Goal: Transaction & Acquisition: Book appointment/travel/reservation

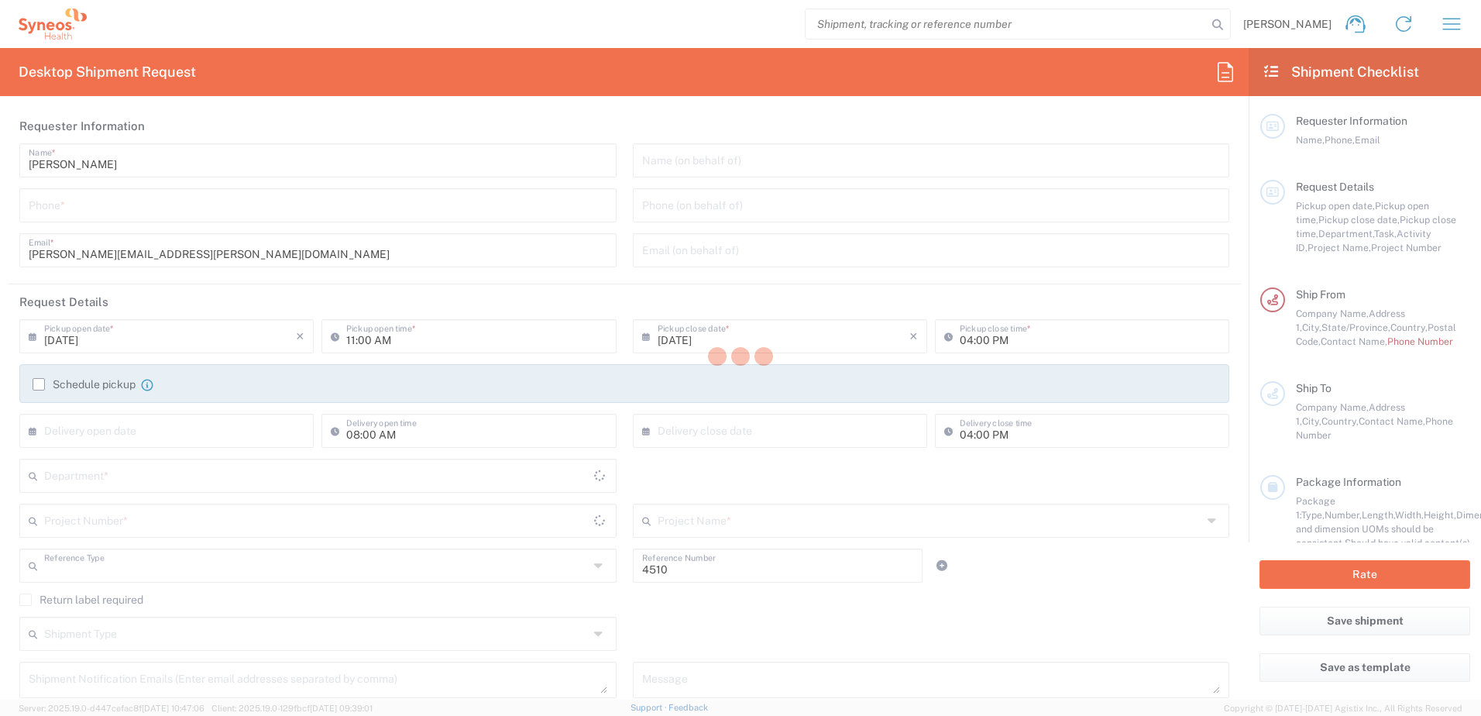
type input "Department"
type input "[US_STATE]"
type input "[GEOGRAPHIC_DATA]"
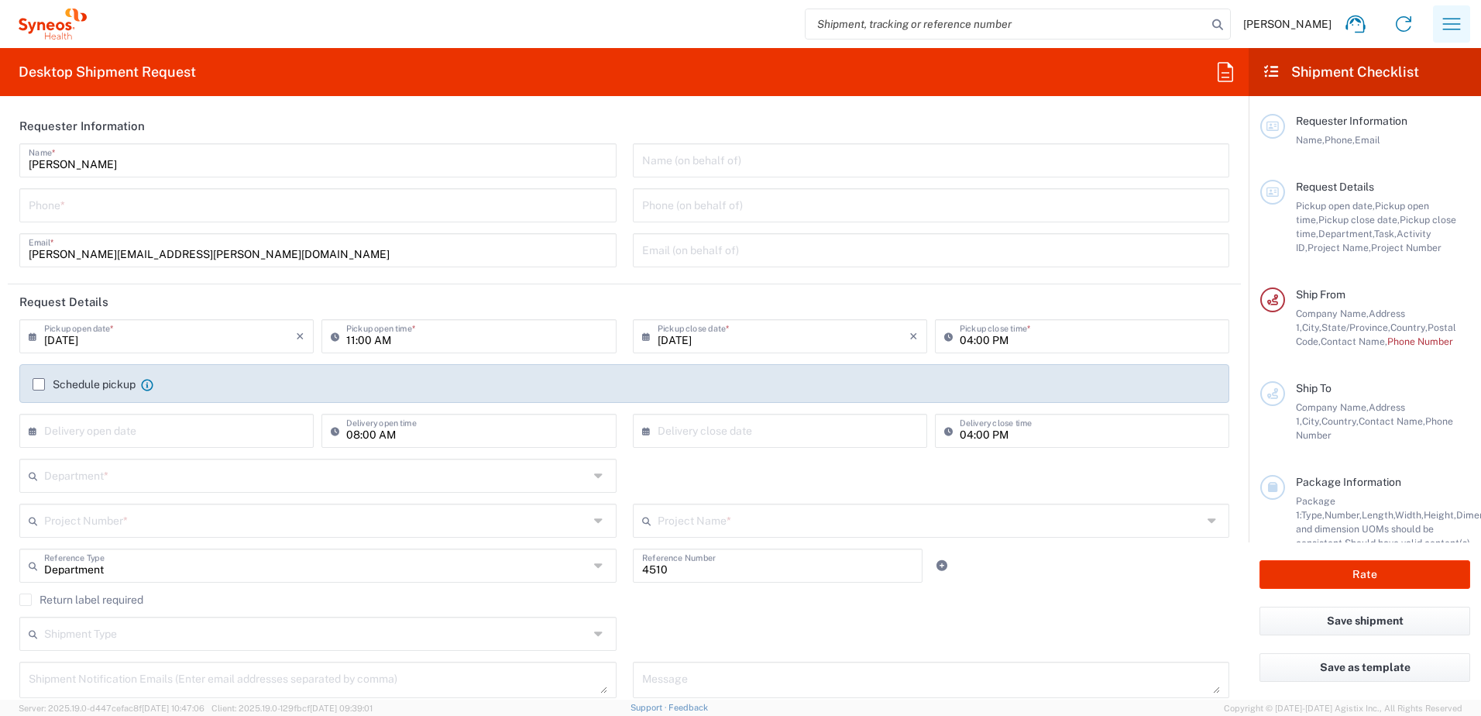
click at [1449, 27] on icon "button" at bounding box center [1451, 24] width 25 height 25
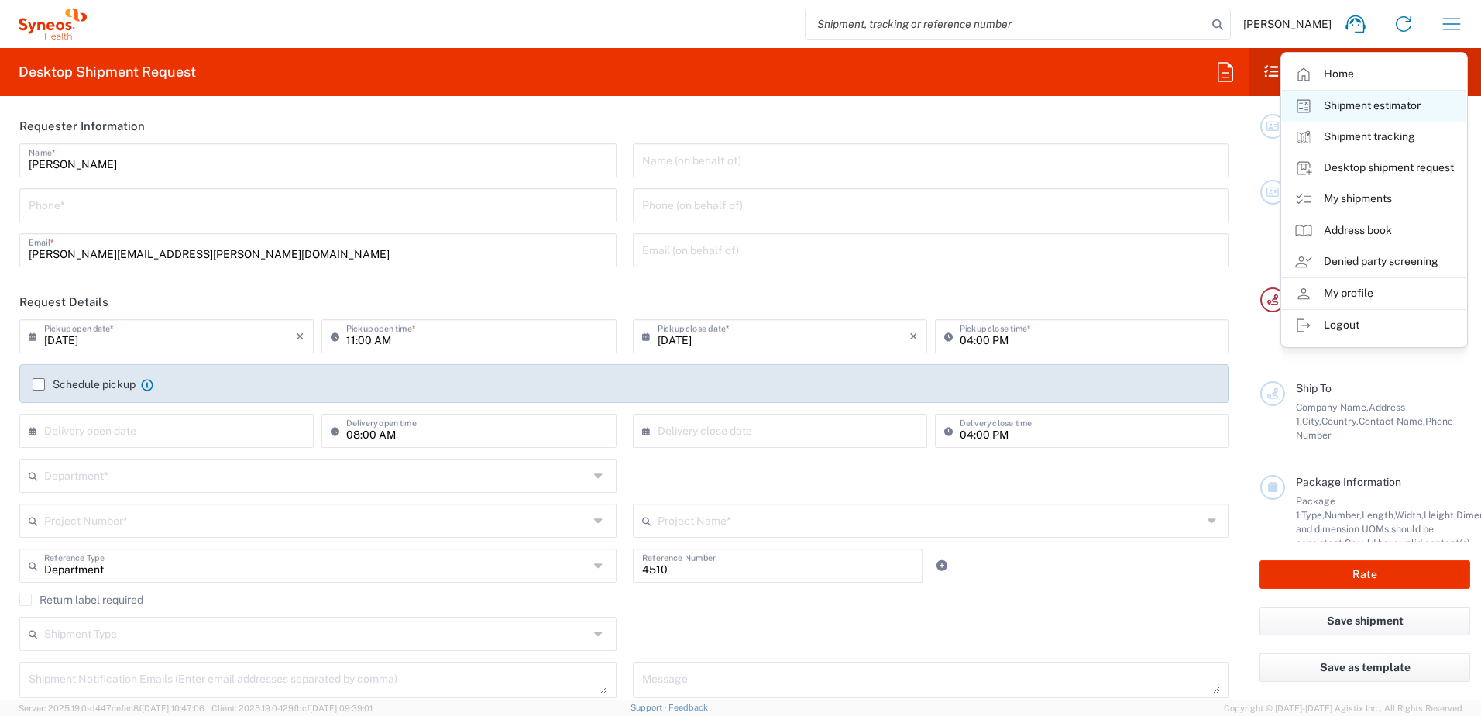
type input "Syneos Health, LLC-[GEOGRAPHIC_DATA] [GEOGRAPHIC_DATA] [GEOGRAPHIC_DATA]"
click at [1371, 194] on link "My shipments" at bounding box center [1374, 199] width 184 height 31
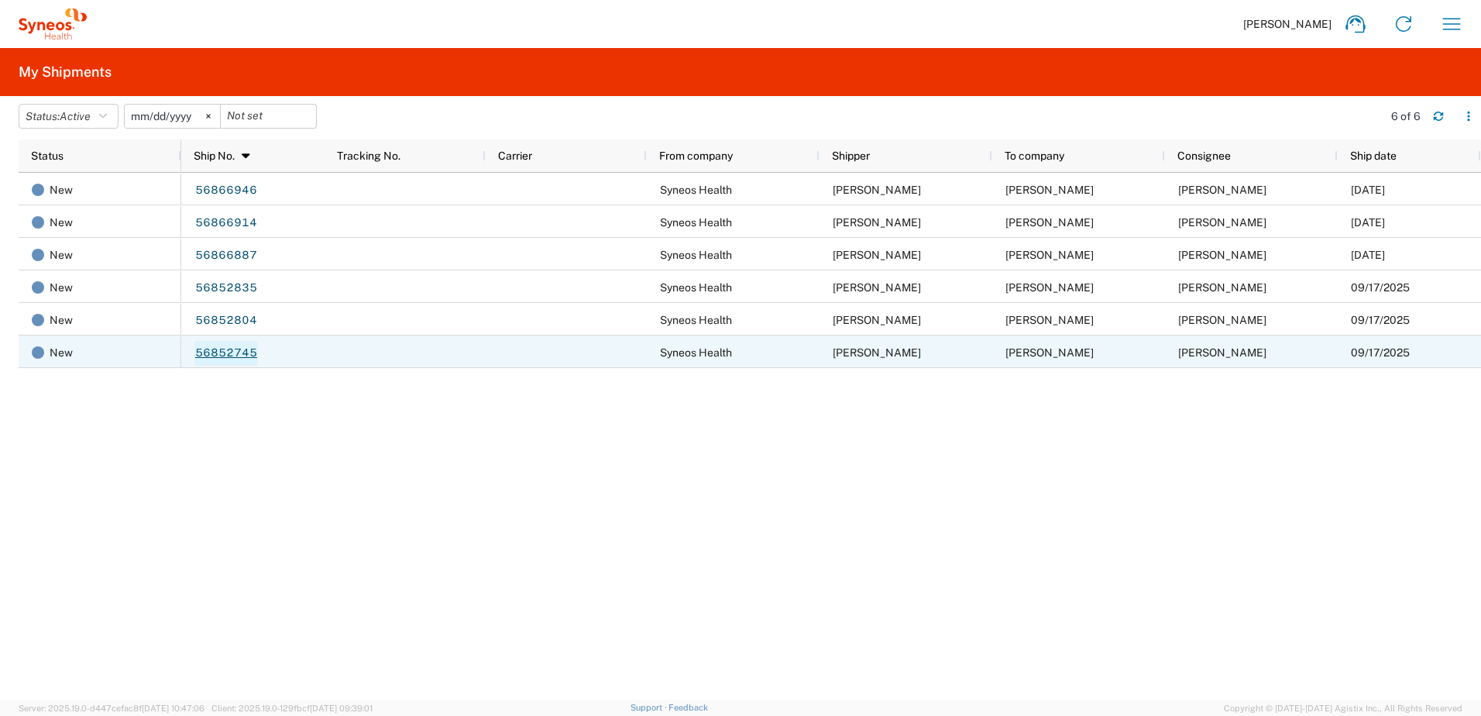
click at [209, 354] on link "56852745" at bounding box center [226, 353] width 64 height 25
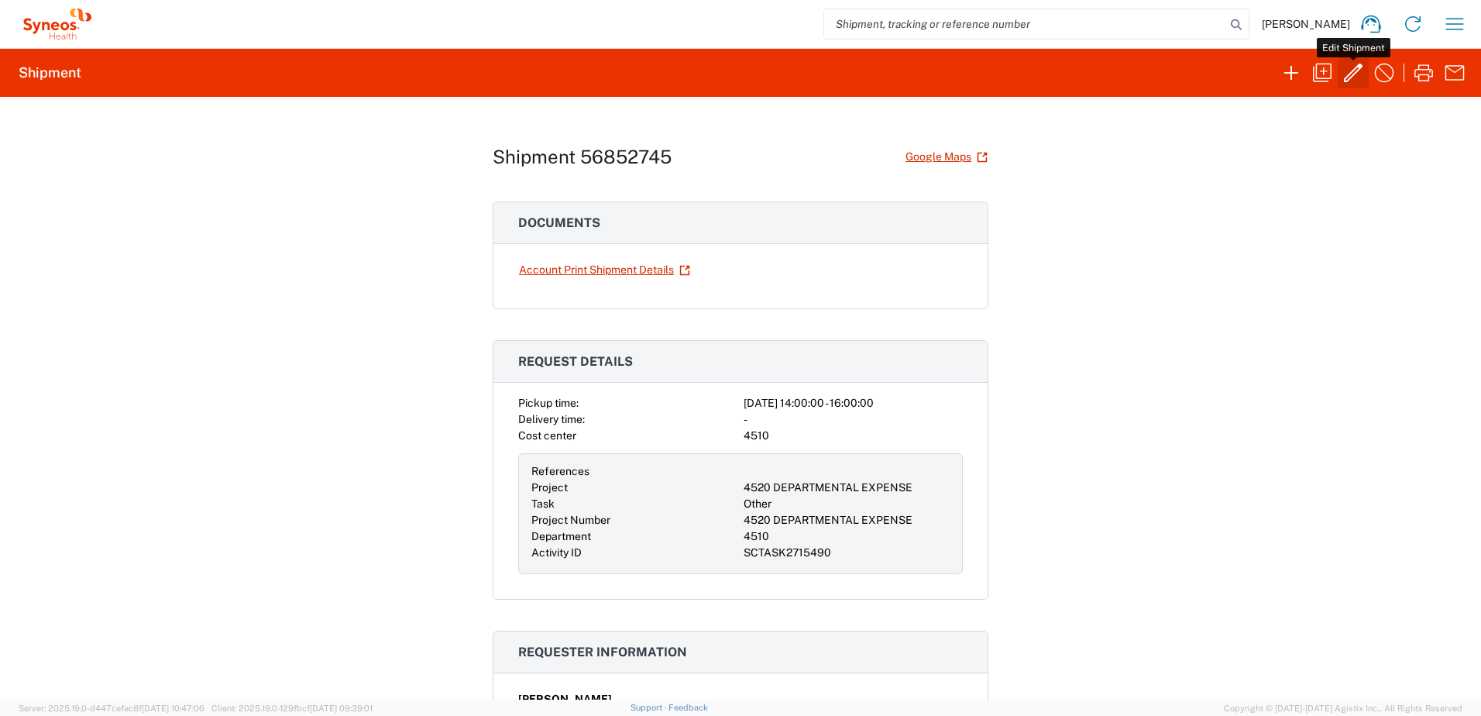
click at [1362, 70] on icon "button" at bounding box center [1353, 72] width 25 height 25
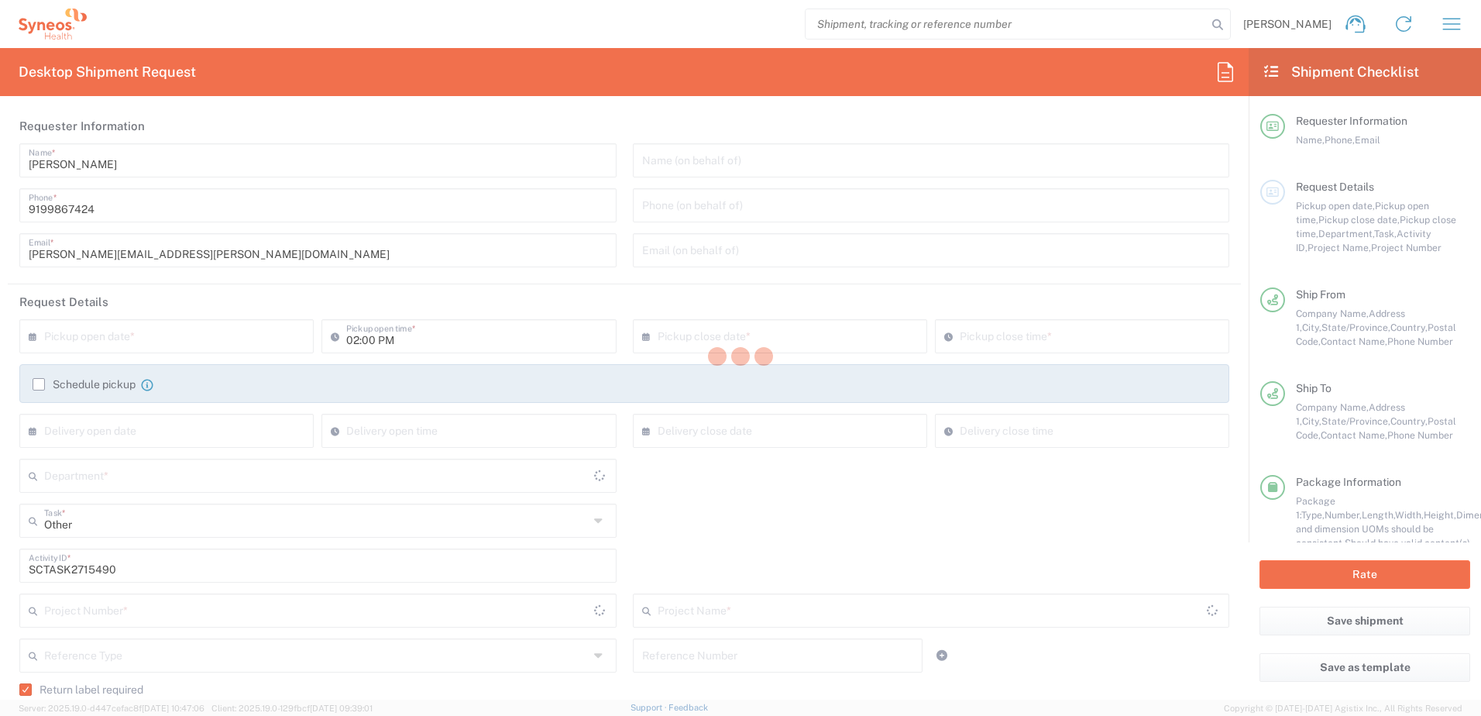
type input "4520 DEPARTMENTAL EXPENSE"
type input "[US_STATE]"
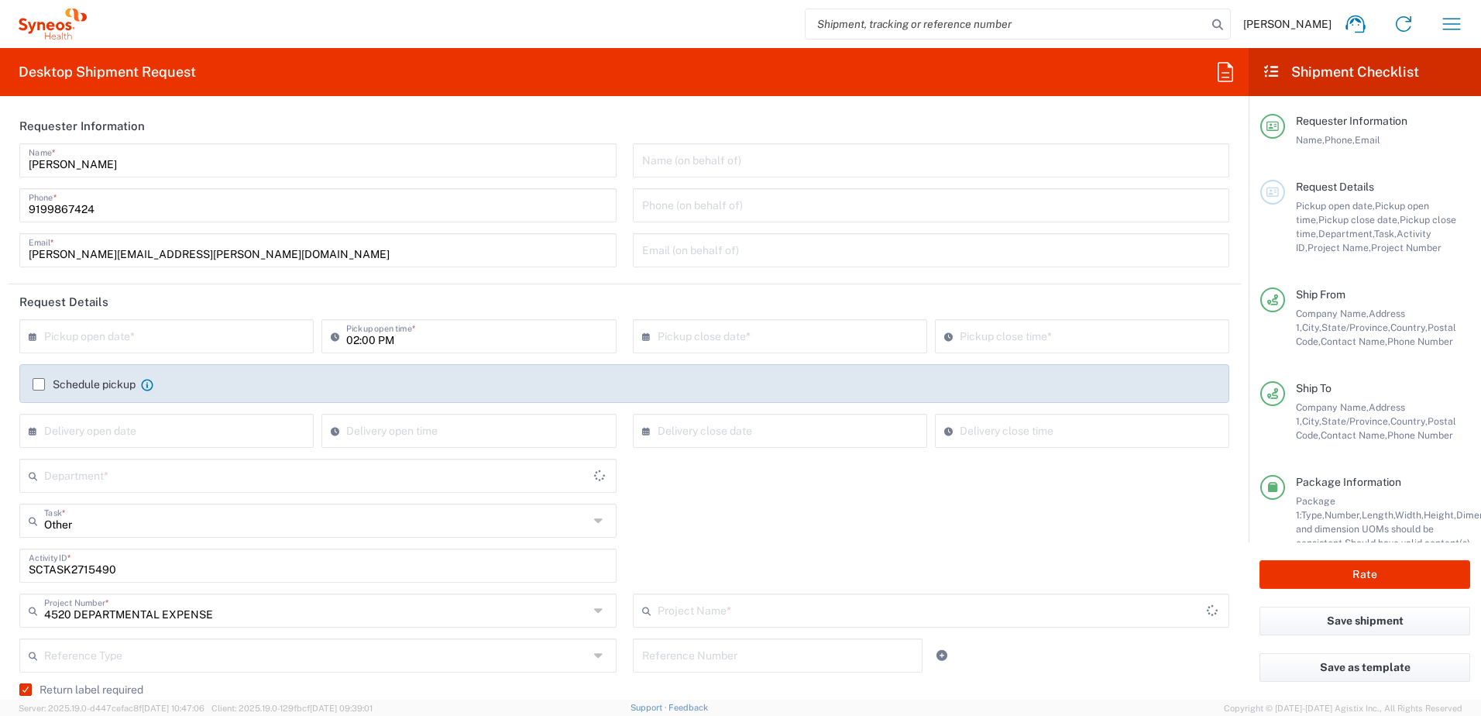
type input "Ground"
type input "Your Packaging"
click at [102, 341] on input "text" at bounding box center [170, 334] width 252 height 27
type input "4520 DEPARTMENTAL EXPENSE"
type input "4510"
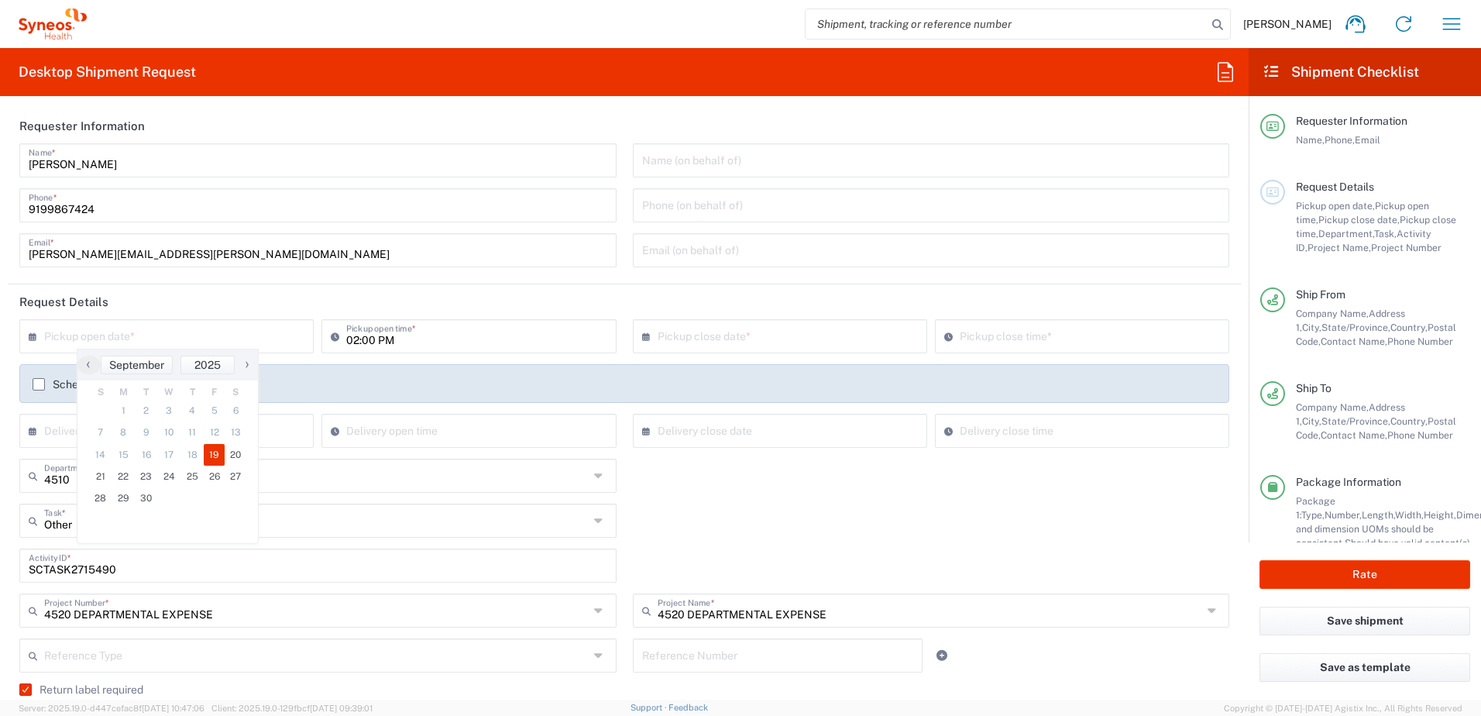
click at [222, 452] on span "19" at bounding box center [215, 455] width 22 height 22
type input "[DATE]"
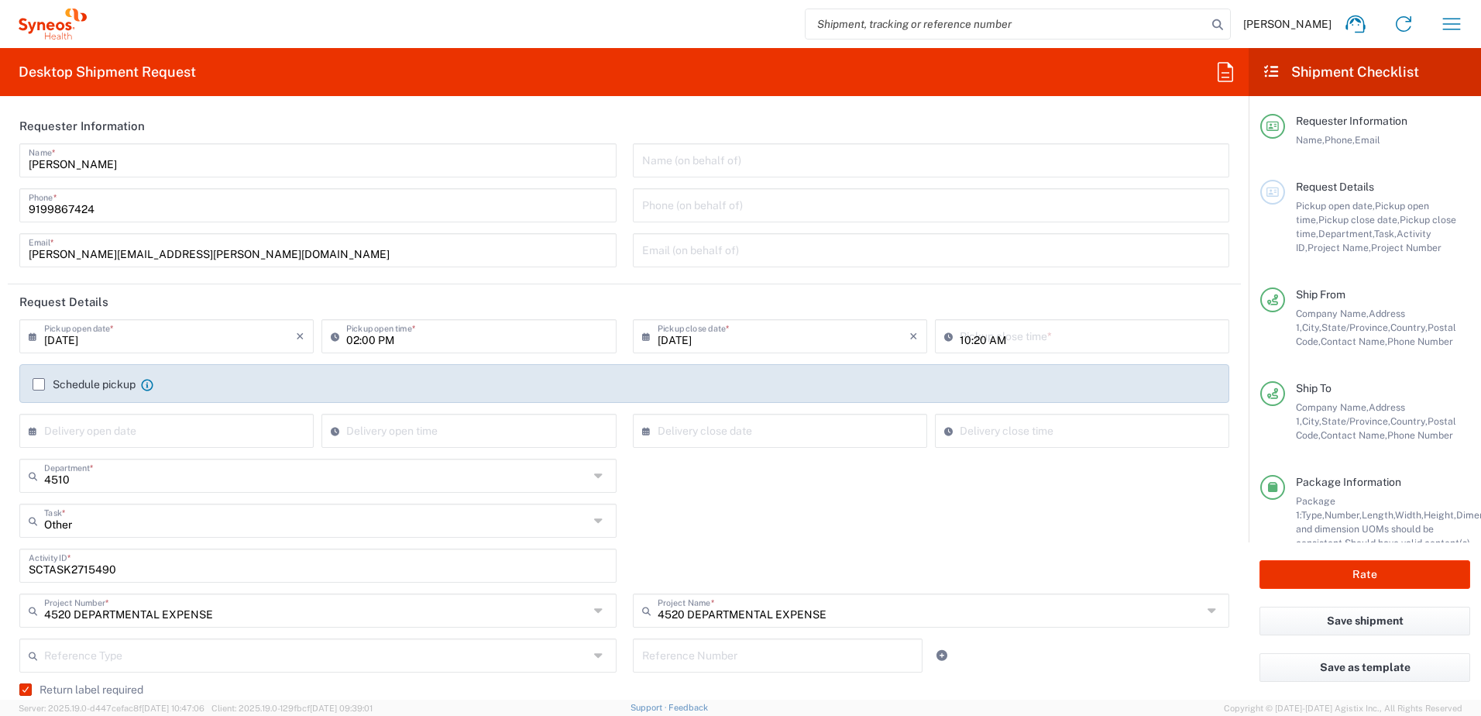
click at [982, 343] on input "10:20 AM" at bounding box center [1090, 334] width 260 height 27
click at [948, 493] on div "4510 Department * 4510 3000 3100 3109 3110 3111 3112 3125 3130 3135 3136 3150 3…" at bounding box center [625, 481] width 1226 height 45
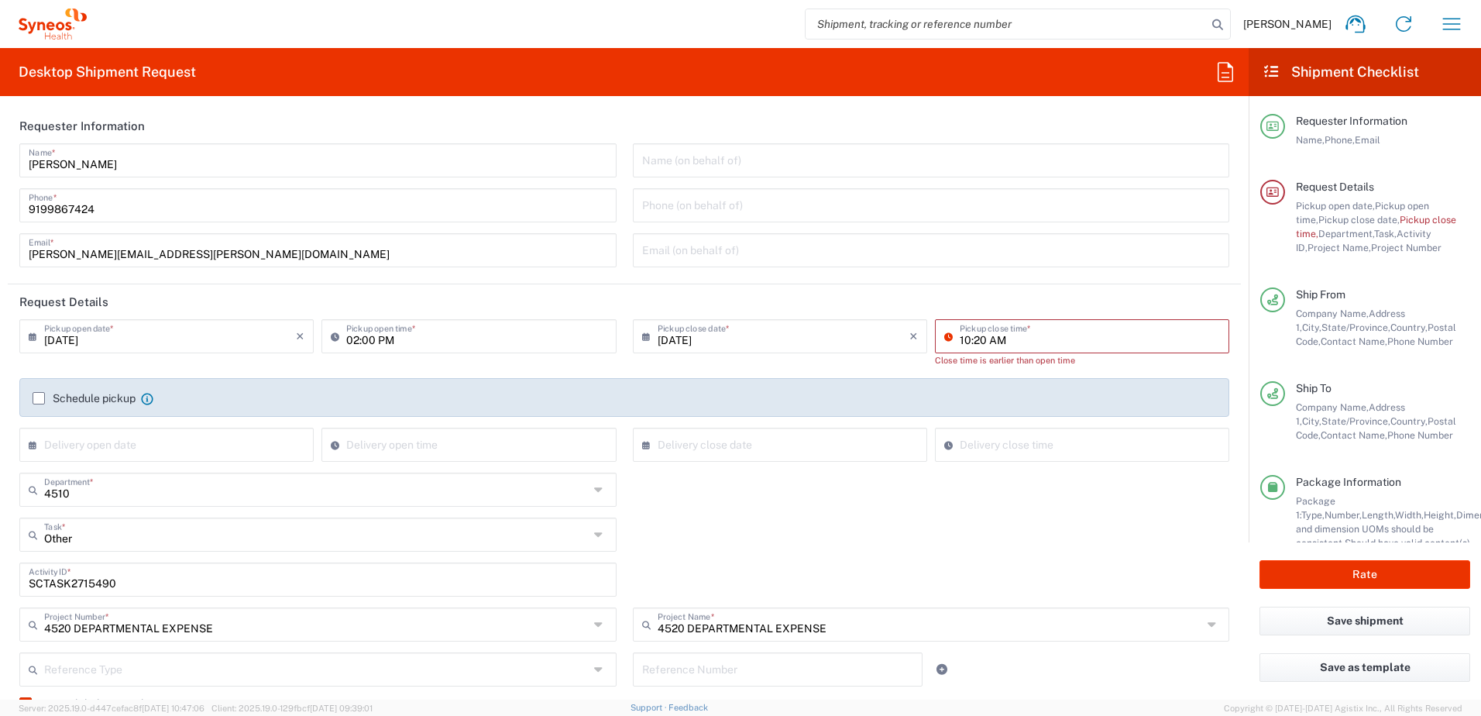
click at [1009, 345] on input "10:20 AM" at bounding box center [1090, 334] width 260 height 27
click at [1033, 344] on input "10:20 AM" at bounding box center [1090, 334] width 260 height 27
click at [1044, 340] on input "10:20 AM" at bounding box center [1090, 334] width 260 height 27
drag, startPoint x: 1057, startPoint y: 338, endPoint x: 928, endPoint y: 330, distance: 129.6
click at [935, 330] on div "10:20 AM Pickup close time *" at bounding box center [1082, 336] width 294 height 34
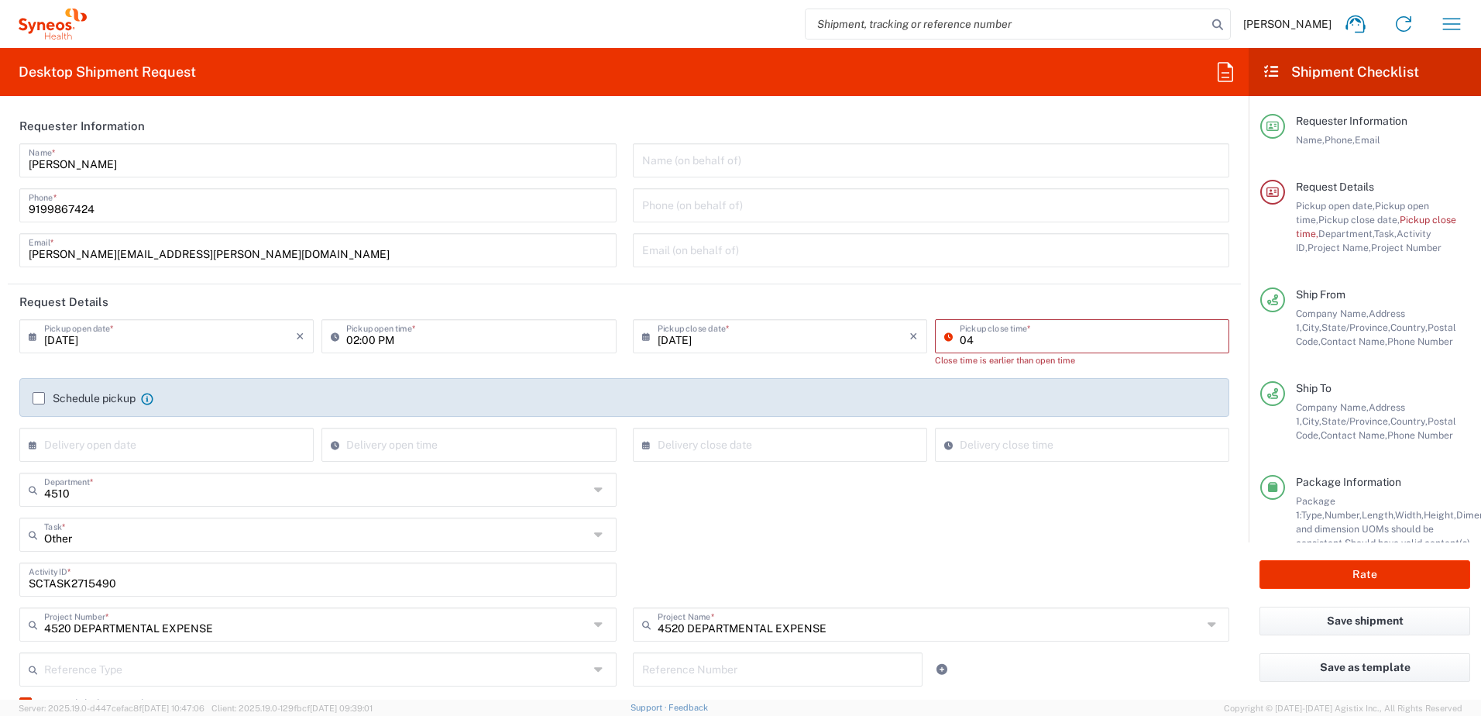
type input "04:00 PM"
click at [1051, 489] on div "4510 Department * 4510 3000 3100 3109 3110 3111 3112 3125 3130 3135 3136 3150 3…" at bounding box center [625, 495] width 1226 height 45
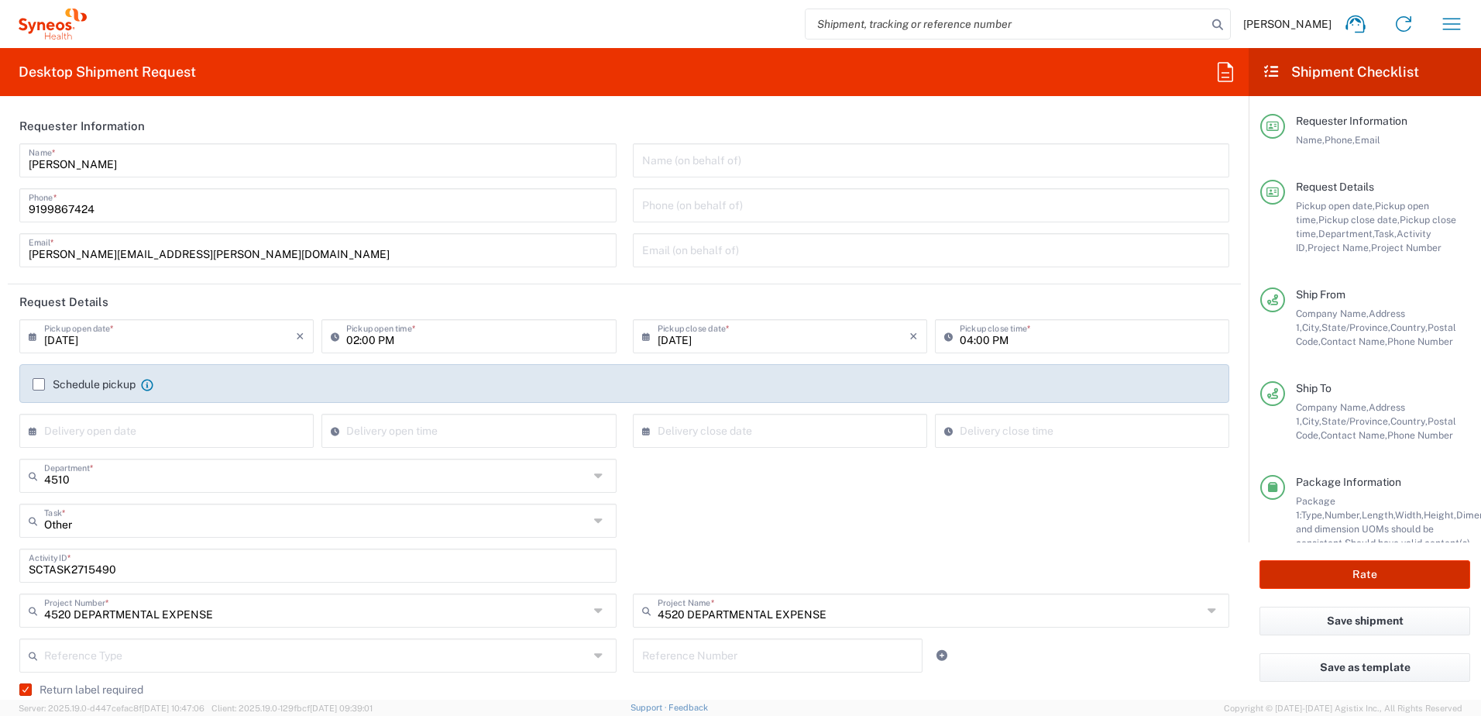
click at [1345, 568] on button "Rate" at bounding box center [1365, 574] width 211 height 29
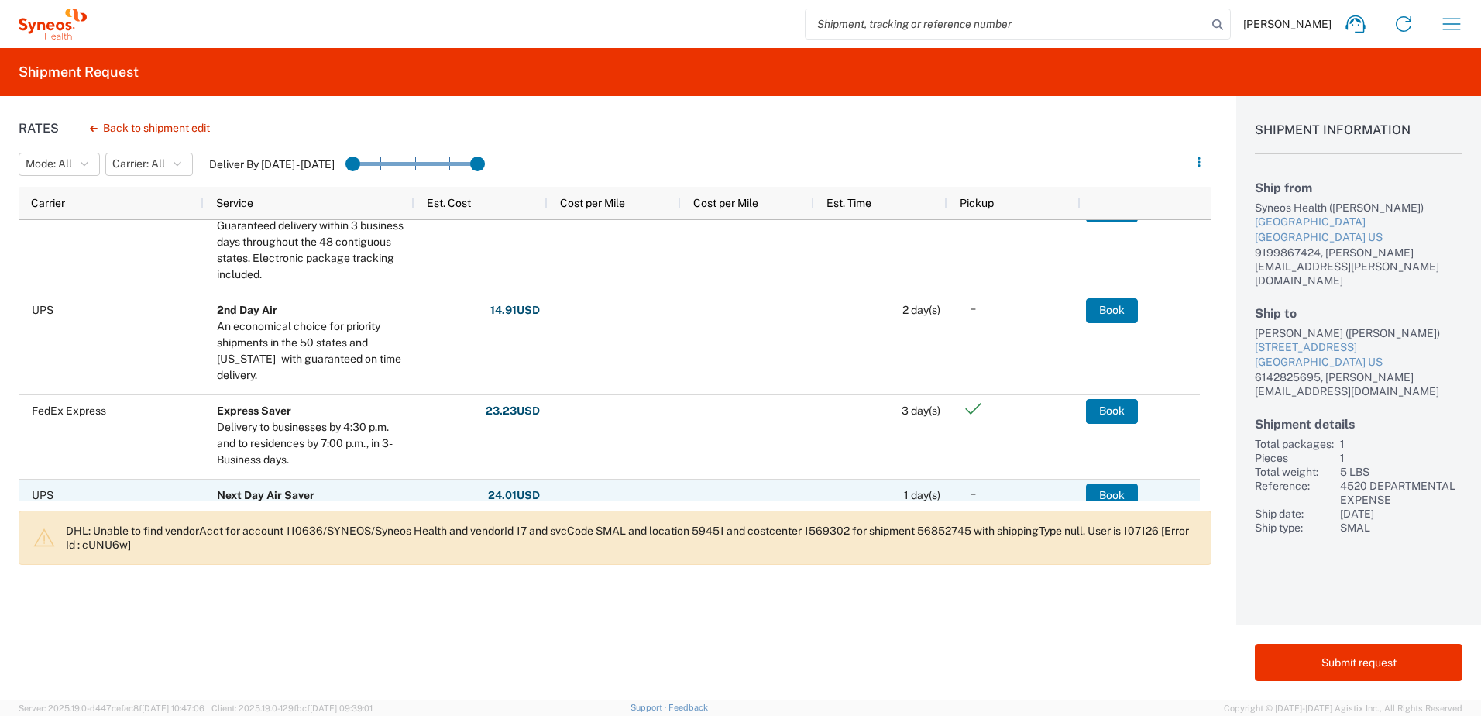
scroll to position [77, 0]
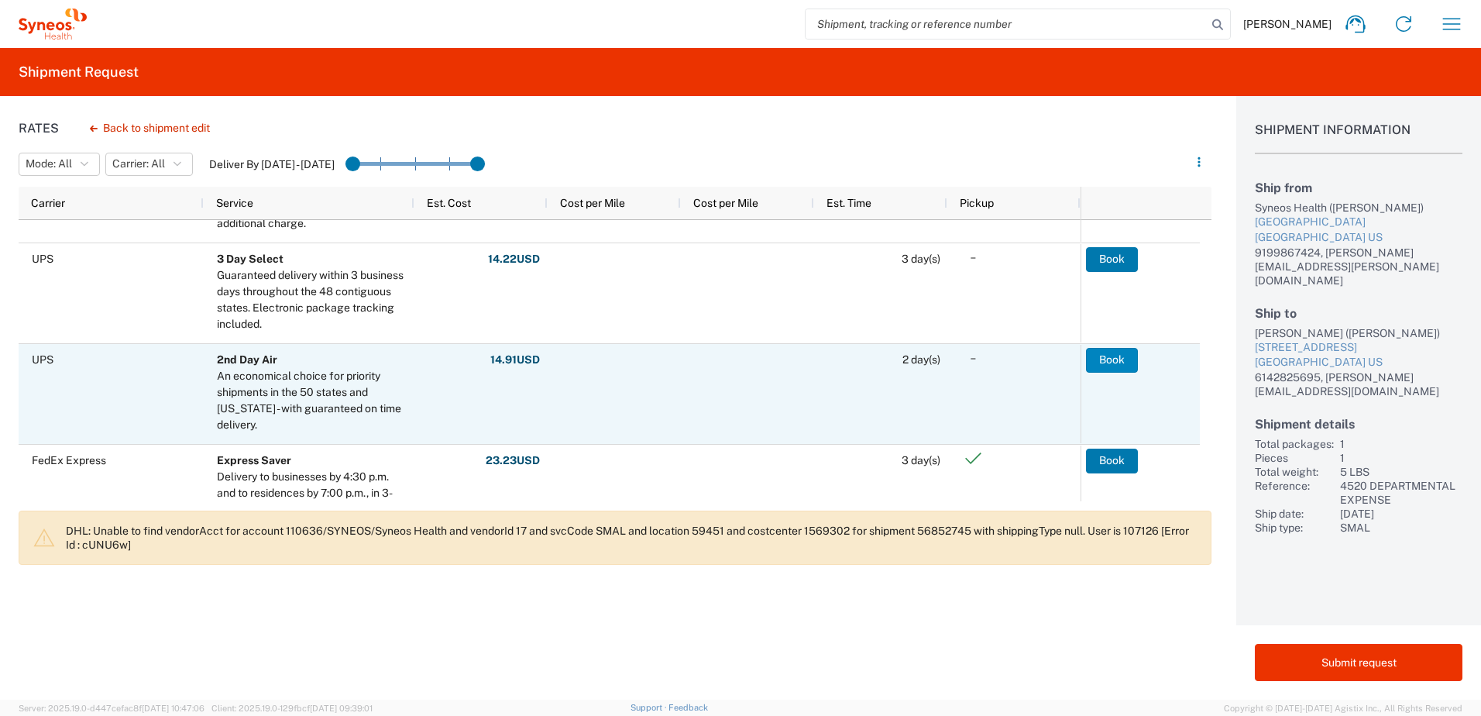
click at [1122, 361] on button "Book" at bounding box center [1112, 360] width 52 height 25
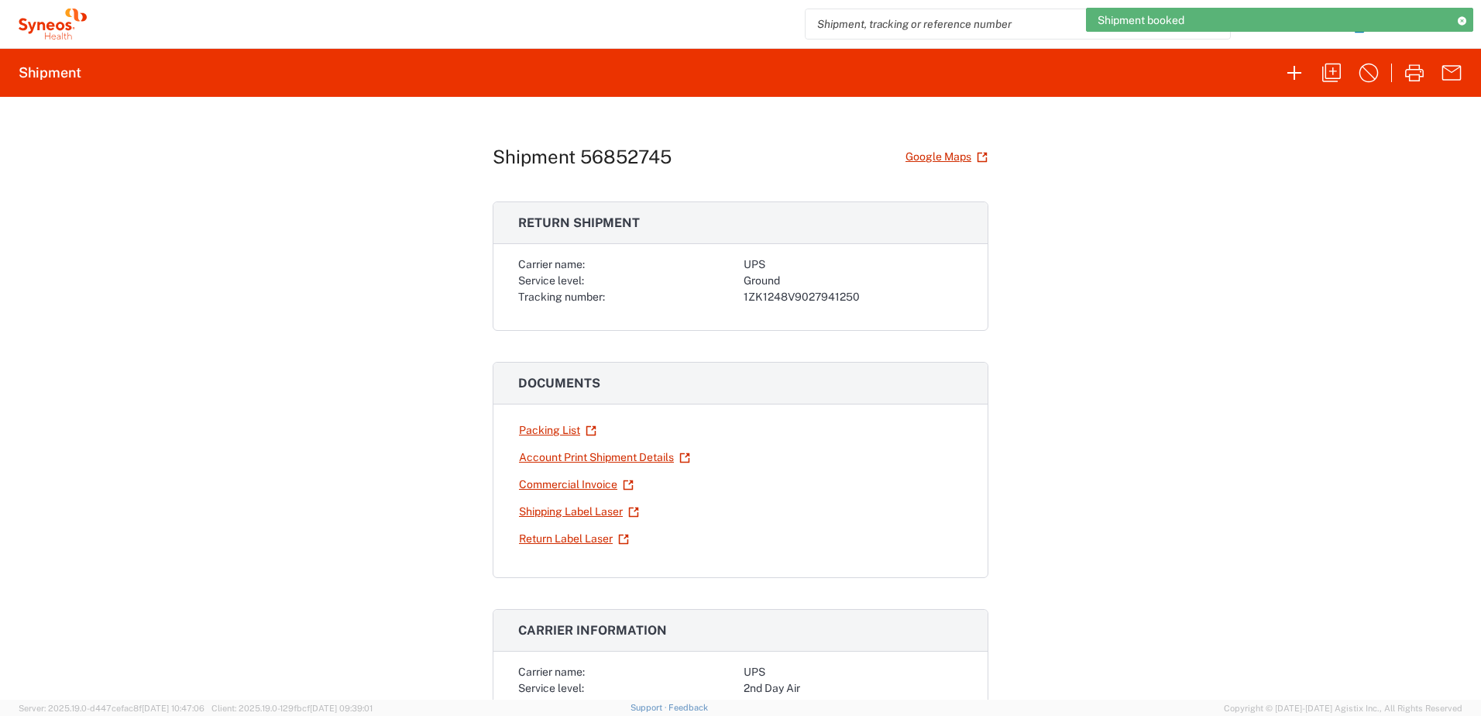
click at [800, 296] on div "1ZK1248V9027941250" at bounding box center [853, 297] width 219 height 16
copy div "1ZK1248V9027941250"
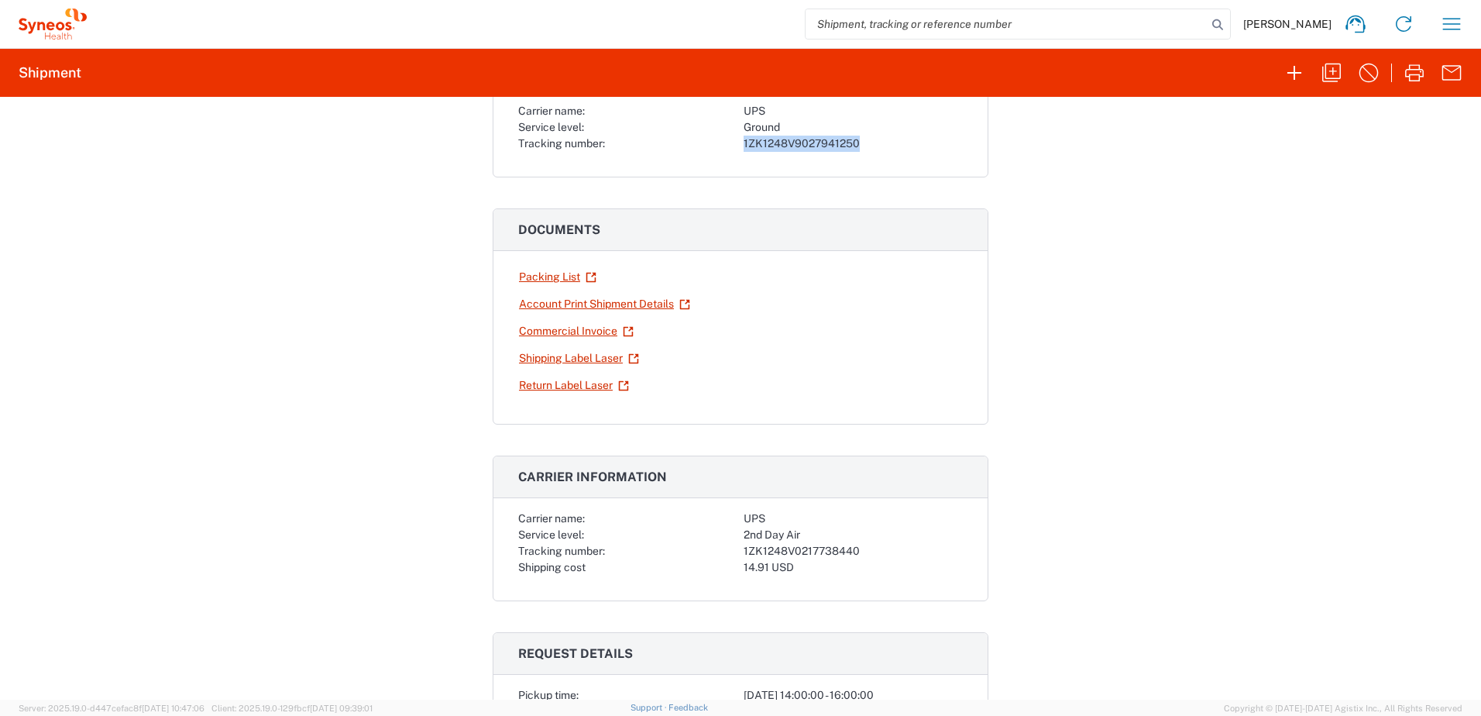
scroll to position [155, 0]
click at [806, 543] on div "1ZK1248V0217738440" at bounding box center [853, 549] width 219 height 16
copy div "1ZK1248V0217738440"
click at [1451, 27] on icon "button" at bounding box center [1451, 24] width 25 height 25
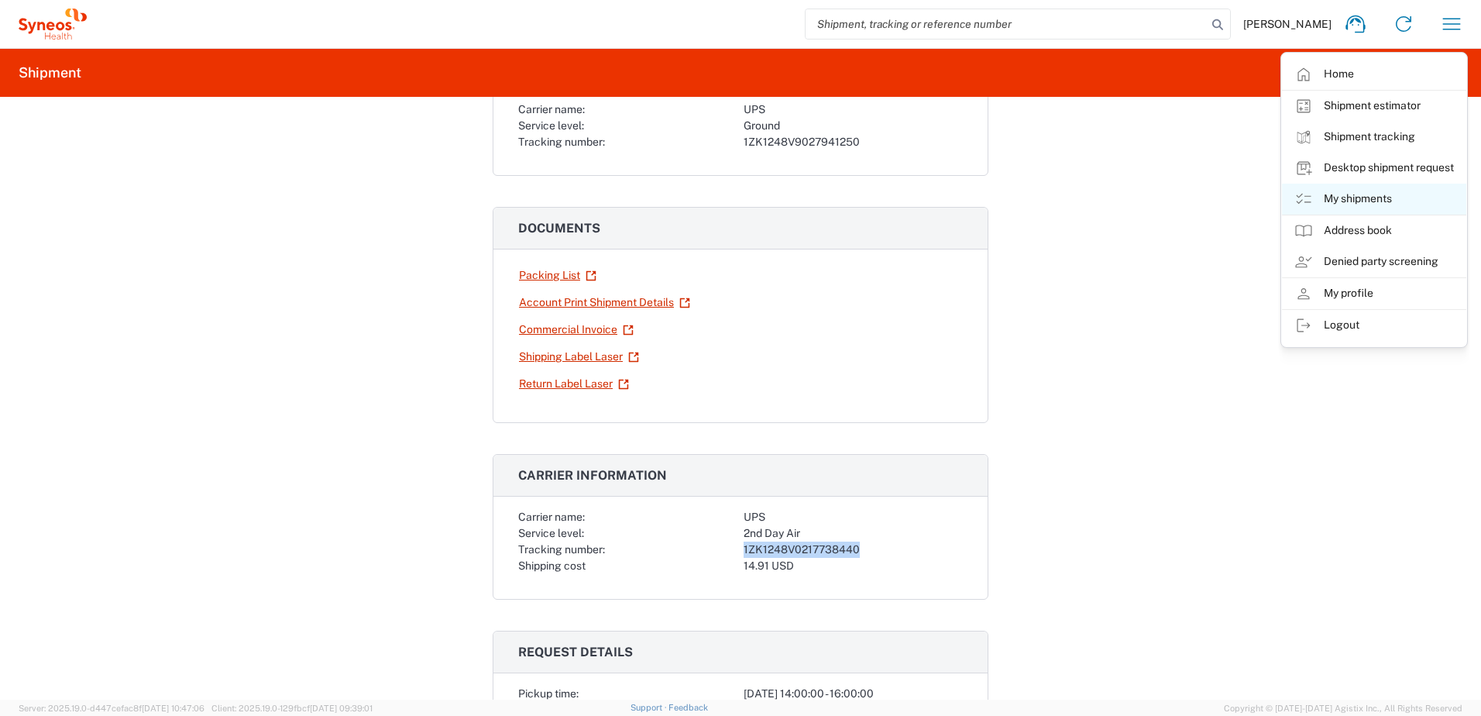
click at [1379, 196] on link "My shipments" at bounding box center [1374, 199] width 184 height 31
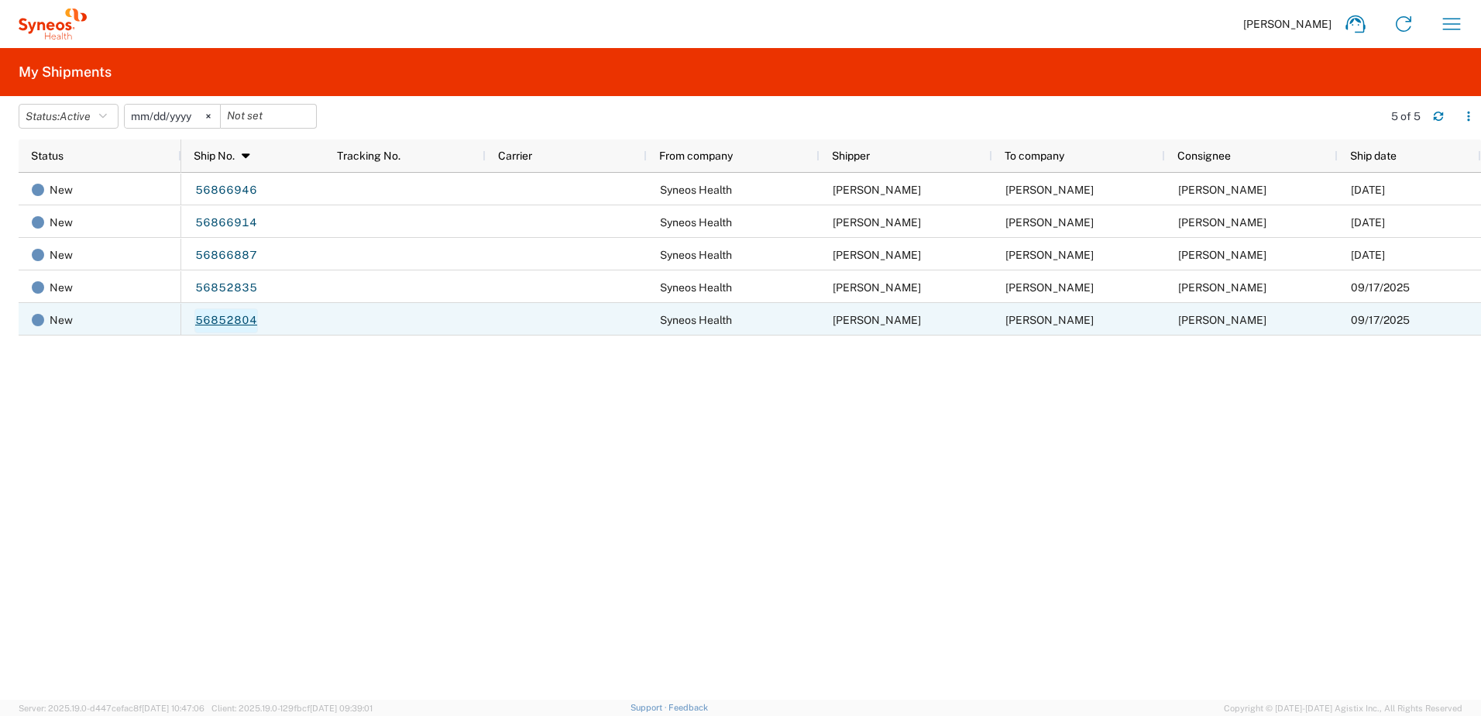
click at [207, 318] on link "56852804" at bounding box center [226, 320] width 64 height 25
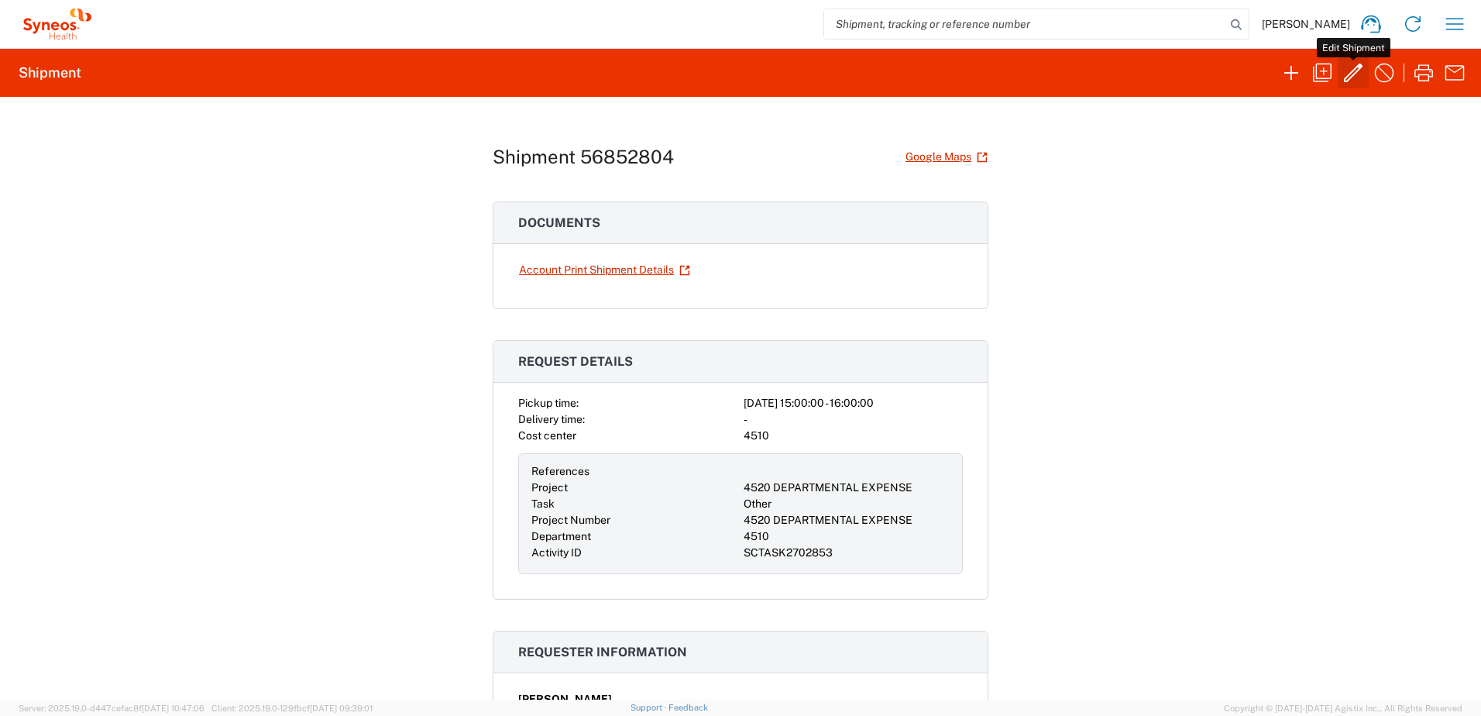
click at [1348, 71] on icon "button" at bounding box center [1353, 72] width 25 height 25
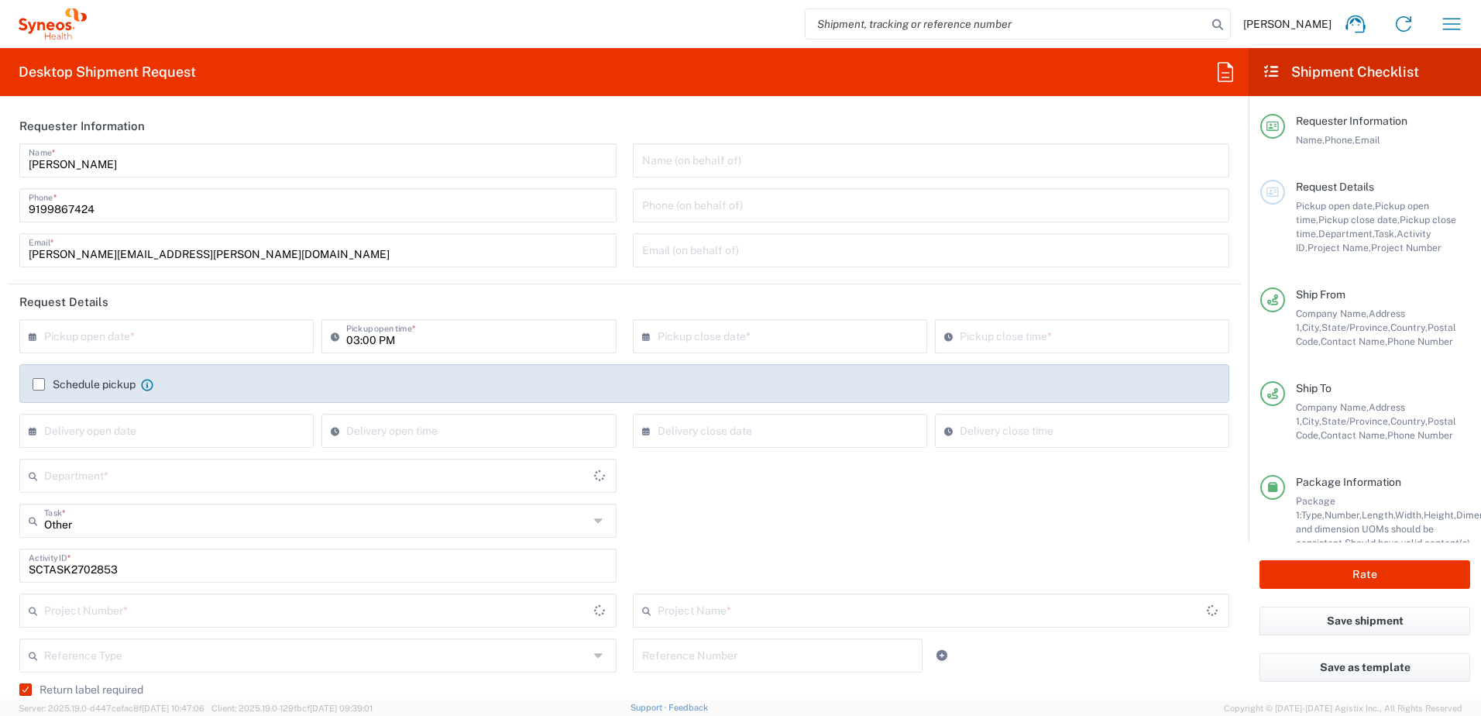
type input "[US_STATE]"
type input "4510"
type input "Ground"
type input "[US_STATE]"
type input "Your Packaging"
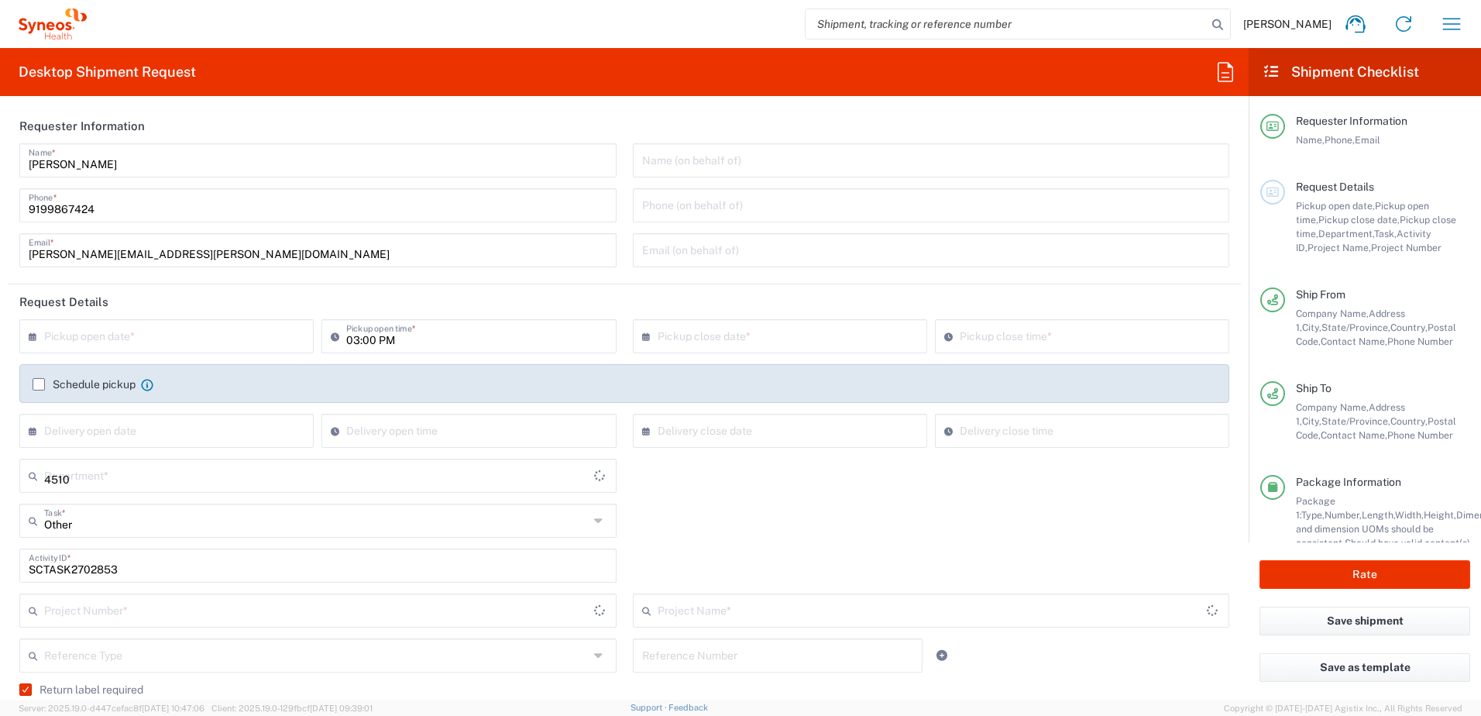
type input "4520 DEPARTMENTAL EXPENSE"
click at [150, 335] on input "text" at bounding box center [170, 334] width 252 height 27
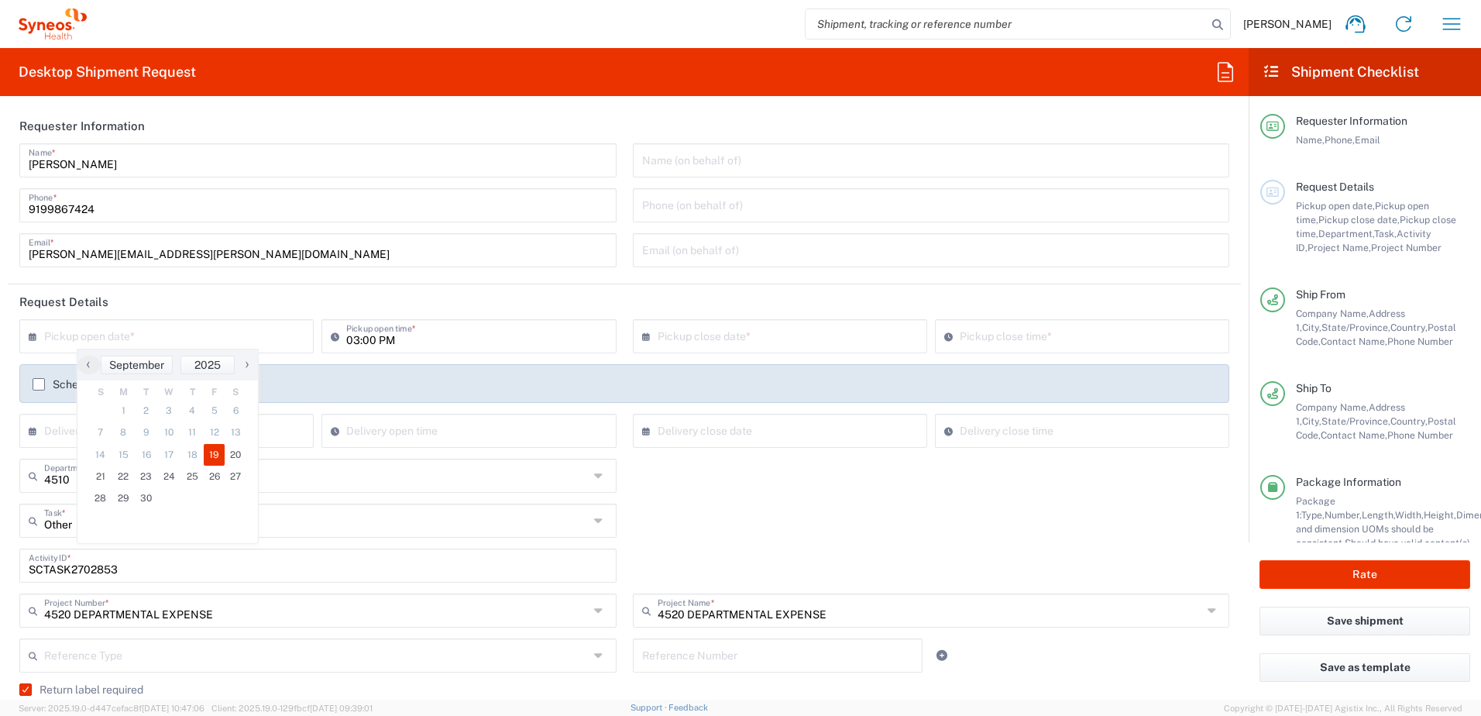
click at [208, 460] on span "19" at bounding box center [215, 455] width 22 height 22
type input "[DATE]"
click at [739, 480] on div "4510 Department * 4510 3000 3100 3109 3110 3111 3112 3125 3130 3135 3136 3150 3…" at bounding box center [625, 481] width 1226 height 45
type input "10:23 AM"
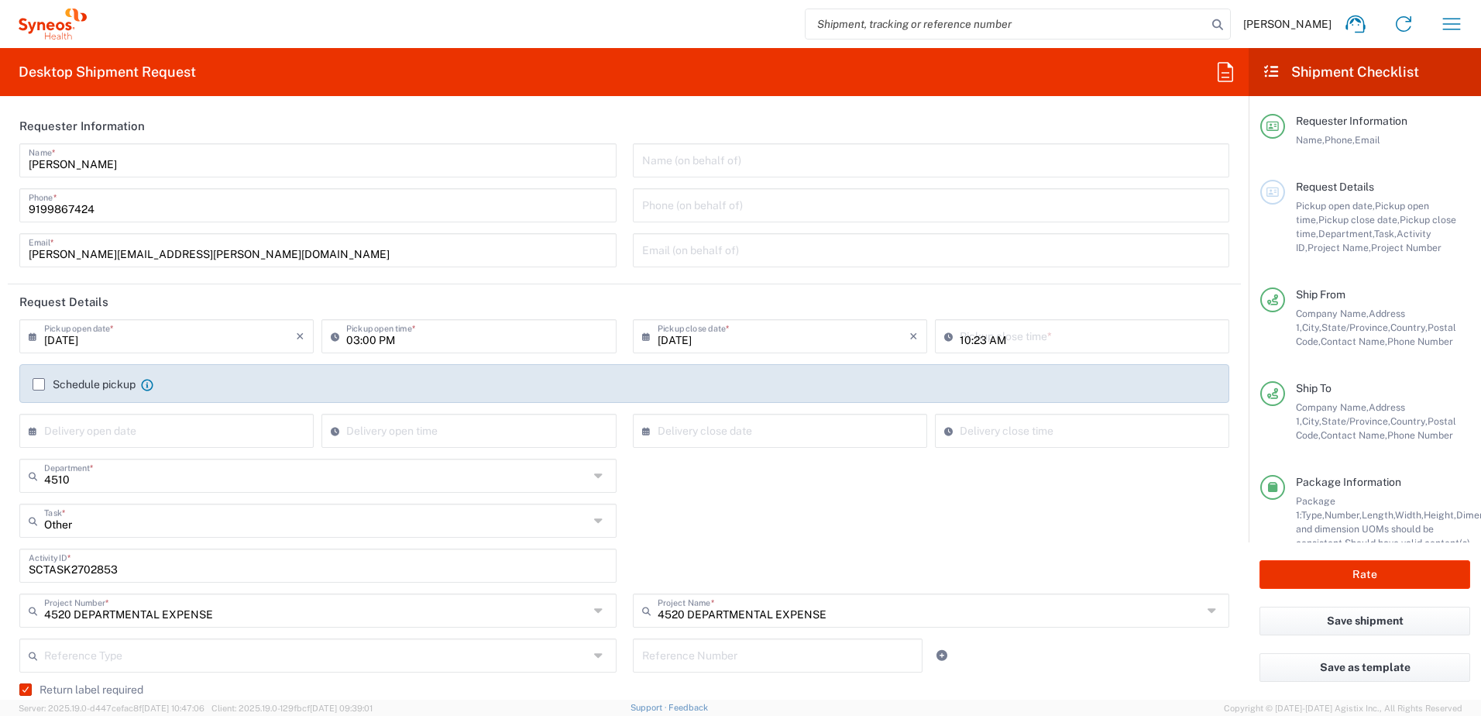
click at [961, 335] on input "10:23 AM" at bounding box center [1090, 334] width 260 height 27
click at [1015, 332] on input "10:23 AM" at bounding box center [1090, 334] width 260 height 27
click at [1009, 339] on input "10:23 AM" at bounding box center [1090, 334] width 260 height 27
drag, startPoint x: 1019, startPoint y: 339, endPoint x: 910, endPoint y: 335, distance: 109.3
click at [910, 335] on div "[DATE] × Pickup close date * Cancel Apply 10:23 AM Pickup close time *" at bounding box center [931, 341] width 605 height 45
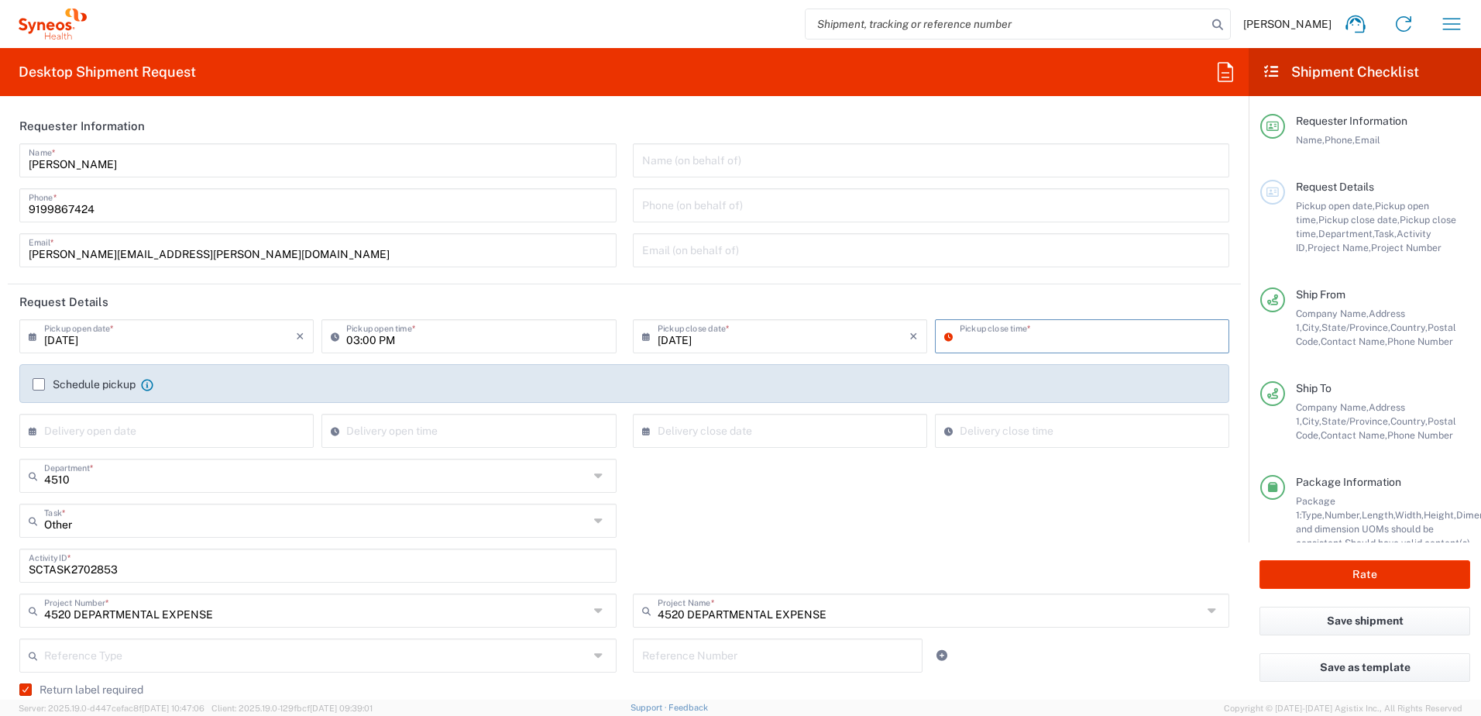
click at [994, 333] on input at bounding box center [1090, 334] width 260 height 27
click at [981, 337] on input at bounding box center [1090, 334] width 260 height 27
type input "04:00 PM"
click at [933, 508] on div "Other Task * Other Break/Fix Inventory Transfer New Hire Refresh" at bounding box center [625, 526] width 1226 height 45
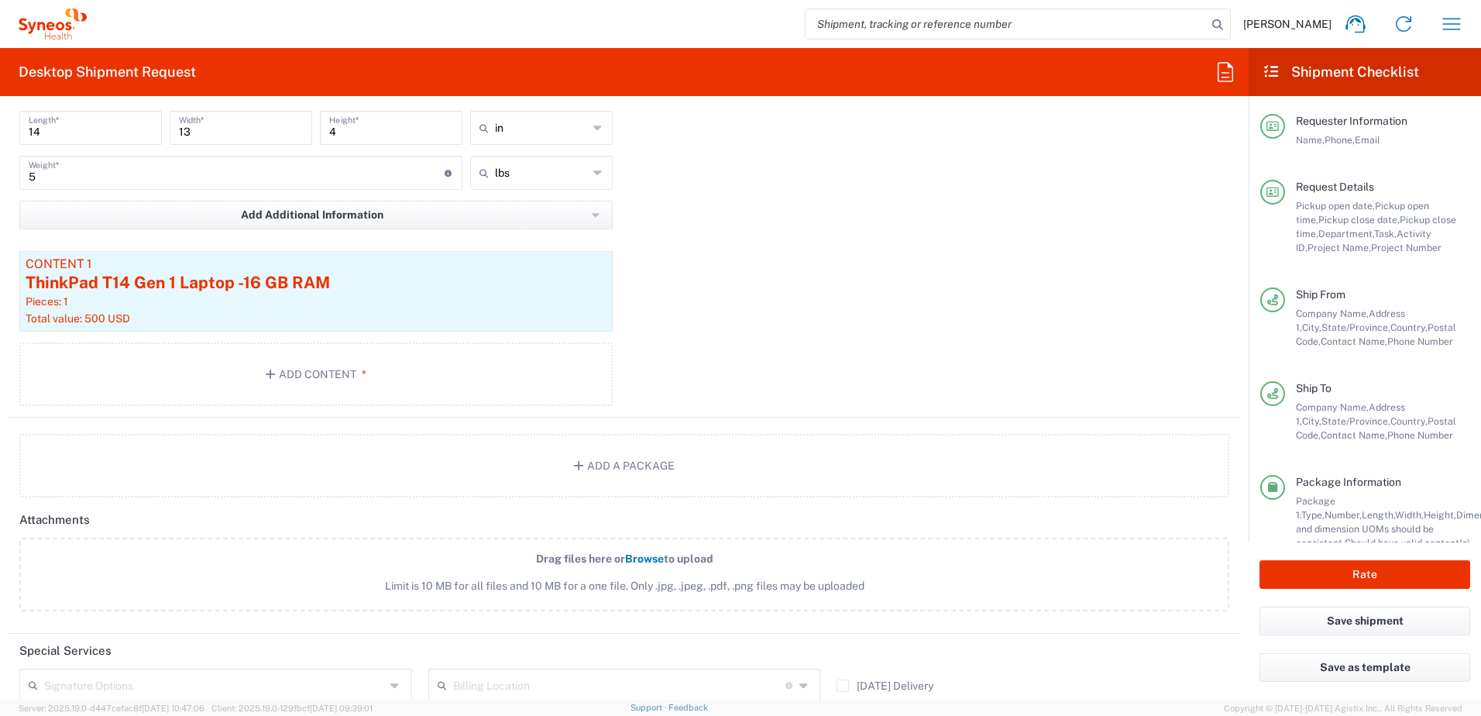
scroll to position [1704, 0]
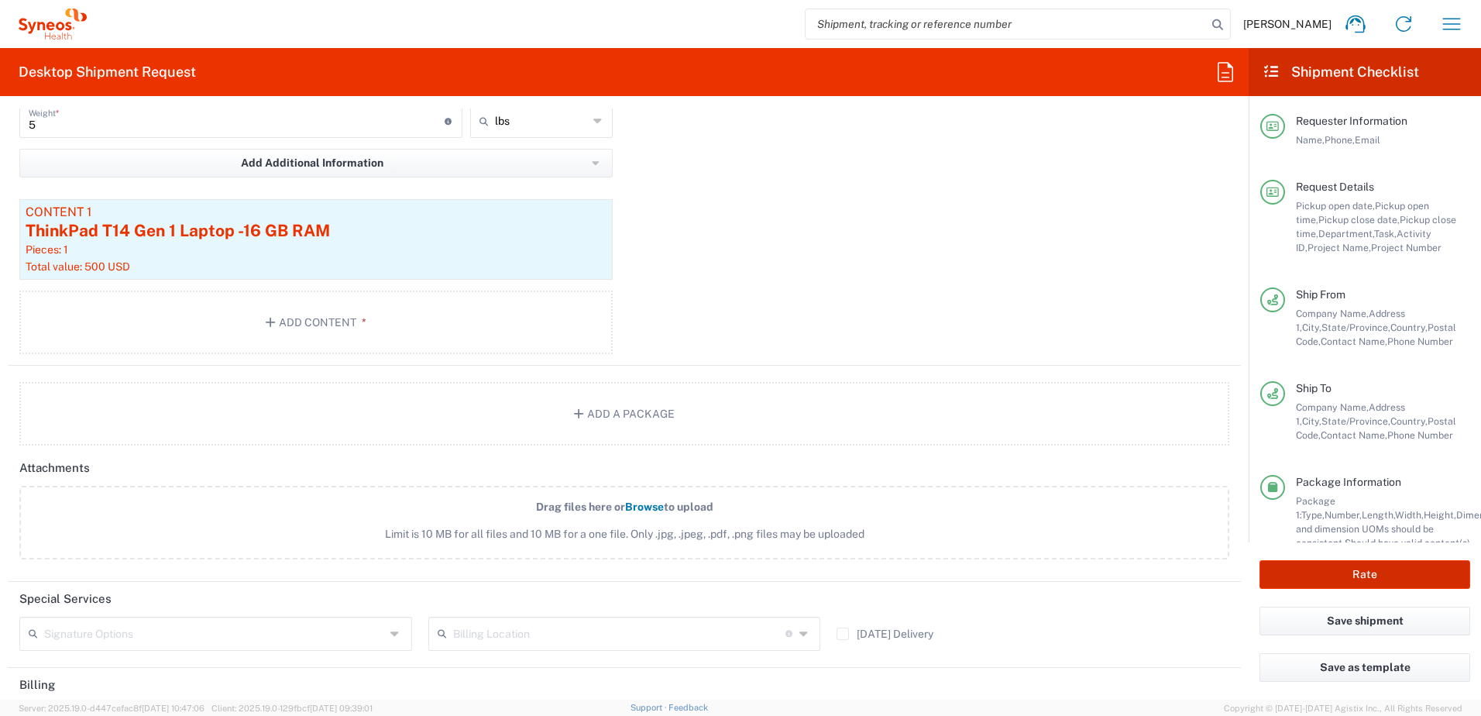
click at [1328, 569] on button "Rate" at bounding box center [1365, 574] width 211 height 29
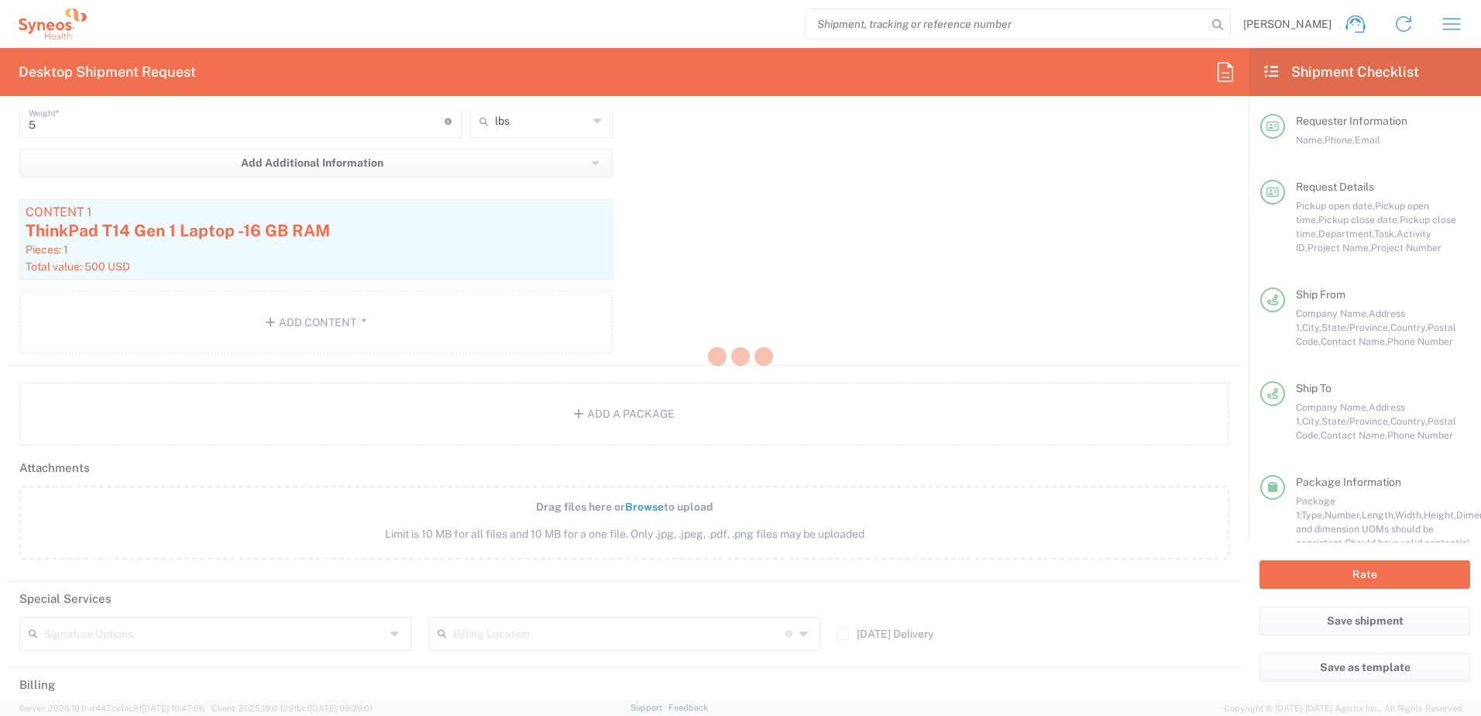
click at [817, 318] on div at bounding box center [740, 358] width 1481 height 716
click at [896, 263] on div at bounding box center [740, 358] width 1481 height 716
click at [897, 264] on div at bounding box center [740, 358] width 1481 height 716
click at [1094, 182] on div at bounding box center [740, 358] width 1481 height 716
click at [1095, 182] on div at bounding box center [740, 358] width 1481 height 716
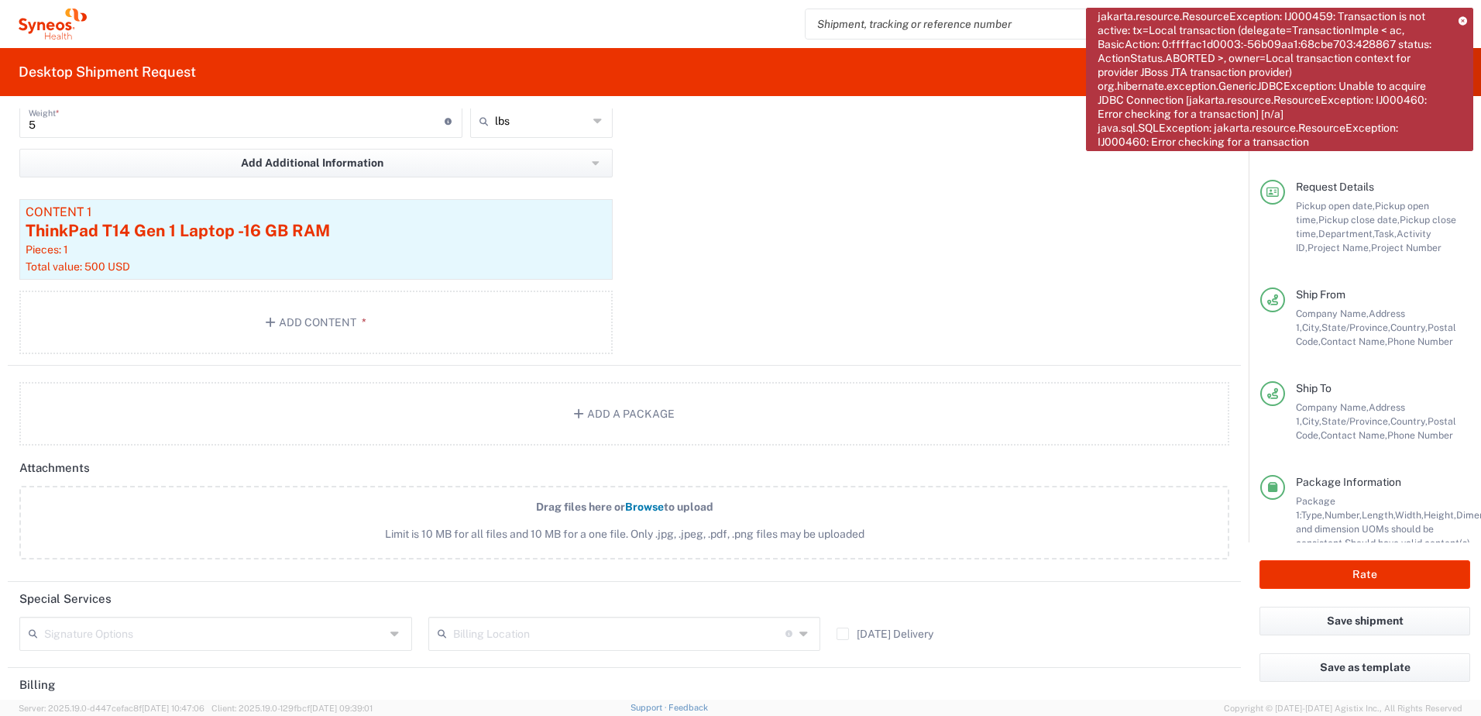
click at [1024, 257] on div "Package 1 Your Packaging Type * Material used to package goods Your Packaging E…" at bounding box center [624, 149] width 1233 height 431
click at [1459, 19] on icon at bounding box center [1463, 20] width 9 height 9
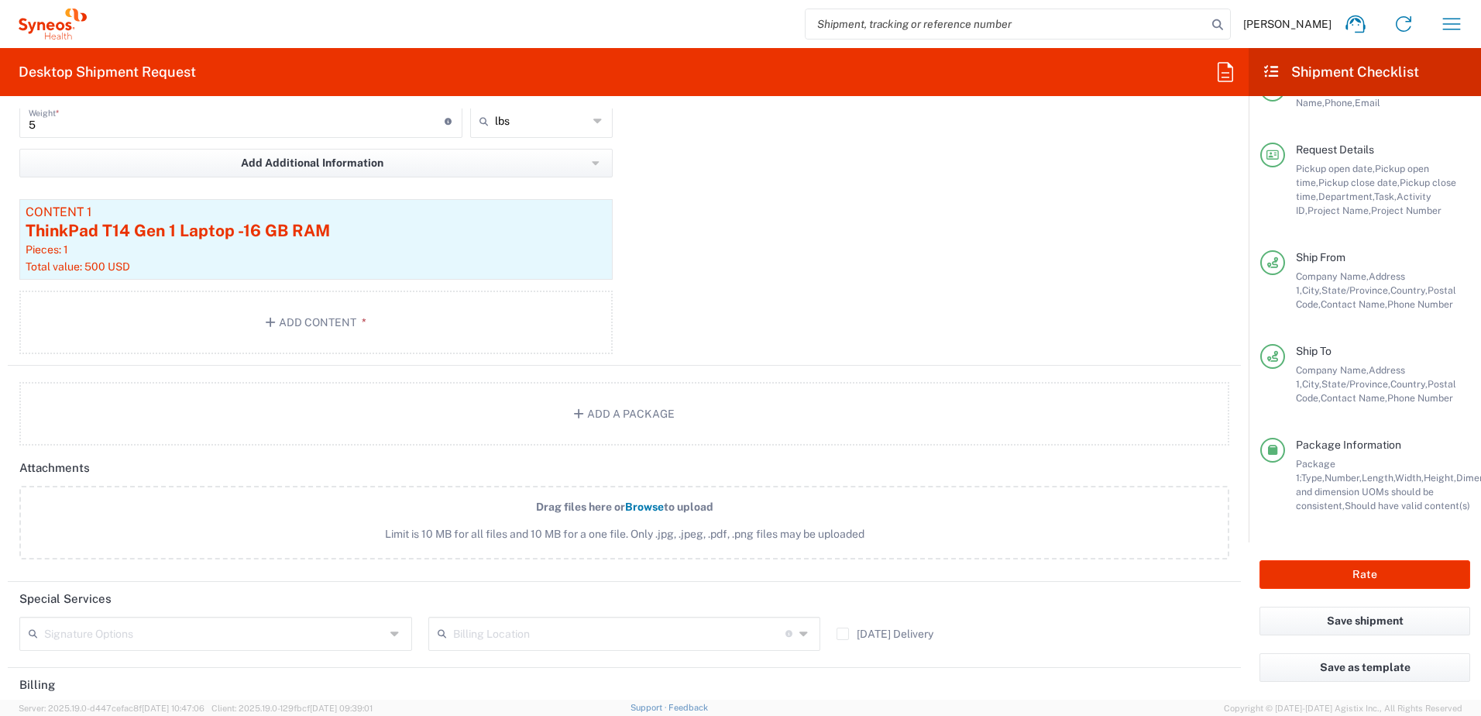
scroll to position [54, 0]
click at [1327, 571] on button "Rate" at bounding box center [1365, 574] width 211 height 29
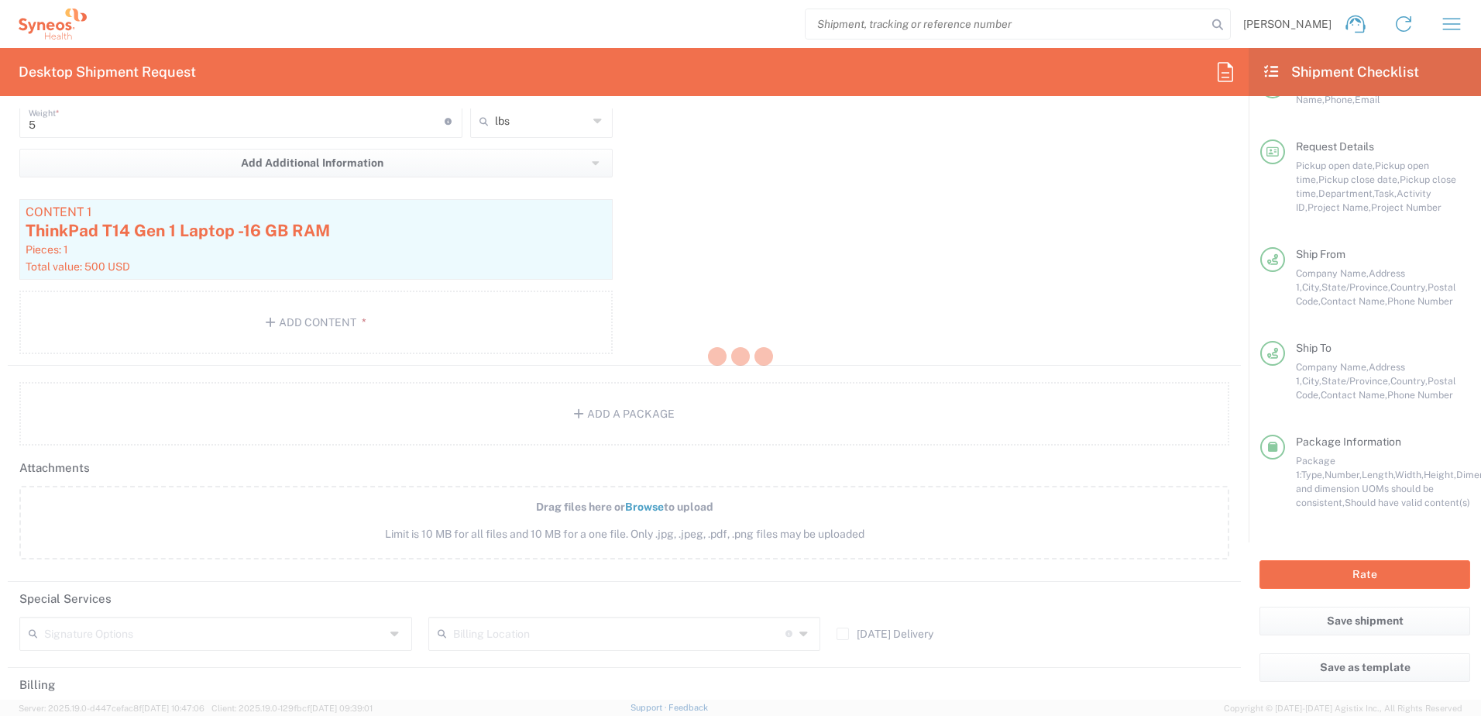
click at [1029, 222] on div at bounding box center [740, 358] width 1481 height 716
click at [1086, 272] on div at bounding box center [740, 358] width 1481 height 716
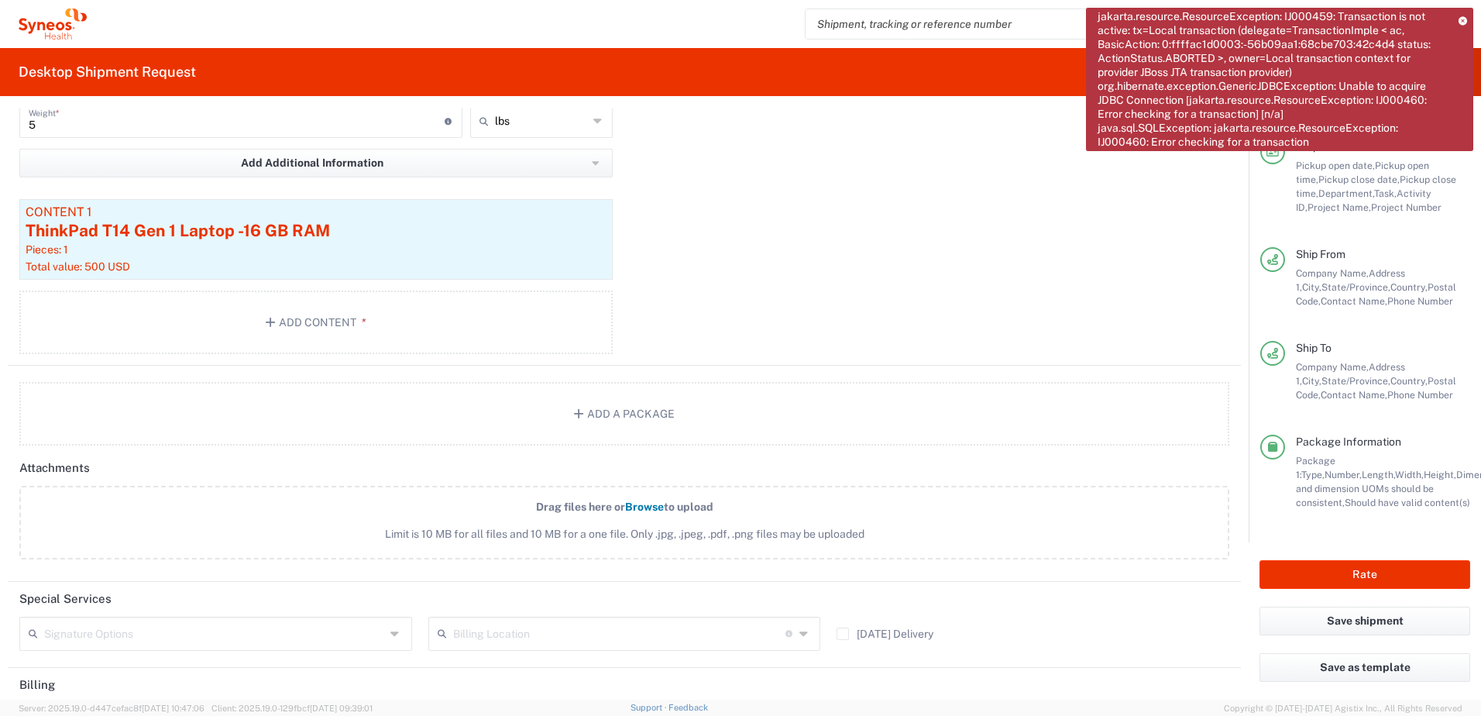
click at [1459, 20] on icon at bounding box center [1463, 20] width 9 height 9
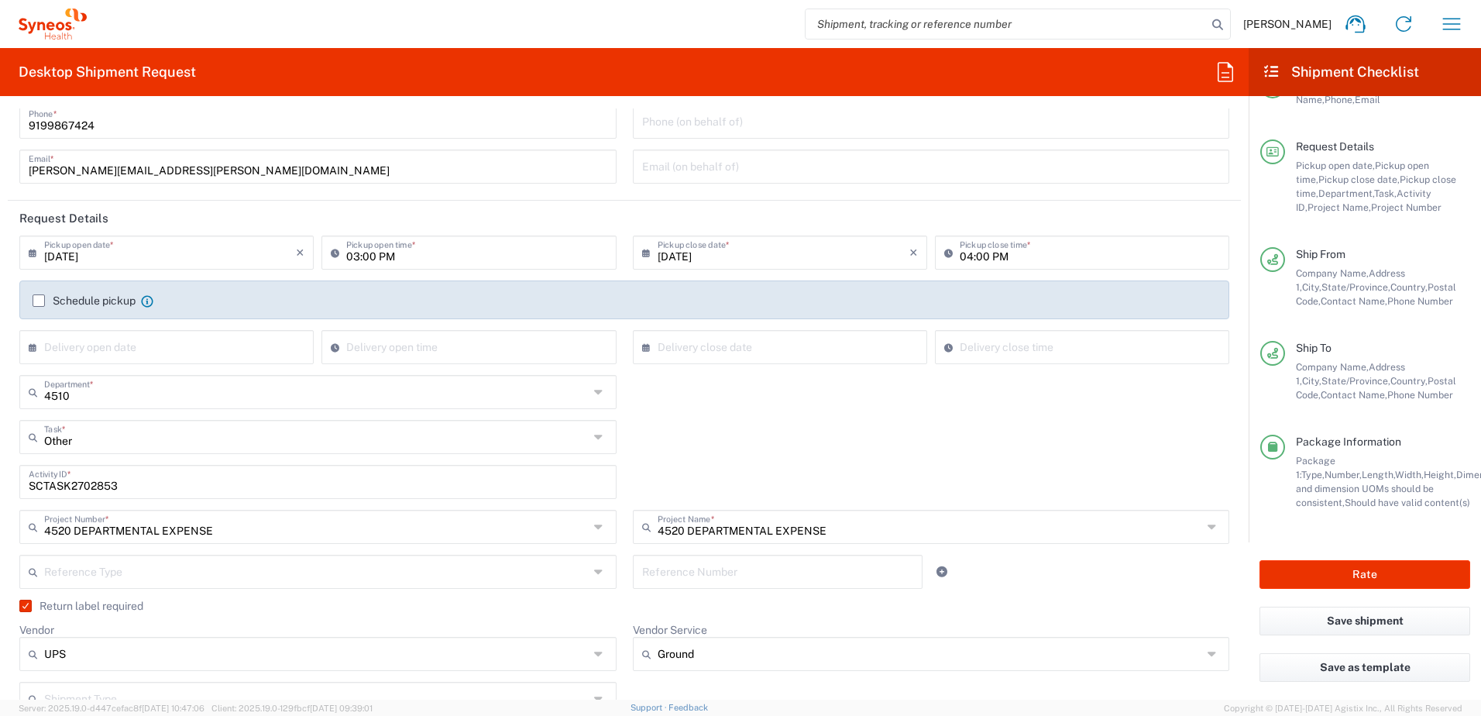
scroll to position [77, 0]
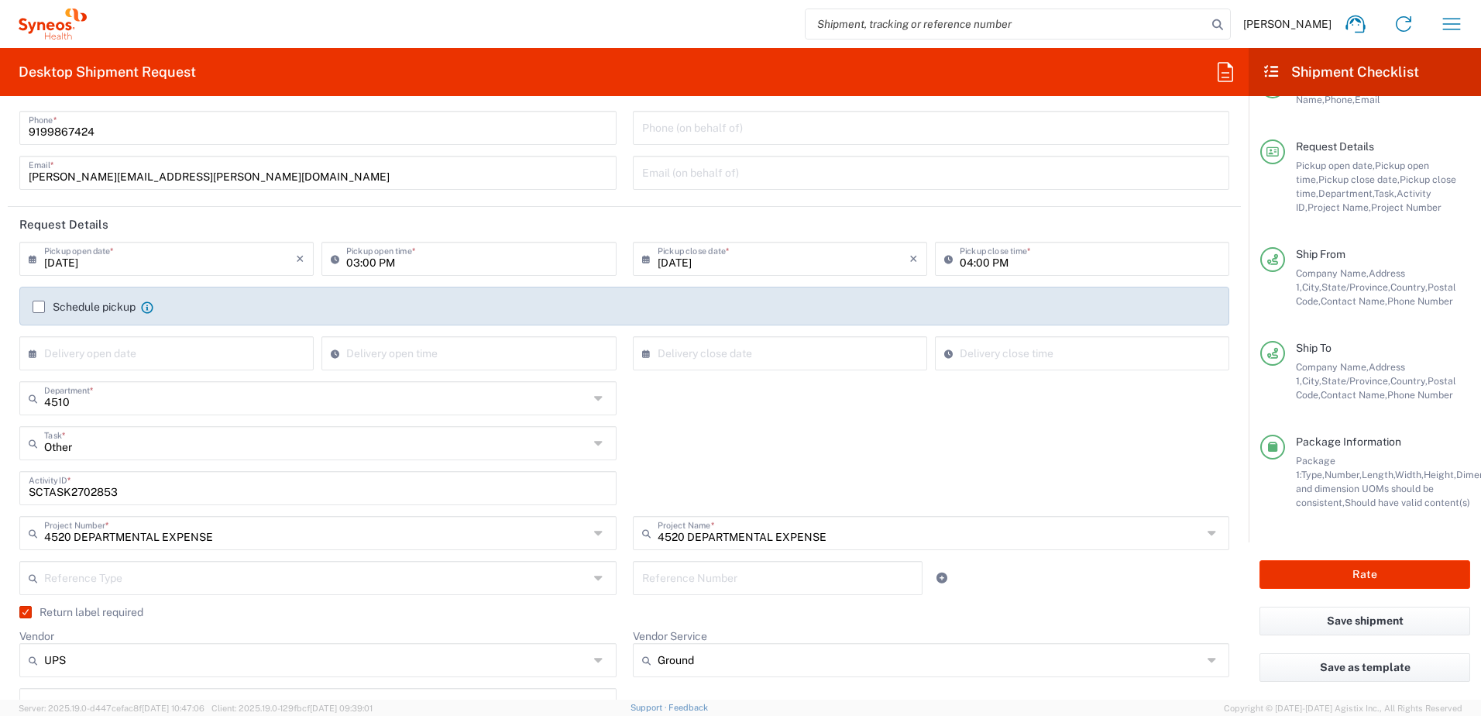
click at [906, 411] on div "4510 Department * 4510 3000 3100 3109 3110 3111 3112 3125 3130 3135 3136 3150 3…" at bounding box center [625, 403] width 1226 height 45
click at [1028, 242] on div "04:00 PM Pickup close time *" at bounding box center [1082, 259] width 294 height 34
click at [1016, 253] on input "04:00 PM" at bounding box center [1090, 257] width 260 height 27
click at [1043, 267] on input "04:00 PM" at bounding box center [1090, 257] width 260 height 27
click at [1009, 287] on div "Schedule pickup When scheduling a pickup please be sure to meet the following c…" at bounding box center [624, 306] width 1210 height 39
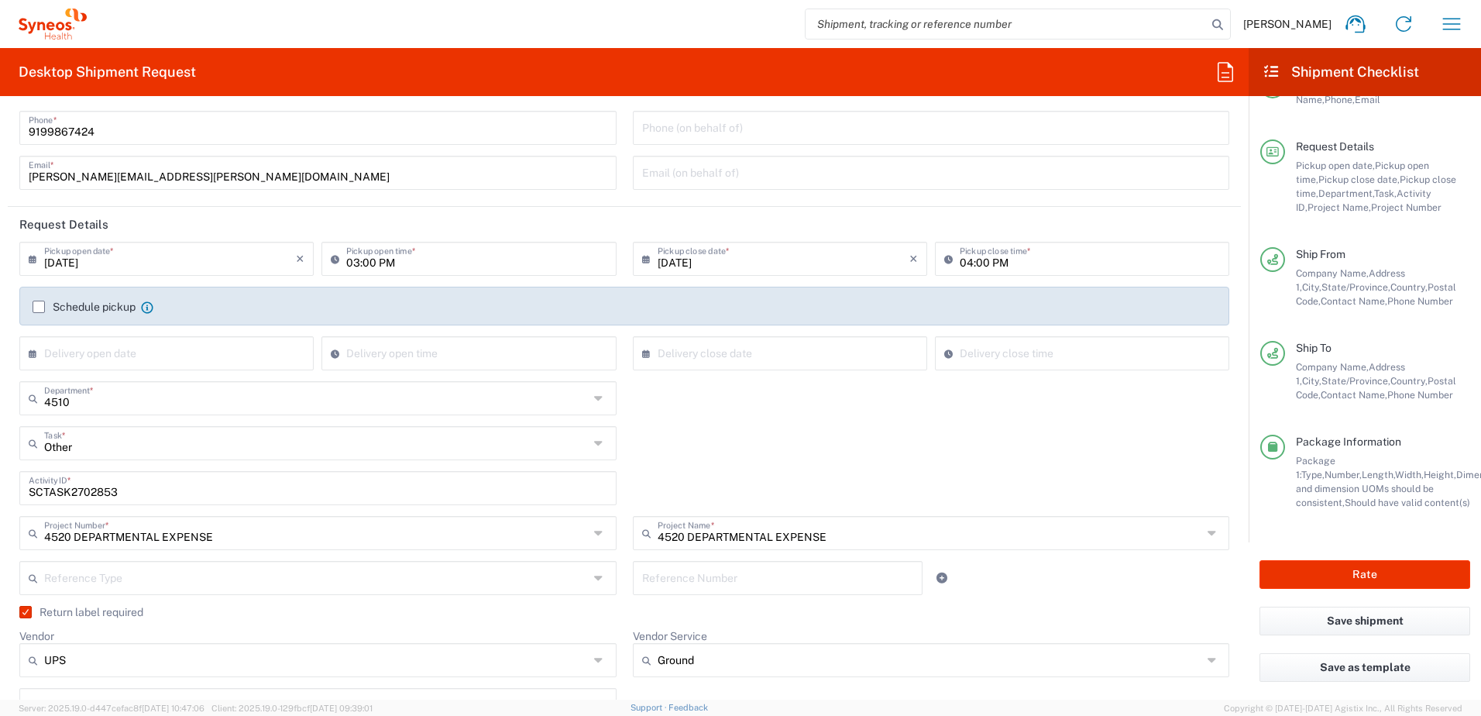
click at [1016, 258] on input "04:00 PM" at bounding box center [1090, 257] width 260 height 27
click at [1033, 256] on input "04:00 PM" at bounding box center [1090, 257] width 260 height 27
drag, startPoint x: 1025, startPoint y: 256, endPoint x: 1036, endPoint y: 260, distance: 11.3
click at [1026, 256] on input "04:00 PM" at bounding box center [1090, 257] width 260 height 27
click at [1044, 259] on input "04:00 PM" at bounding box center [1090, 257] width 260 height 27
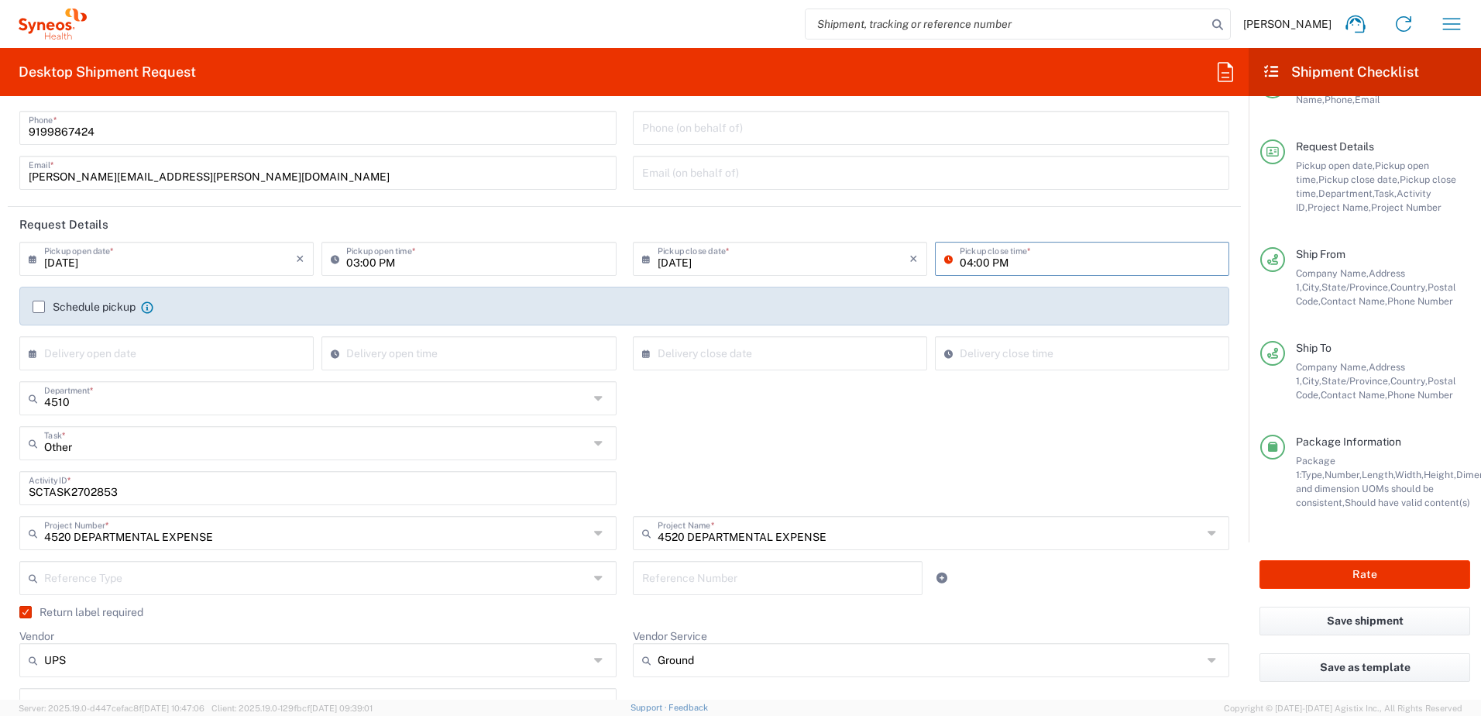
drag, startPoint x: 1025, startPoint y: 260, endPoint x: 927, endPoint y: 257, distance: 98.4
click at [935, 257] on div "04:00 PM Pickup close time *" at bounding box center [1082, 259] width 294 height 34
drag, startPoint x: 979, startPoint y: 435, endPoint x: 989, endPoint y: 359, distance: 75.8
click at [980, 433] on agx-shipment-cost-centers-widget "4510 Department * 4510 3000 3100 3109 3110 3111 3112 3125 3130 3135 3136 3150 3…" at bounding box center [625, 471] width 1226 height 180
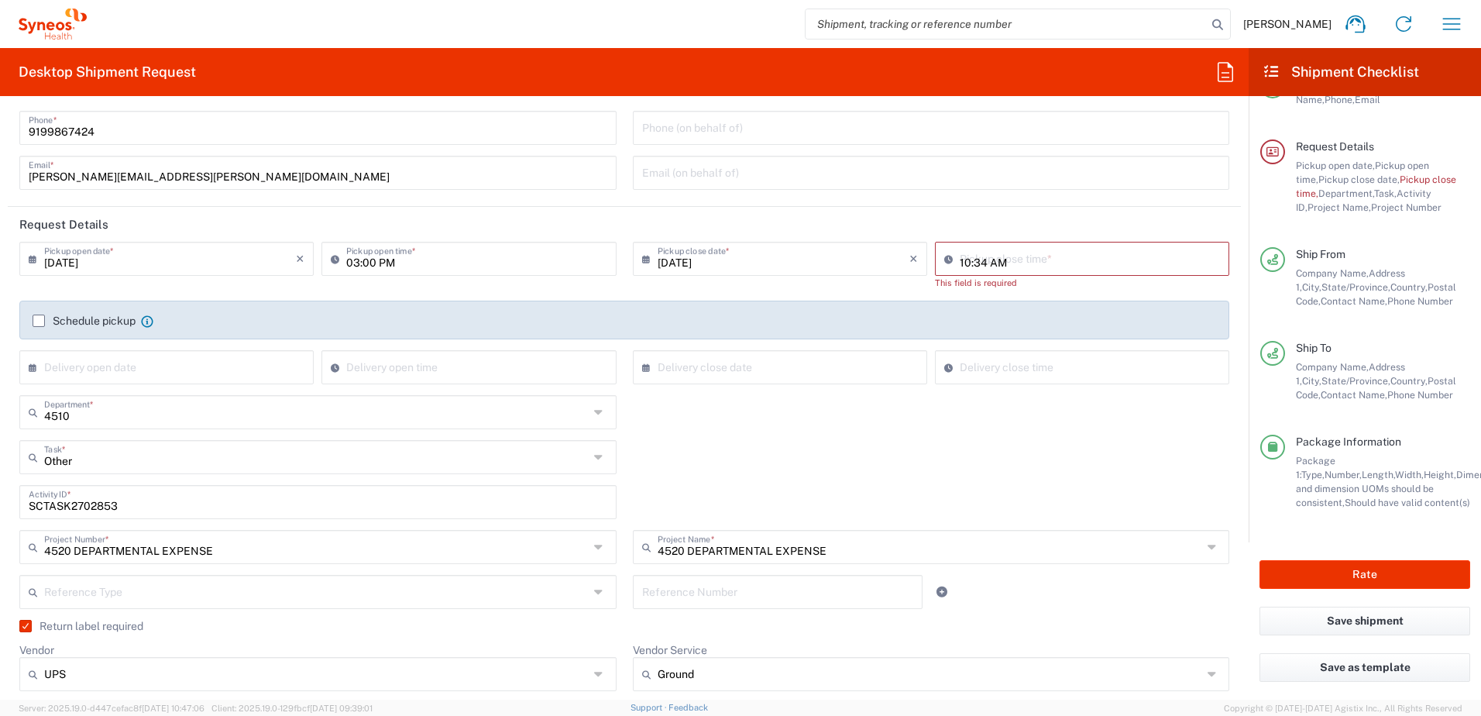
click at [975, 253] on input "10:34 AM" at bounding box center [1090, 257] width 260 height 27
click at [989, 395] on div "[DATE] × Pickup open date * Cancel Apply 03:00 PM Pickup open time * [DATE] × P…" at bounding box center [625, 518] width 1226 height 552
drag, startPoint x: 989, startPoint y: 395, endPoint x: 943, endPoint y: 480, distance: 97.1
click at [943, 480] on div "Other Task * Other Break/Fix Inventory Transfer New Hire Refresh" at bounding box center [625, 462] width 1226 height 45
click at [1009, 256] on input "10:34 AM" at bounding box center [1090, 257] width 260 height 27
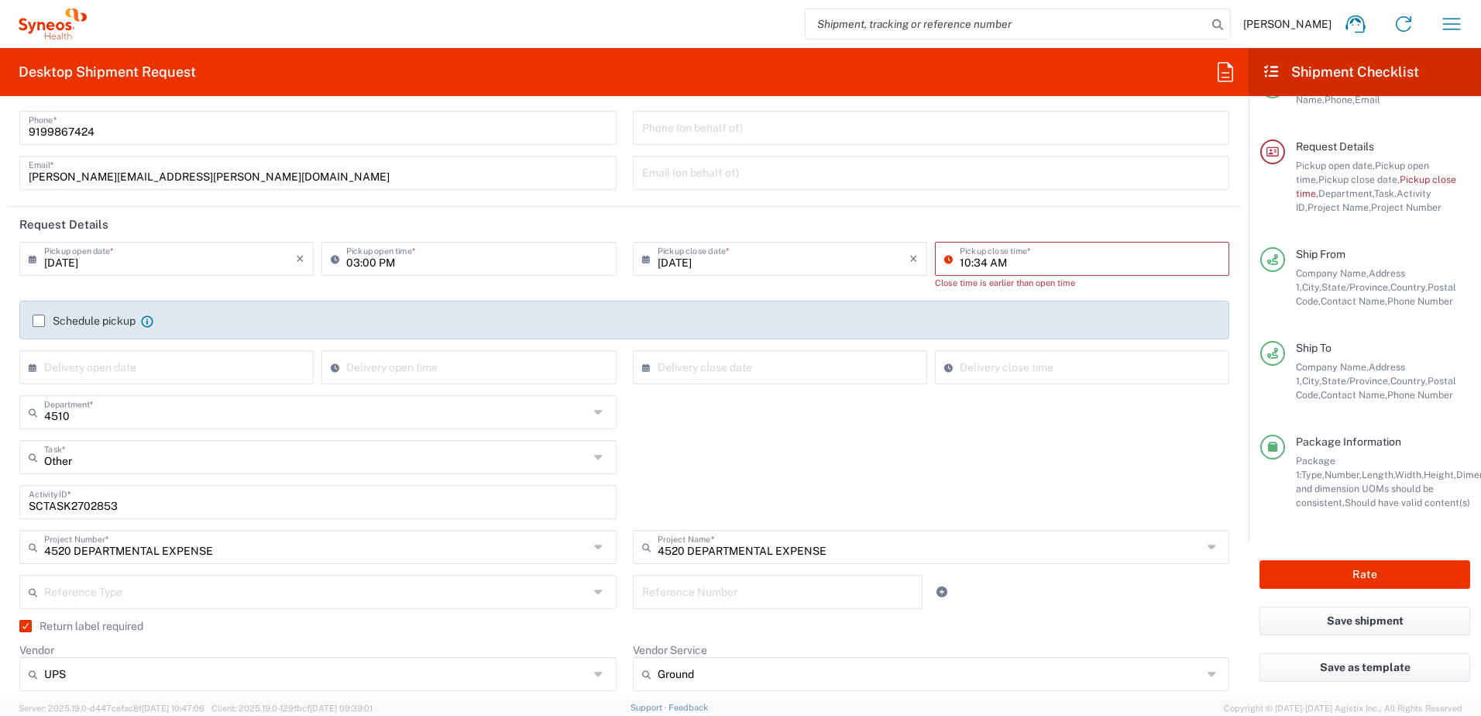
drag, startPoint x: 1009, startPoint y: 256, endPoint x: 1001, endPoint y: 258, distance: 8.7
click at [1001, 258] on input "10:34 AM" at bounding box center [1090, 257] width 260 height 27
click at [1002, 259] on input "10:34 AM" at bounding box center [1090, 257] width 260 height 27
click at [1015, 262] on input "10:34 AM" at bounding box center [1090, 257] width 260 height 27
drag, startPoint x: 1025, startPoint y: 262, endPoint x: 899, endPoint y: 254, distance: 125.7
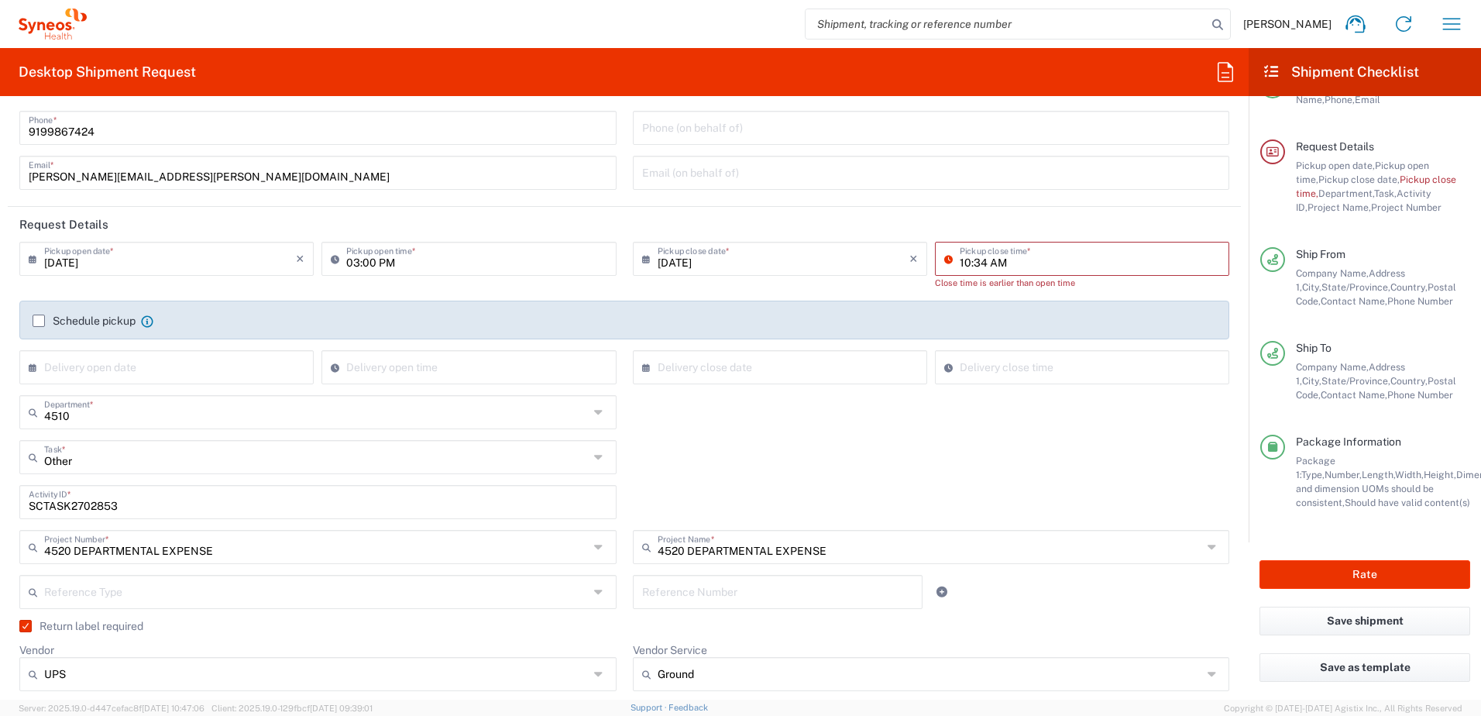
click at [899, 254] on div "[DATE] × Pickup close date * Cancel Apply 10:34 AM Pickup close time * Close ti…" at bounding box center [931, 271] width 605 height 59
type input "04:00PM"
click at [1092, 470] on div "Other Task * Other Break/Fix Inventory Transfer New Hire Refresh" at bounding box center [625, 462] width 1226 height 45
type input "10:34 AM"
click at [1006, 260] on input "10:34 AM" at bounding box center [1090, 257] width 260 height 27
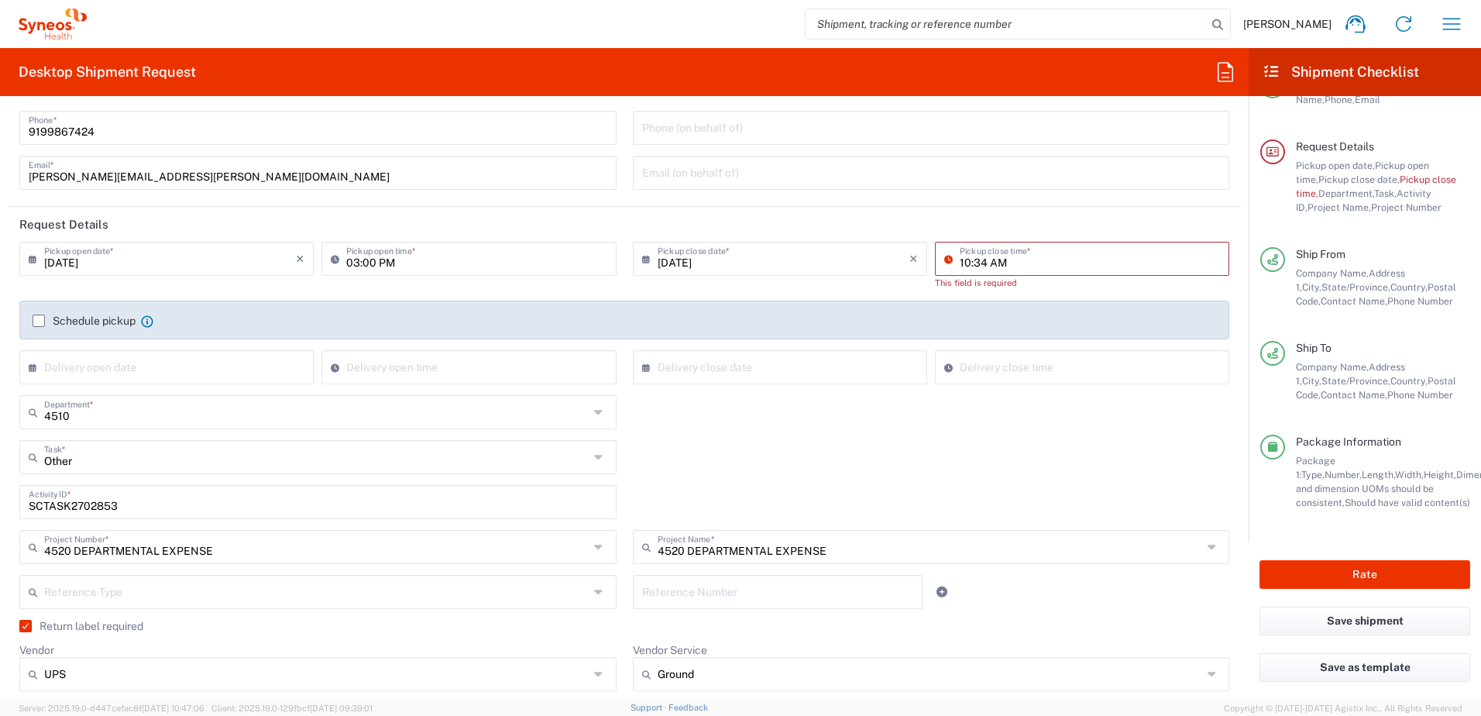
click at [1020, 264] on input "10:34 AM" at bounding box center [1090, 257] width 260 height 27
click at [1032, 264] on input "10:34 AM" at bounding box center [1090, 257] width 260 height 27
click at [1033, 264] on input "10:34 AM" at bounding box center [1090, 257] width 260 height 27
drag, startPoint x: 1033, startPoint y: 264, endPoint x: 901, endPoint y: 255, distance: 132.8
click at [901, 255] on div "[DATE] × Pickup close date * Cancel Apply 10:34 AM Pickup close time * This fie…" at bounding box center [931, 271] width 605 height 59
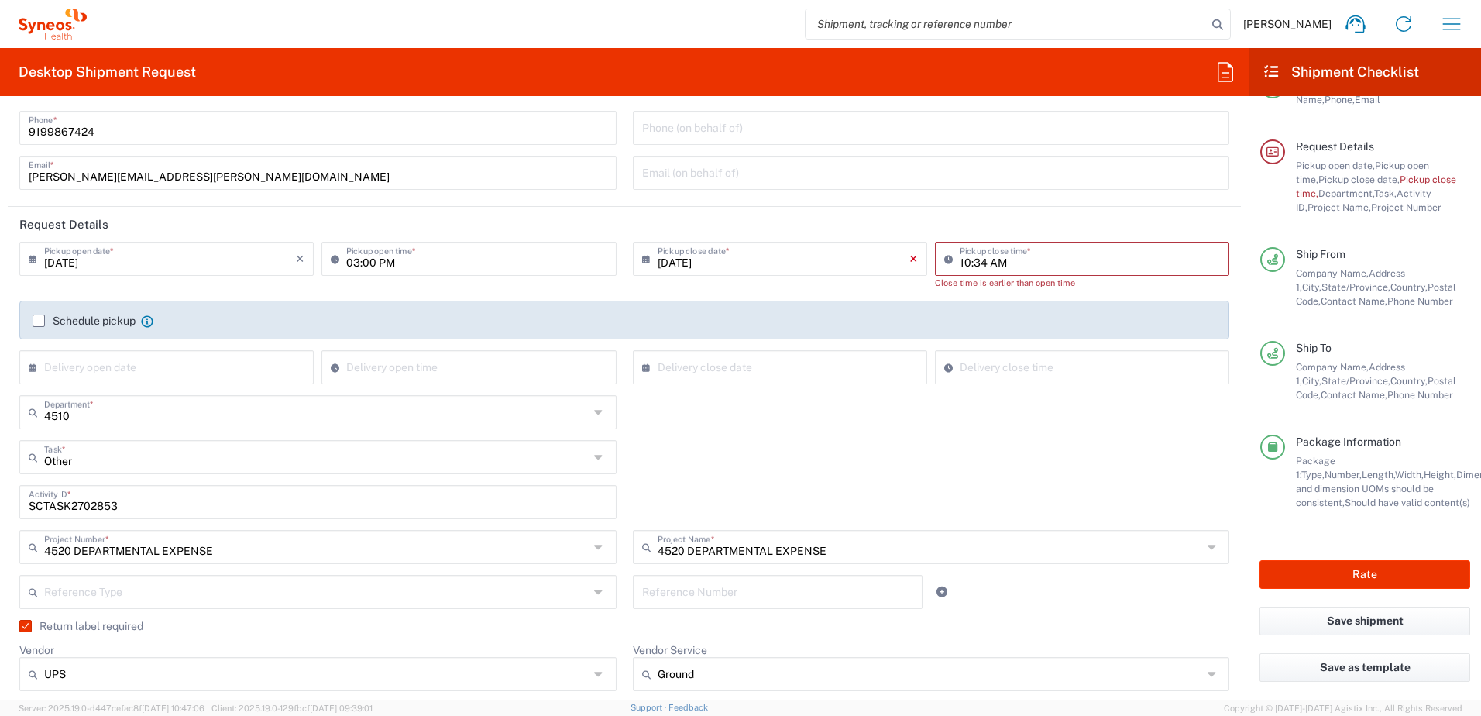
click at [909, 255] on icon "×" at bounding box center [913, 258] width 9 height 25
click at [1001, 258] on input "10:34 AM" at bounding box center [1090, 257] width 260 height 27
click at [832, 483] on div "Other Task * Other Break/Fix Inventory Transfer New Hire Refresh" at bounding box center [625, 462] width 1226 height 45
click at [138, 260] on input "text" at bounding box center [170, 257] width 252 height 27
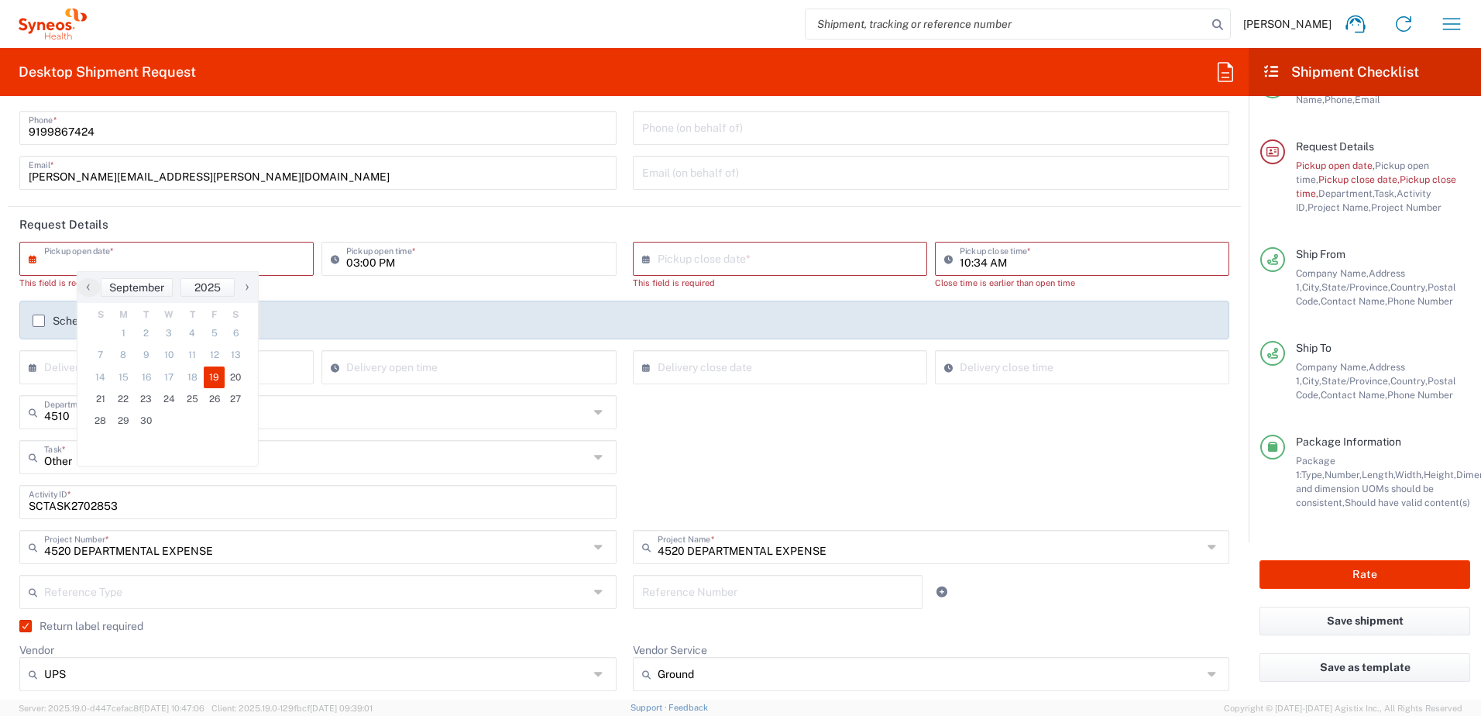
click at [209, 375] on span "19" at bounding box center [215, 377] width 22 height 22
type input "[DATE]"
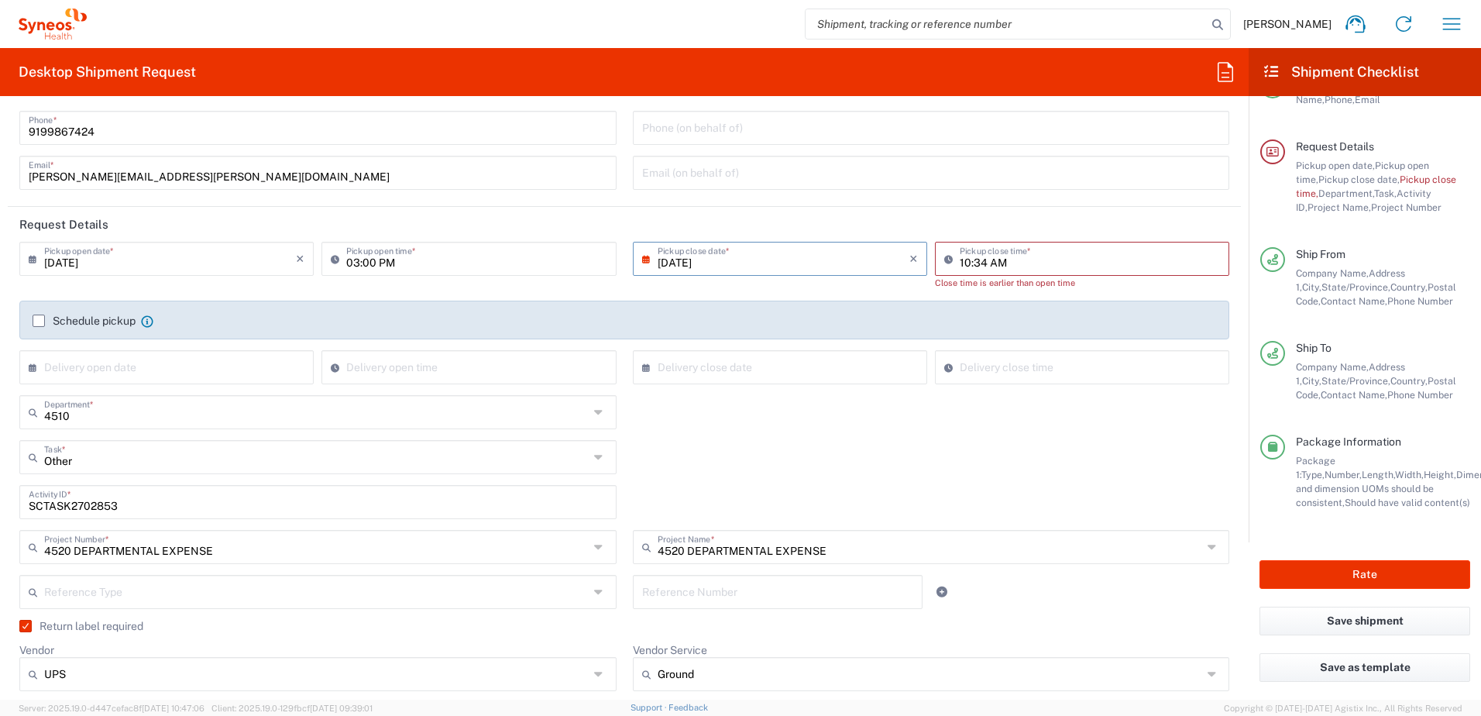
click at [1023, 260] on input "10:34 AM" at bounding box center [1090, 257] width 260 height 27
click at [1032, 262] on input "10:34 AM" at bounding box center [1090, 257] width 260 height 27
click at [1041, 262] on input "10:34 AM" at bounding box center [1090, 257] width 260 height 27
drag, startPoint x: 1038, startPoint y: 261, endPoint x: 938, endPoint y: 253, distance: 100.3
click at [938, 253] on div "10:34 AM Pickup close time *" at bounding box center [1082, 259] width 294 height 34
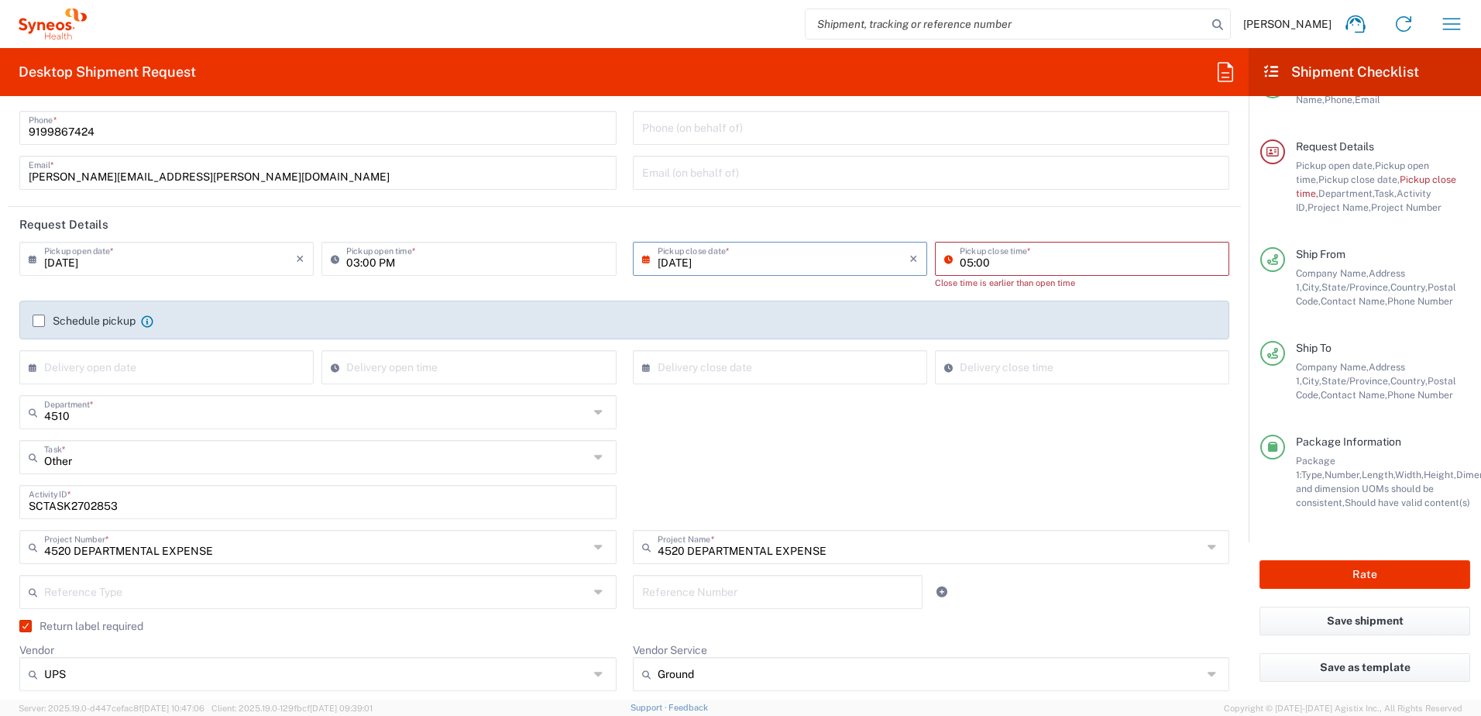
type input "05:00 PM"
click at [1054, 411] on div "4510 Department * 4510 3000 3100 3109 3110 3111 3112 3125 3130 3135 3136 3150 3…" at bounding box center [625, 417] width 1226 height 45
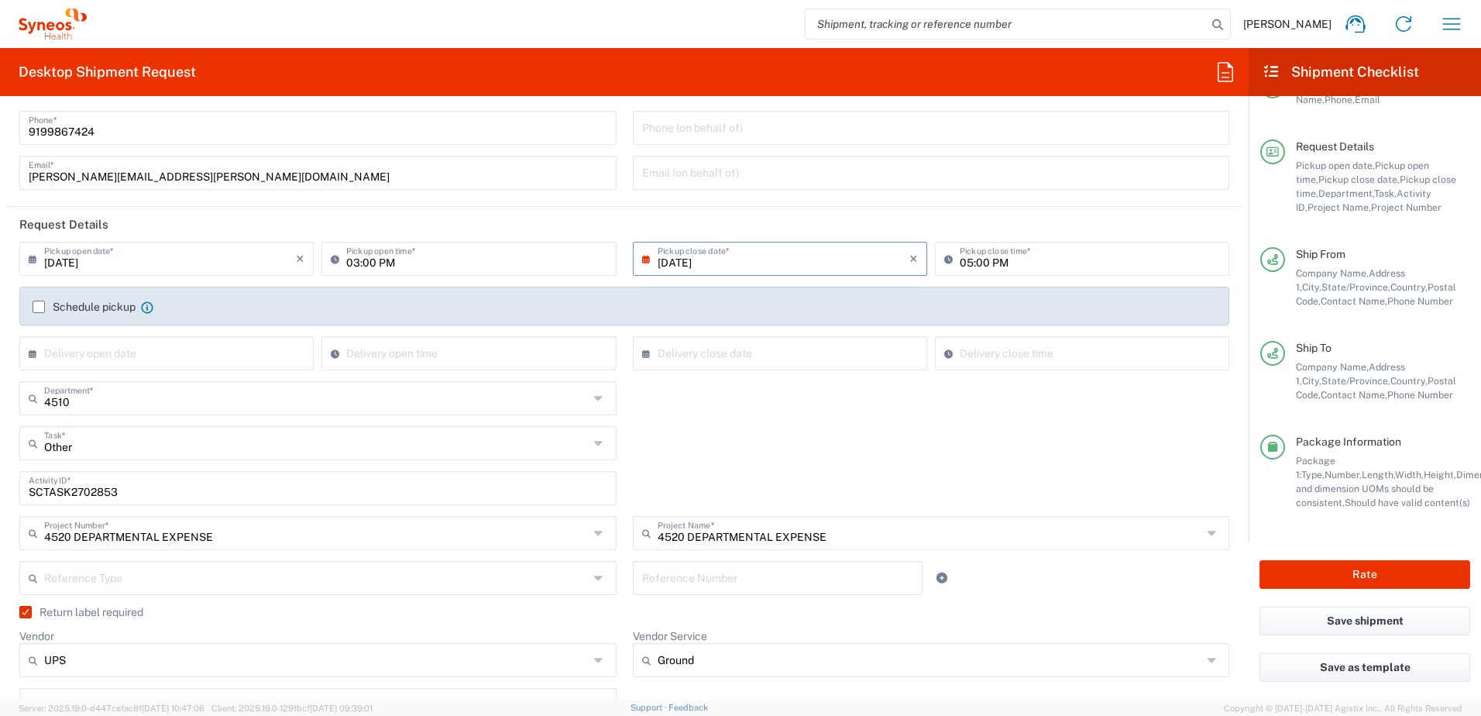
click at [819, 425] on div "4510 Department * 4510 3000 3100 3109 3110 3111 3112 3125 3130 3135 3136 3150 3…" at bounding box center [625, 403] width 1226 height 45
click at [814, 263] on input "[DATE]" at bounding box center [784, 257] width 252 height 27
click at [837, 376] on span "20" at bounding box center [843, 377] width 22 height 22
type input "[DATE]"
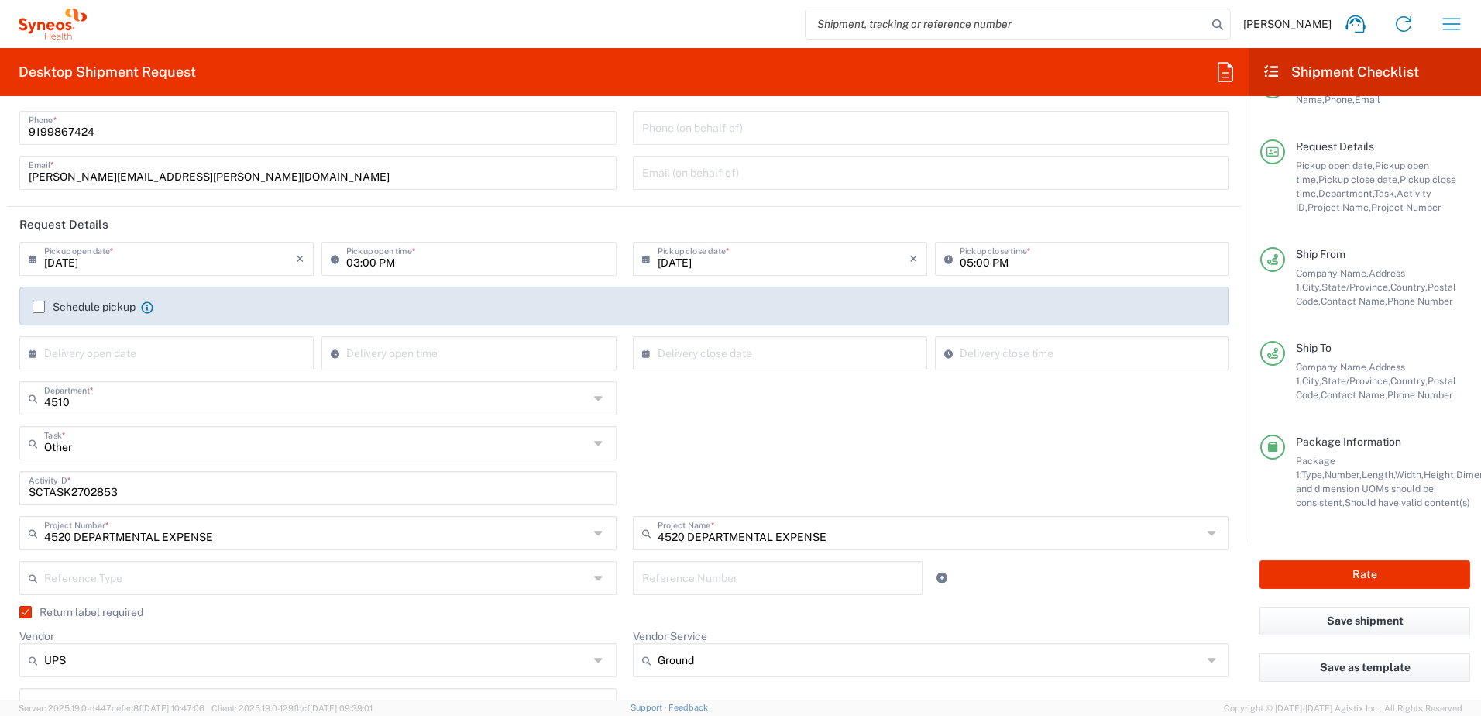
click at [891, 394] on div "4510 Department * 4510 3000 3100 3109 3110 3111 3112 3125 3130 3135 3136 3150 3…" at bounding box center [625, 403] width 1226 height 45
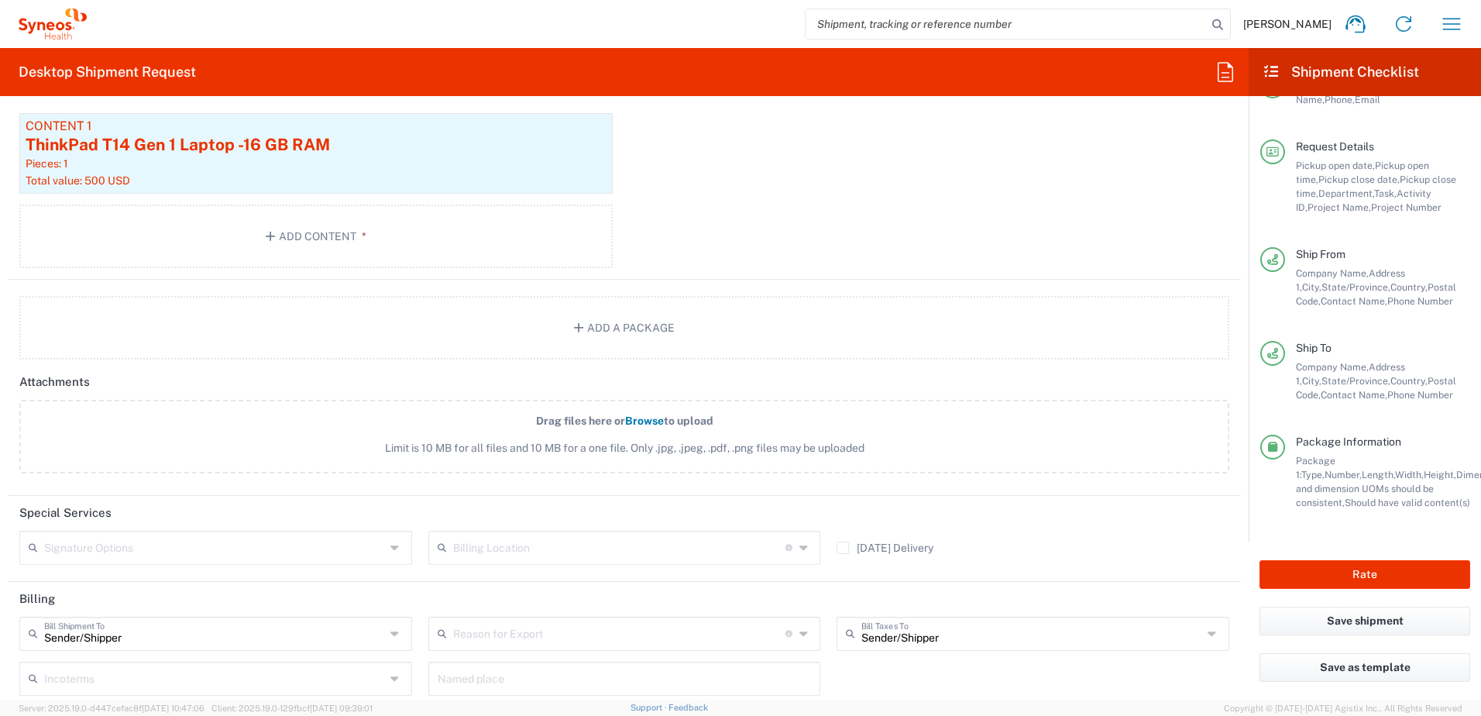
scroll to position [1903, 0]
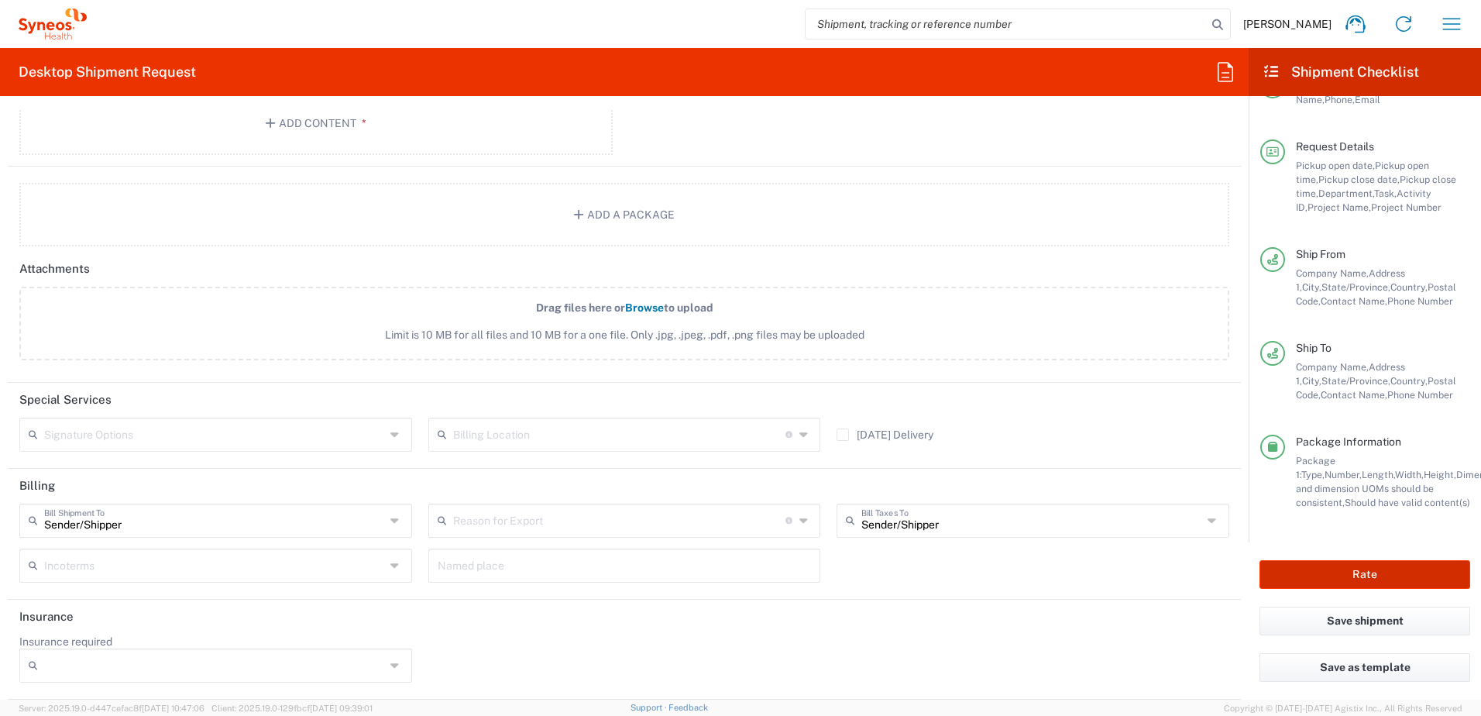
click at [1359, 571] on button "Rate" at bounding box center [1365, 574] width 211 height 29
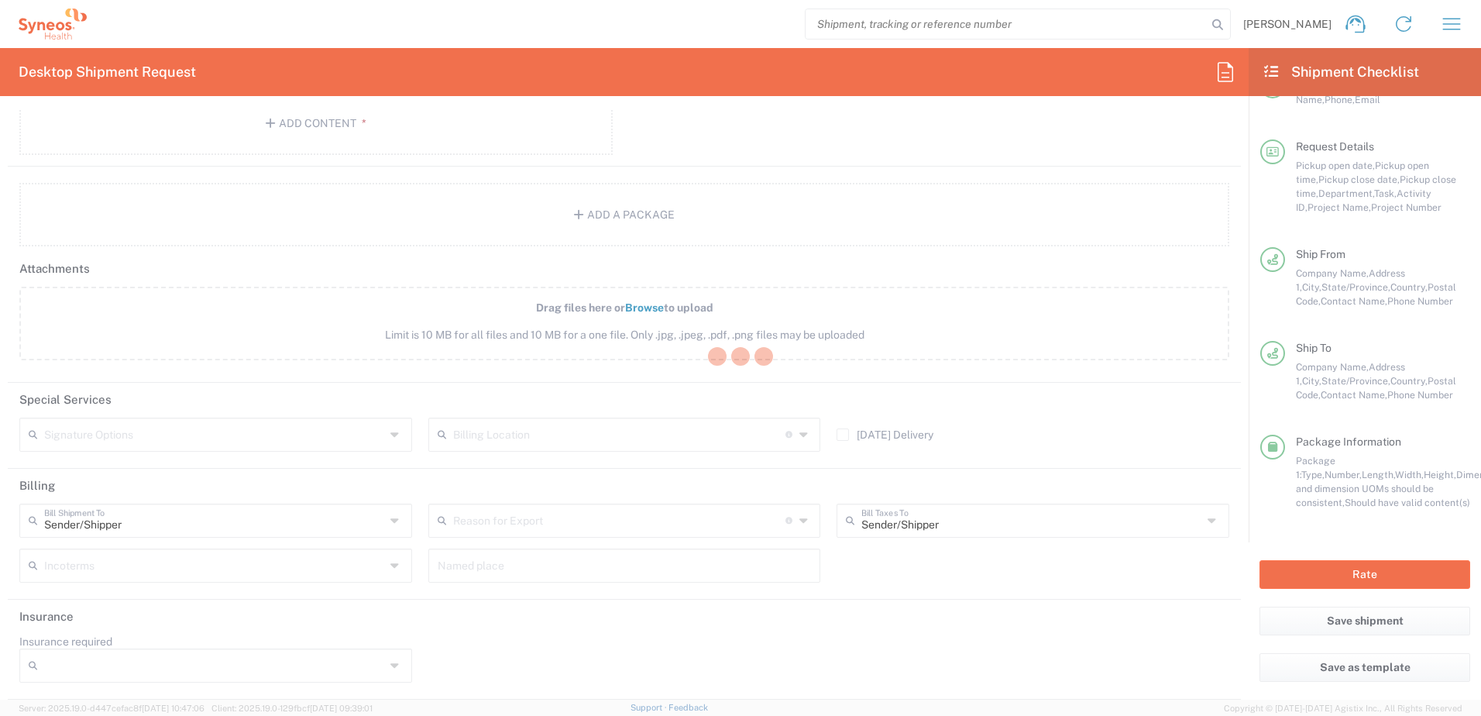
click at [1015, 336] on div at bounding box center [740, 358] width 1481 height 716
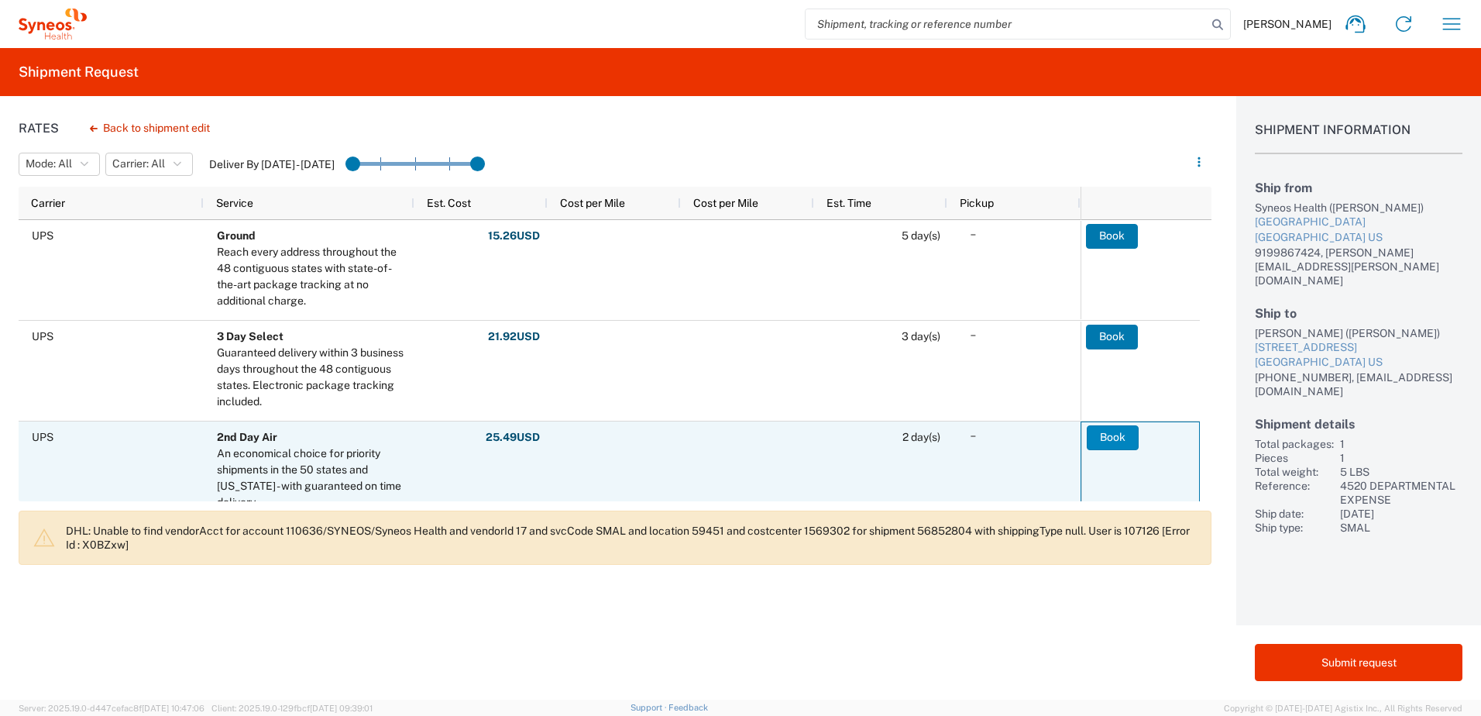
click at [1112, 439] on button "Book" at bounding box center [1113, 437] width 52 height 25
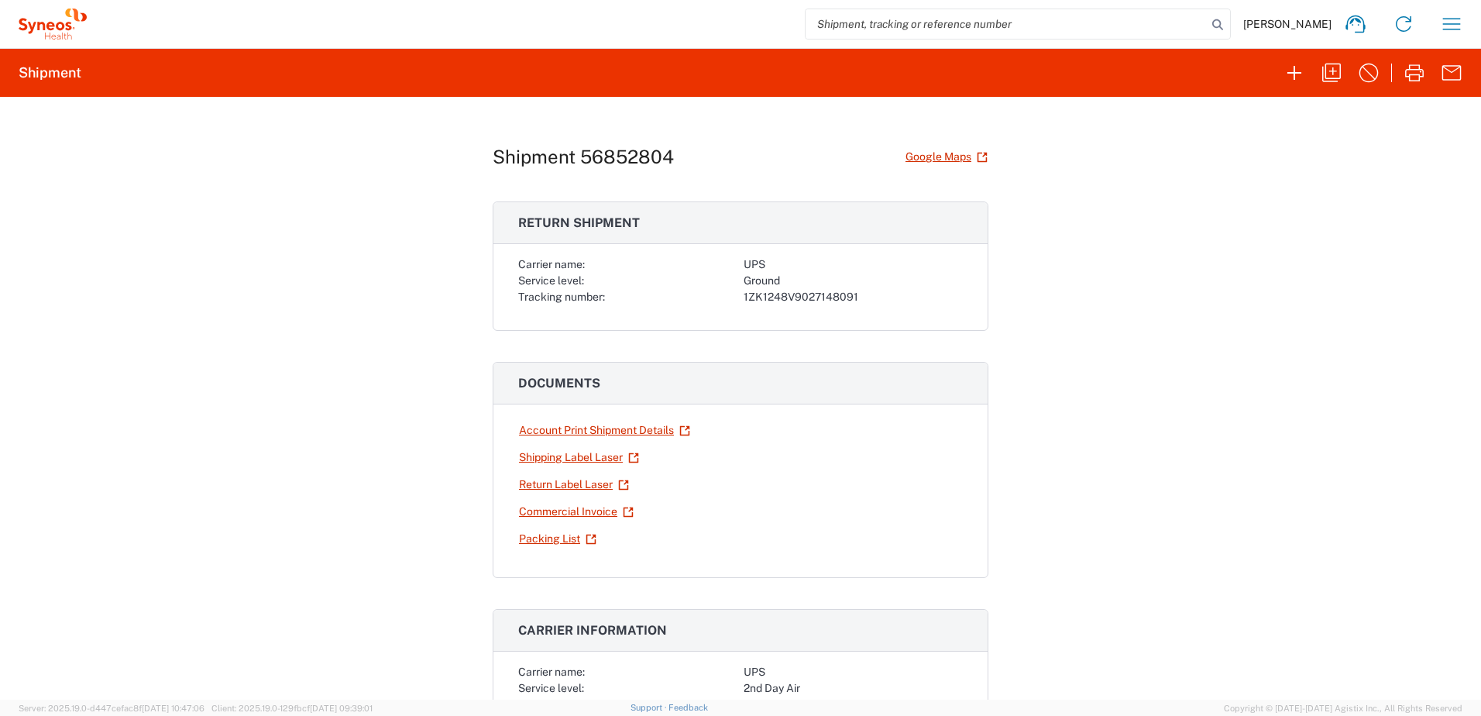
click at [794, 287] on div "Ground" at bounding box center [853, 281] width 219 height 16
click at [783, 294] on div "1ZK1248V9027148091" at bounding box center [853, 297] width 219 height 16
drag, startPoint x: 783, startPoint y: 294, endPoint x: 909, endPoint y: 354, distance: 139.3
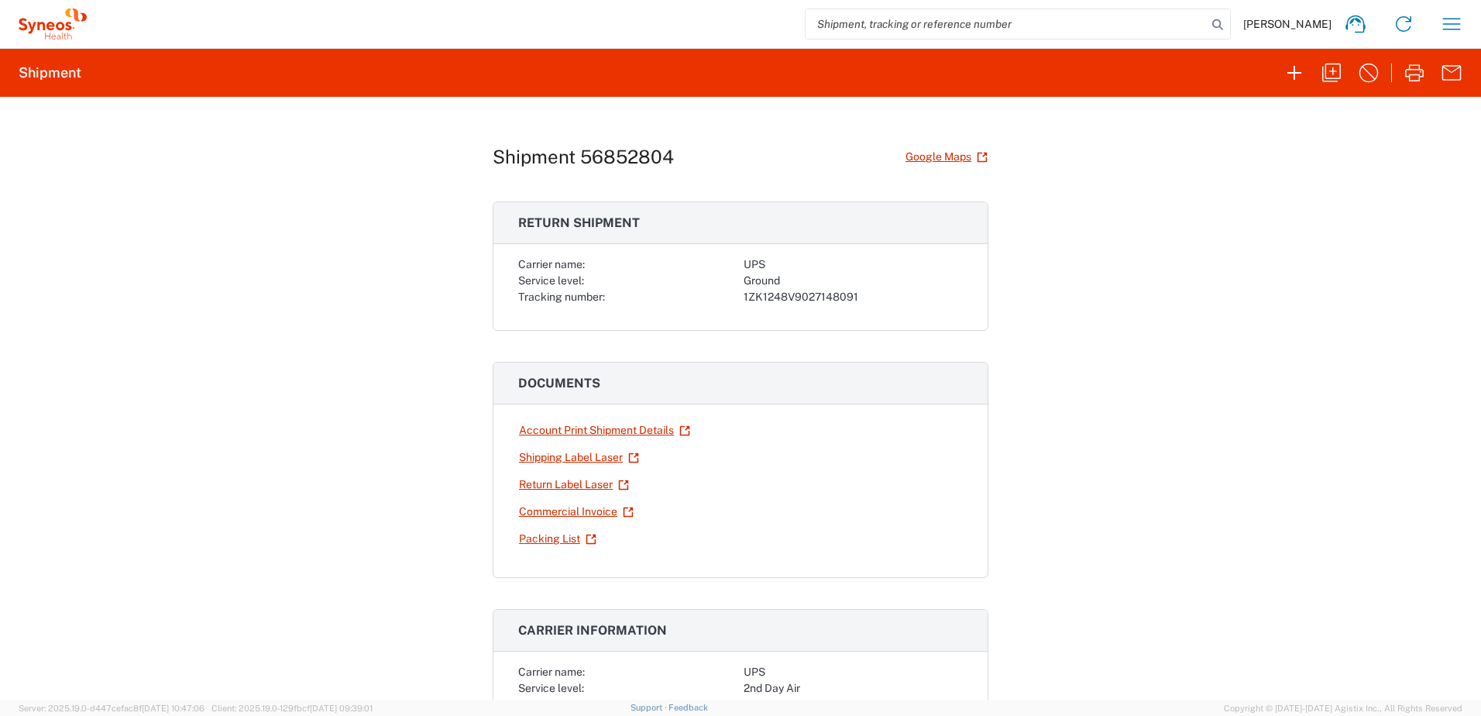
click at [806, 294] on div "Carrier name: UPS Service level: Ground Tracking number: 1ZK1248V9027148091" at bounding box center [740, 280] width 445 height 49
click at [806, 294] on div "1ZK1248V9027148091" at bounding box center [853, 297] width 219 height 16
click at [813, 298] on div "1ZK1248V9027148091" at bounding box center [853, 297] width 219 height 16
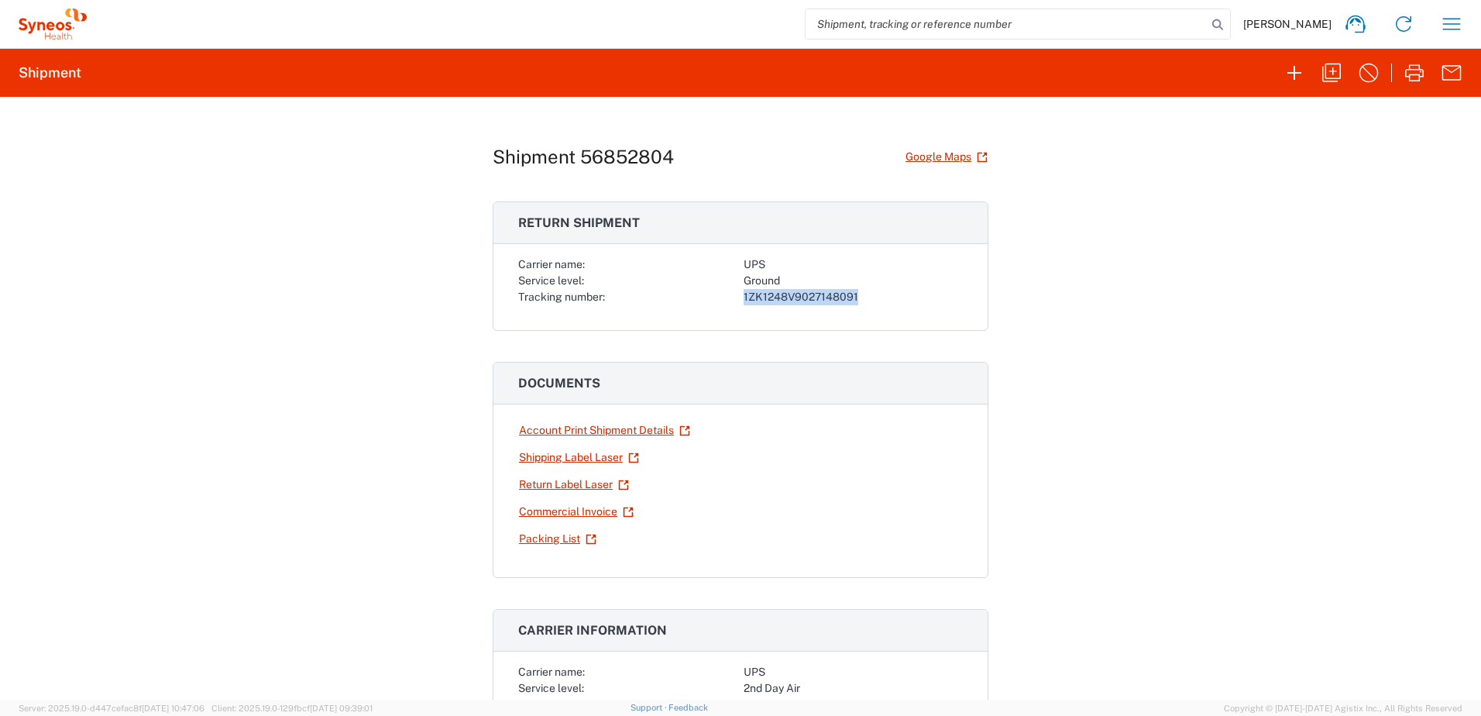
copy div "1ZK1248V9027148091"
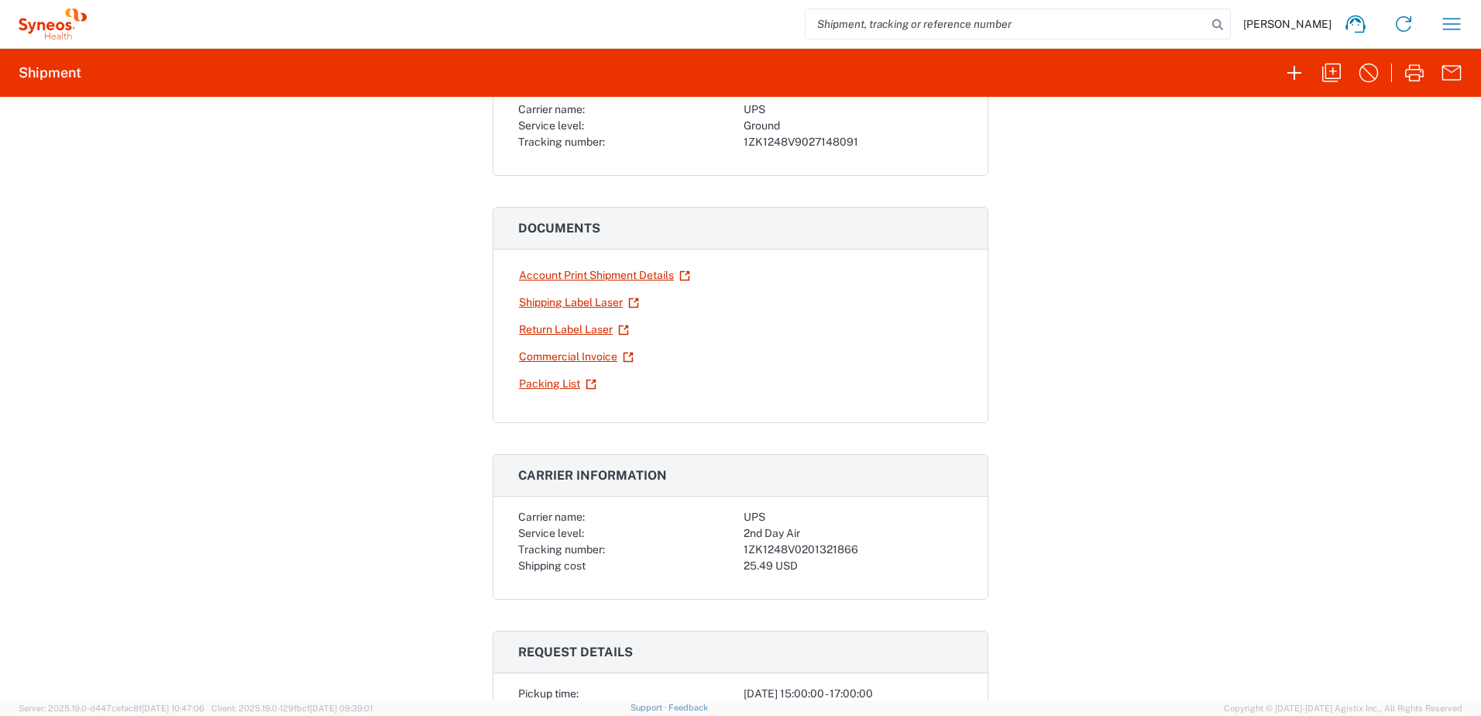
click at [800, 545] on div "1ZK1248V0201321866" at bounding box center [853, 549] width 219 height 16
copy div "1ZK1248V0201321866"
click at [1457, 22] on icon "button" at bounding box center [1451, 24] width 25 height 25
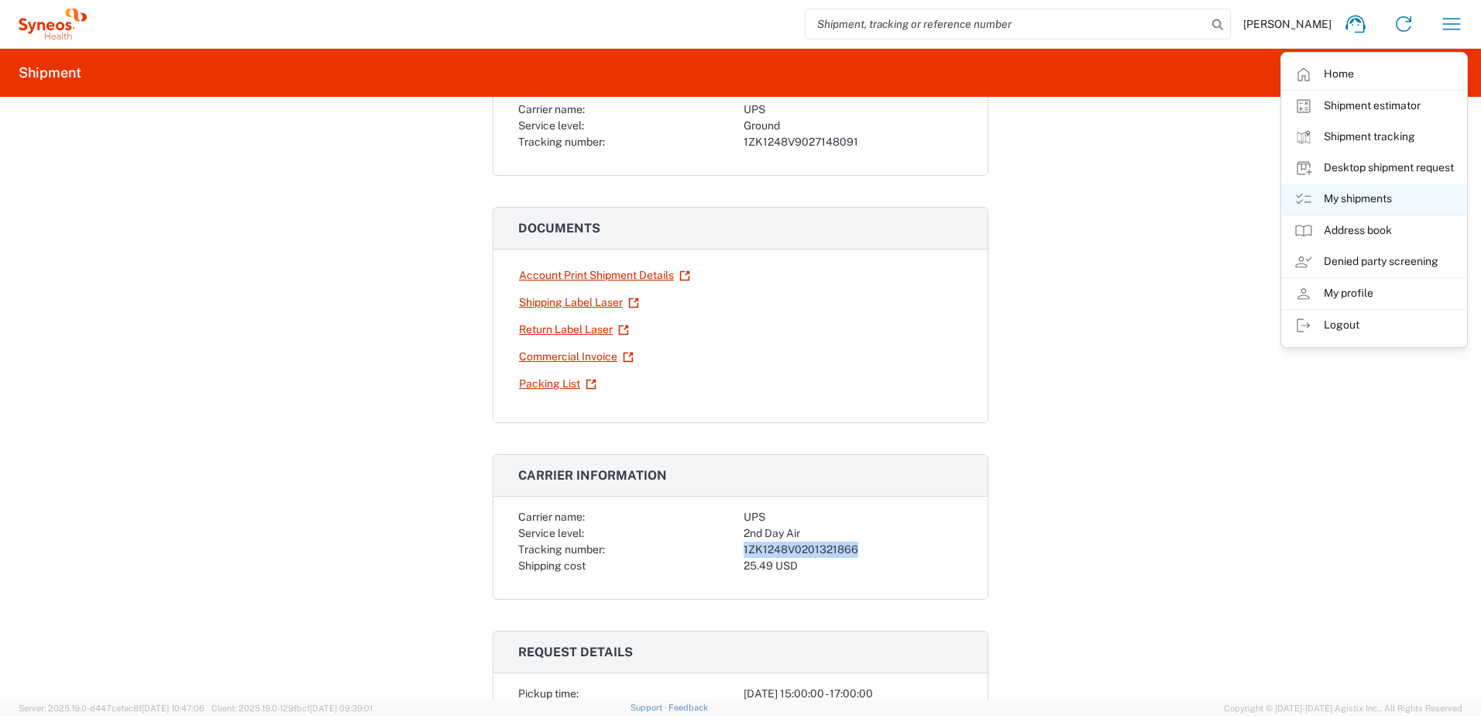
click at [1363, 203] on link "My shipments" at bounding box center [1374, 199] width 184 height 31
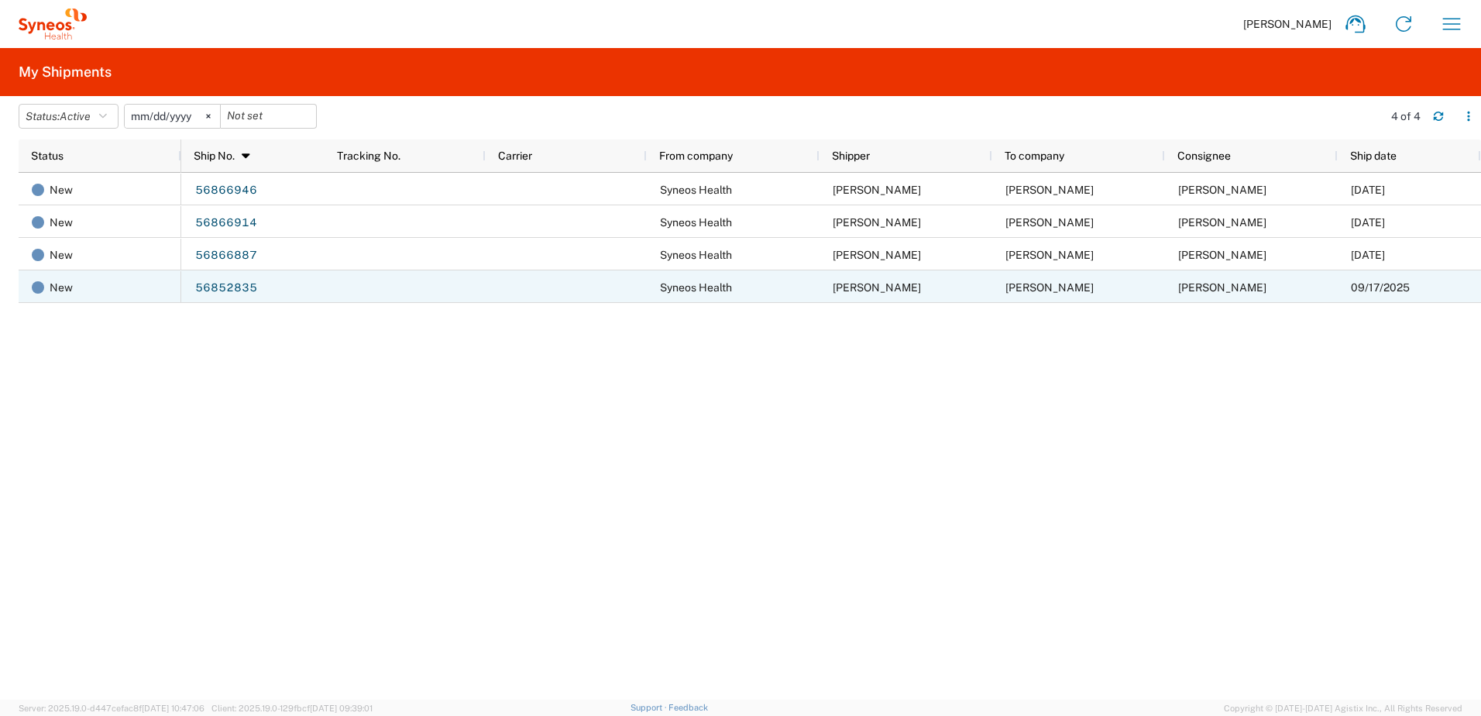
click at [242, 291] on link "56852835" at bounding box center [226, 288] width 64 height 25
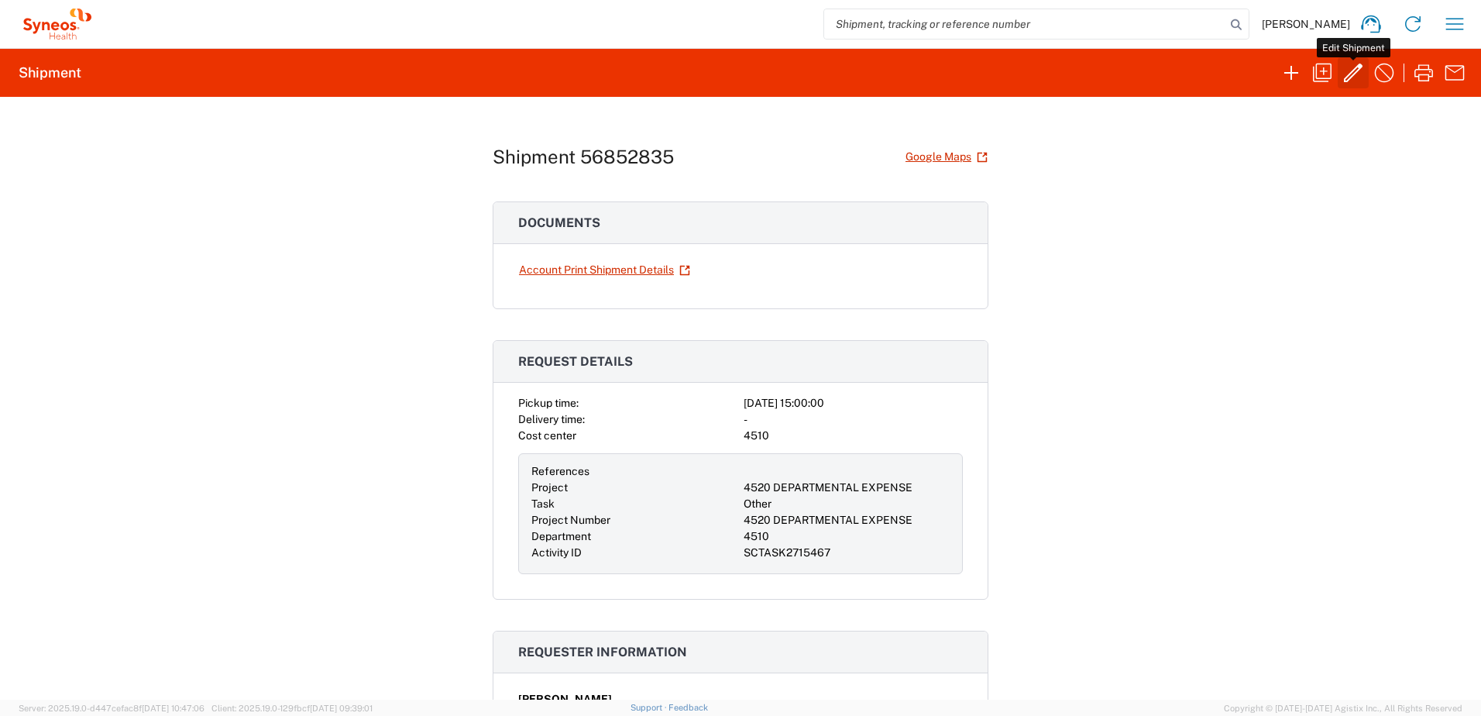
click at [1356, 80] on icon "button" at bounding box center [1353, 72] width 25 height 25
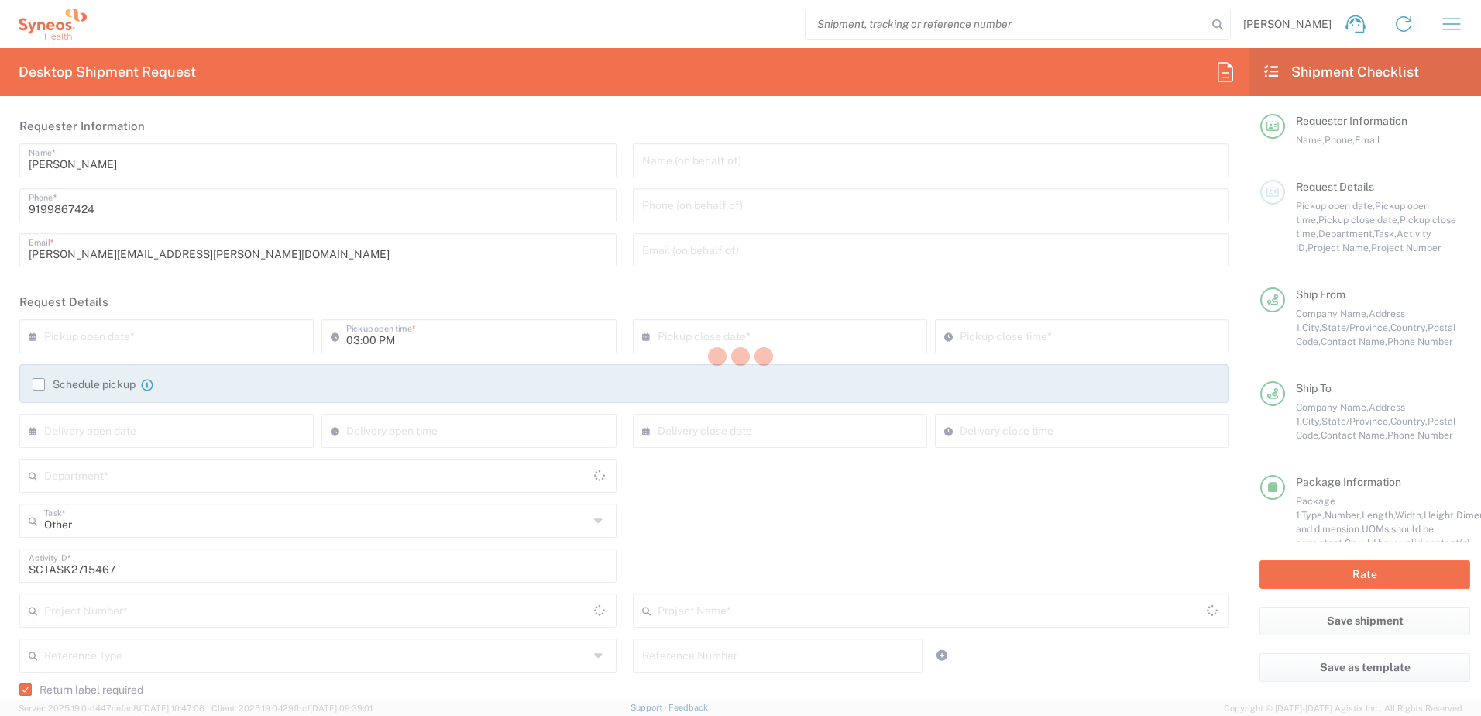
type input "4520 DEPARTMENTAL EXPENSE"
type input "[US_STATE]"
type input "Your Packaging"
type input "Next Day Air"
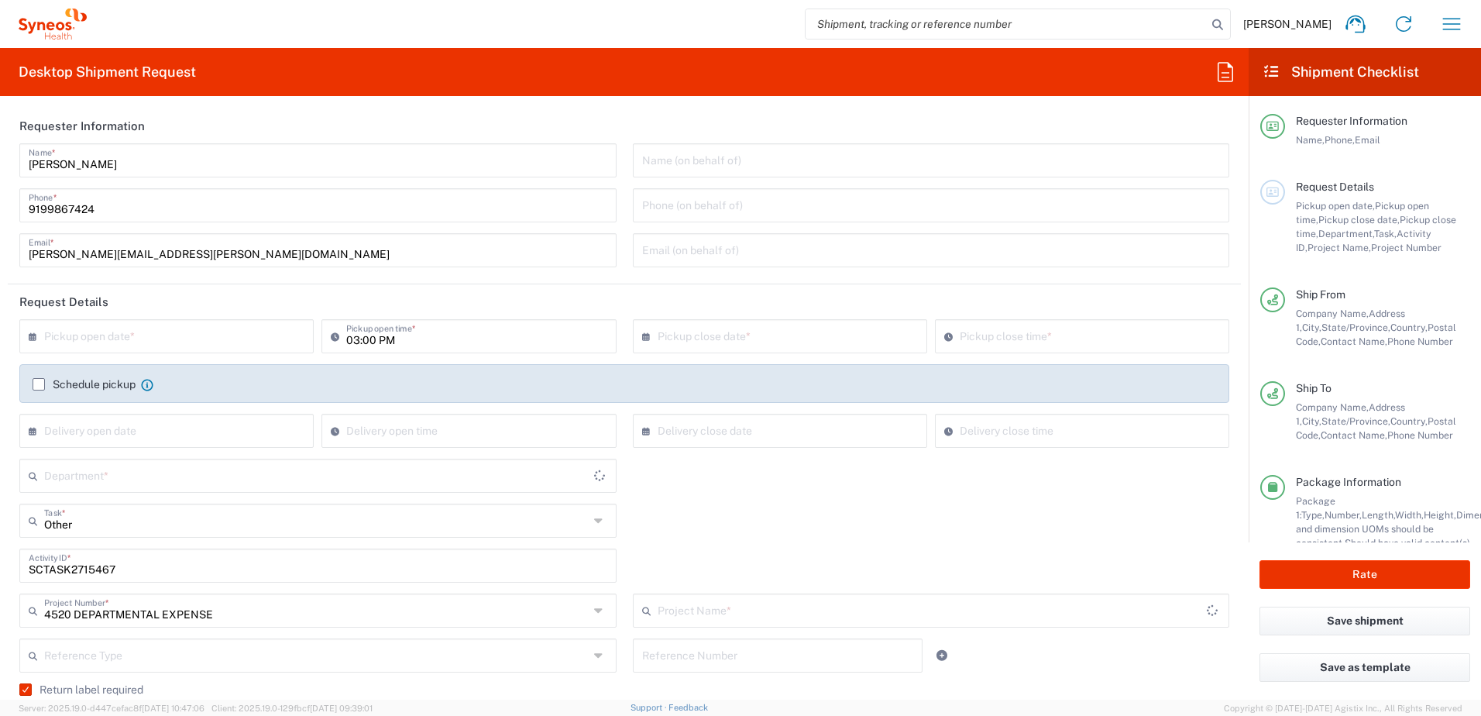
click at [67, 322] on input "text" at bounding box center [170, 334] width 252 height 27
type input "4520 DEPARTMENTAL EXPENSE"
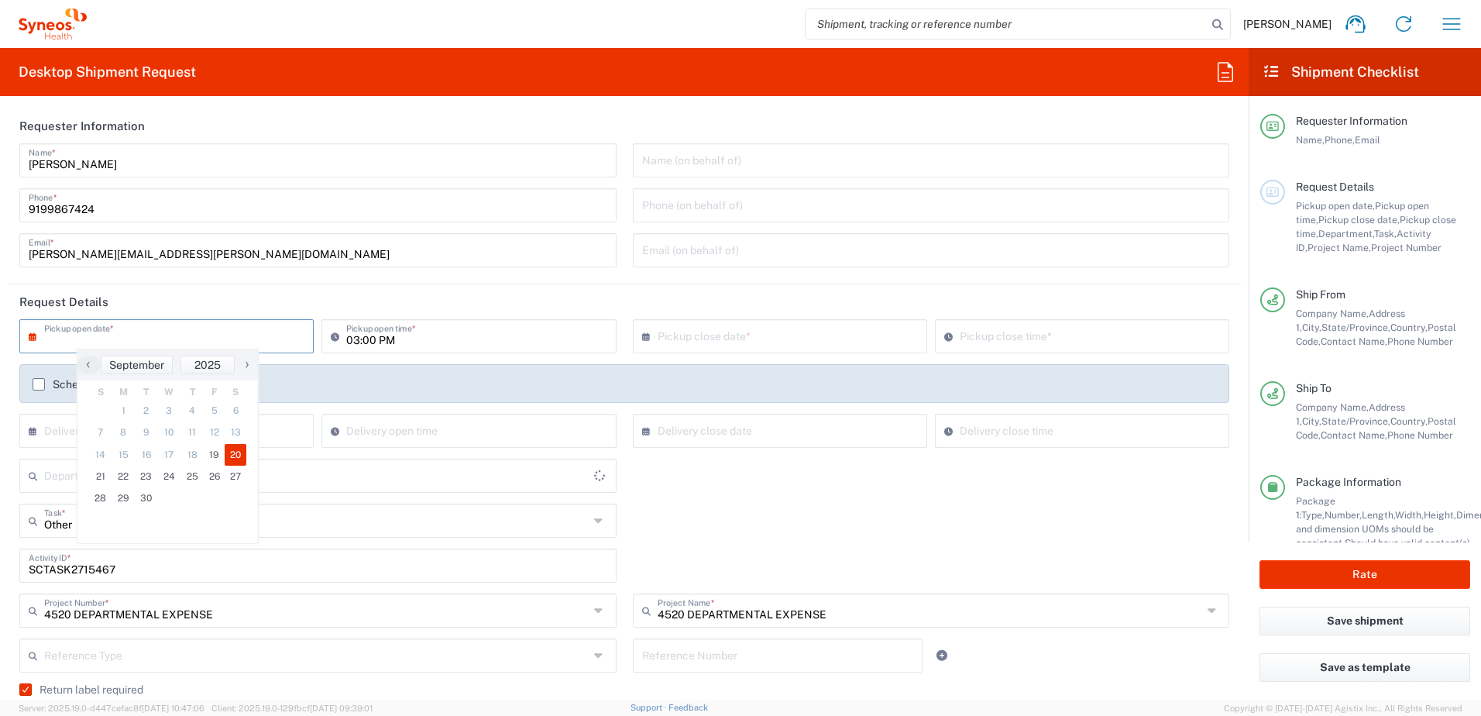
type input "4510"
click at [217, 455] on span "19" at bounding box center [215, 455] width 22 height 22
type input "[DATE]"
type input "10:42 AM"
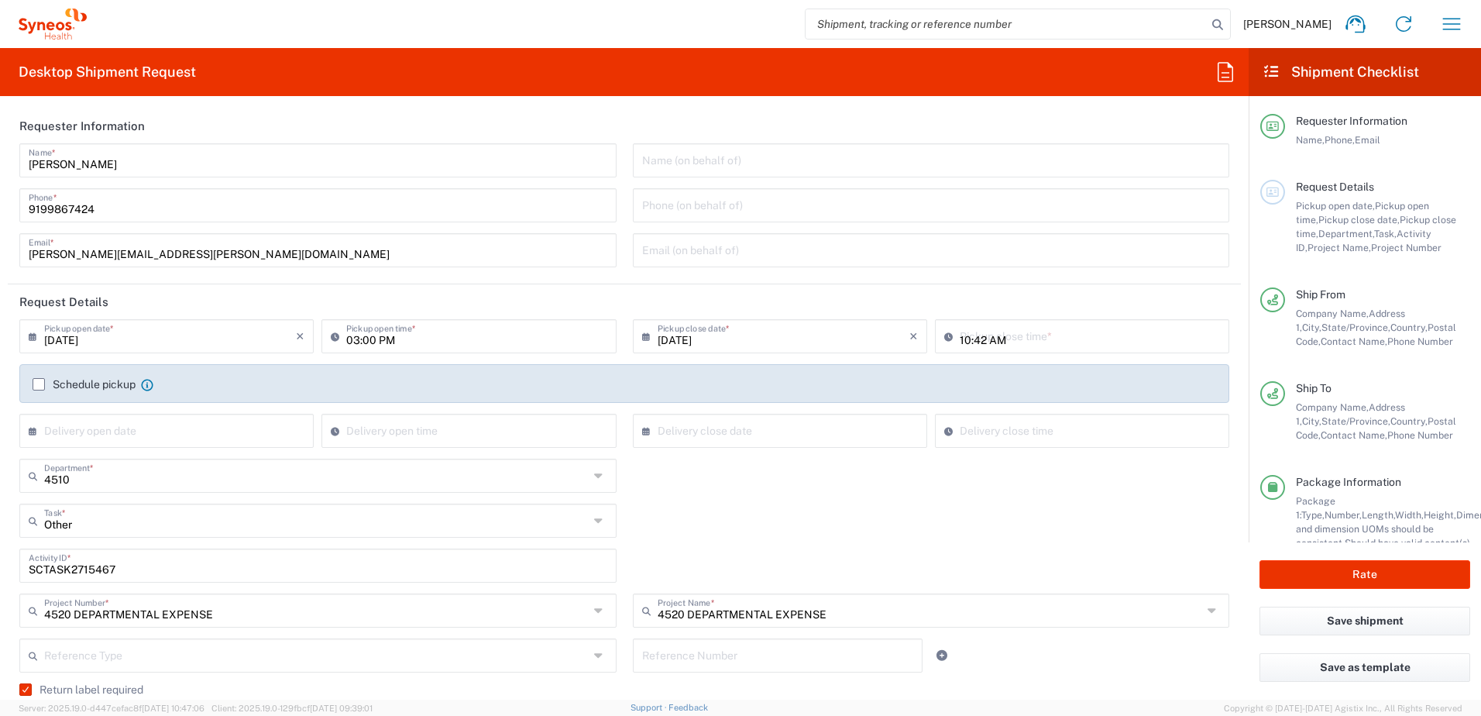
click at [1006, 339] on input "10:42 AM" at bounding box center [1090, 334] width 260 height 27
click at [1012, 339] on input "10:42 AM" at bounding box center [1090, 334] width 260 height 27
click at [1030, 339] on input "10:42 AM" at bounding box center [1090, 334] width 260 height 27
drag, startPoint x: 1043, startPoint y: 341, endPoint x: 913, endPoint y: 335, distance: 129.5
click at [913, 335] on div "[DATE] × Pickup close date * Cancel Apply 10:42 AM Pickup close time *" at bounding box center [931, 341] width 605 height 45
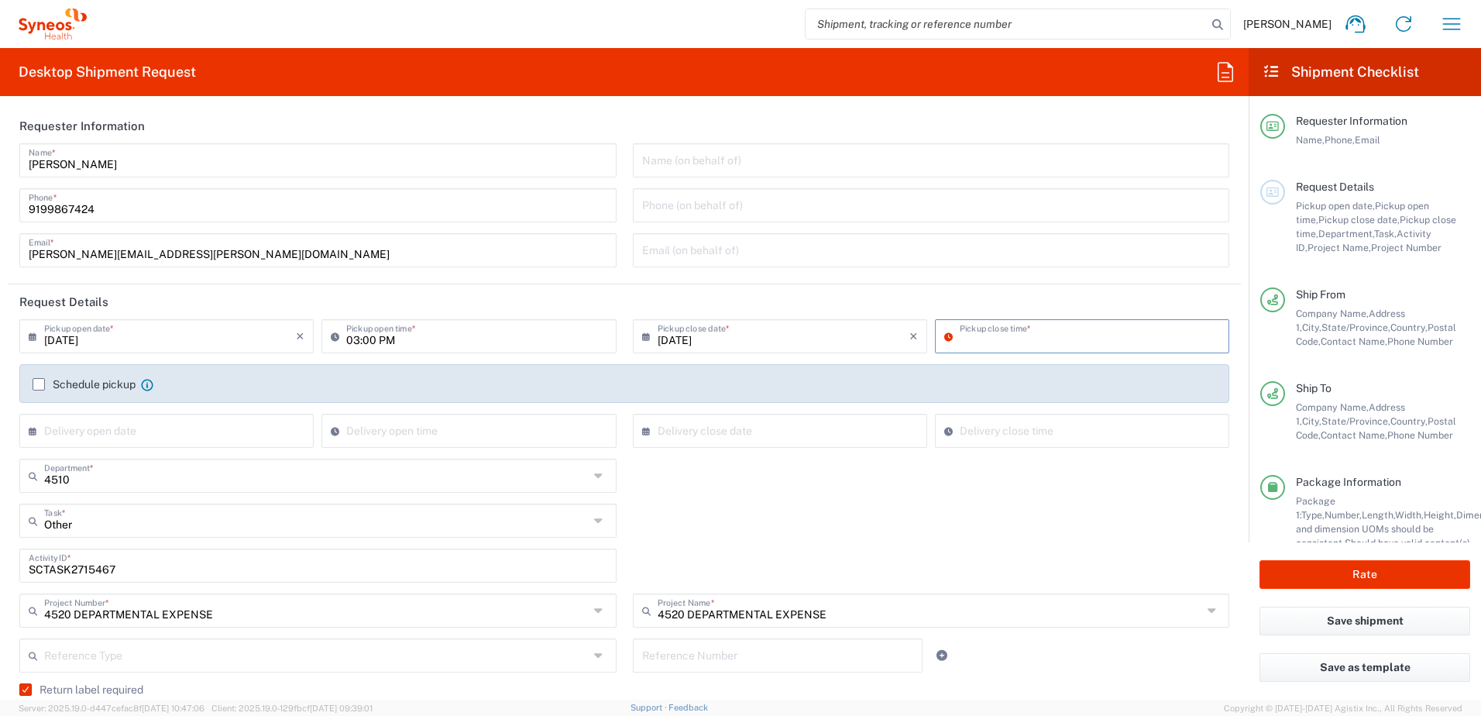
click at [978, 340] on input at bounding box center [1090, 334] width 260 height 27
click at [886, 510] on div "Other Task * Other Break/Fix Inventory Transfer New Hire Refresh" at bounding box center [625, 526] width 1226 height 45
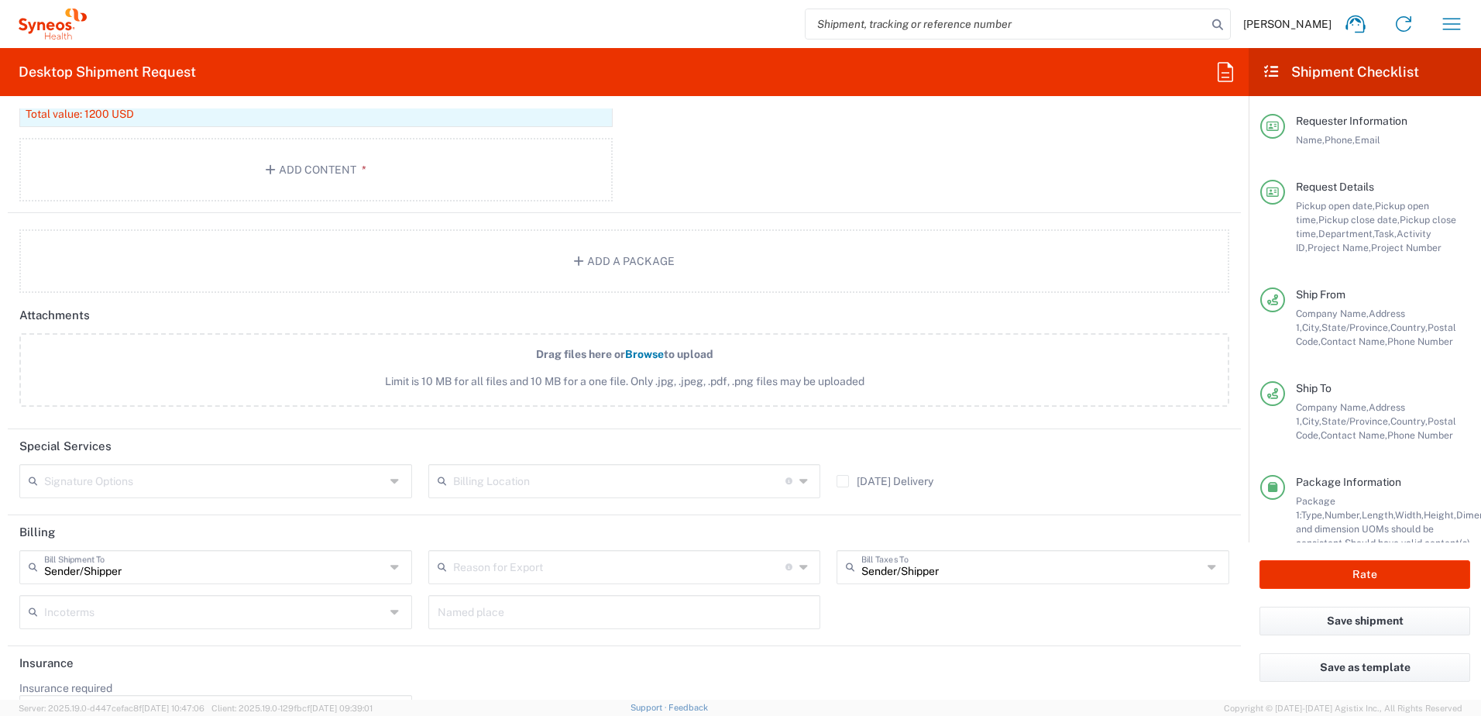
scroll to position [1859, 0]
click at [1353, 566] on button "Rate" at bounding box center [1365, 574] width 211 height 29
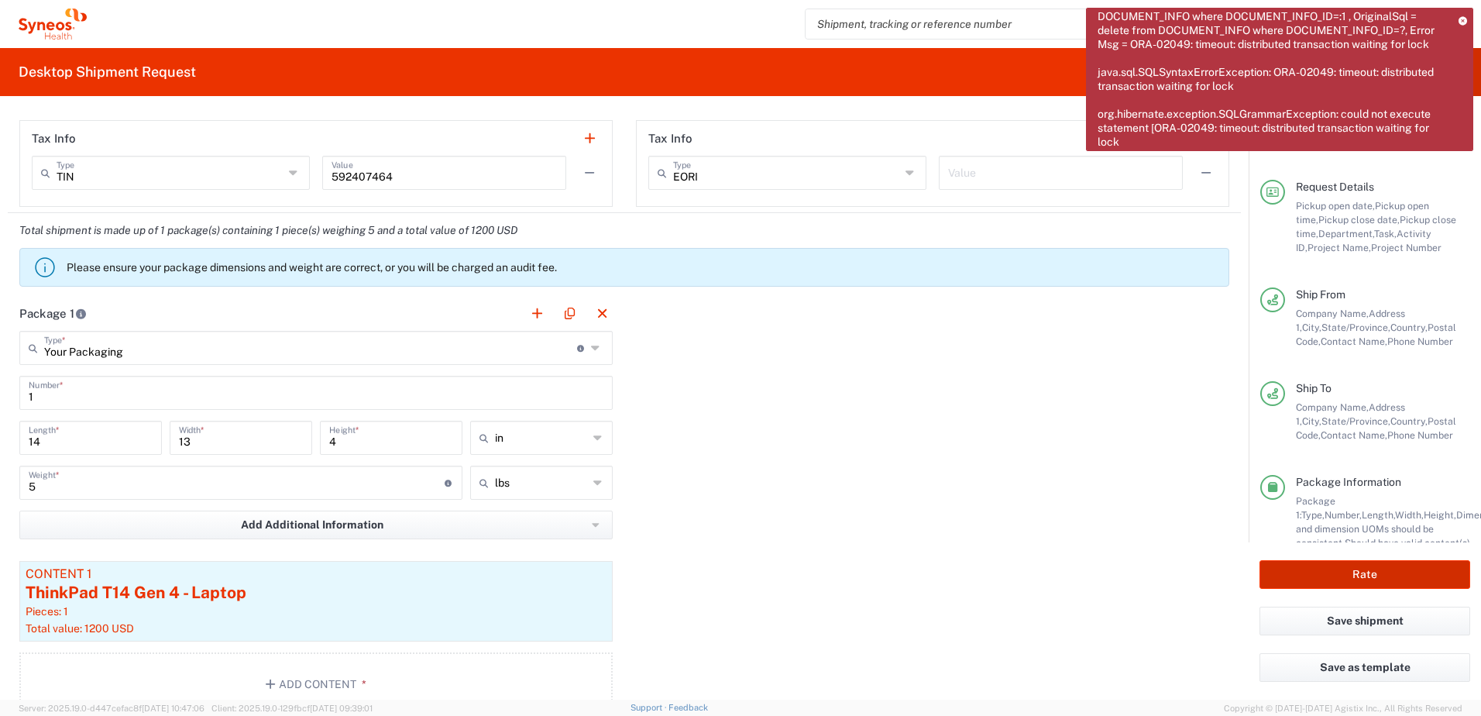
scroll to position [24, 0]
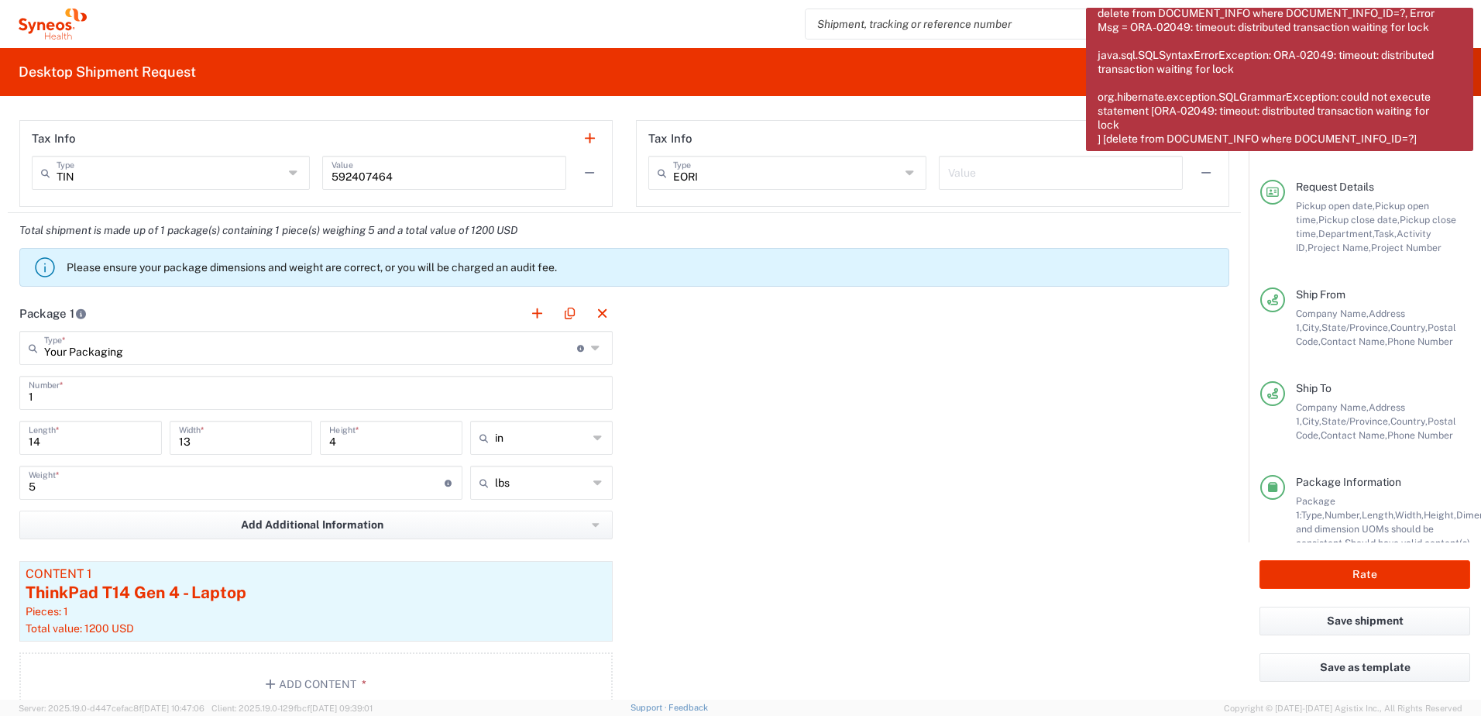
click at [1129, 338] on div "Package 1 Your Packaging Type * Material used to package goods Your Packaging E…" at bounding box center [624, 511] width 1233 height 431
drag, startPoint x: 1410, startPoint y: 26, endPoint x: 1428, endPoint y: 24, distance: 18.7
click at [1410, 25] on span "Error: 2000 - Error : 2049, Position : 0, Sql = delete from DOCUMENT_INFO where…" at bounding box center [1273, 61] width 350 height 167
click at [1446, 9] on div "Error: 2000 - Error : 2049, Position : 0, Sql = delete from DOCUMENT_INFO where…" at bounding box center [1279, 79] width 387 height 143
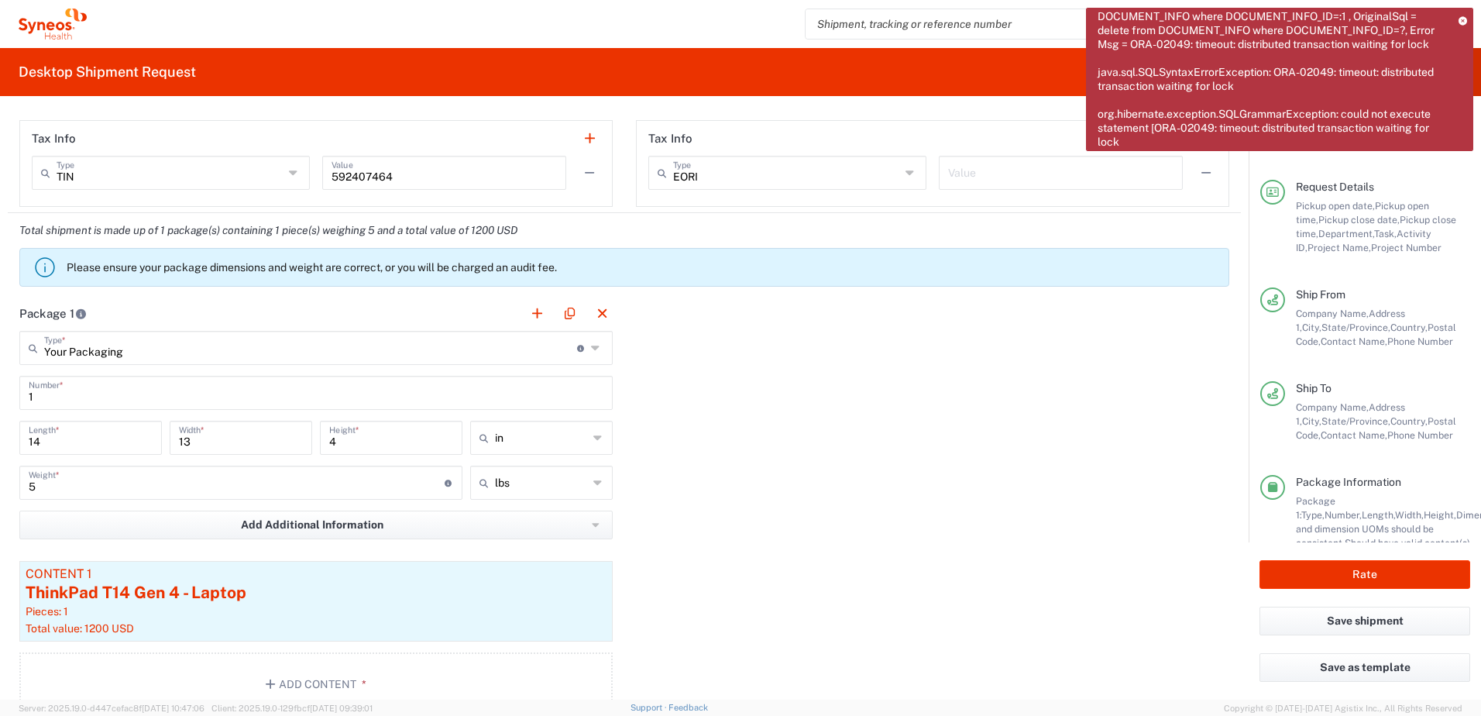
click at [1459, 16] on icon at bounding box center [1463, 20] width 9 height 9
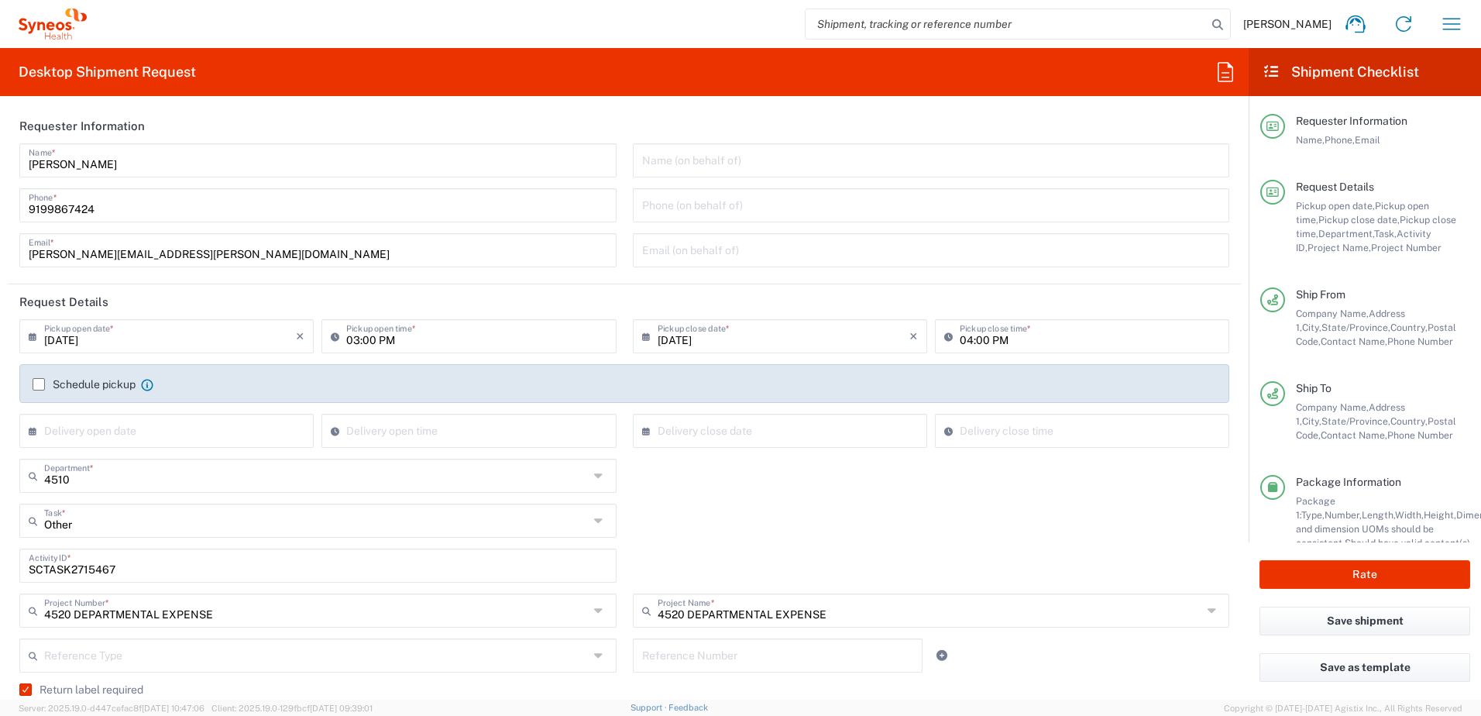
click at [902, 488] on div "4510 Department * 4510 3000 3100 3109 3110 3111 3112 3125 3130 3135 3136 3150 3…" at bounding box center [625, 481] width 1226 height 45
click at [1049, 352] on div "04:00 PM Pickup close time *" at bounding box center [1082, 336] width 294 height 34
click at [1053, 344] on input "04:00 PM" at bounding box center [1090, 334] width 260 height 27
click at [1058, 337] on input "04:00 PM" at bounding box center [1090, 334] width 260 height 27
click at [1043, 339] on input "04:00 PM" at bounding box center [1090, 334] width 260 height 27
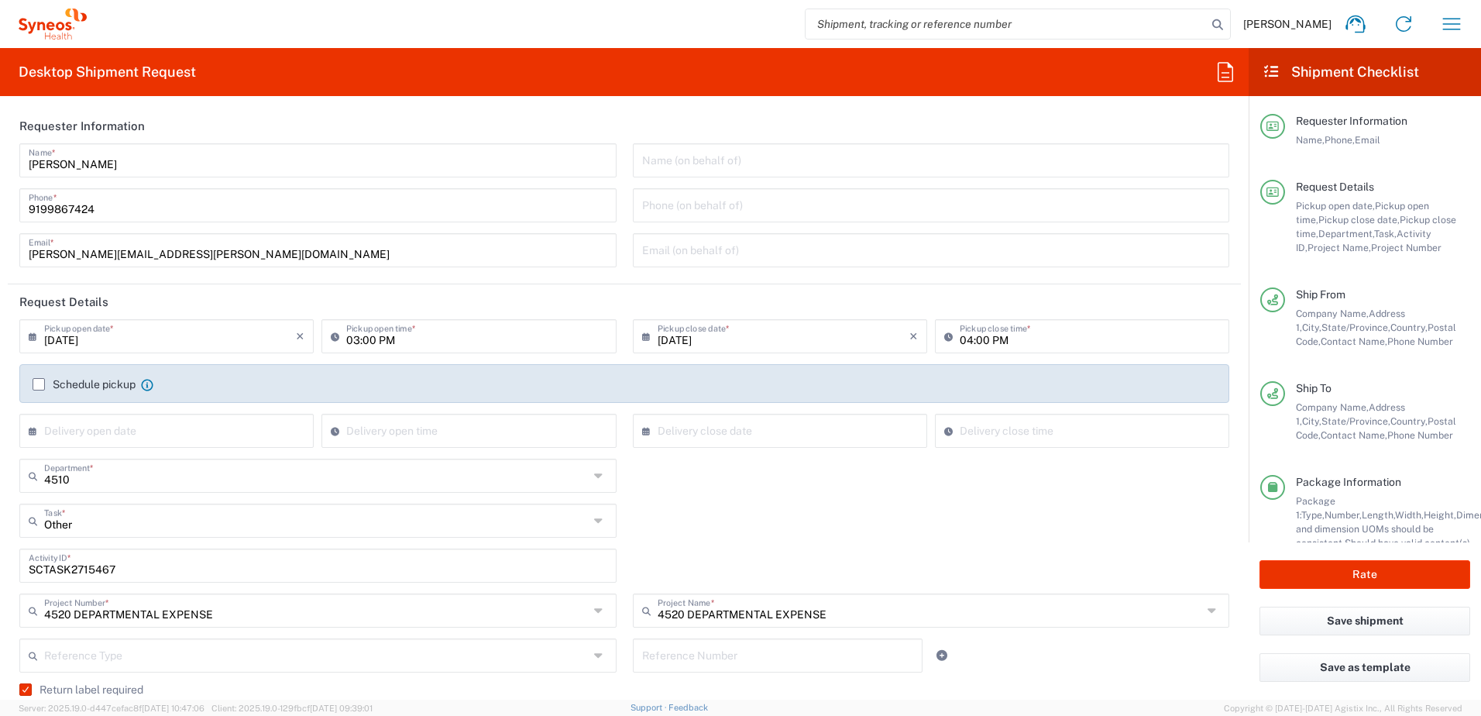
click at [991, 500] on div "4510 Department * 4510 3000 3100 3109 3110 3111 3112 3125 3130 3135 3136 3150 3…" at bounding box center [625, 481] width 1226 height 45
click at [1022, 334] on input "04:00 PM" at bounding box center [1090, 334] width 260 height 27
click at [1018, 339] on input "04:00 PM" at bounding box center [1090, 334] width 260 height 27
click at [1026, 339] on input "04:00 PM" at bounding box center [1090, 334] width 260 height 27
drag, startPoint x: 994, startPoint y: 344, endPoint x: 933, endPoint y: 346, distance: 61.2
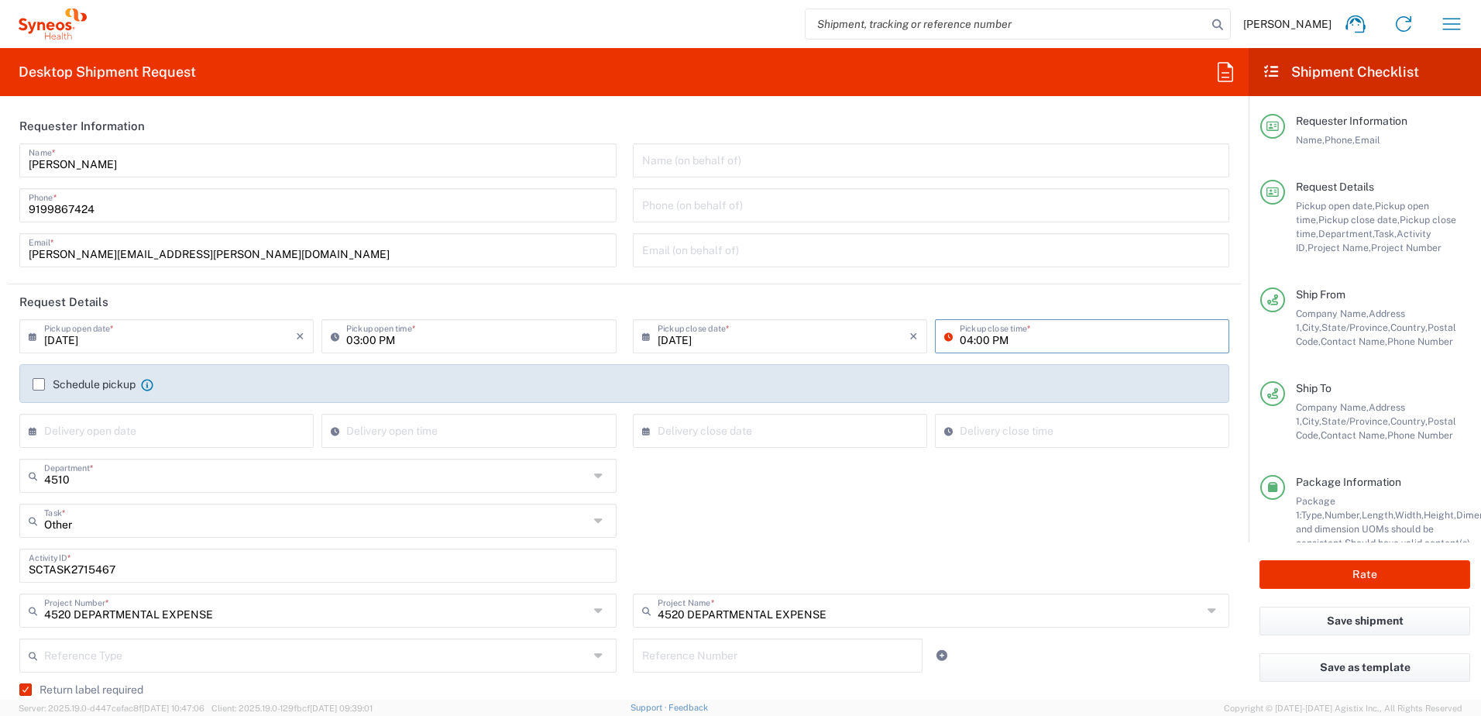
click at [935, 346] on div "04:00 PM Pickup close time *" at bounding box center [1082, 336] width 294 height 34
type input "04:00PM"
click at [968, 556] on agx-shipment-cost-centers-widget "4510 Department * 4510 3000 3100 3109 3110 3111 3112 3125 3130 3135 3136 3150 3…" at bounding box center [625, 549] width 1226 height 180
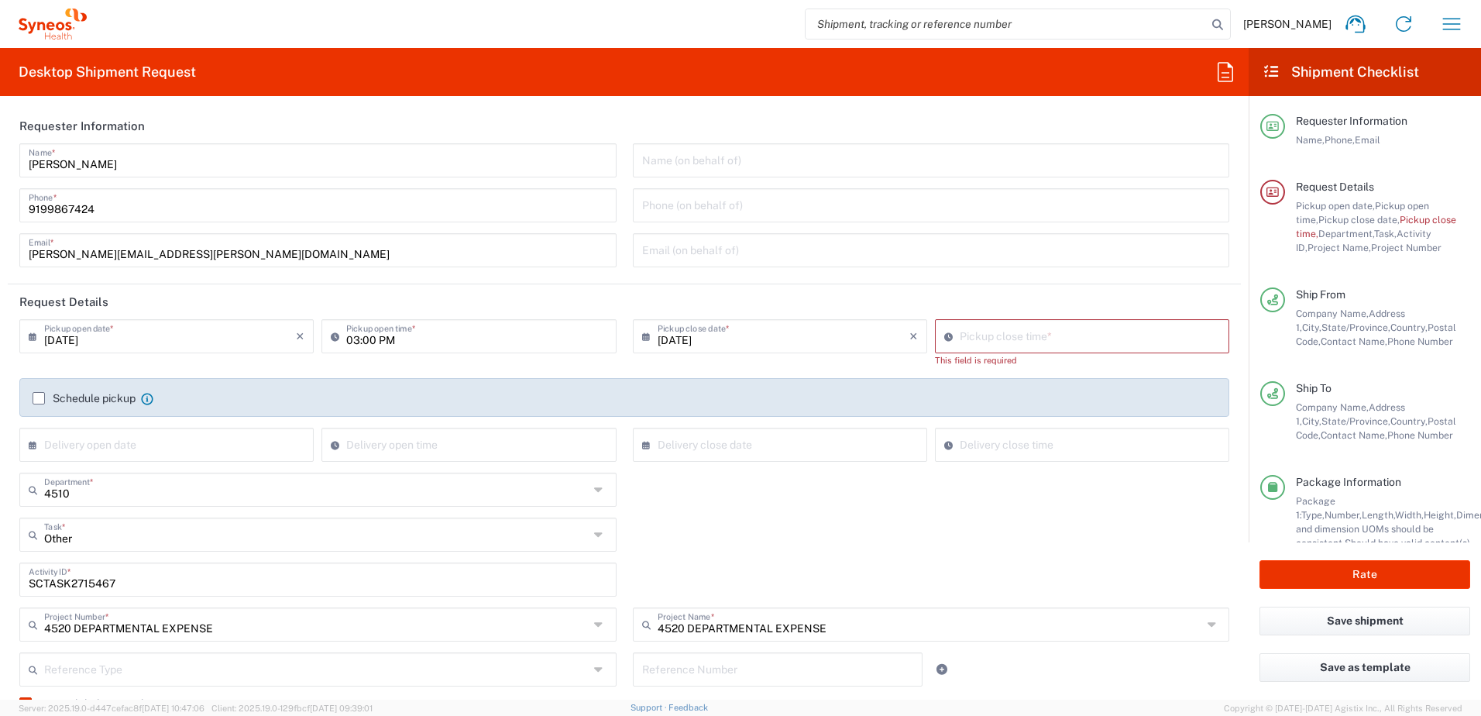
type input "10:44 AM"
click at [964, 335] on input "10:44 AM" at bounding box center [1090, 334] width 260 height 27
click at [1030, 345] on input "10:44 AM" at bounding box center [1090, 334] width 260 height 27
click at [1038, 340] on input "10:44 AM" at bounding box center [1090, 334] width 260 height 27
drag, startPoint x: 1049, startPoint y: 339, endPoint x: 909, endPoint y: 327, distance: 139.9
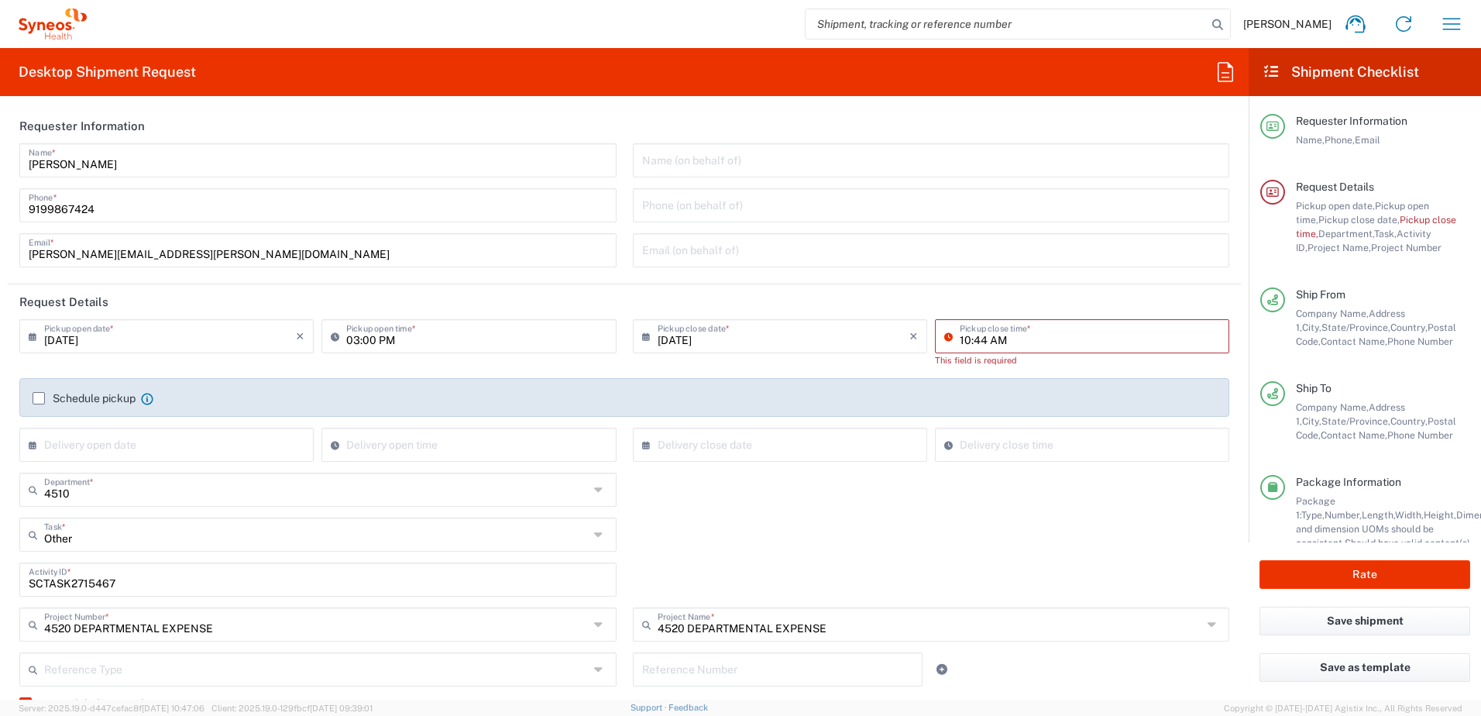
click at [909, 327] on div "[DATE] × Pickup close date * Cancel Apply 10:44 AM Pickup close time * This fie…" at bounding box center [931, 348] width 605 height 59
click at [1003, 511] on div "4510 Department * 4510 3000 3100 3109 3110 3111 3112 3125 3130 3135 3136 3150 3…" at bounding box center [625, 495] width 1226 height 45
click at [1005, 341] on input "10:44 AM" at bounding box center [1090, 334] width 260 height 27
click at [1026, 341] on input "10:44 AM" at bounding box center [1090, 334] width 260 height 27
click at [999, 335] on input "10:44 AM" at bounding box center [1090, 334] width 260 height 27
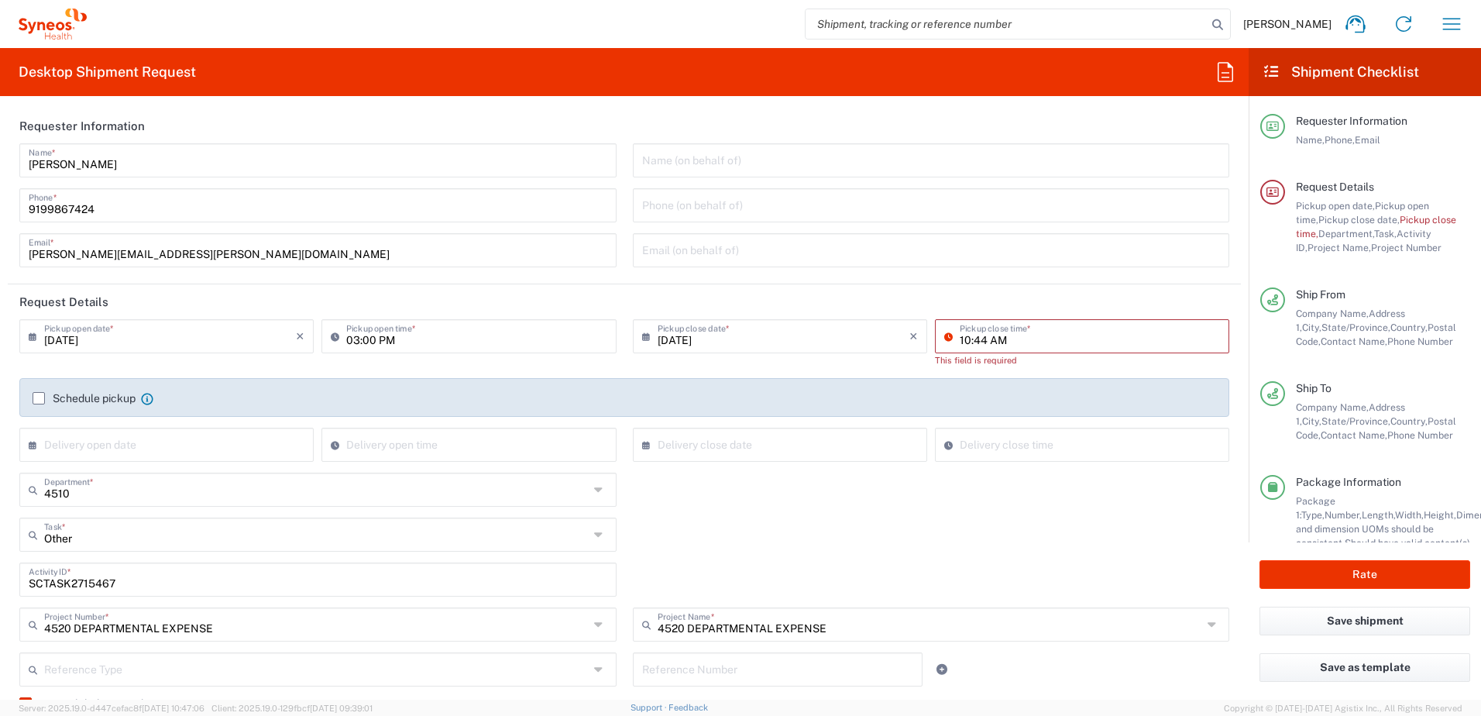
click at [1013, 335] on input "10:44 AM" at bounding box center [1090, 334] width 260 height 27
click at [969, 339] on input "10:44 AM" at bounding box center [1090, 334] width 260 height 27
drag, startPoint x: 1026, startPoint y: 346, endPoint x: 1037, endPoint y: 342, distance: 12.2
click at [1026, 346] on input "10:44 AM" at bounding box center [1090, 334] width 260 height 27
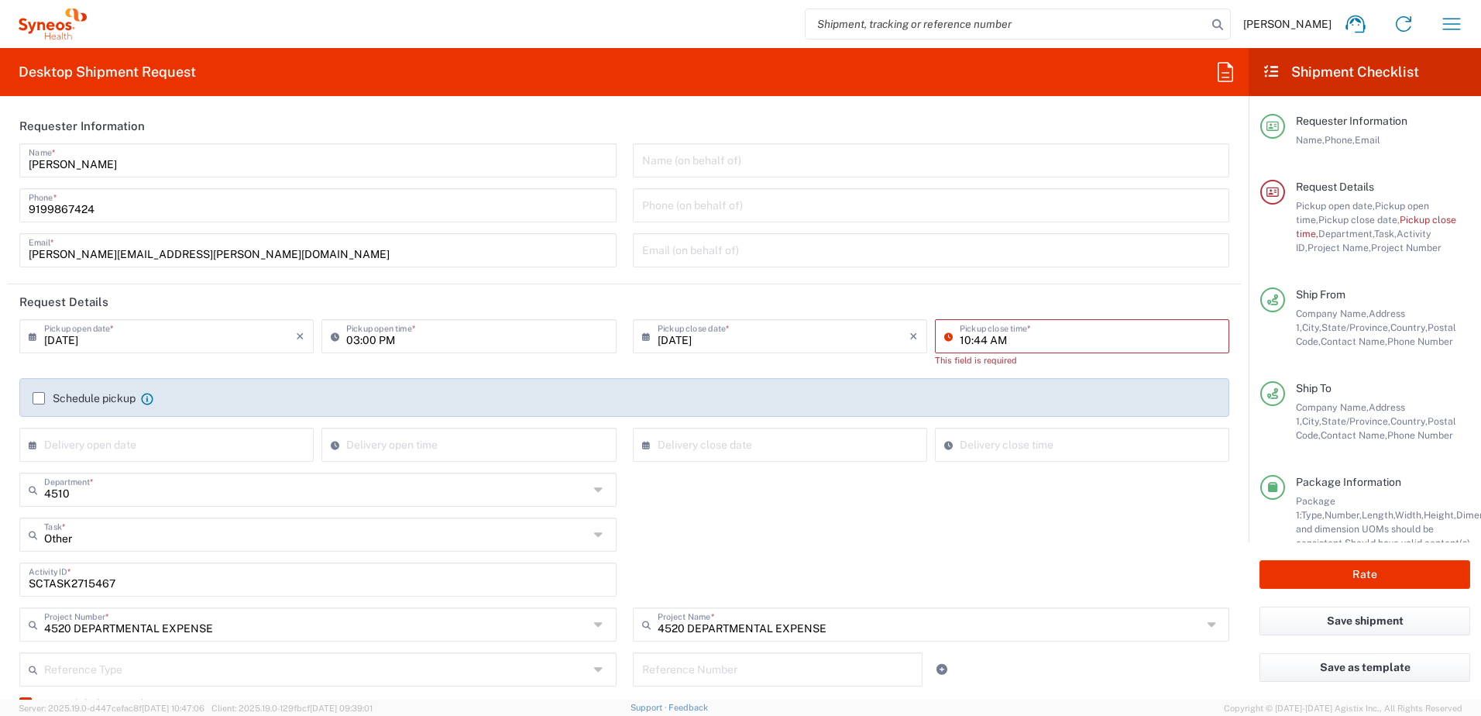
click at [1030, 339] on input "10:44 AM" at bounding box center [1090, 334] width 260 height 27
click at [1013, 339] on input "10:44 AM" at bounding box center [1090, 334] width 260 height 27
drag, startPoint x: 1013, startPoint y: 339, endPoint x: 969, endPoint y: 339, distance: 44.2
click at [943, 339] on div "10:44 AM Pickup close time *" at bounding box center [1082, 336] width 294 height 34
click at [1005, 340] on input "10:44 AM" at bounding box center [1090, 334] width 260 height 27
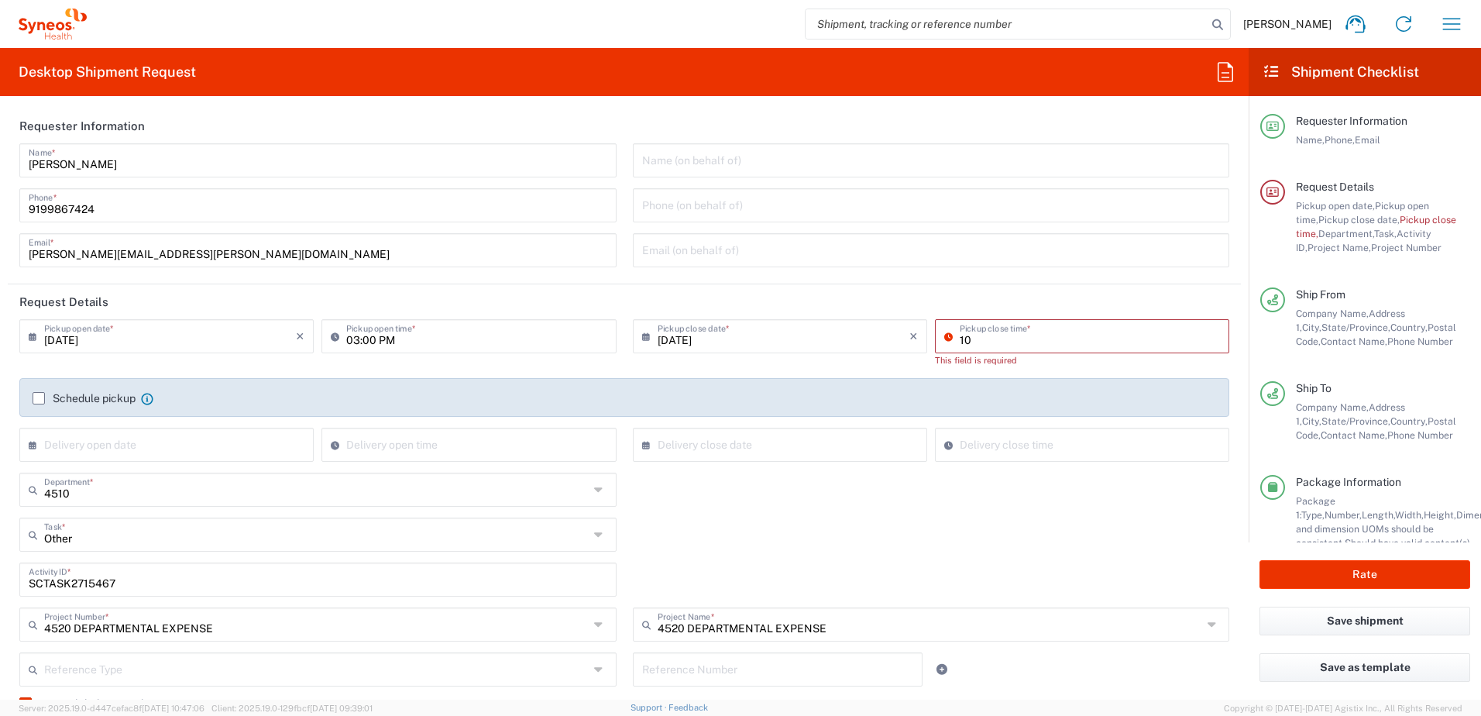
type input "1"
type input "04:00 PM"
click at [994, 536] on div "Other Task * Other Break/Fix Inventory Transfer New Hire Refresh" at bounding box center [625, 539] width 1226 height 45
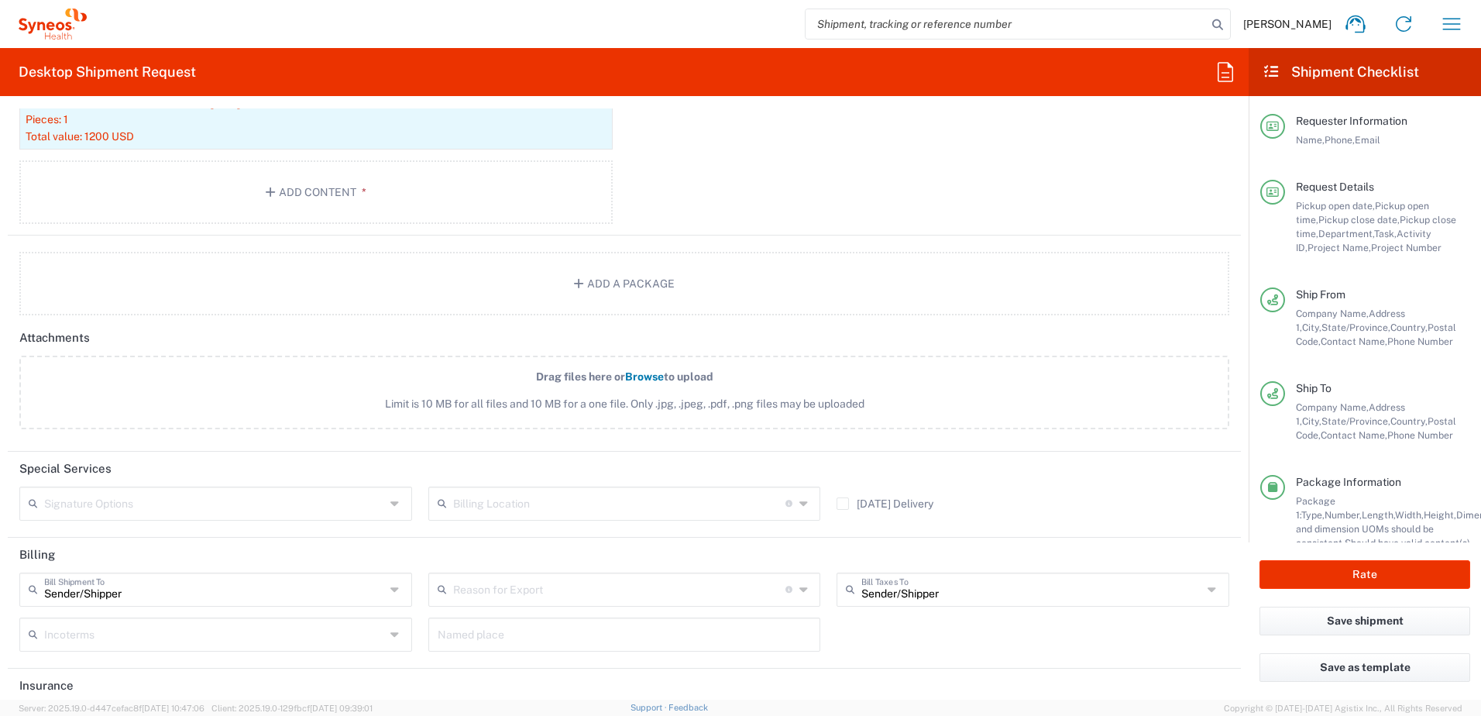
scroll to position [1903, 0]
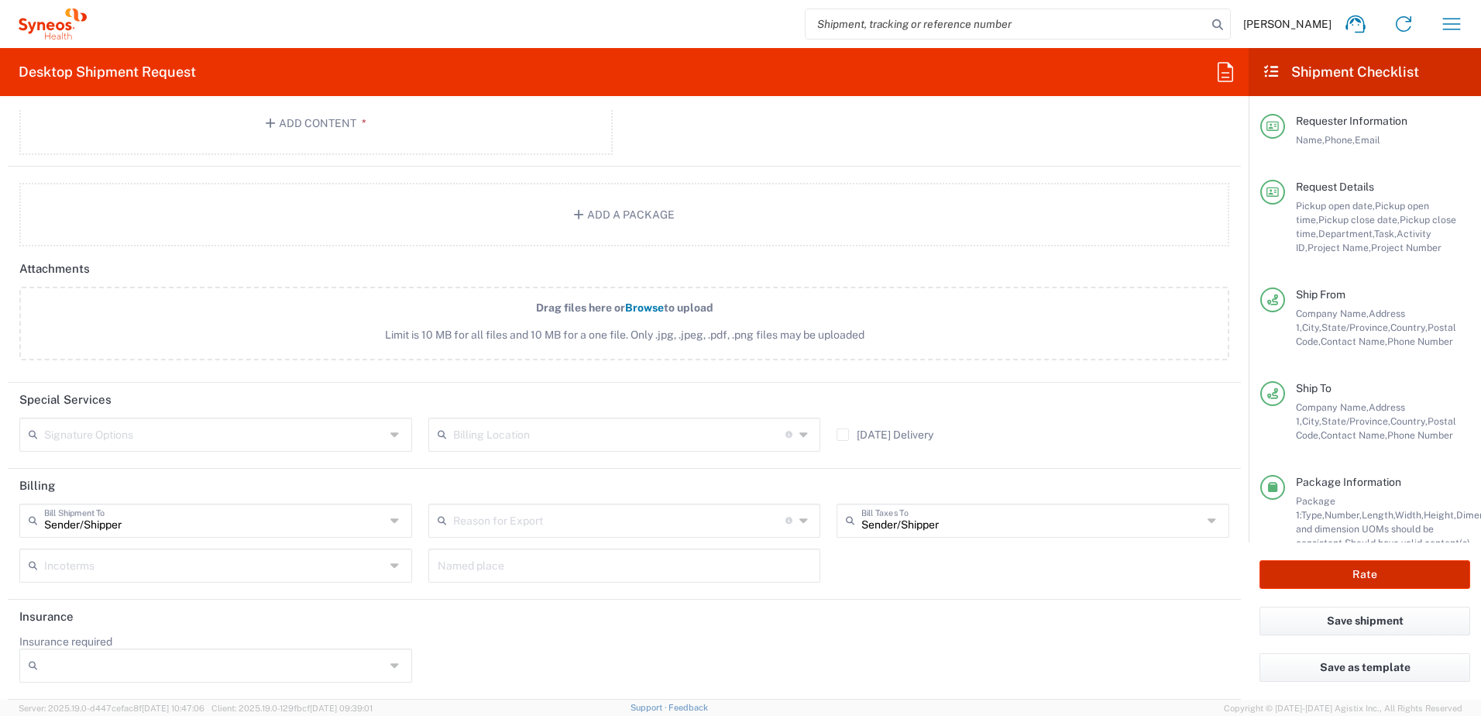
click at [1384, 575] on button "Rate" at bounding box center [1365, 574] width 211 height 29
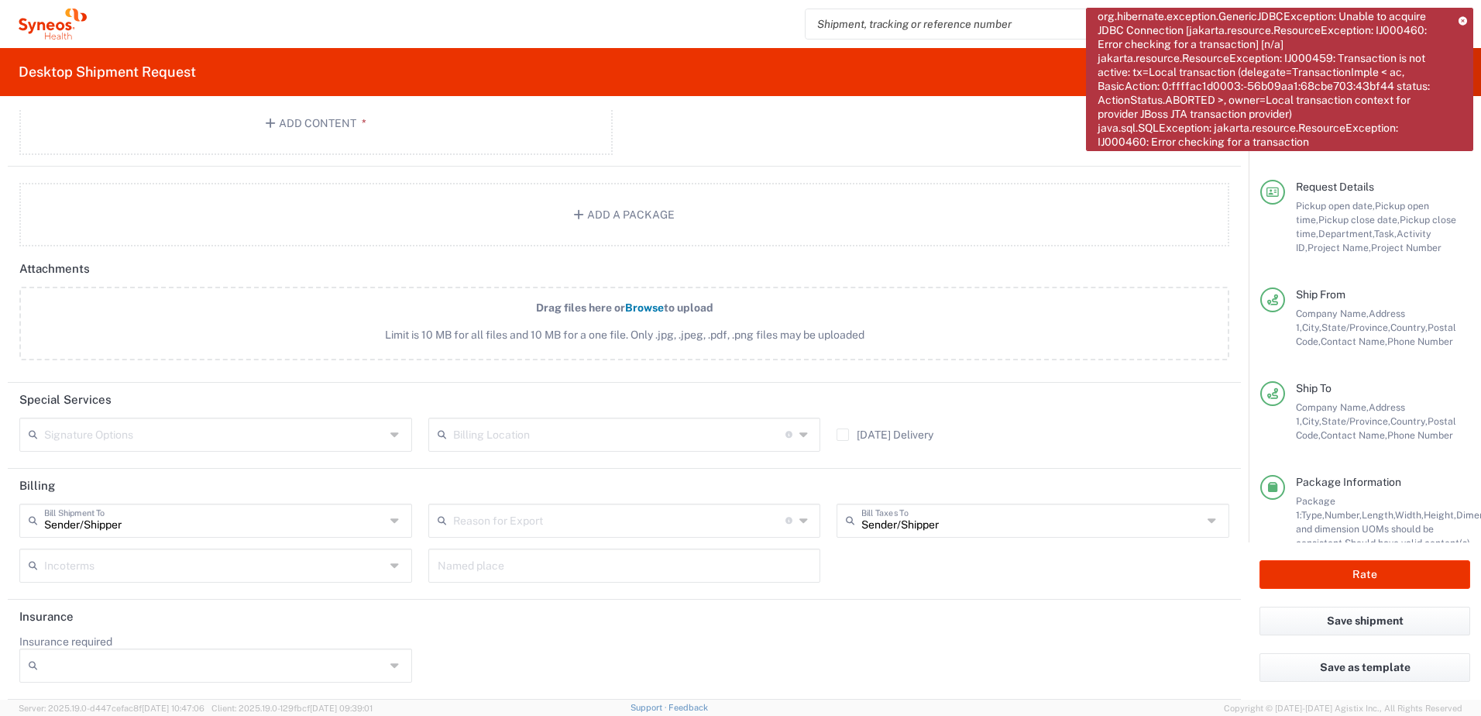
click at [1459, 18] on icon at bounding box center [1463, 20] width 9 height 9
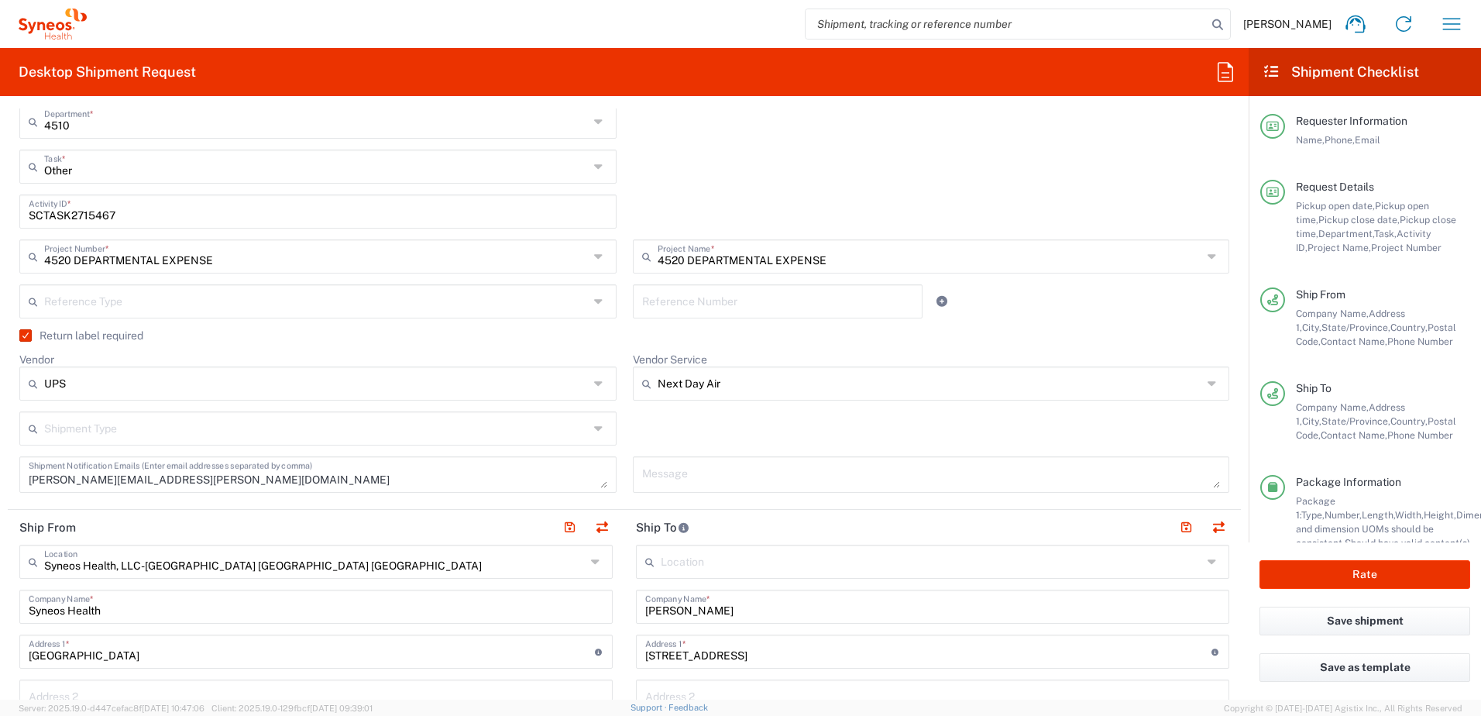
scroll to position [0, 0]
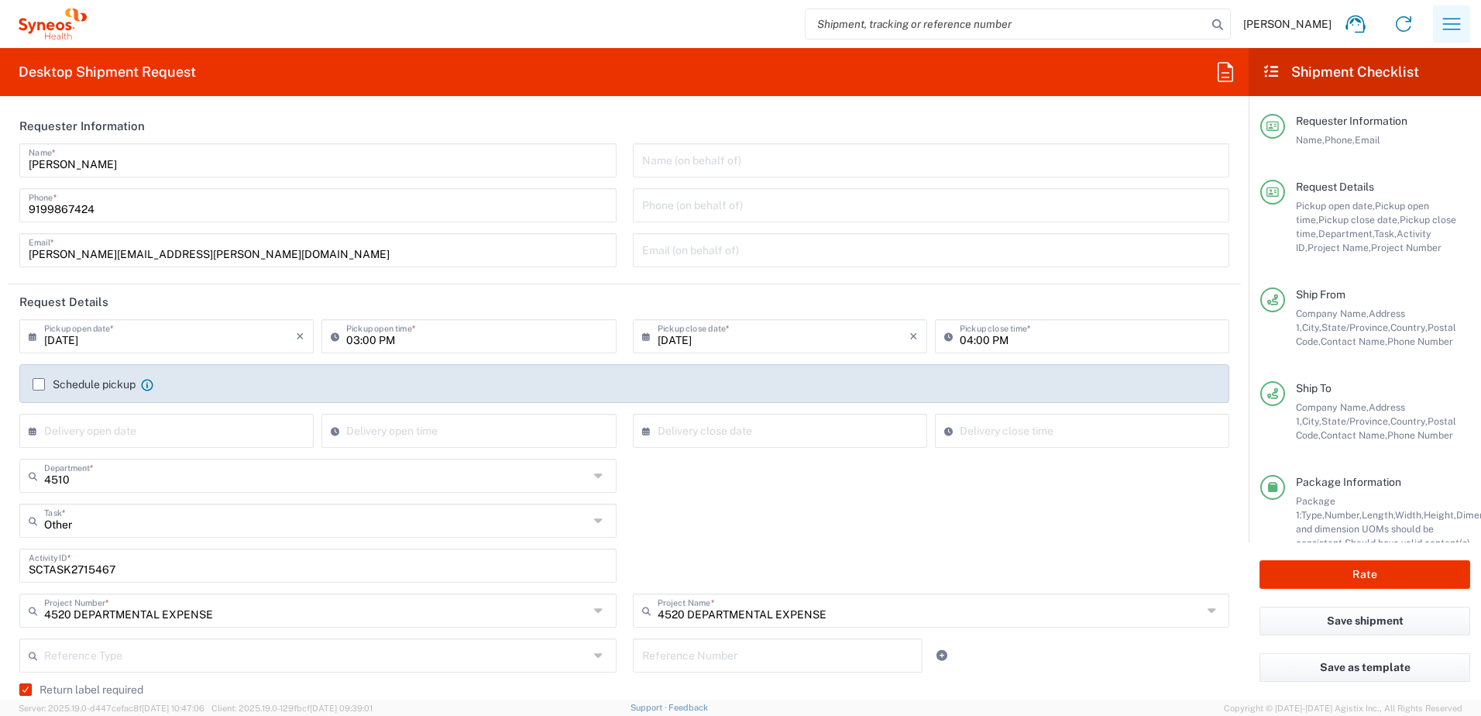
click at [1463, 23] on icon "button" at bounding box center [1451, 24] width 25 height 25
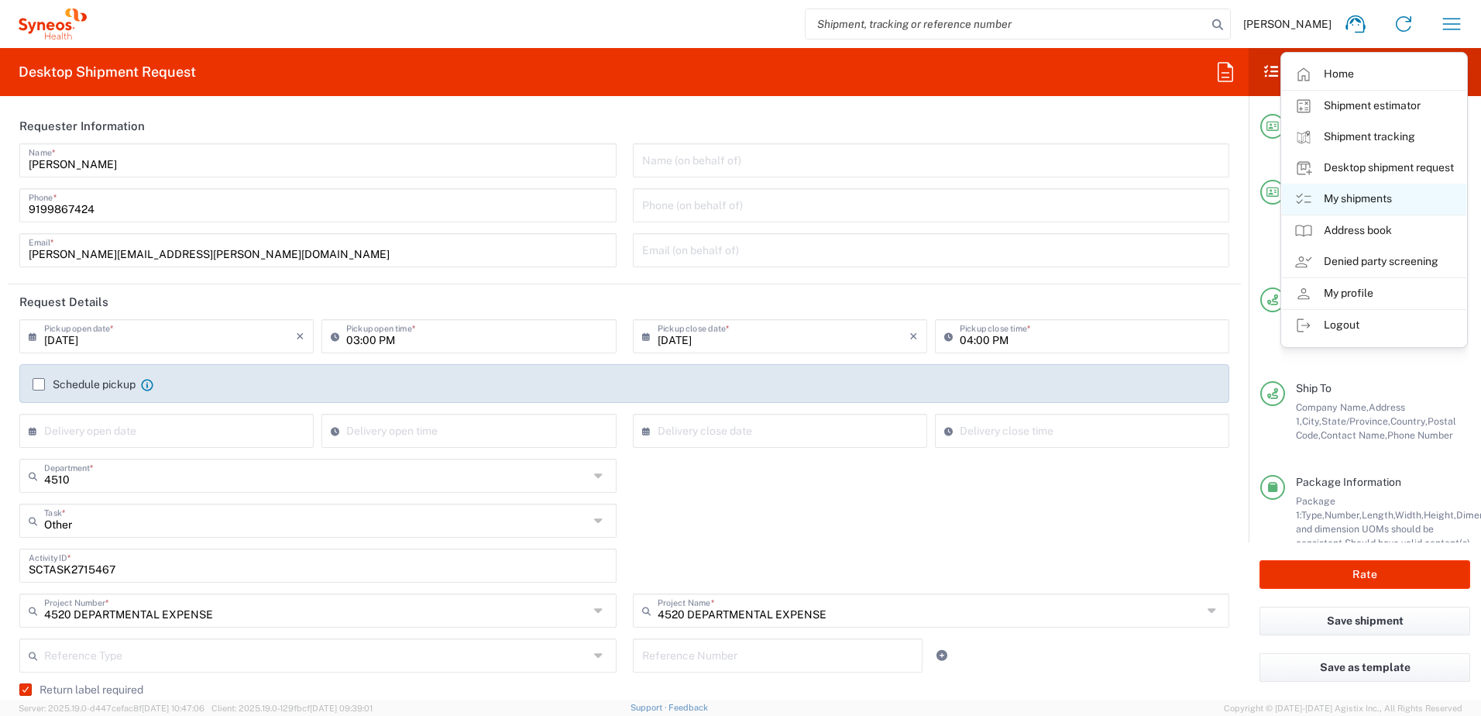
click at [1367, 198] on link "My shipments" at bounding box center [1374, 199] width 184 height 31
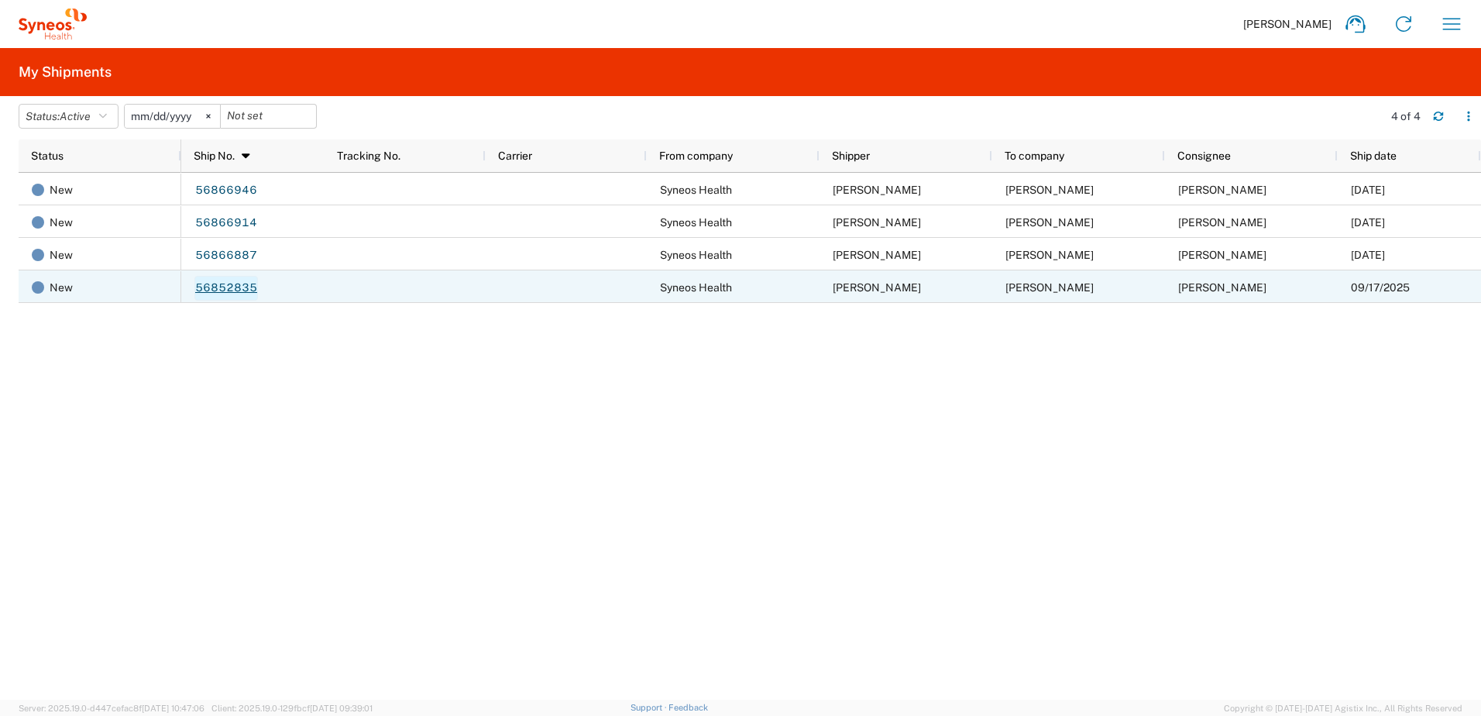
click at [235, 293] on link "56852835" at bounding box center [226, 288] width 64 height 25
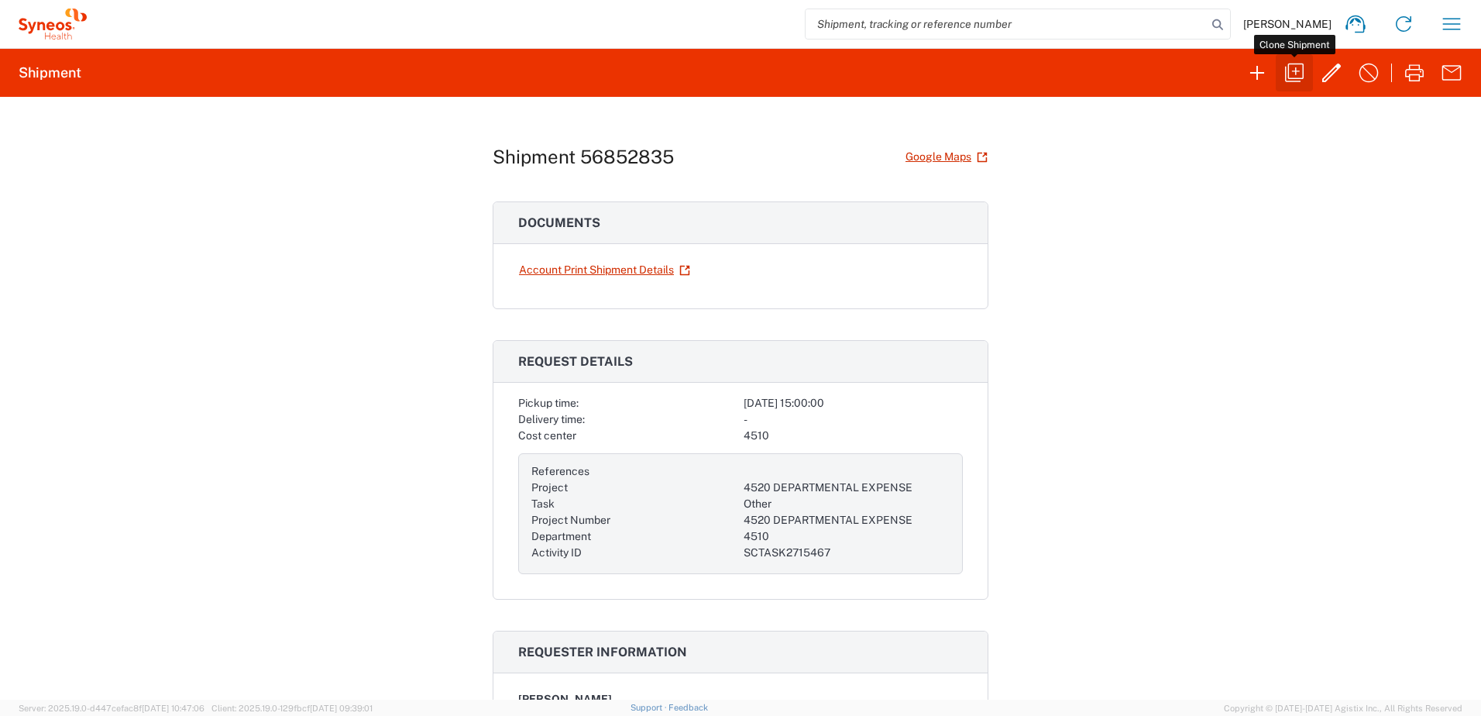
click at [1304, 74] on icon "button" at bounding box center [1294, 72] width 25 height 25
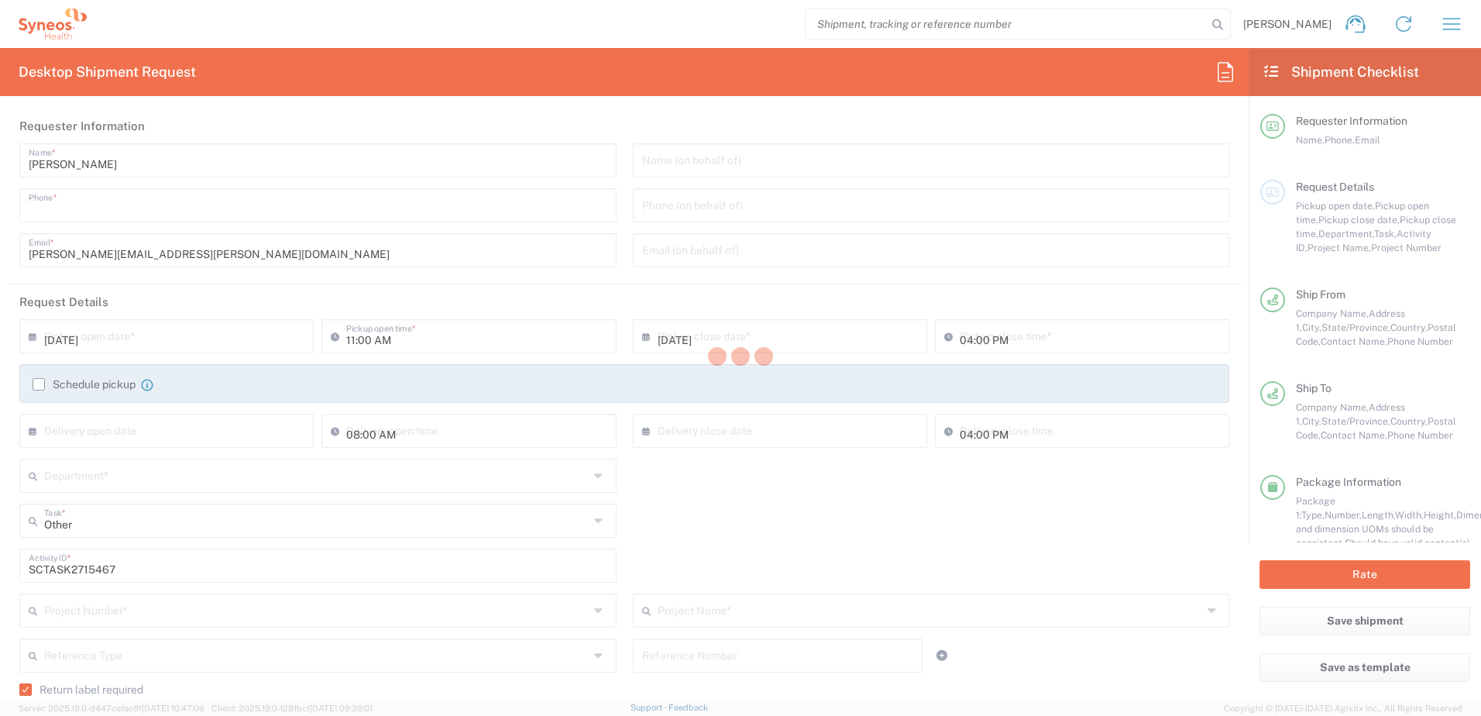
type input "9199867424"
type input "03:00 PM"
type textarea "[PERSON_NAME][EMAIL_ADDRESS][PERSON_NAME][DOMAIN_NAME]"
type input "Syneos Health, LLC-[GEOGRAPHIC_DATA] [GEOGRAPHIC_DATA] [GEOGRAPHIC_DATA]"
type input "Syneos Health"
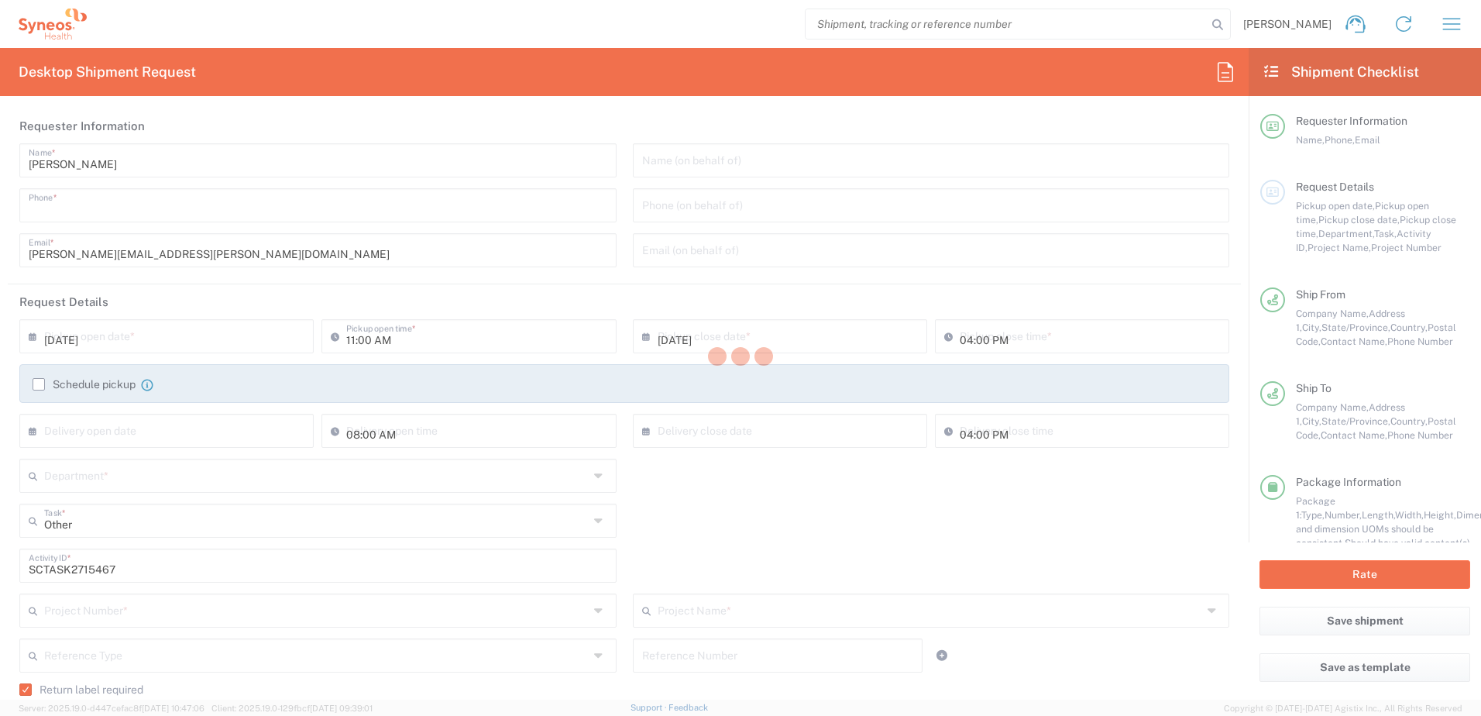
type input "[GEOGRAPHIC_DATA]"
type input "Morrisville"
type input "27560"
type input "[PERSON_NAME]"
type input "9199867424"
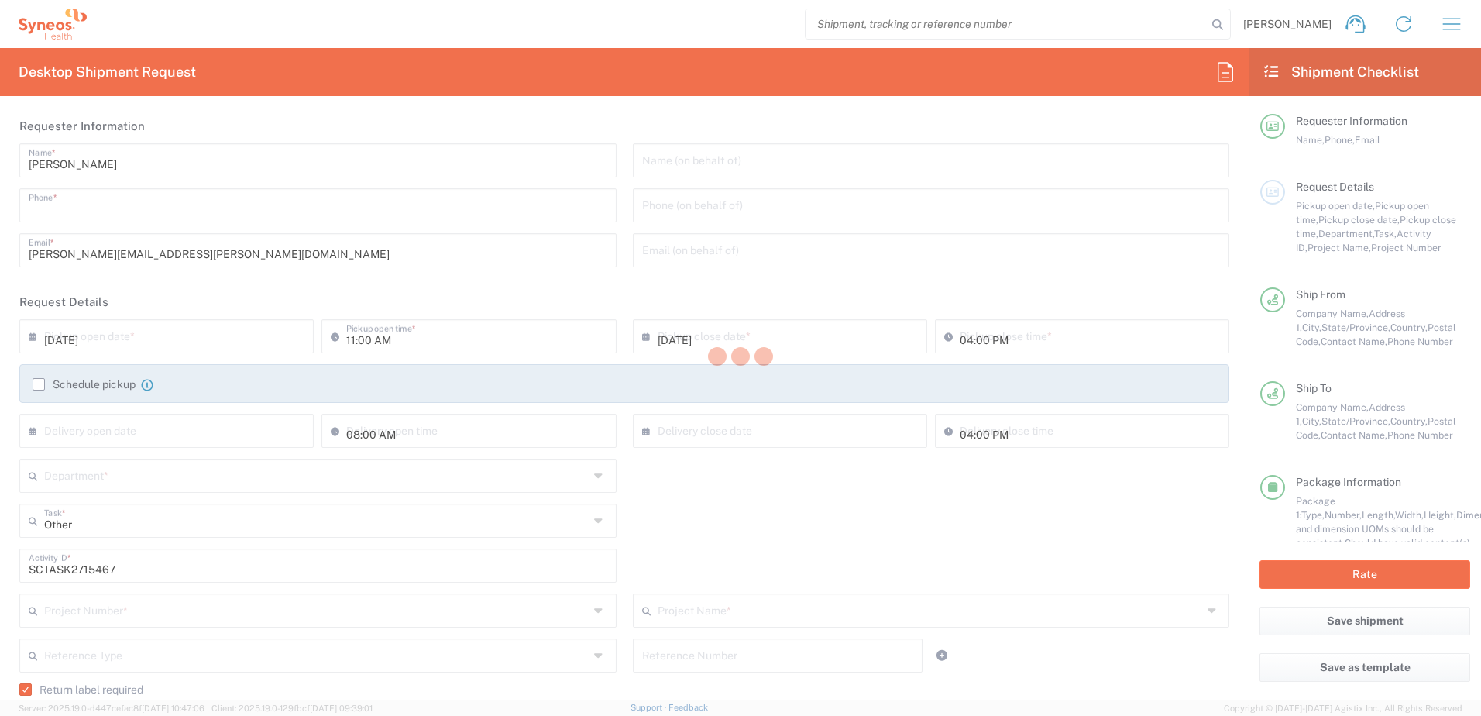
type input "[PERSON_NAME][EMAIL_ADDRESS][PERSON_NAME][DOMAIN_NAME]"
type input "[PERSON_NAME]"
type input "[STREET_ADDRESS]"
type input "[PERSON_NAME][GEOGRAPHIC_DATA]"
type input "[GEOGRAPHIC_DATA]"
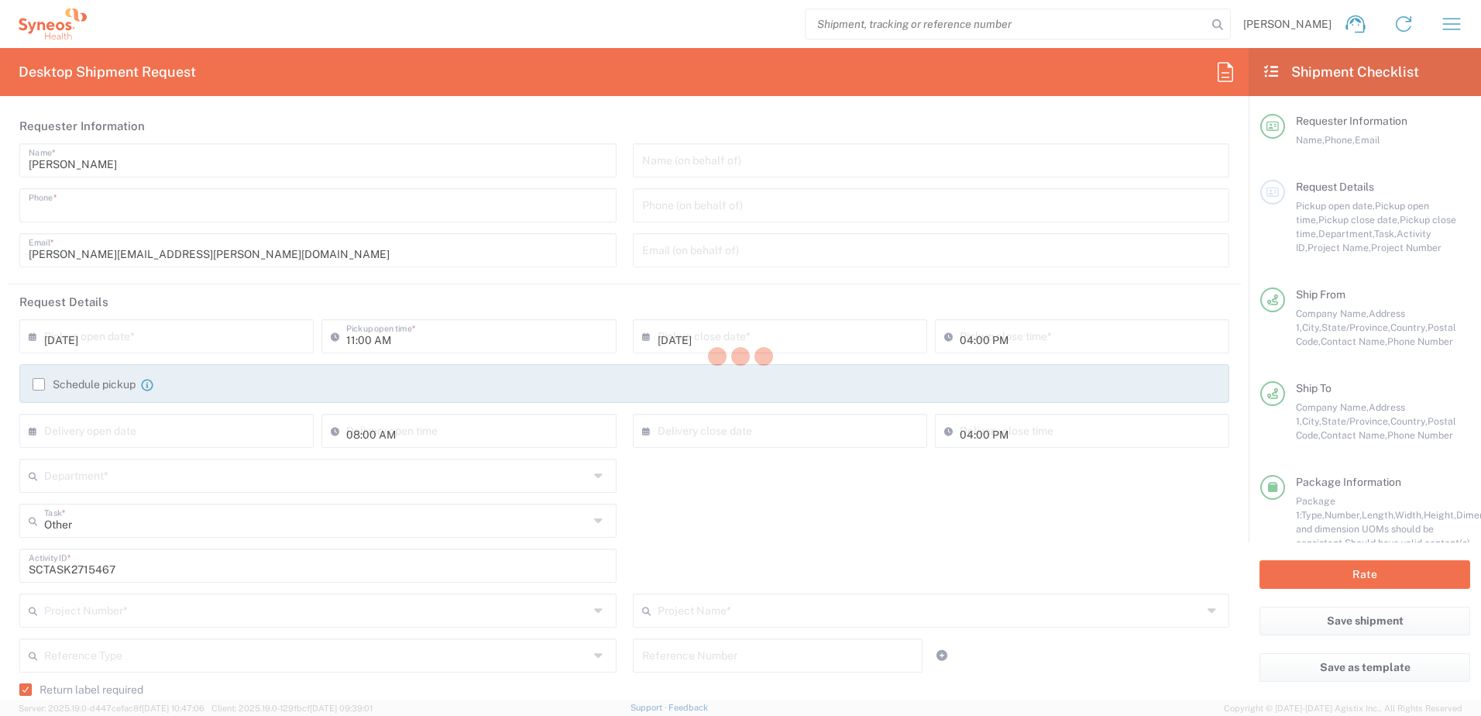
type input "07821"
type input "[PERSON_NAME]"
type input "[PHONE_NUMBER]"
type input "[EMAIL_ADDRESS][DOMAIN_NAME]"
type input "Sender/Shipper"
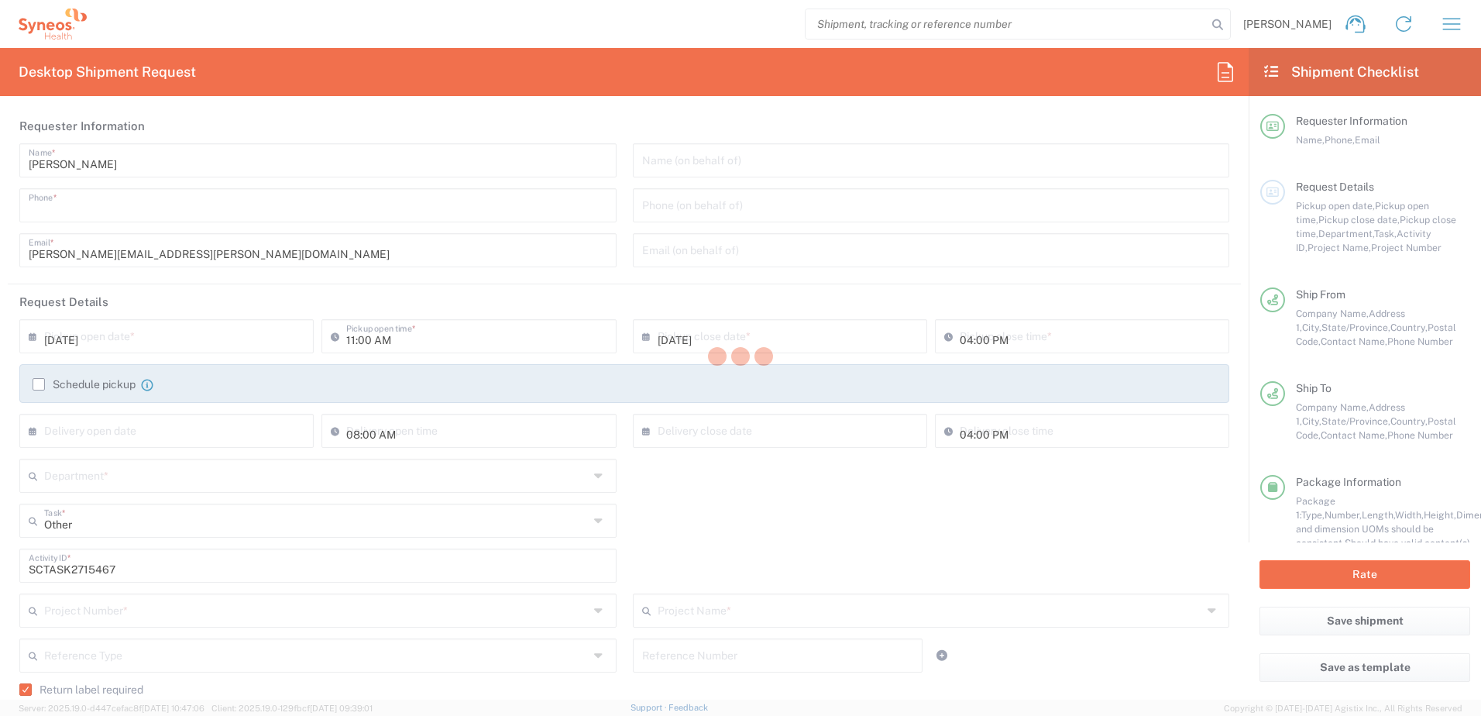
type input "Sender/Shipper"
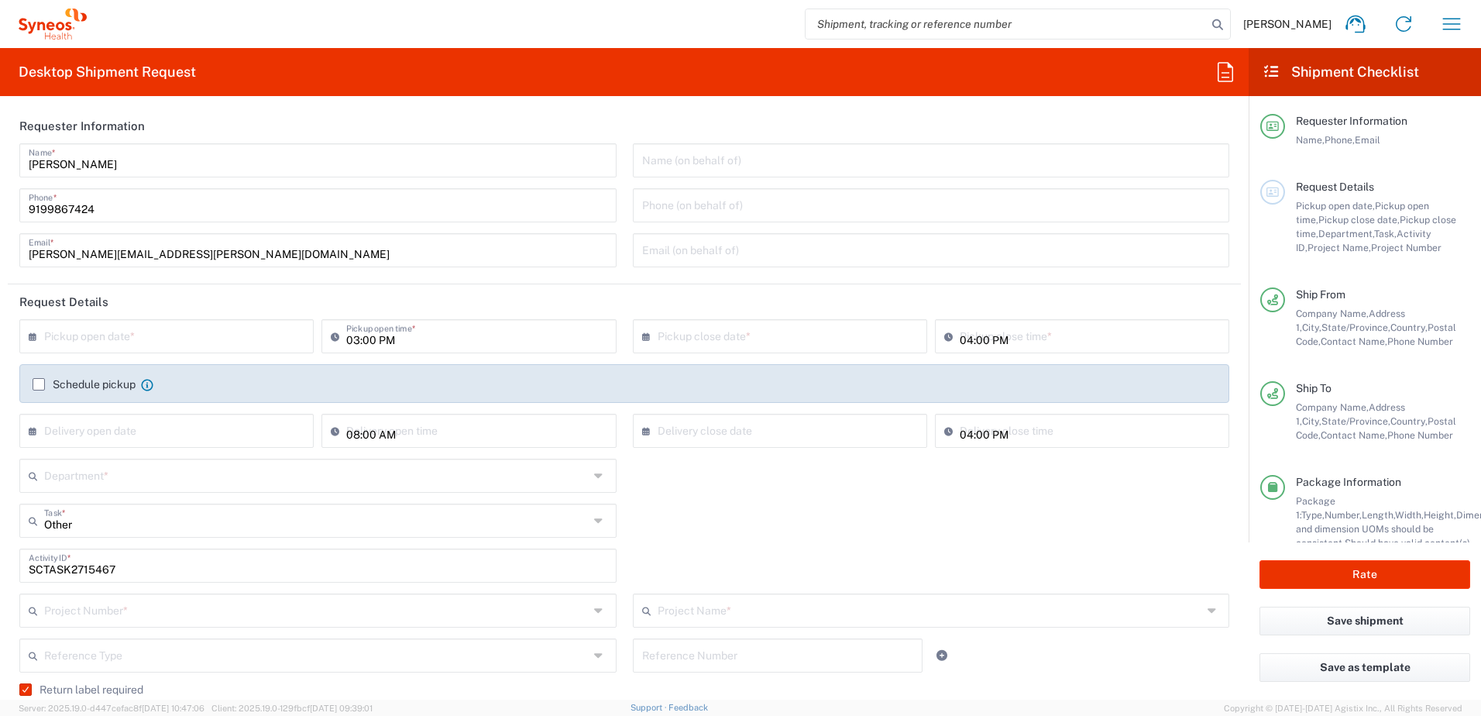
type input "[US_STATE]"
type input "Your Packaging"
type input "4520 DEPARTMENTAL EXPENSE"
type input "Next Day Air"
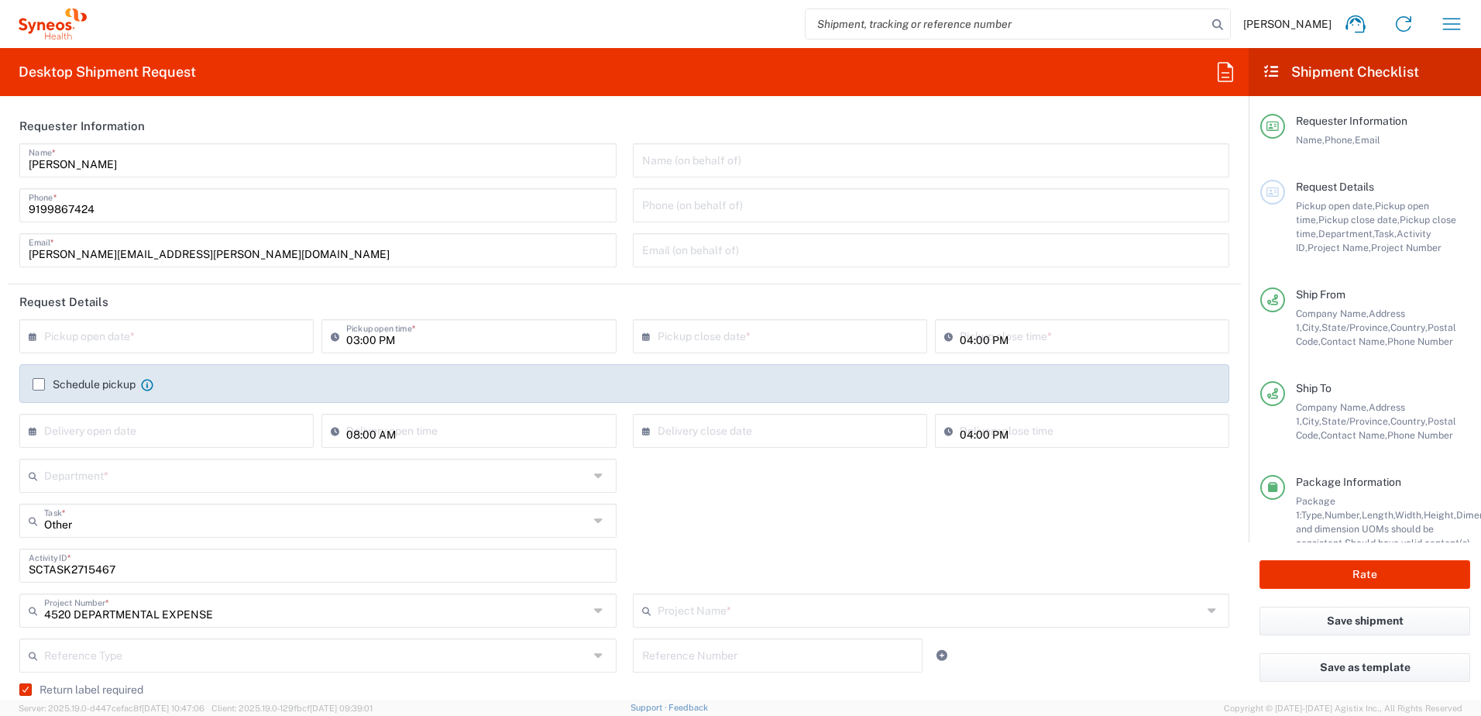
click at [193, 339] on input "text" at bounding box center [170, 334] width 252 height 27
type input "4520 DEPARTMENTAL EXPENSE"
type input "4510"
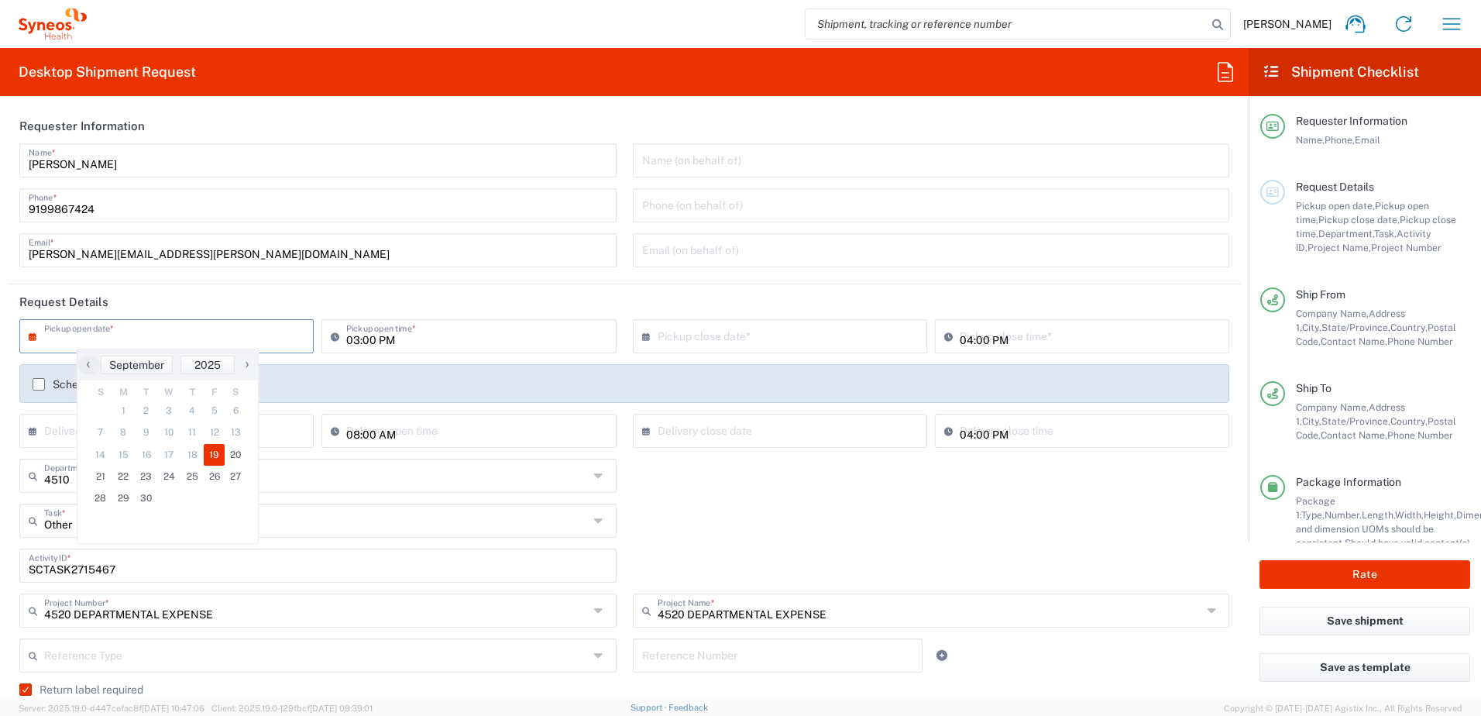
click at [219, 454] on span "19" at bounding box center [215, 455] width 22 height 22
type input "[DATE]"
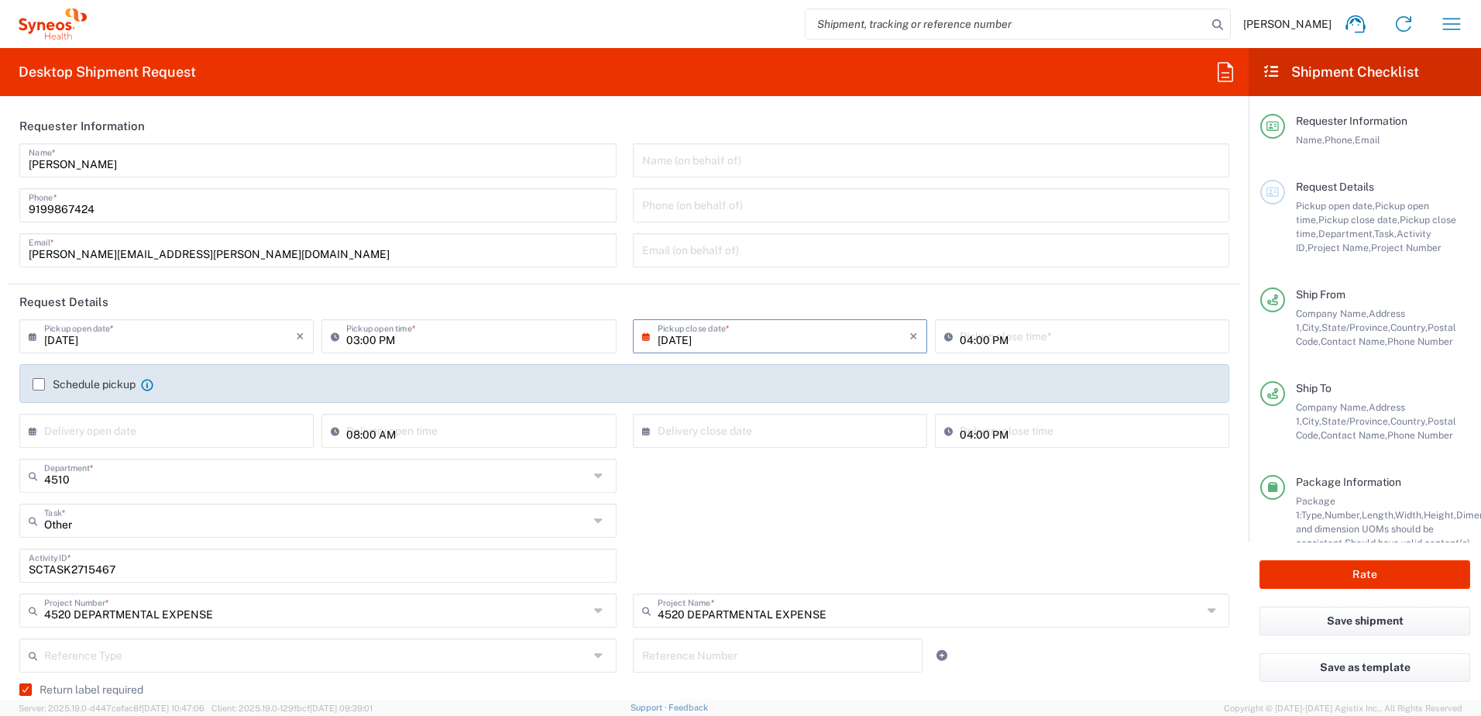
click at [792, 514] on div "Other Task * Other Break/Fix Inventory Transfer New Hire Refresh" at bounding box center [625, 526] width 1226 height 45
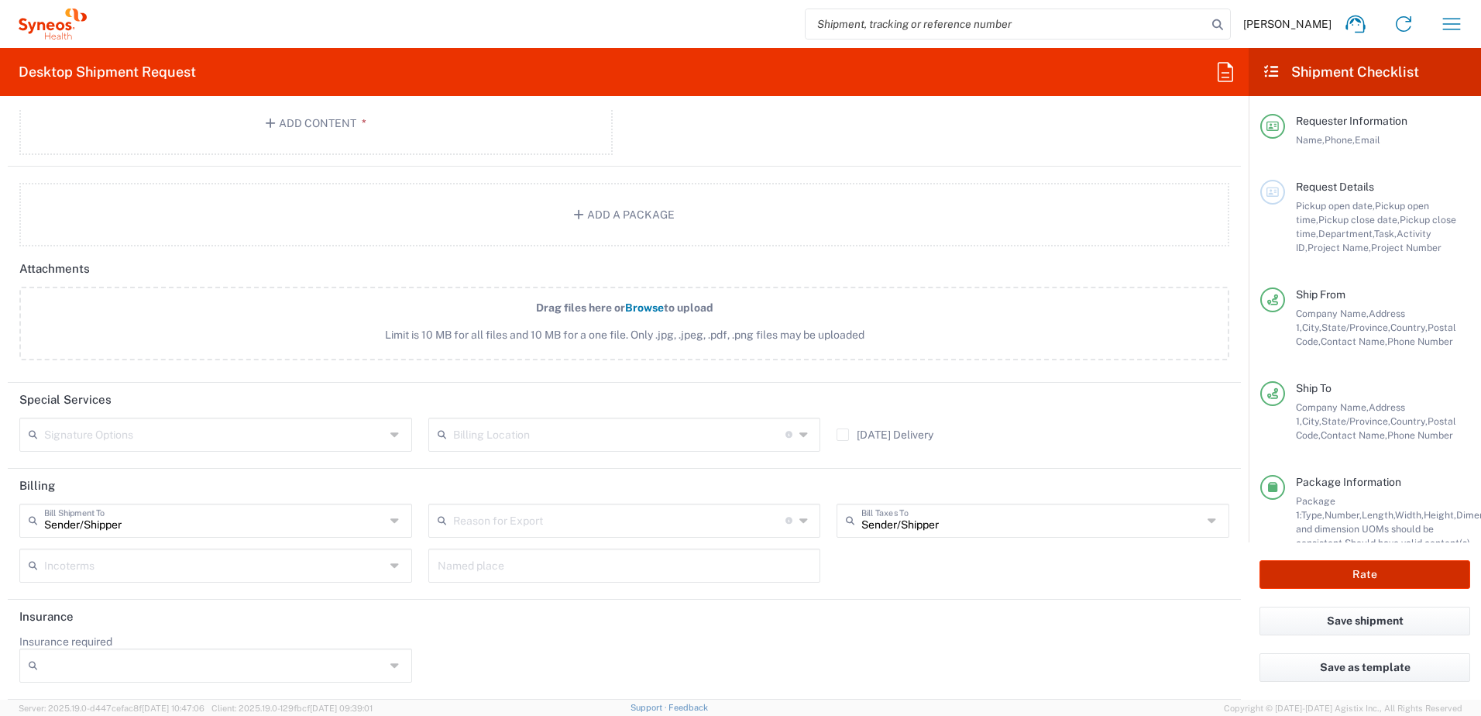
click at [1351, 570] on button "Rate" at bounding box center [1365, 574] width 211 height 29
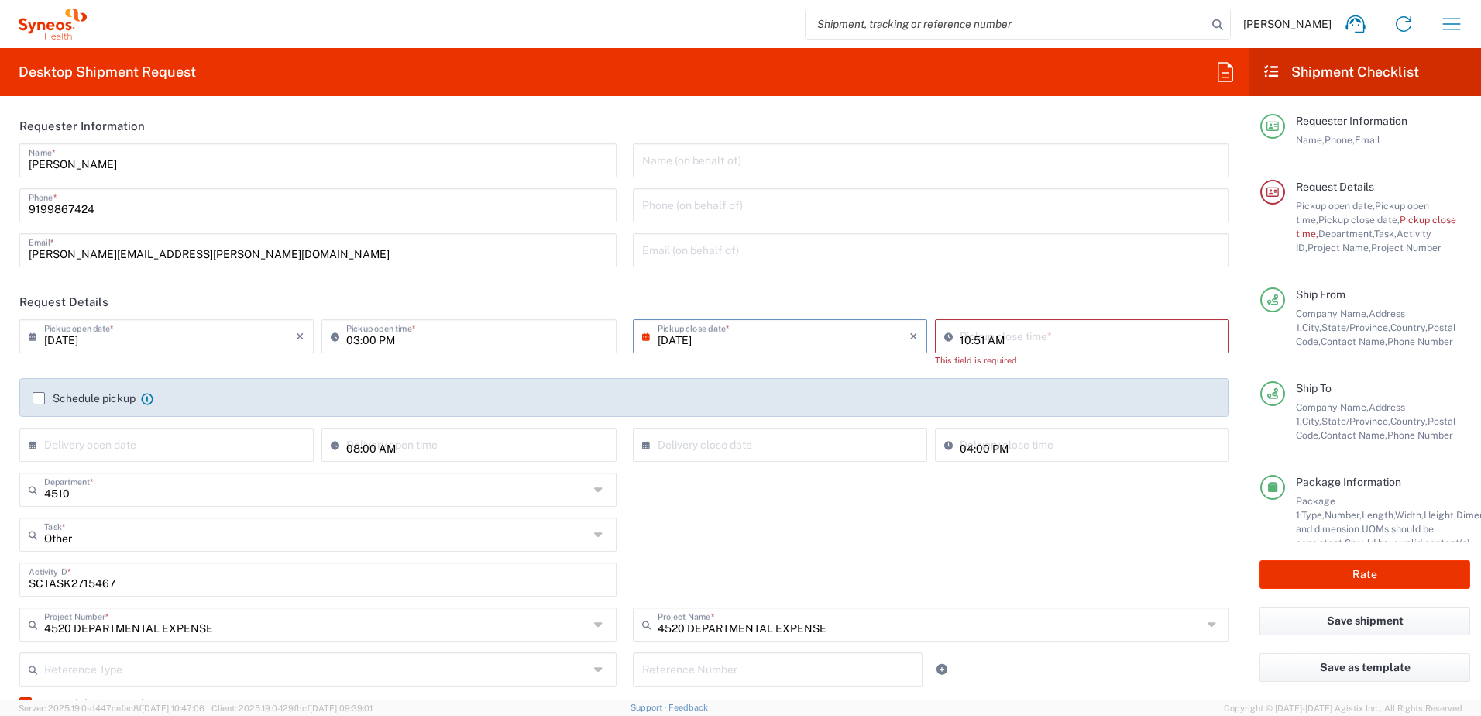
click at [1058, 331] on input "10:51 AM" at bounding box center [1090, 334] width 260 height 27
click at [1064, 352] on div "10:51 AM Pickup close time *" at bounding box center [1082, 336] width 294 height 34
click at [1050, 339] on input "10:51 AM" at bounding box center [1090, 334] width 260 height 27
click at [1036, 342] on input "10:51 AM" at bounding box center [1090, 334] width 260 height 27
click at [1028, 335] on input "10:51 AM" at bounding box center [1090, 334] width 260 height 27
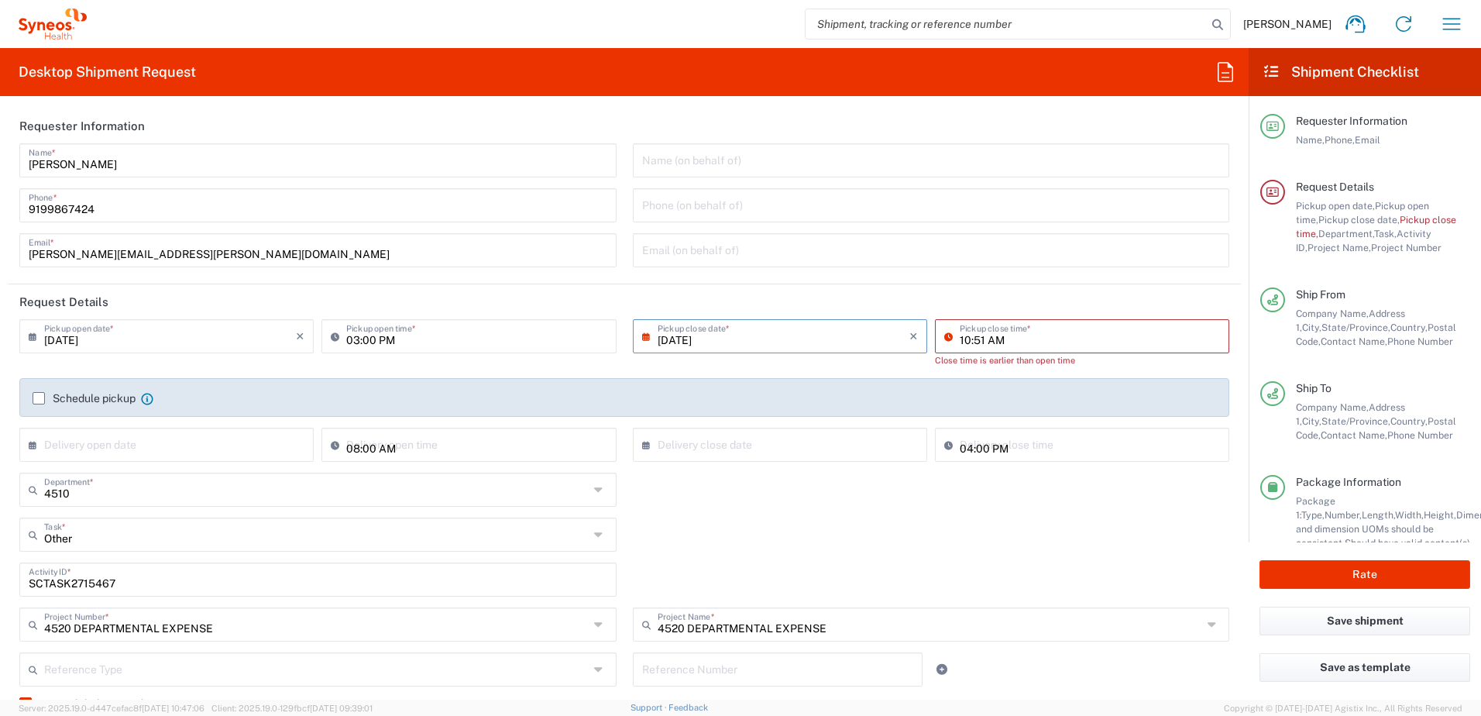
drag, startPoint x: 1016, startPoint y: 336, endPoint x: 942, endPoint y: 335, distance: 74.4
click at [942, 335] on div "10:51 AM Pickup close time *" at bounding box center [1082, 336] width 294 height 34
type input "03:00 PM"
click at [961, 552] on agx-shipment-cost-centers-widget "4510 Department * 4510 3000 3100 3109 3110 3111 3112 3125 3130 3135 3136 3150 3…" at bounding box center [625, 563] width 1226 height 180
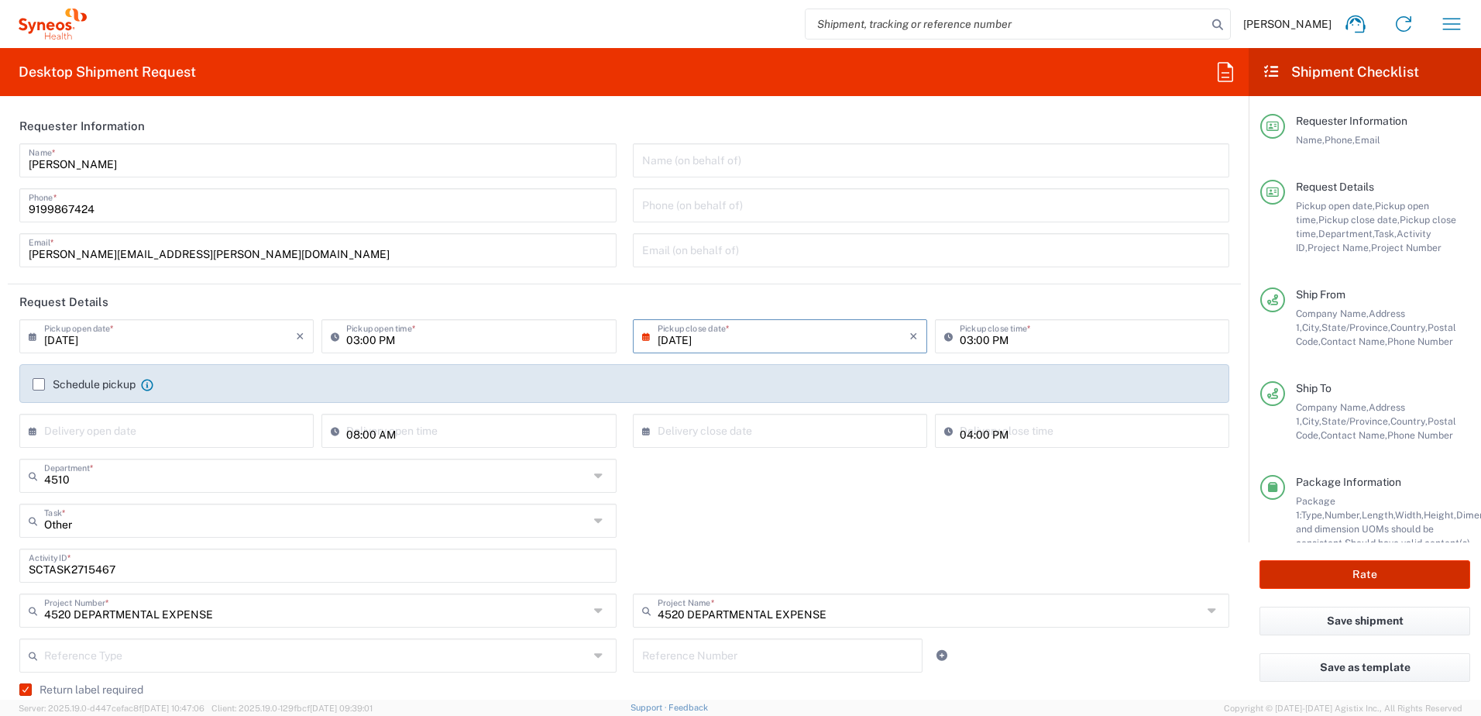
click at [1412, 574] on button "Rate" at bounding box center [1365, 574] width 211 height 29
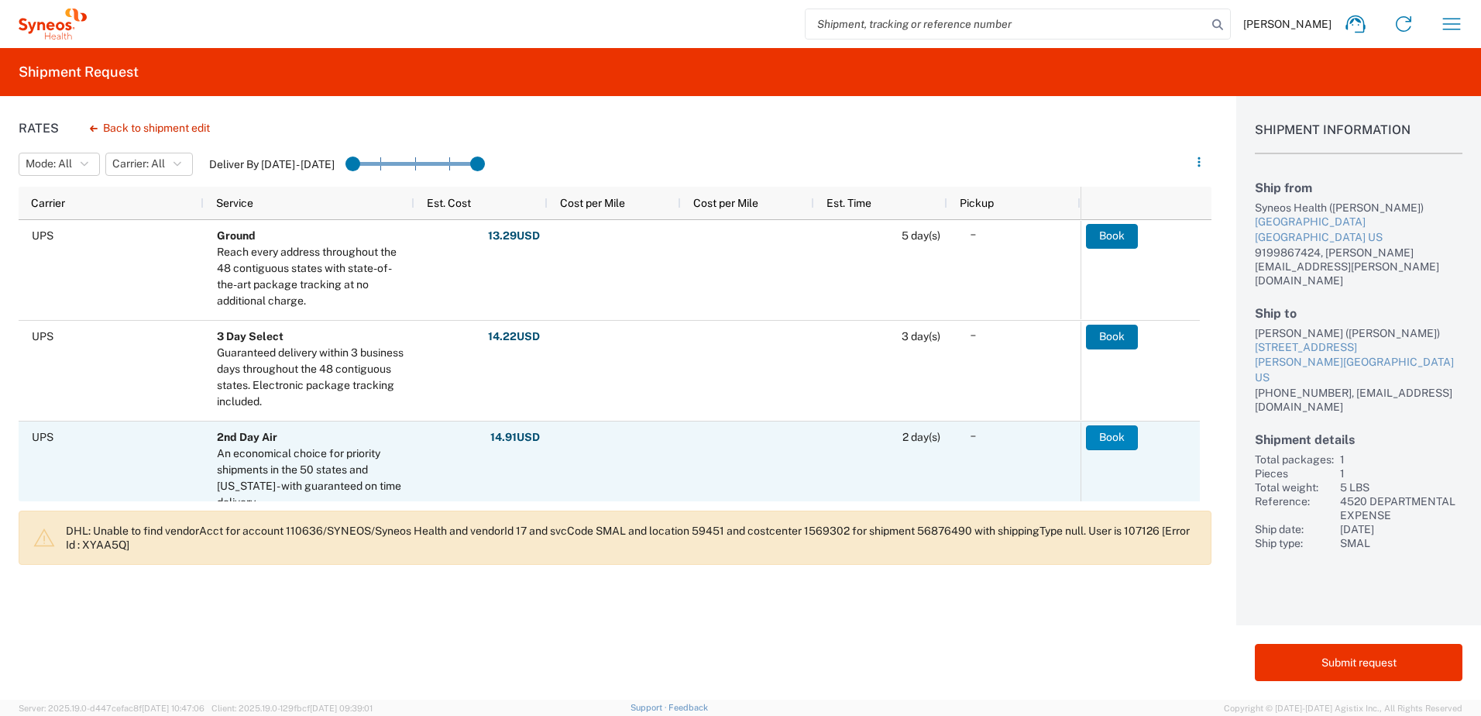
click at [1132, 441] on button "Book" at bounding box center [1112, 437] width 52 height 25
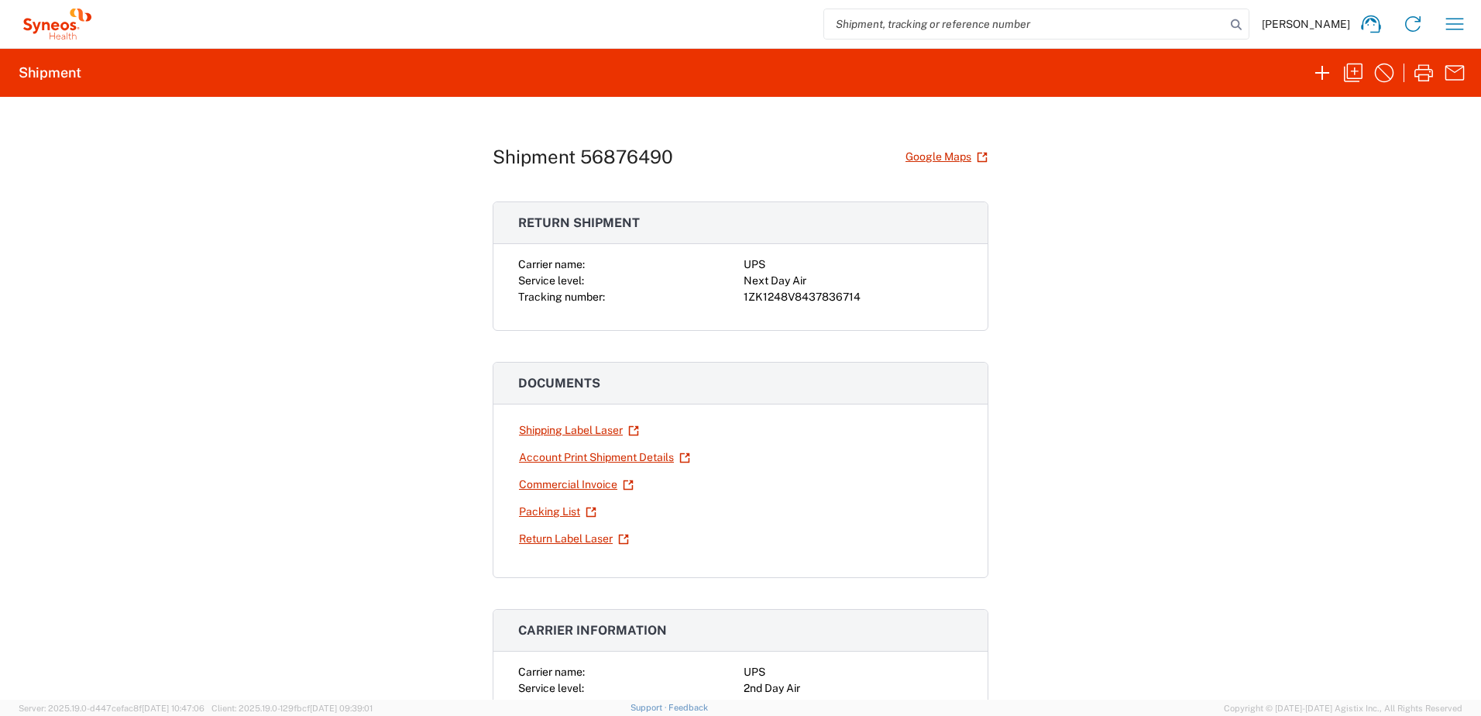
click at [807, 291] on div "1ZK1248V8437836714" at bounding box center [853, 297] width 219 height 16
copy div "1ZK1248V8437836714"
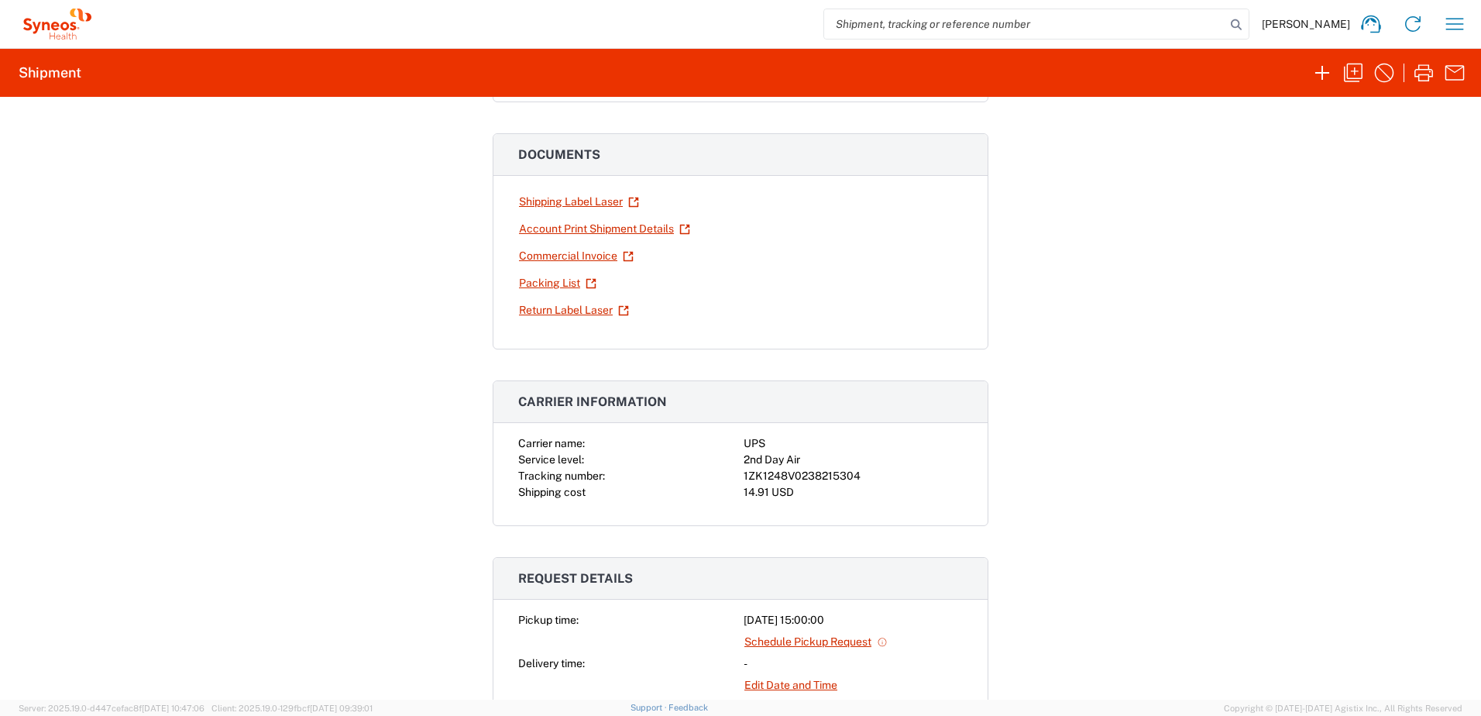
scroll to position [232, 0]
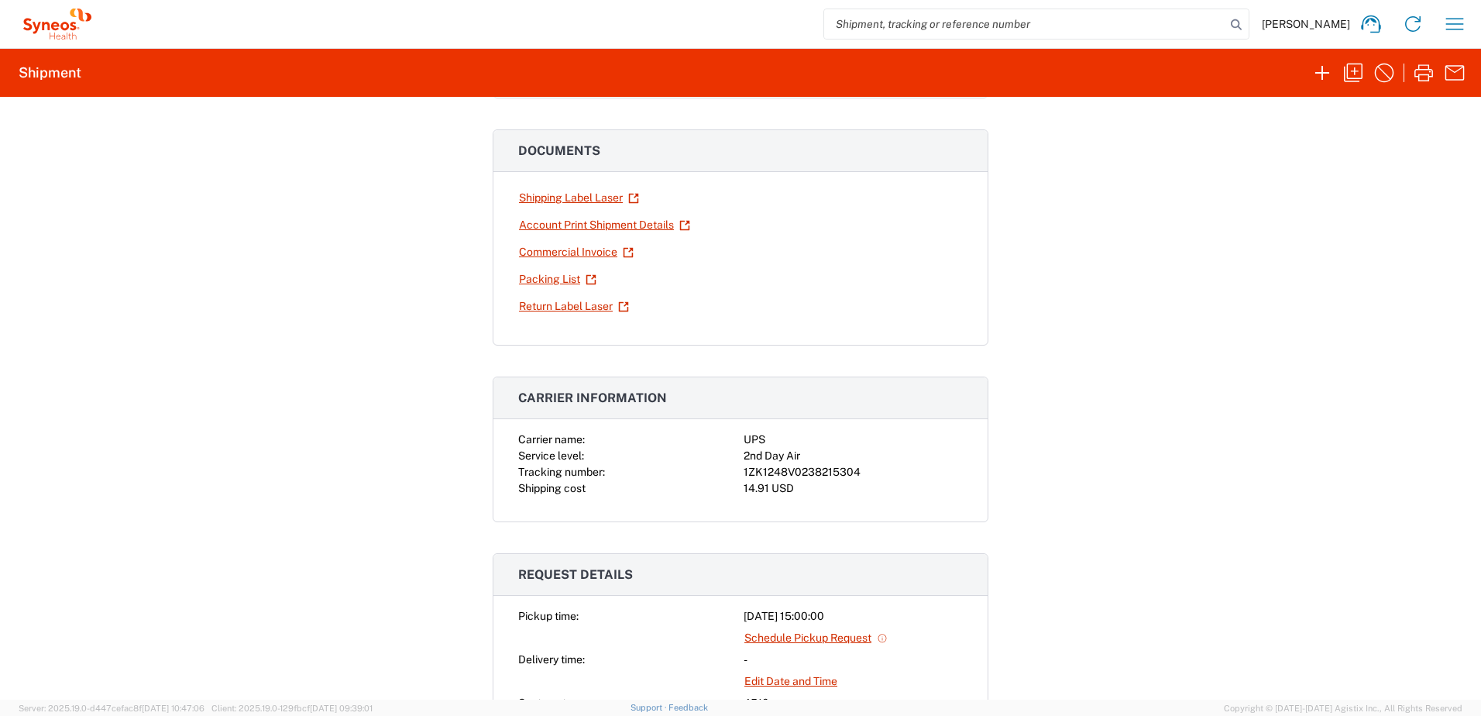
click at [792, 475] on div "1ZK1248V0238215304" at bounding box center [853, 472] width 219 height 16
copy div "1ZK1248V0238215304"
click at [1453, 31] on icon "button" at bounding box center [1454, 24] width 25 height 25
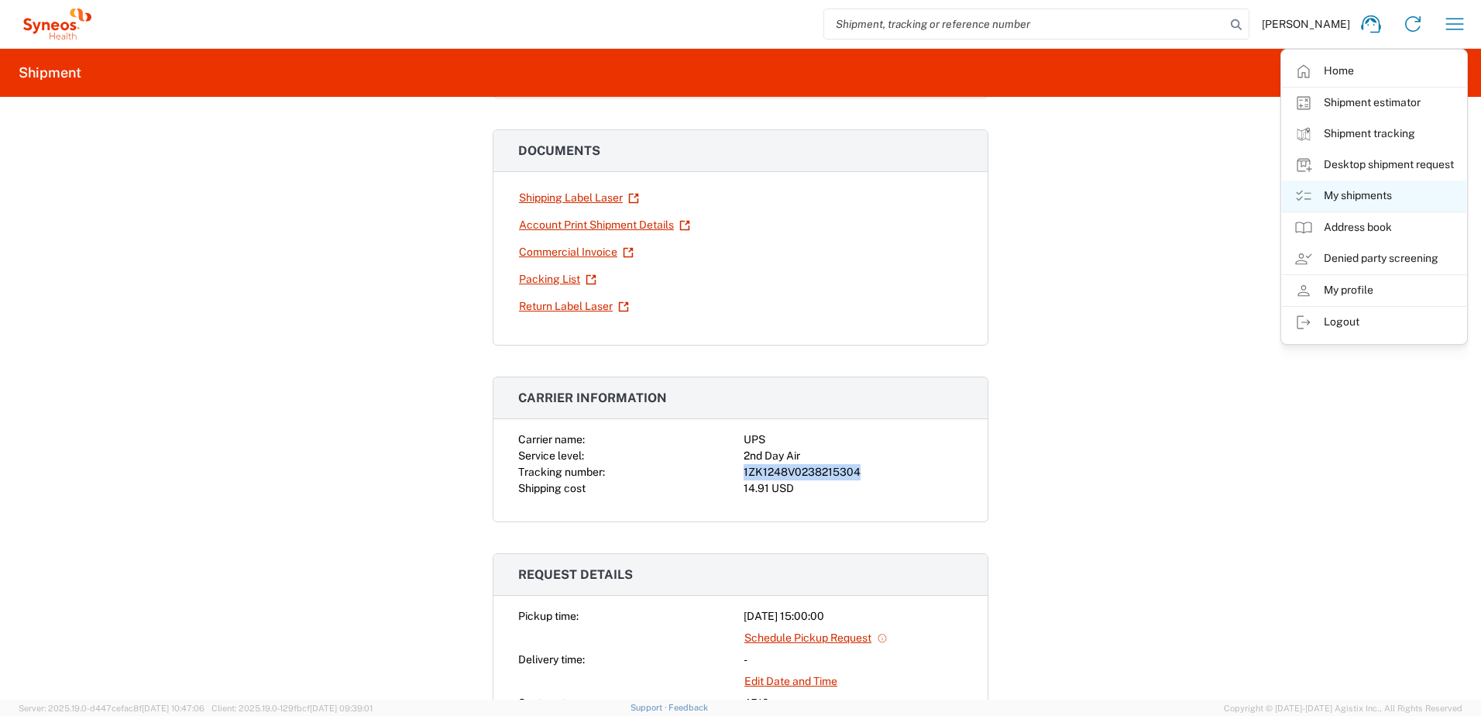
click at [1375, 201] on link "My shipments" at bounding box center [1374, 195] width 184 height 31
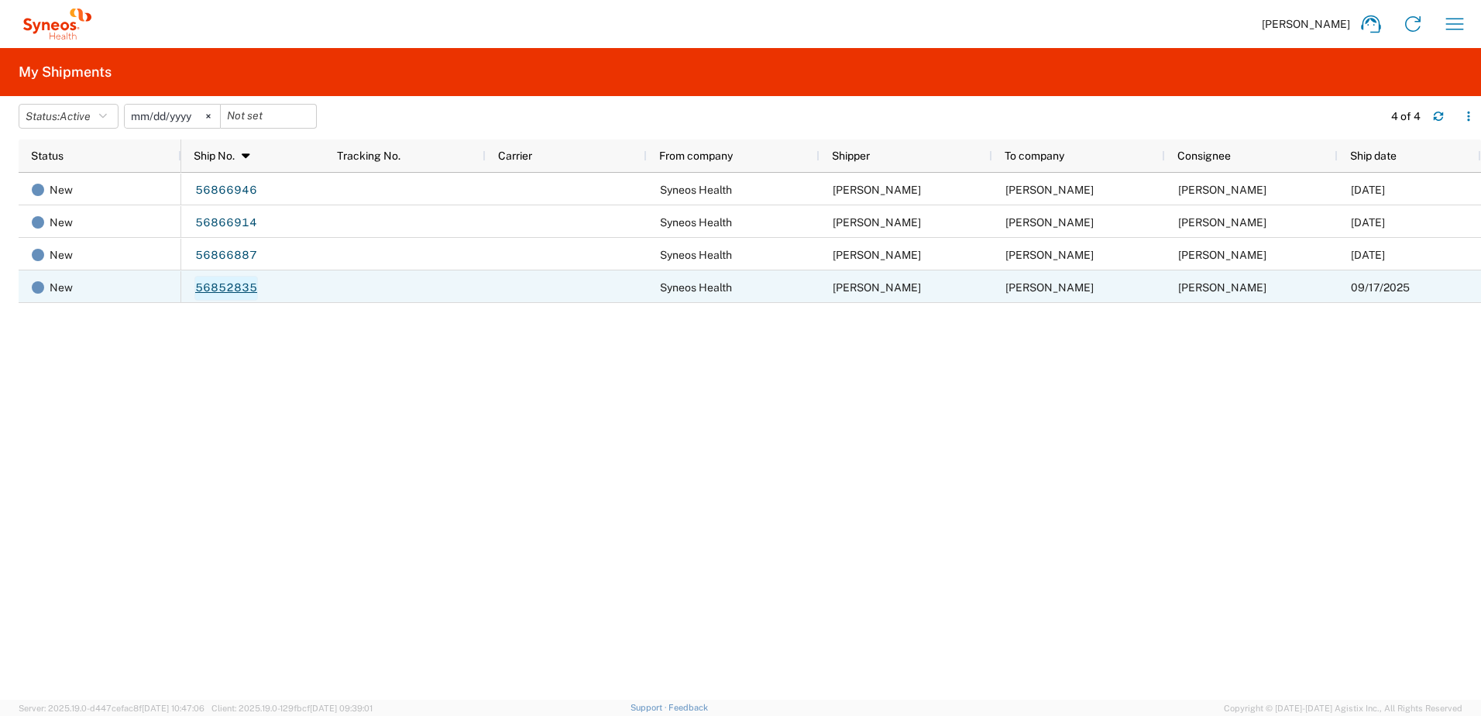
click at [218, 287] on link "56852835" at bounding box center [226, 288] width 64 height 25
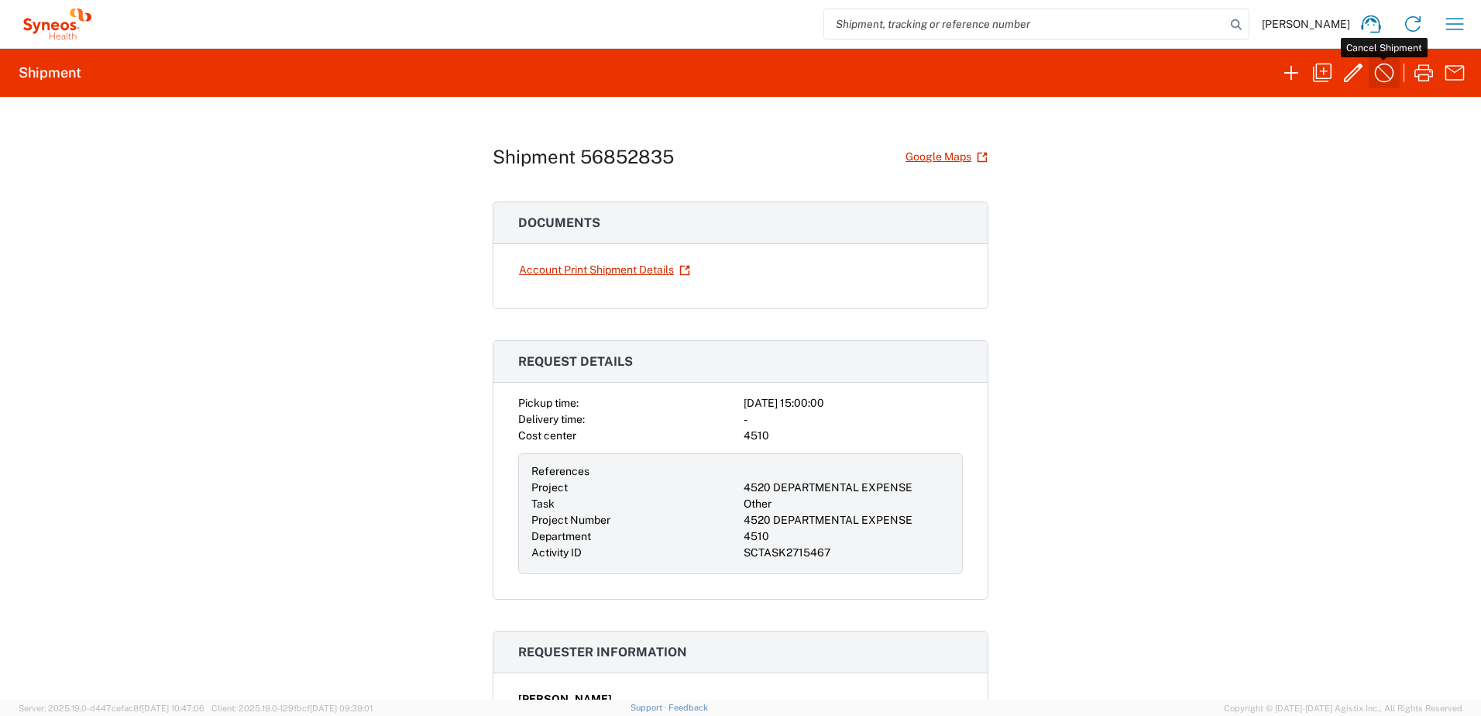
click at [1392, 71] on icon "button" at bounding box center [1384, 72] width 25 height 25
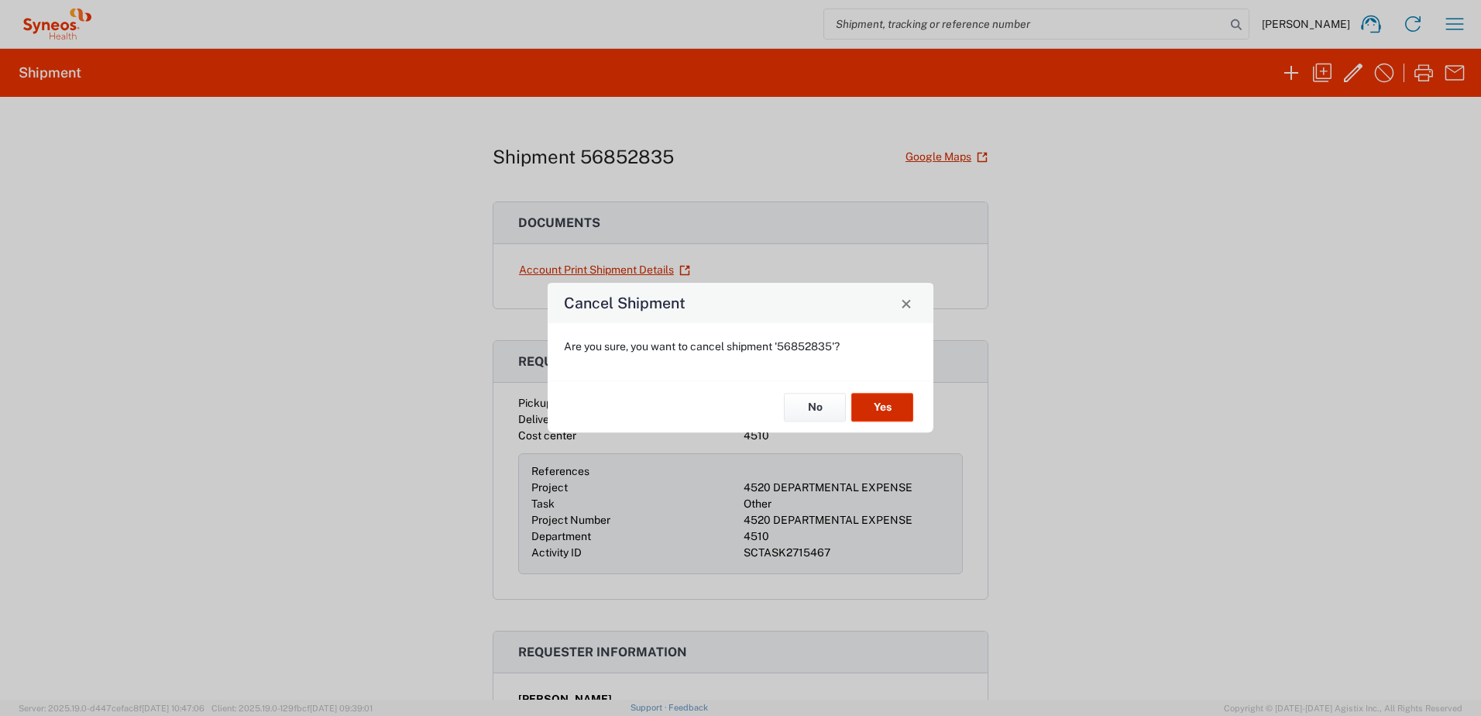
click at [899, 403] on button "Yes" at bounding box center [882, 407] width 62 height 29
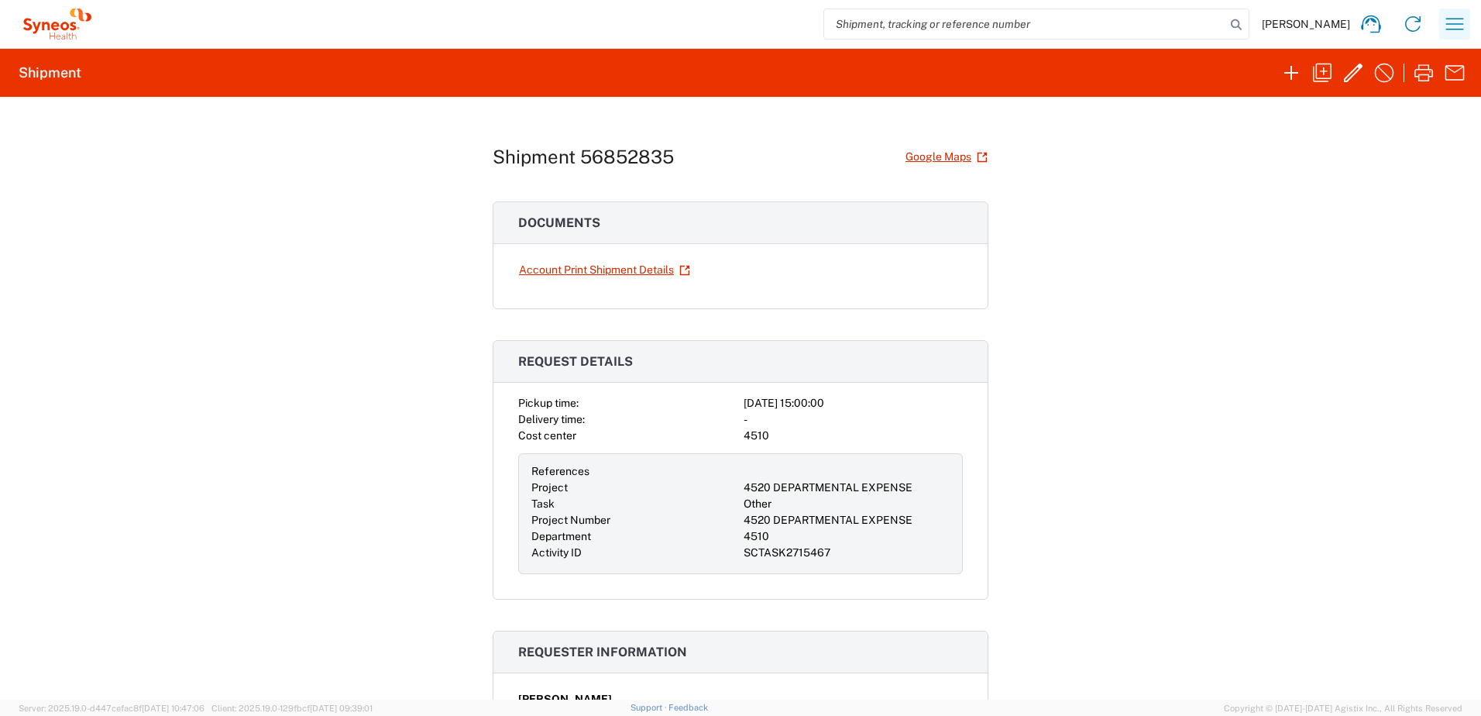
click at [1460, 19] on icon "button" at bounding box center [1455, 24] width 18 height 12
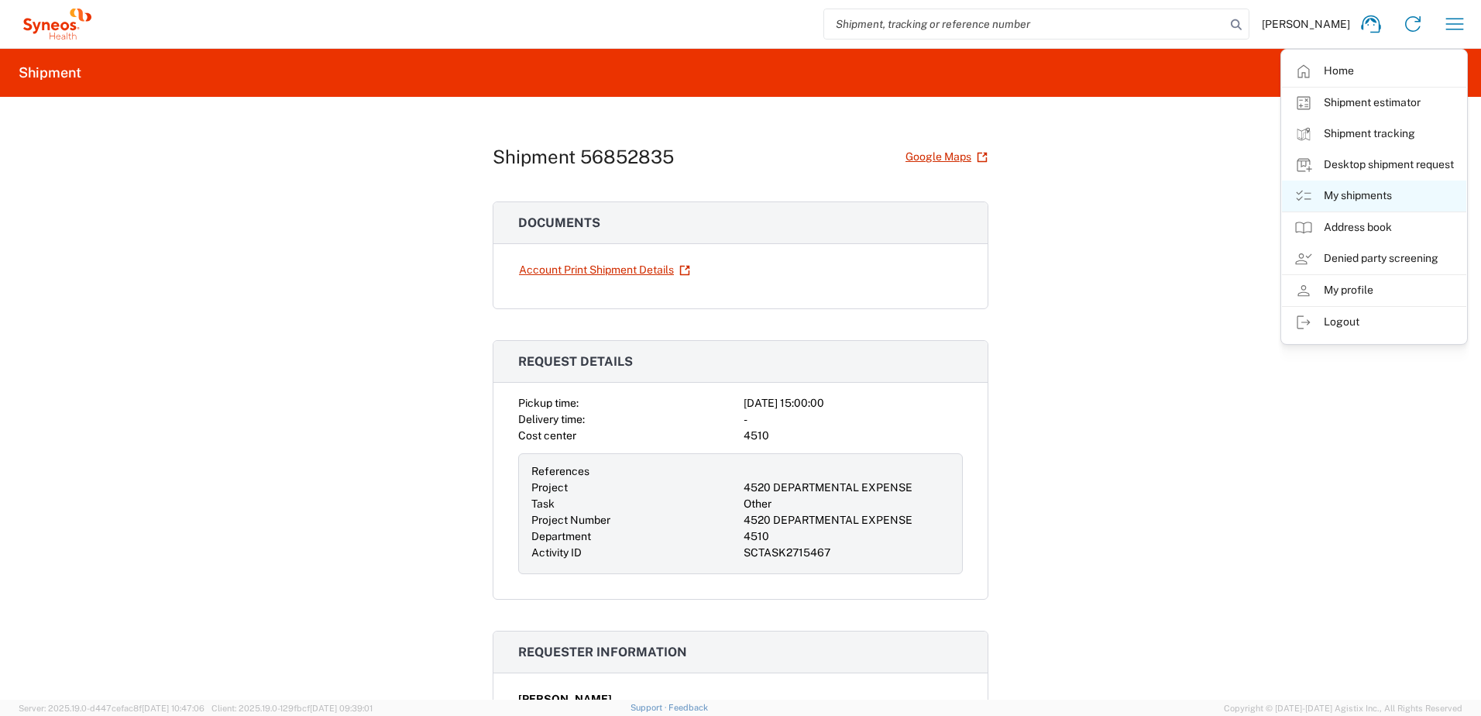
click at [1392, 199] on link "My shipments" at bounding box center [1374, 195] width 184 height 31
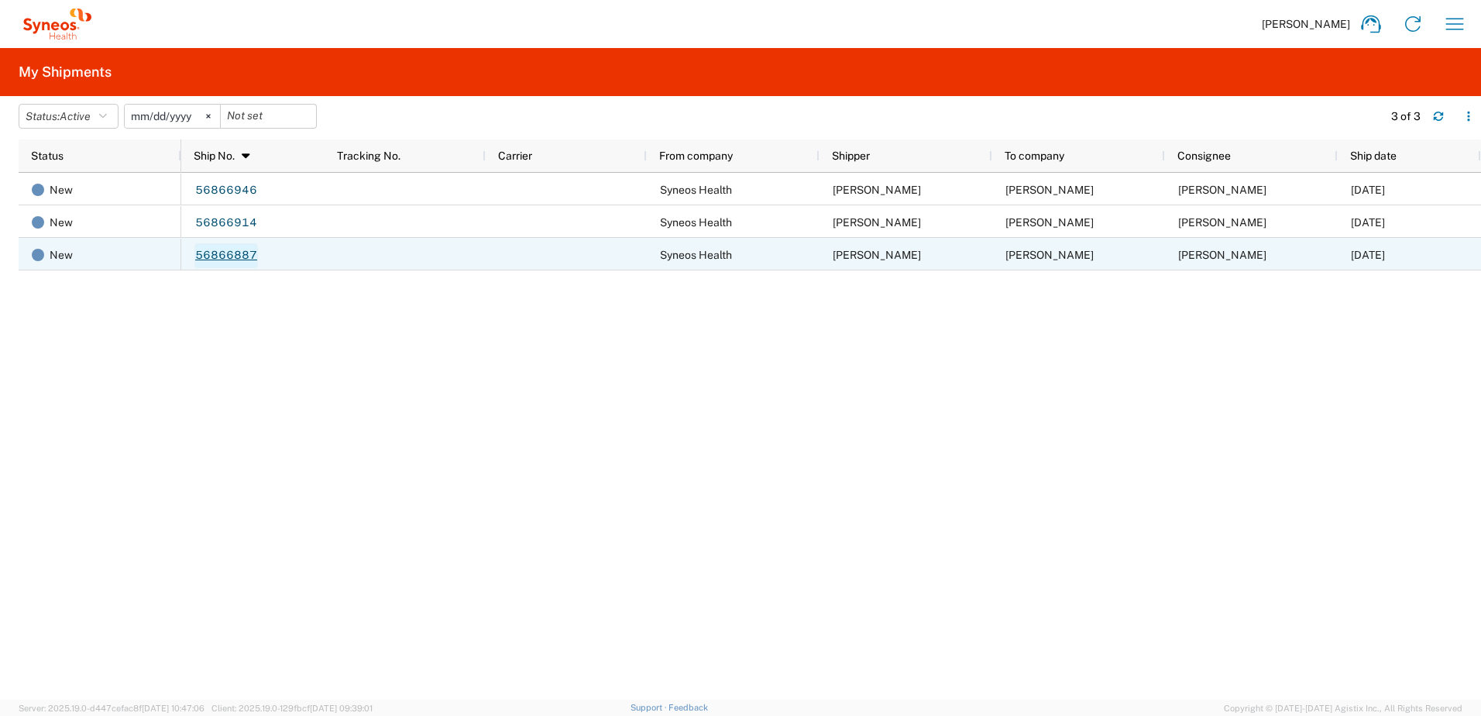
click at [240, 250] on link "56866887" at bounding box center [226, 255] width 64 height 25
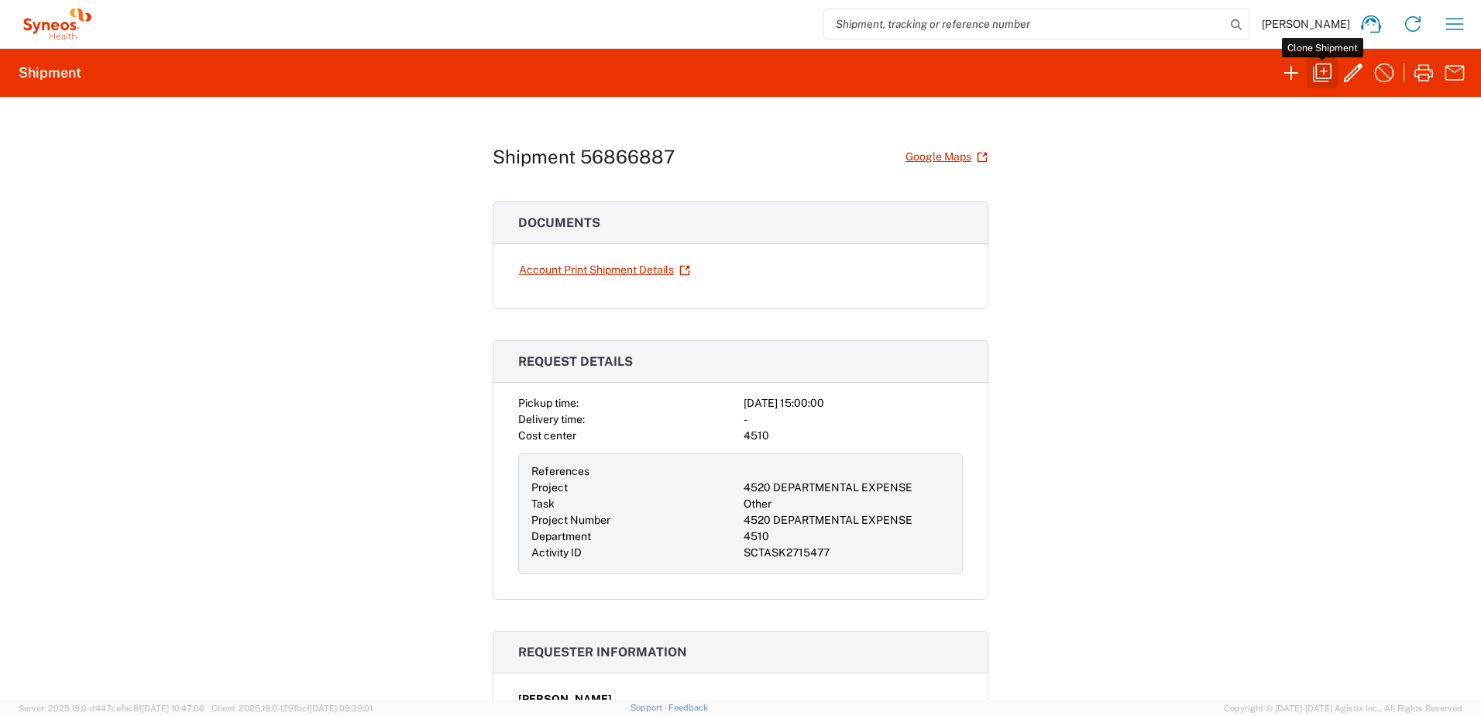
click at [1331, 76] on icon "button" at bounding box center [1322, 73] width 19 height 19
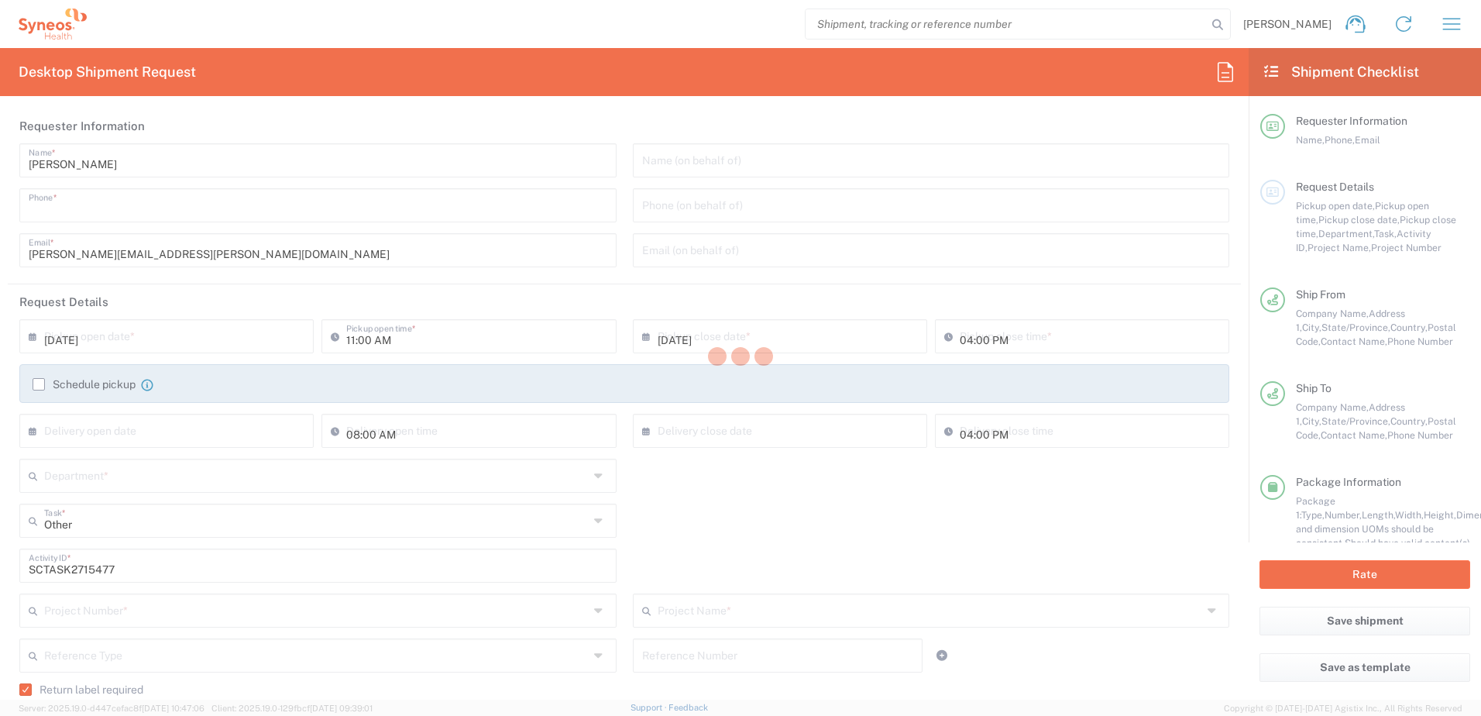
type input "9199867424"
type input "03:00 PM"
type textarea "[PERSON_NAME][EMAIL_ADDRESS][PERSON_NAME][DOMAIN_NAME]"
type input "Syneos Health, LLC-[GEOGRAPHIC_DATA] [GEOGRAPHIC_DATA] [GEOGRAPHIC_DATA]"
type input "Syneos Health"
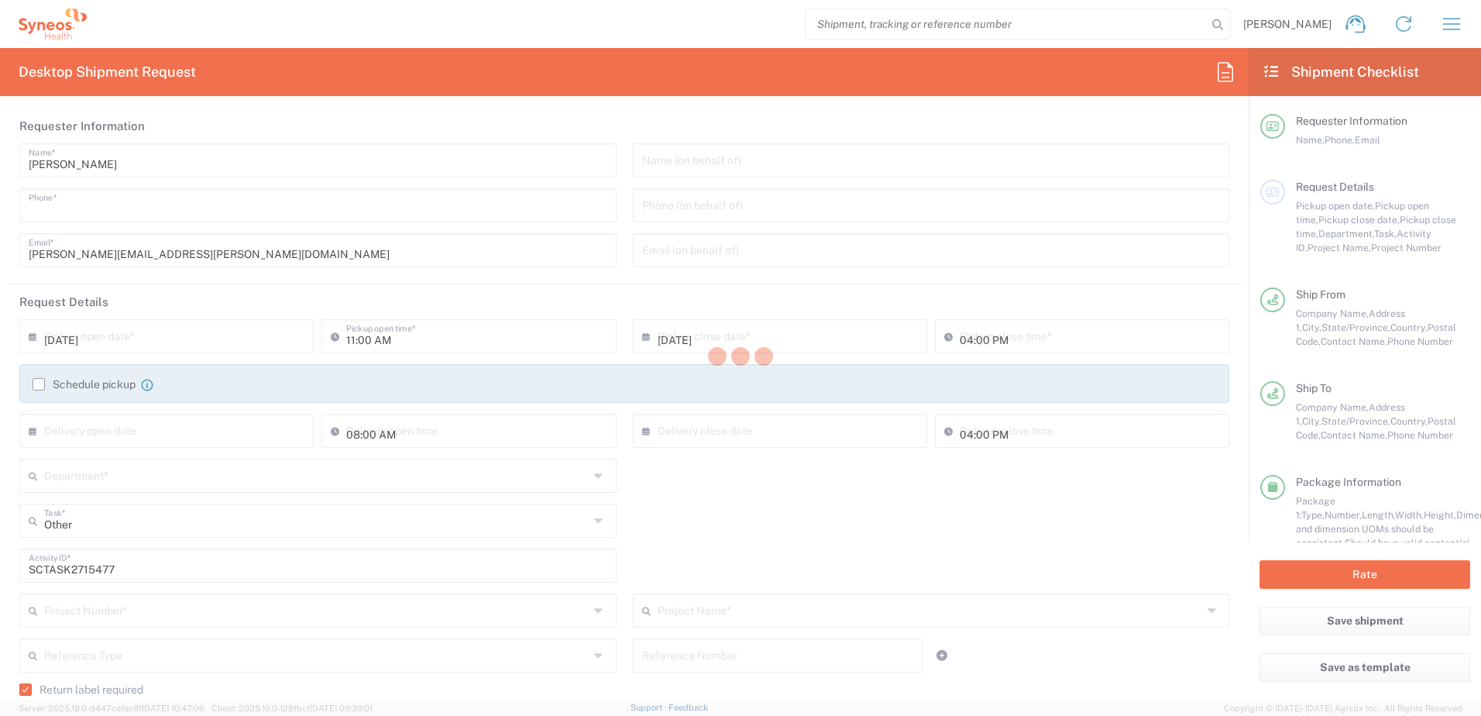
type input "[GEOGRAPHIC_DATA]"
type input "Morrisville"
type input "27560"
type input "[PERSON_NAME]"
type input "9199867424"
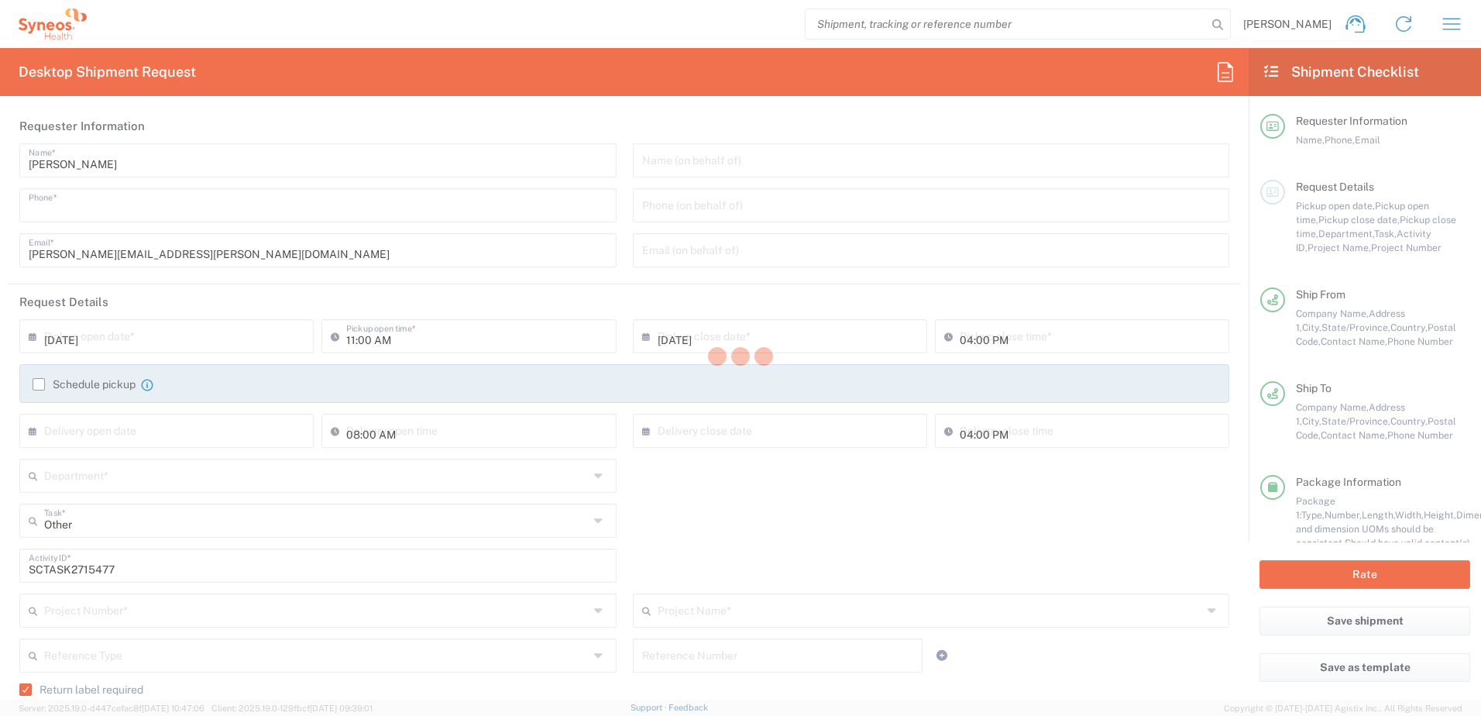
type input "[PERSON_NAME][EMAIL_ADDRESS][PERSON_NAME][DOMAIN_NAME]"
type input "[PERSON_NAME]"
type input "[STREET_ADDRESS]"
type input "[GEOGRAPHIC_DATA]"
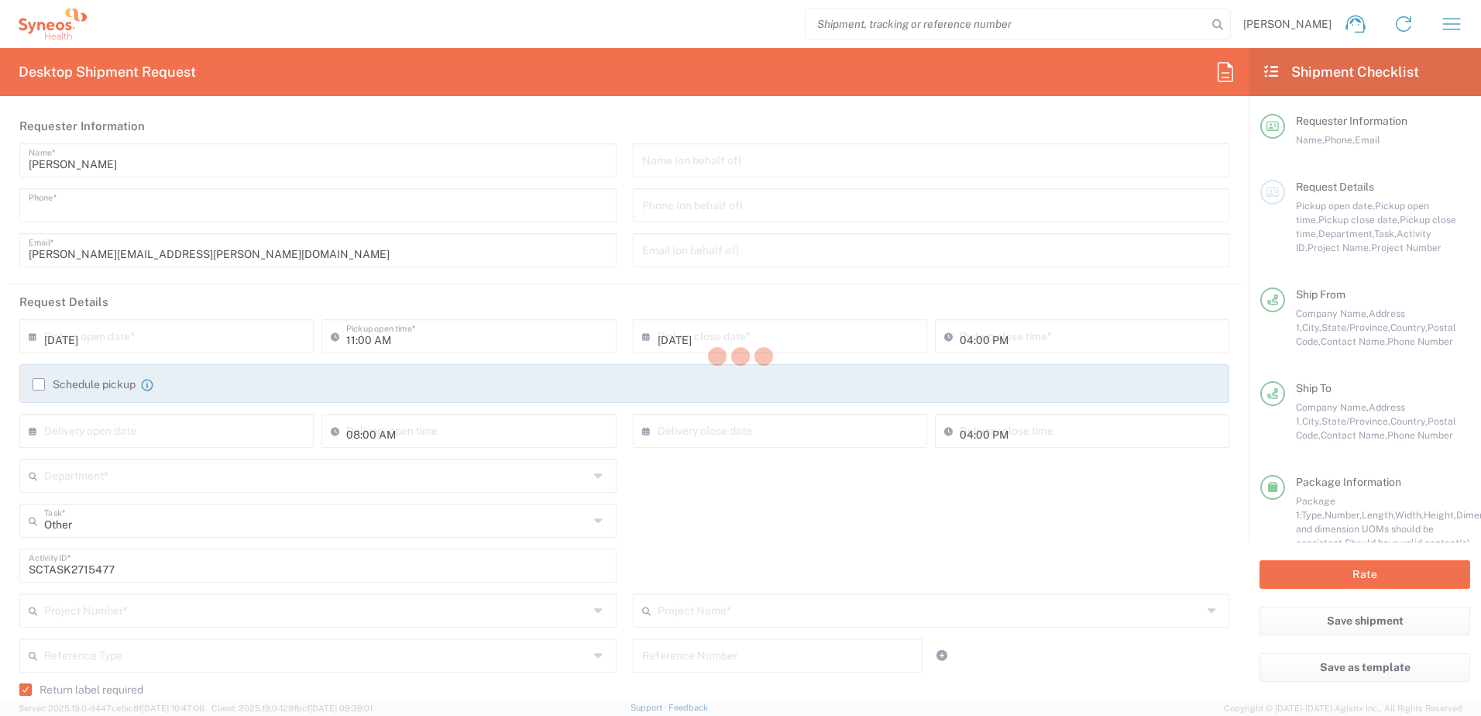
type input "48223"
type input "[PERSON_NAME]"
type input "3138262875"
type input "[EMAIL_ADDRESS][DOMAIN_NAME]"
type input "Sender/Shipper"
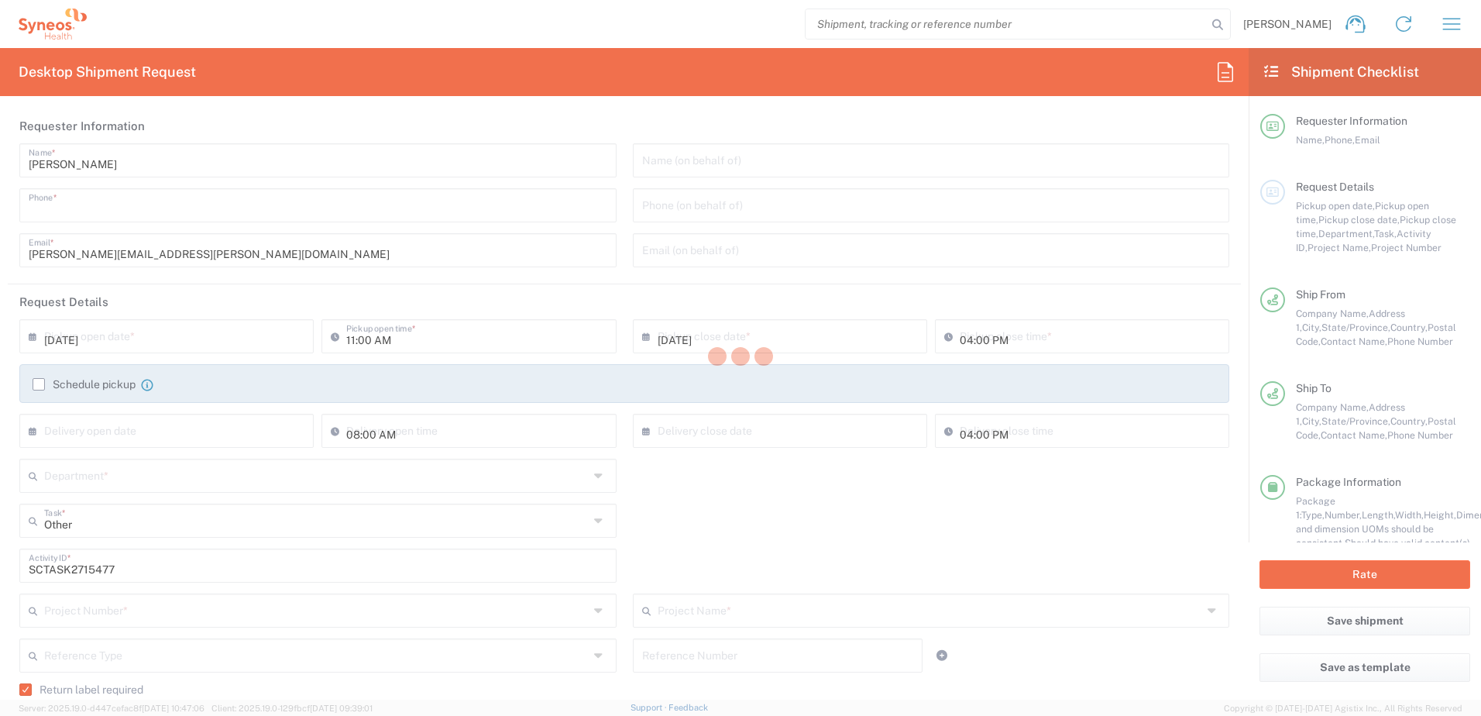
type input "Sender/Shipper"
type input "4520 DEPARTMENTAL EXPENSE"
type input "[US_STATE]"
type input "Next Day Air"
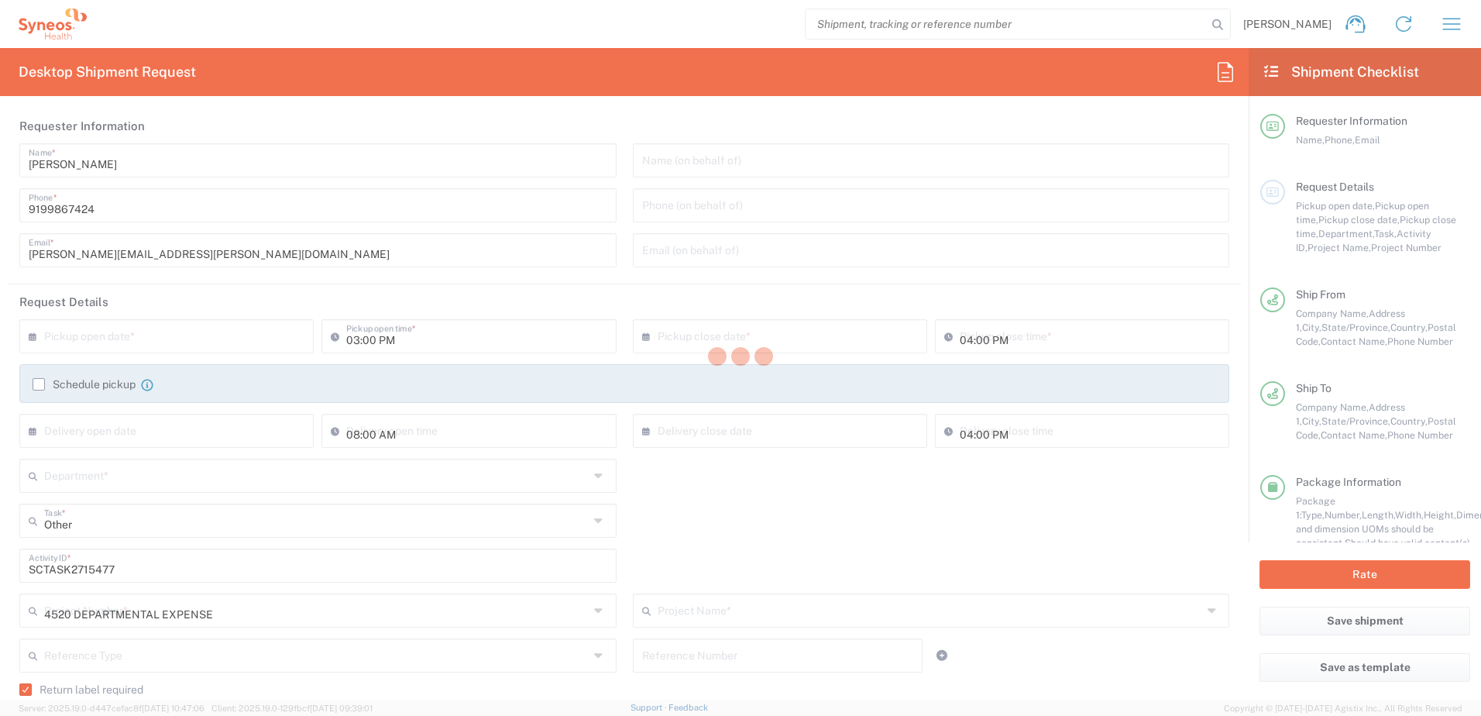
type input "Your Packaging"
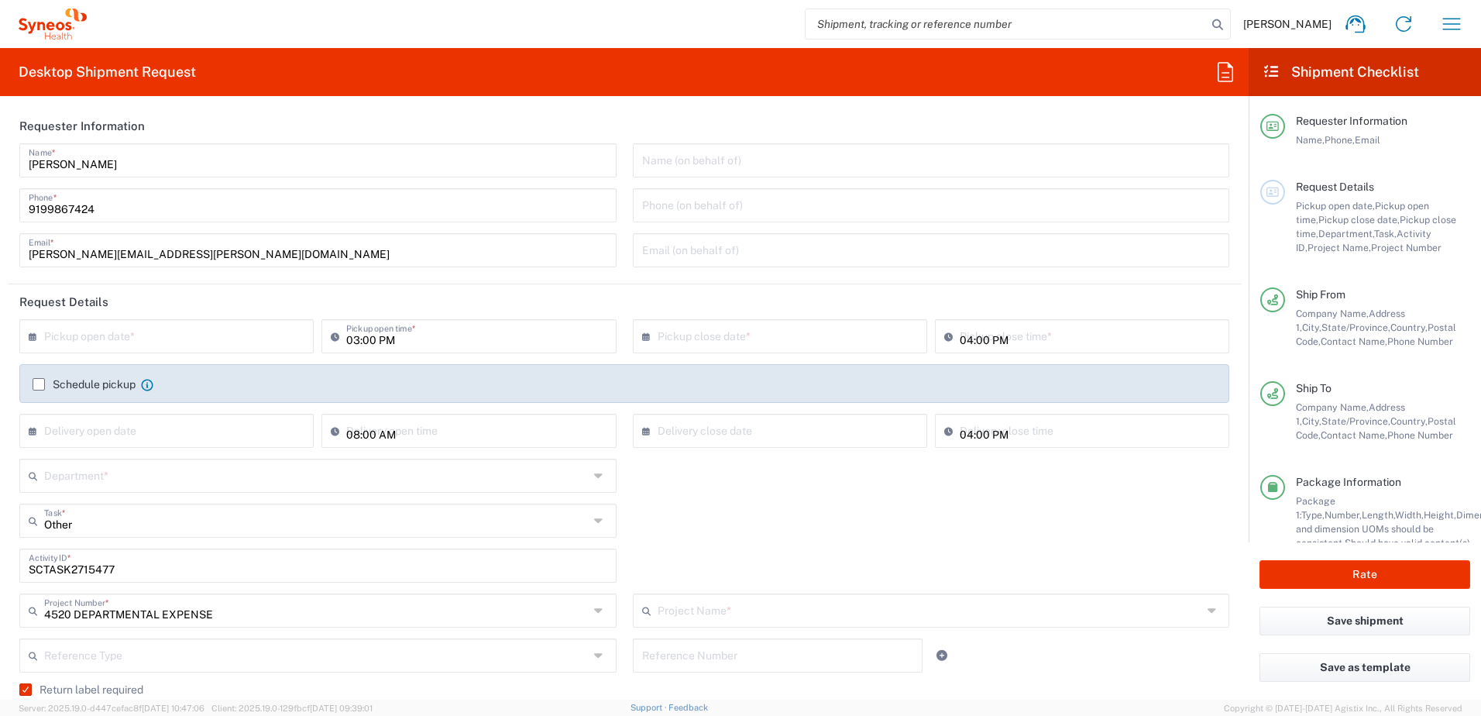
click at [218, 334] on input "text" at bounding box center [170, 334] width 252 height 27
type input "4520 DEPARTMENTAL EXPENSE"
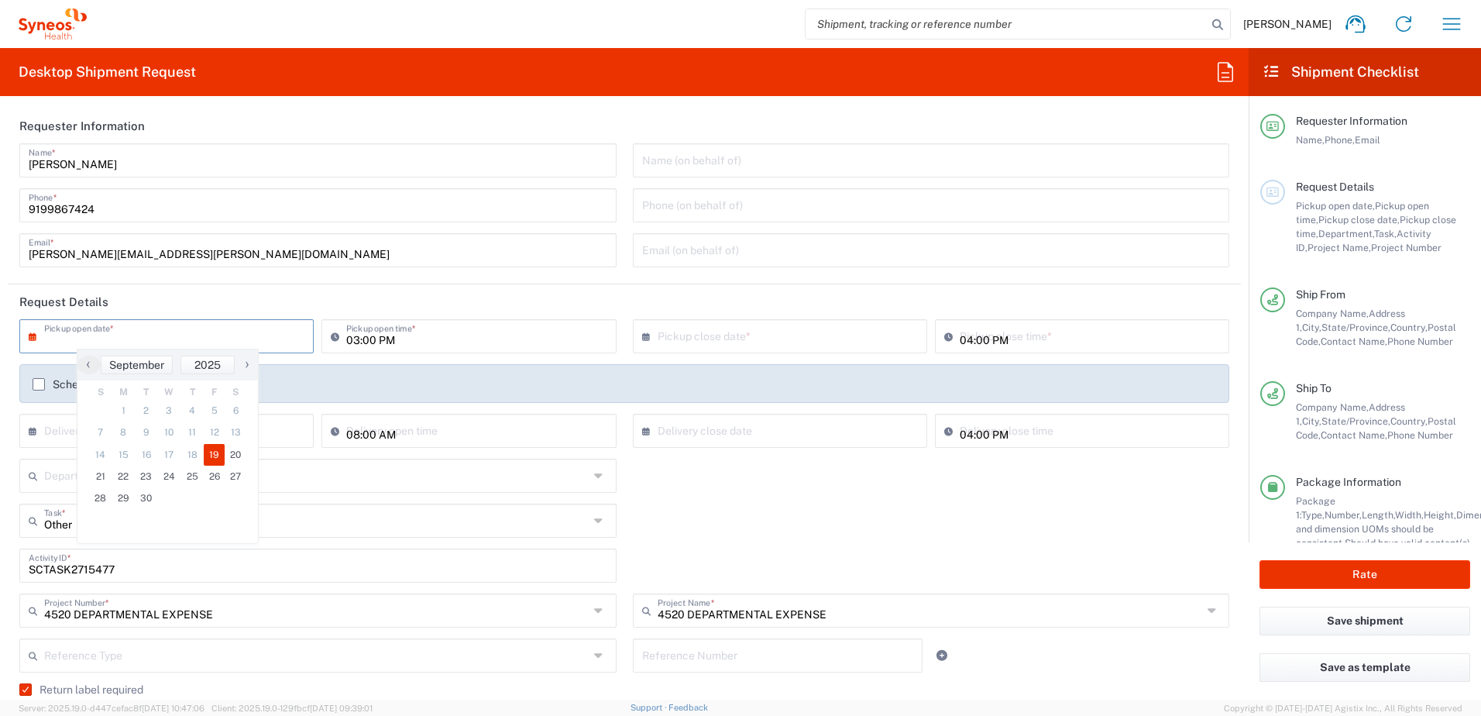
click at [215, 459] on span "19" at bounding box center [215, 455] width 22 height 22
type input "[DATE]"
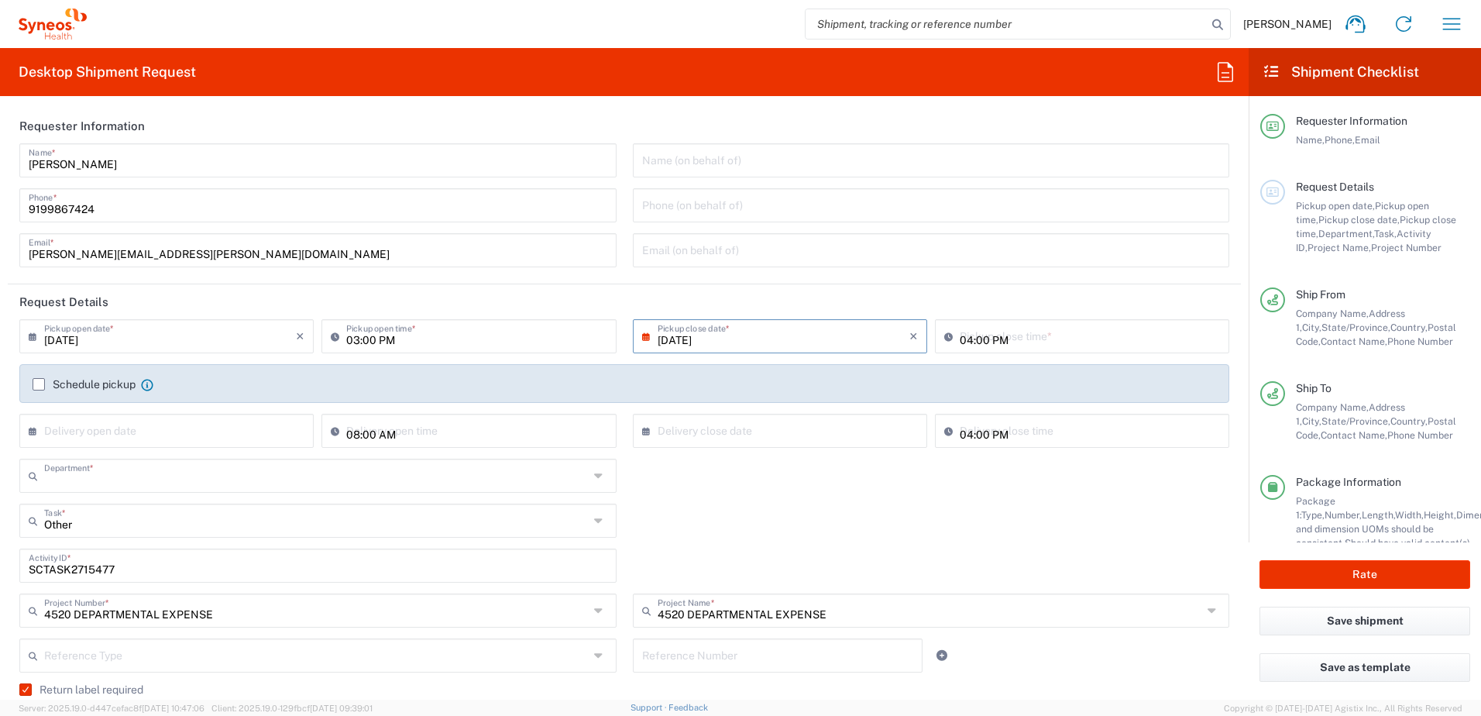
type input "4510"
click at [964, 540] on div "Other Task * Other Break/Fix Inventory Transfer New Hire Refresh" at bounding box center [625, 526] width 1226 height 45
click at [993, 528] on div "Other Task * Other Break/Fix Inventory Transfer New Hire Refresh" at bounding box center [625, 526] width 1226 height 45
click at [874, 541] on div "Other Task * Other Break/Fix Inventory Transfer New Hire Refresh" at bounding box center [625, 526] width 1226 height 45
click at [1153, 341] on input "10:54 AM" at bounding box center [1090, 334] width 260 height 27
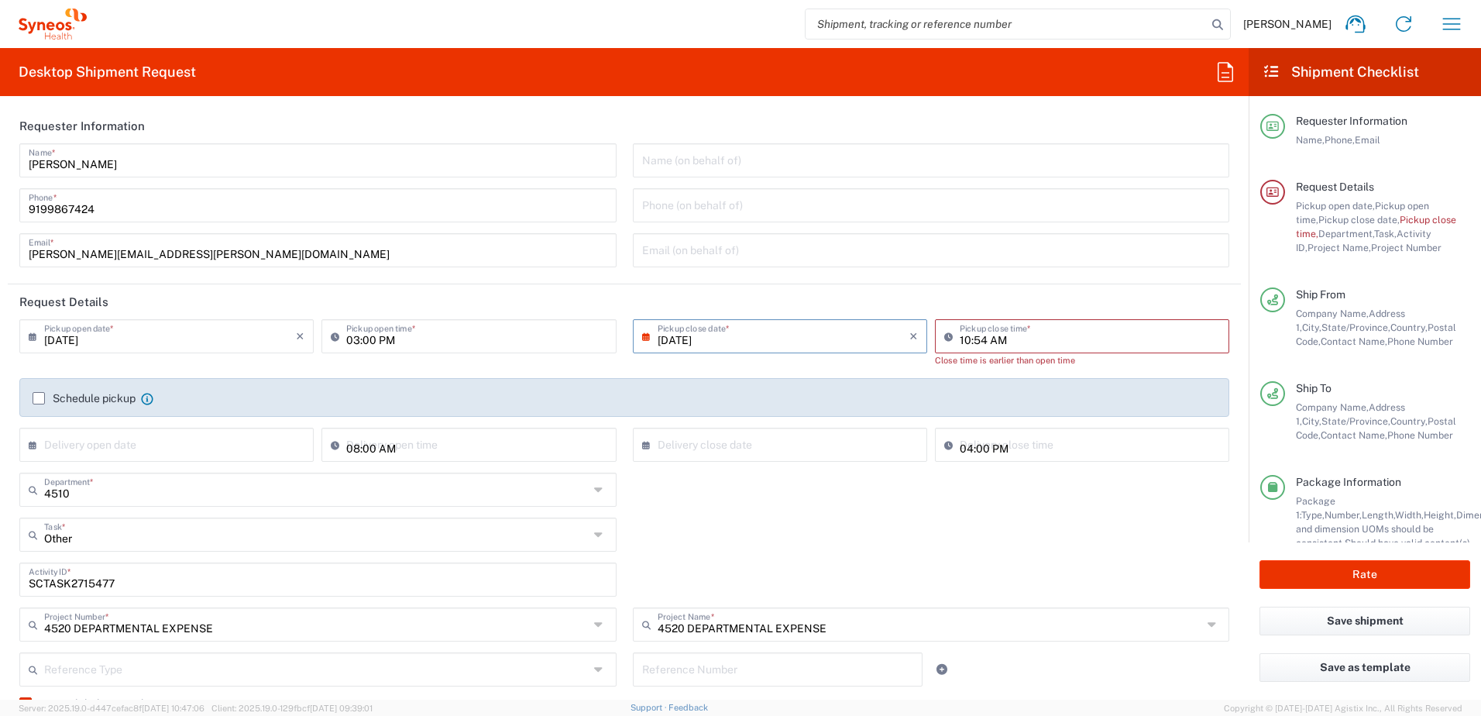
click at [1069, 563] on div "SCTASK2715477 Activity ID *" at bounding box center [625, 584] width 1226 height 45
click at [1028, 335] on input "10:54 AM" at bounding box center [1090, 334] width 260 height 27
click at [1054, 335] on input "10:54 AM" at bounding box center [1090, 334] width 260 height 27
click at [1053, 335] on input "10:54 AM" at bounding box center [1090, 334] width 260 height 27
drag, startPoint x: 1045, startPoint y: 336, endPoint x: 938, endPoint y: 335, distance: 106.9
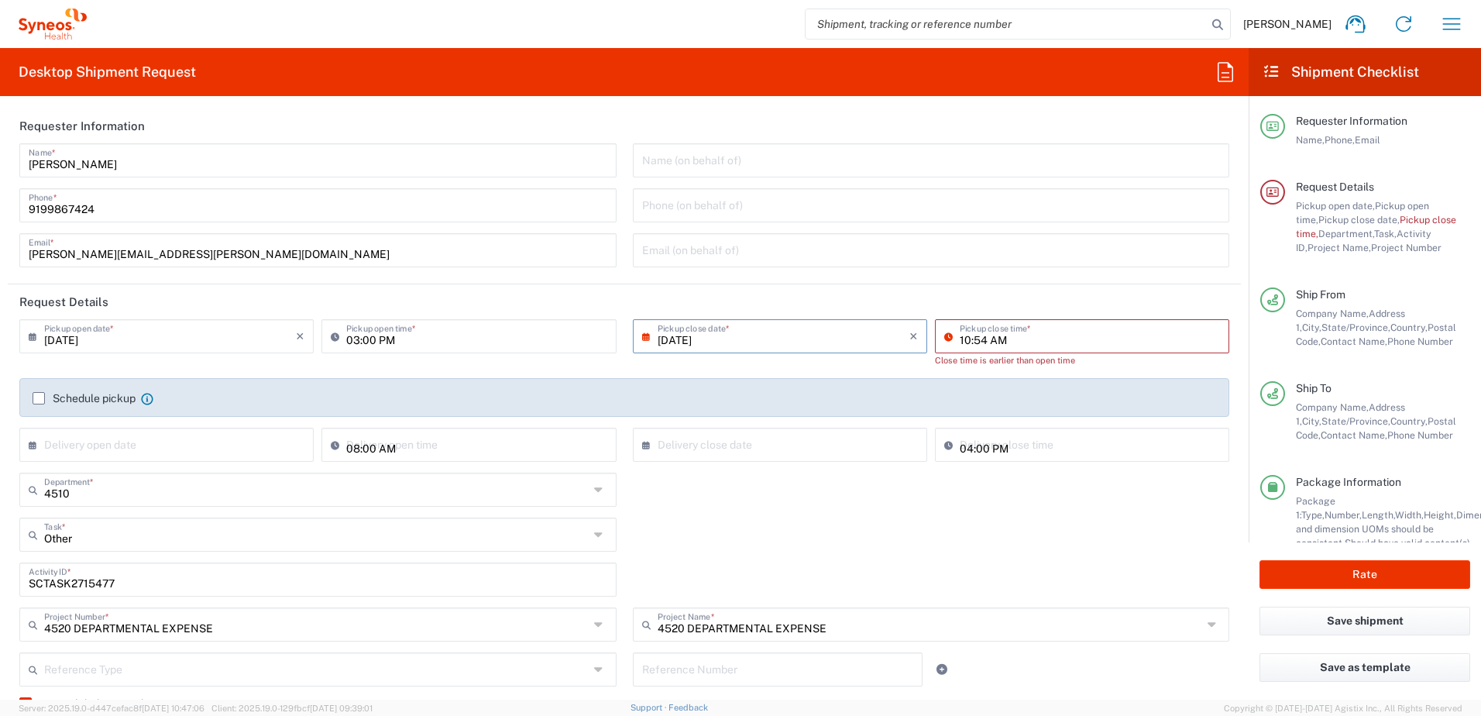
click at [938, 335] on div "10:54 AM Pickup close time *" at bounding box center [1082, 336] width 294 height 34
type input "04:00 PM"
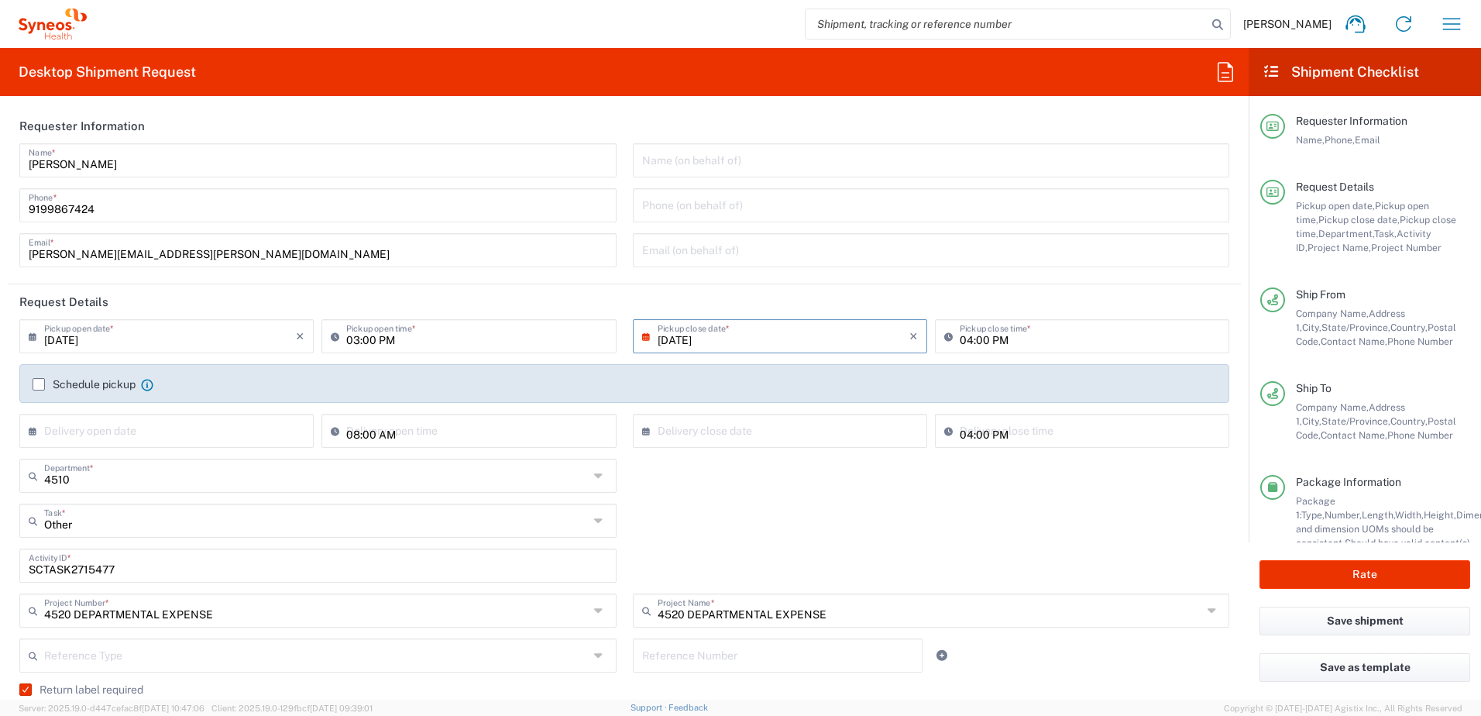
click at [991, 491] on div "4510 Department * 4510 3000 3100 3109 3110 3111 3112 3125 3130 3135 3136 3150 3…" at bounding box center [625, 481] width 1226 height 45
click at [864, 514] on div "Other Task * Other Break/Fix Inventory Transfer New Hire Refresh" at bounding box center [625, 526] width 1226 height 45
click at [758, 335] on input "[DATE]" at bounding box center [784, 334] width 252 height 27
click at [1002, 540] on div "Other Task * Other Break/Fix Inventory Transfer New Hire Refresh" at bounding box center [625, 526] width 1226 height 45
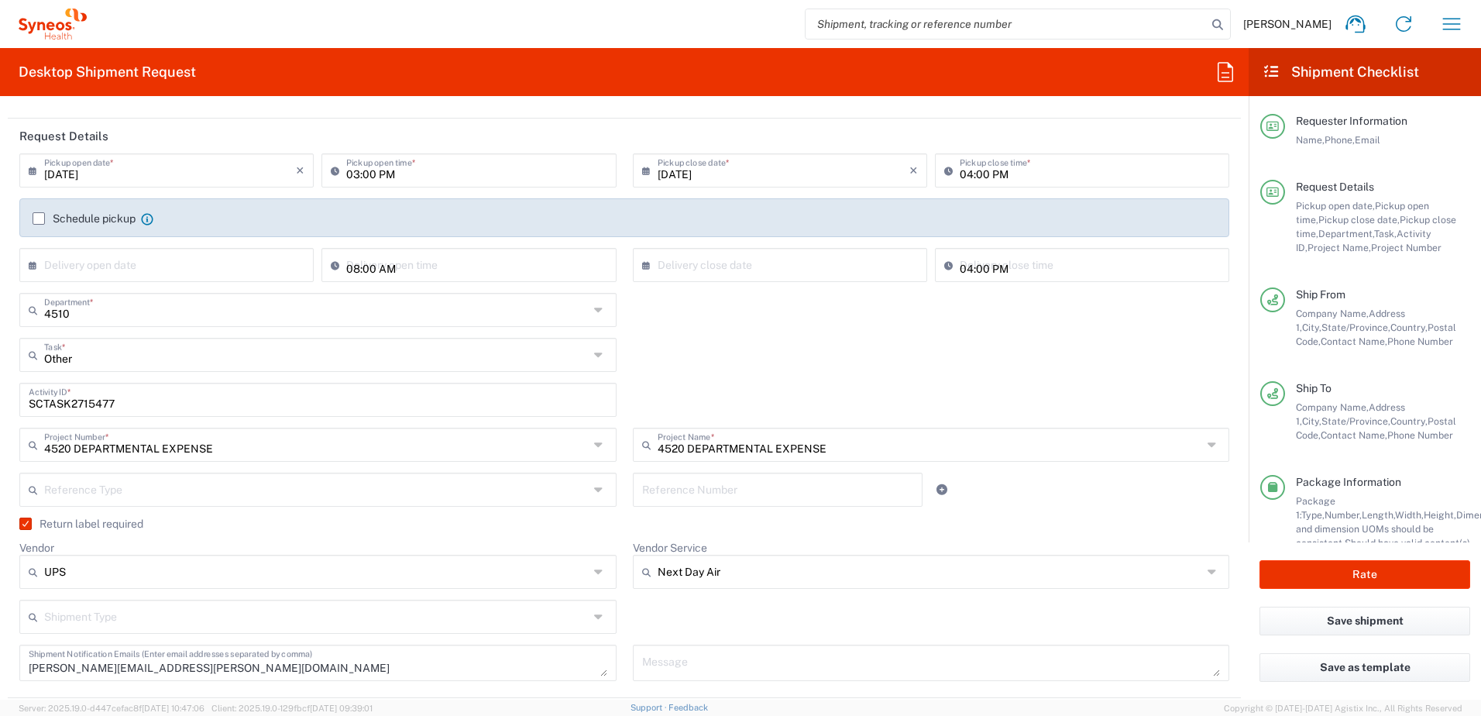
scroll to position [387, 0]
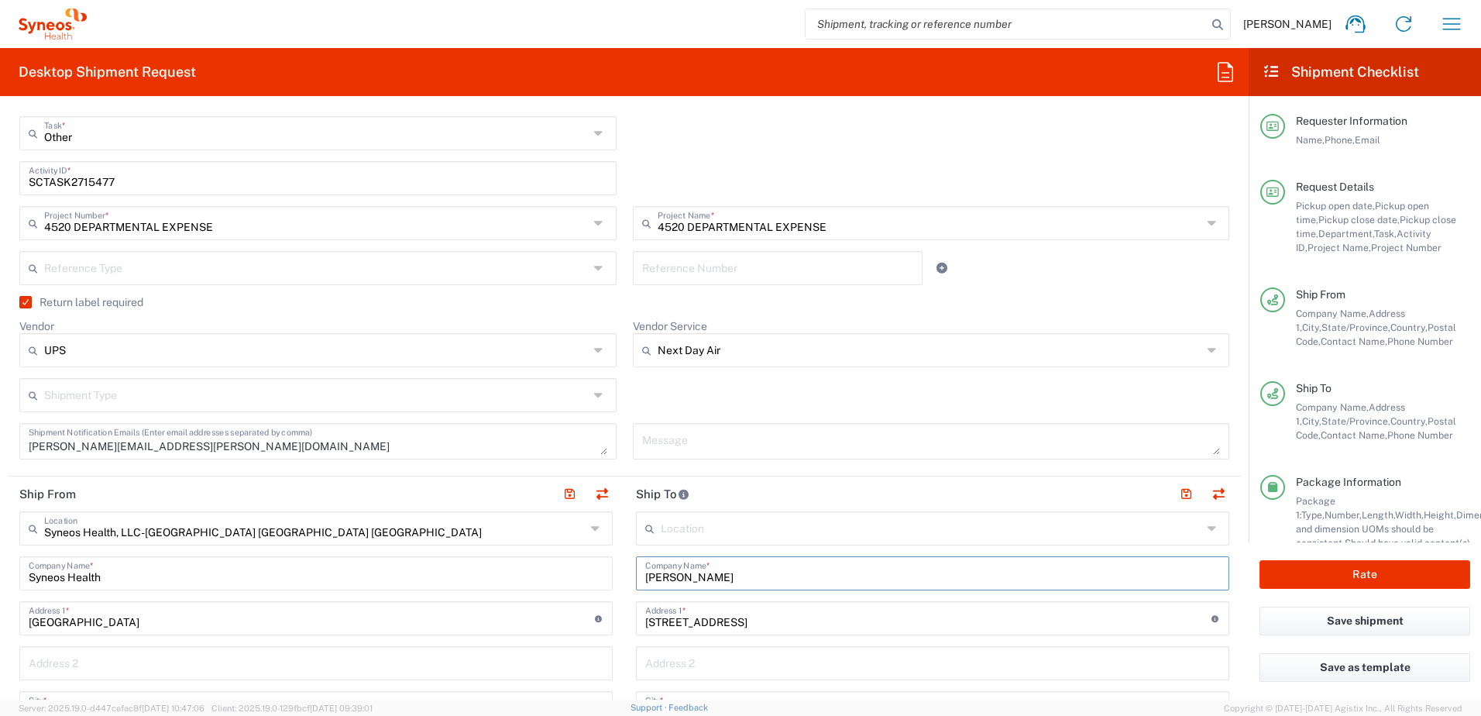
drag, startPoint x: 734, startPoint y: 576, endPoint x: 676, endPoint y: 578, distance: 58.9
click at [676, 578] on input "[PERSON_NAME]" at bounding box center [932, 572] width 575 height 27
click at [768, 380] on div "Shipment Type Batch Regular" at bounding box center [625, 400] width 1226 height 45
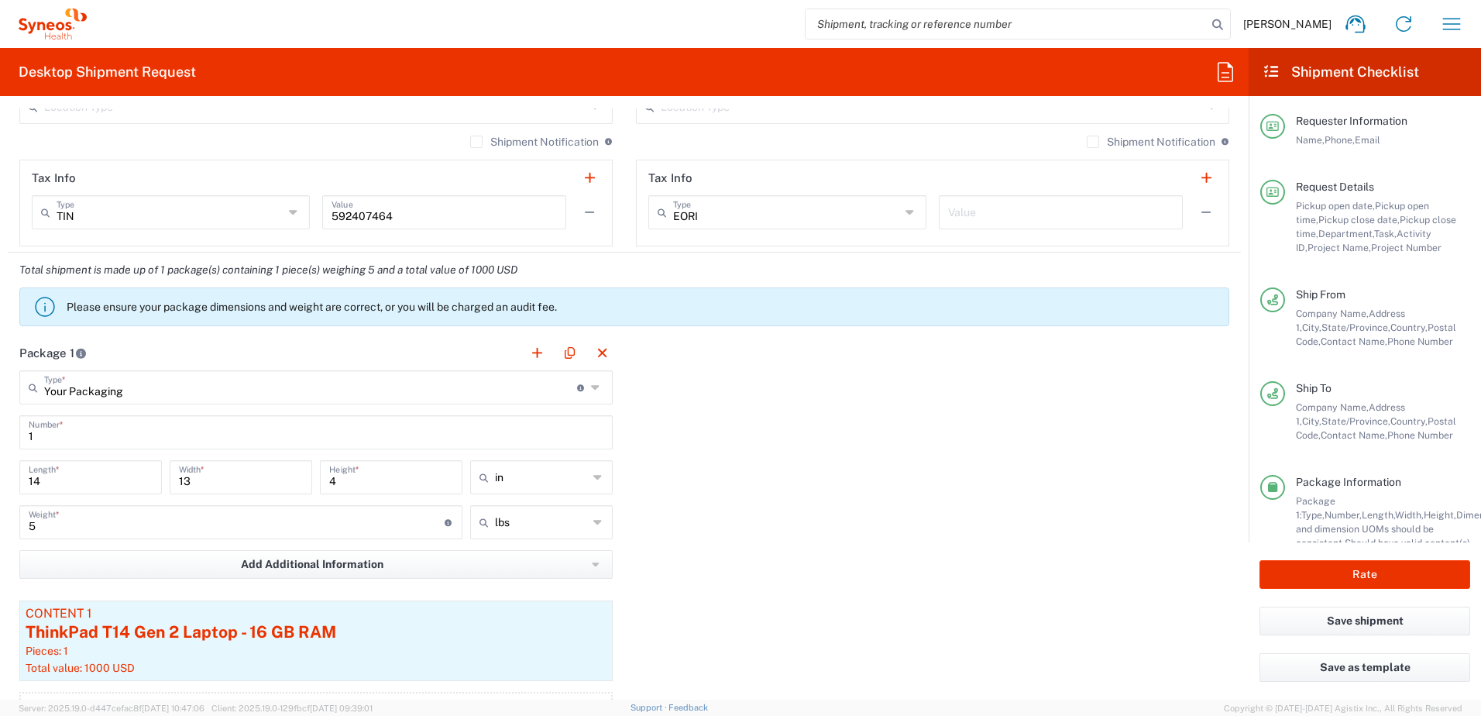
scroll to position [1394, 0]
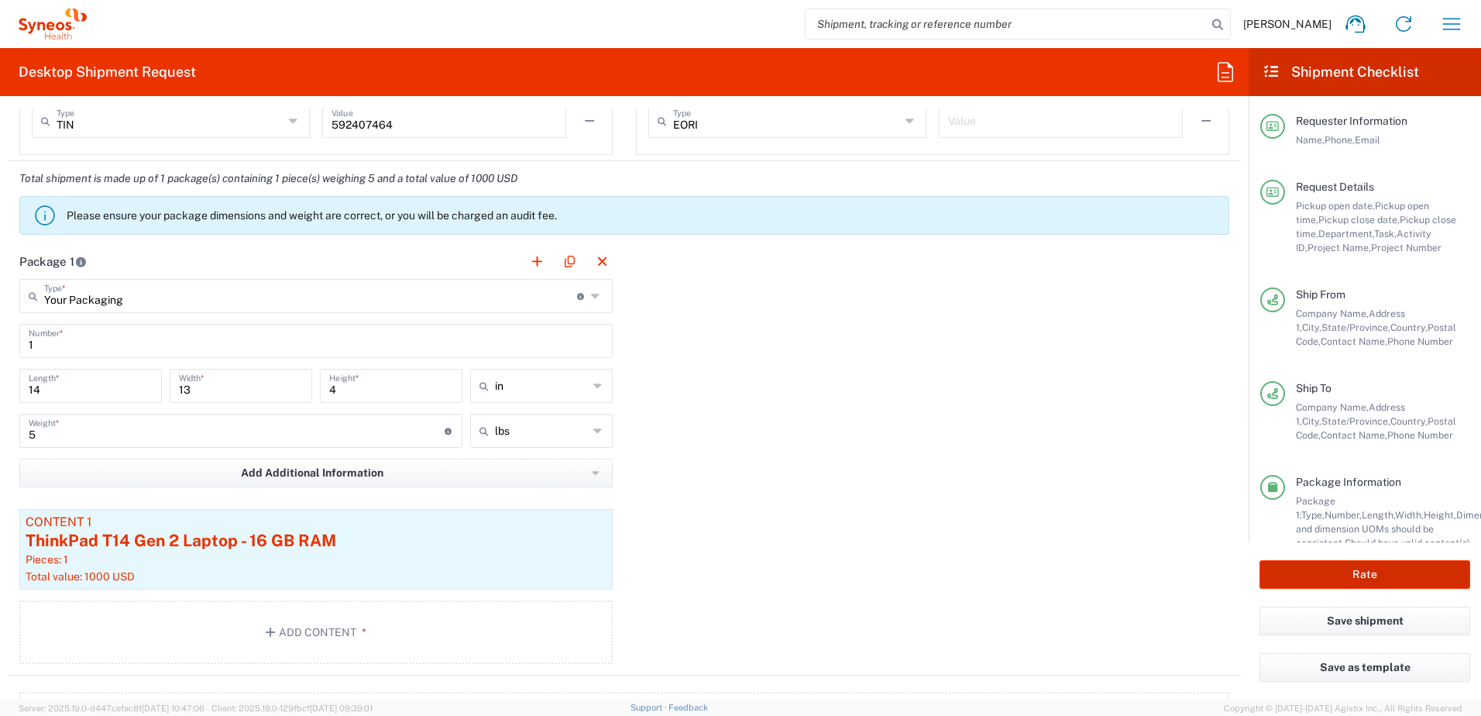
click at [1335, 566] on button "Rate" at bounding box center [1365, 574] width 211 height 29
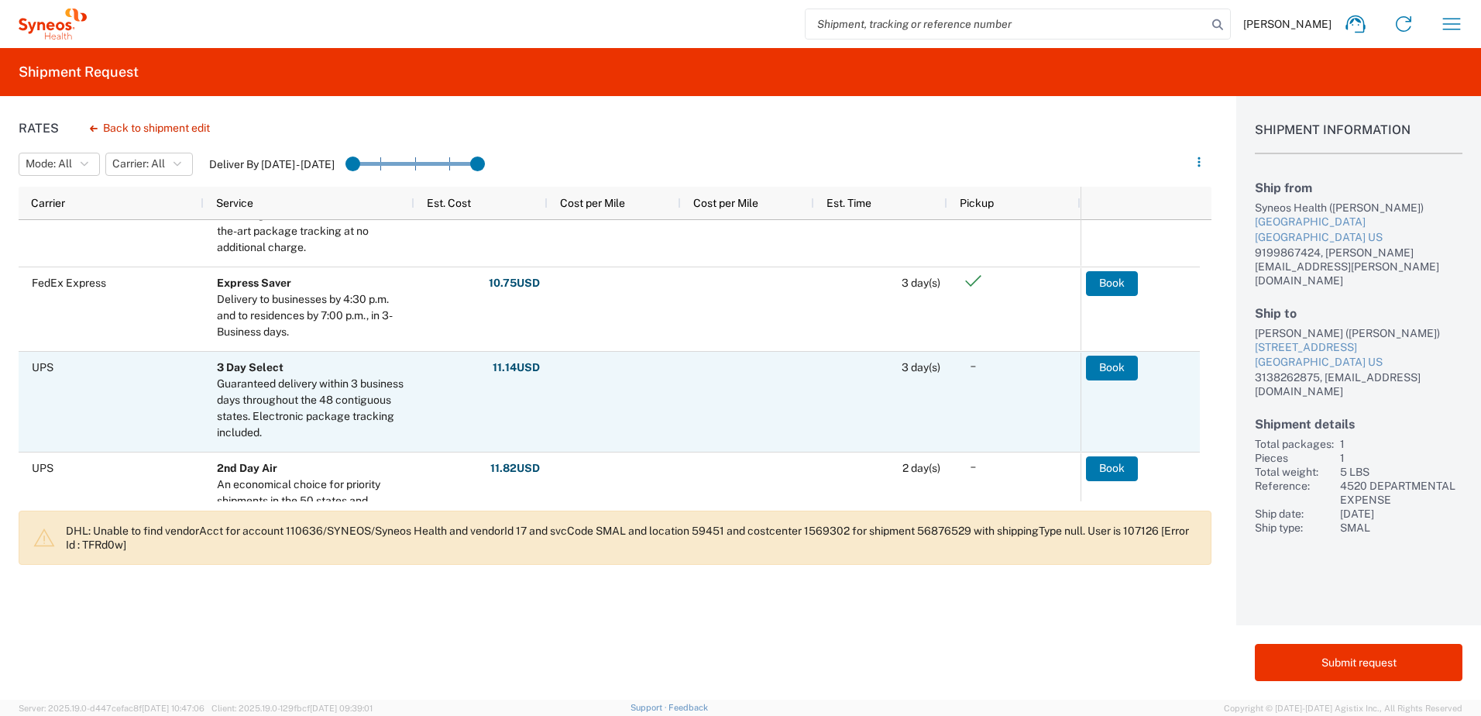
scroll to position [77, 0]
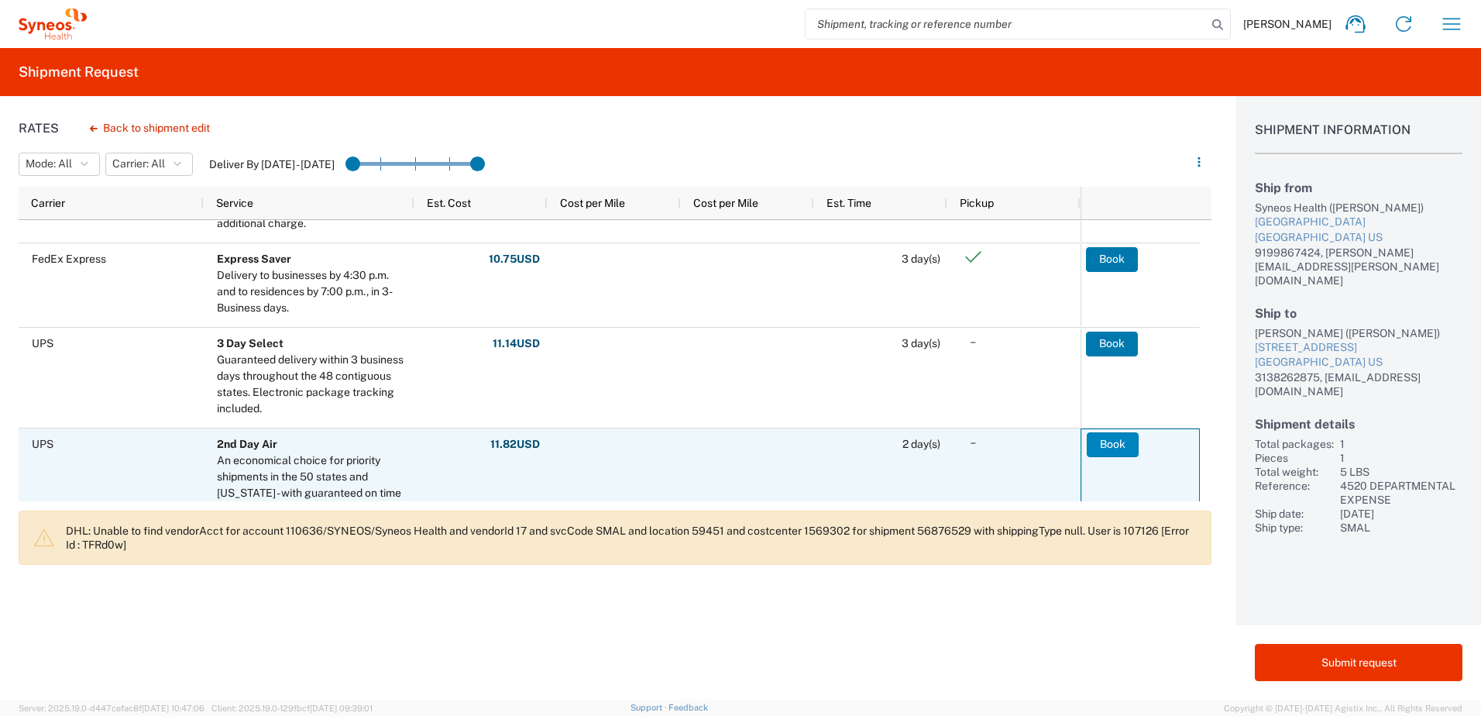
click at [1104, 441] on button "Book" at bounding box center [1113, 444] width 52 height 25
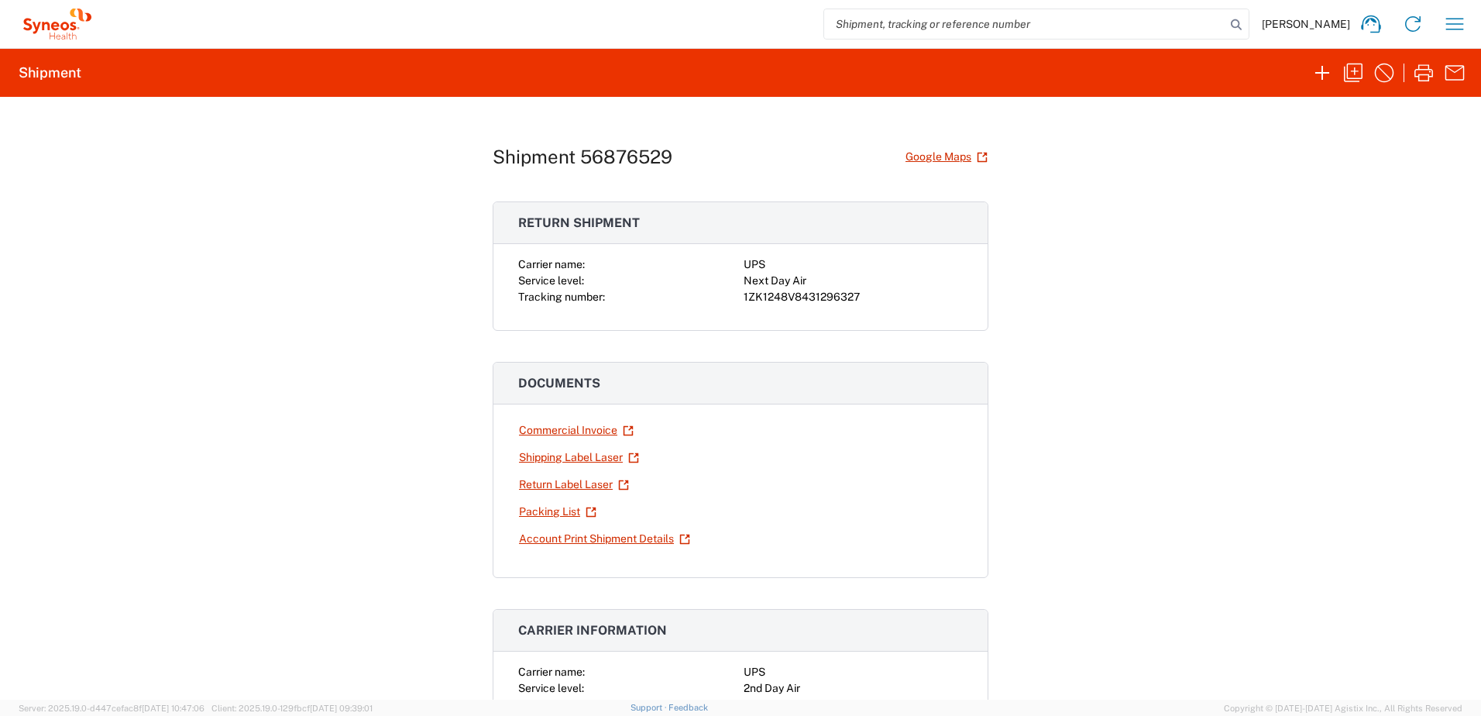
click at [803, 299] on div "1ZK1248V8431296327" at bounding box center [853, 297] width 219 height 16
copy div "1ZK1248V8431296327"
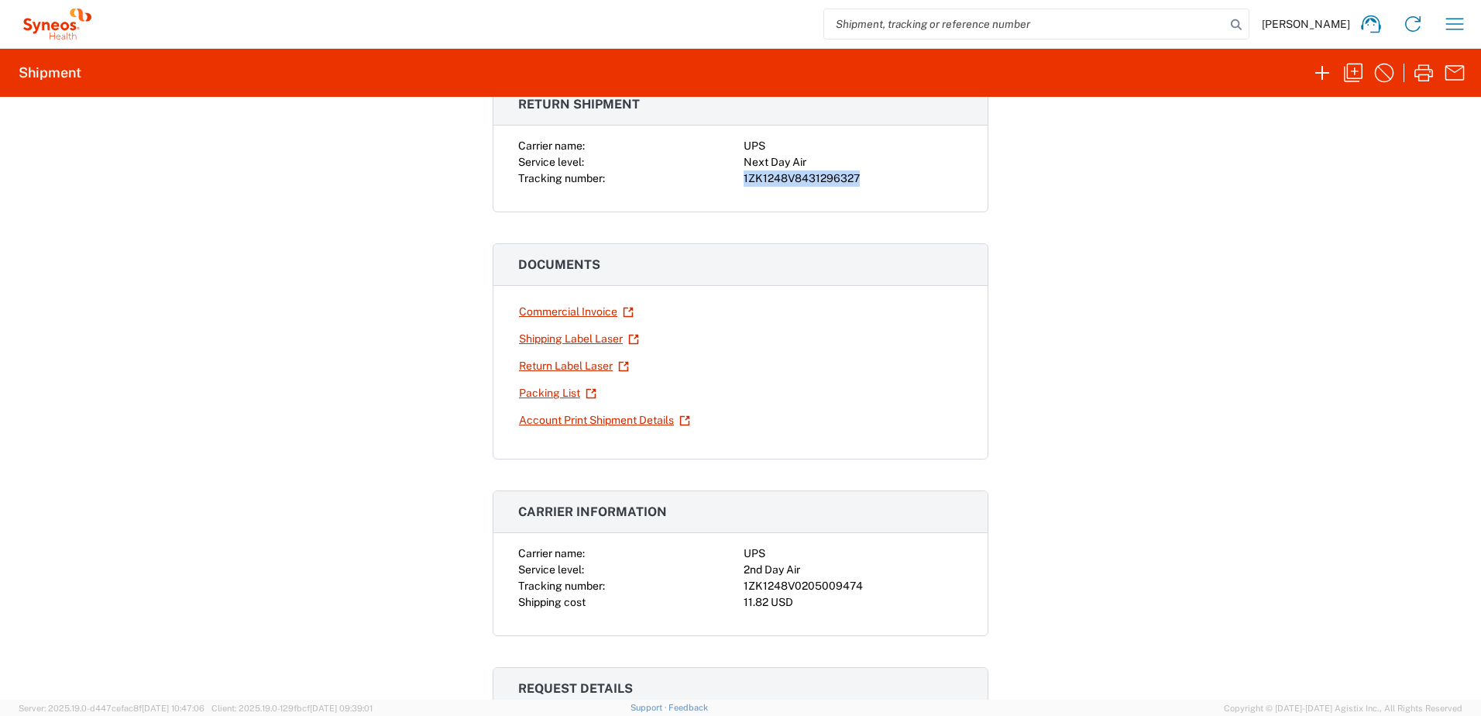
scroll to position [310, 0]
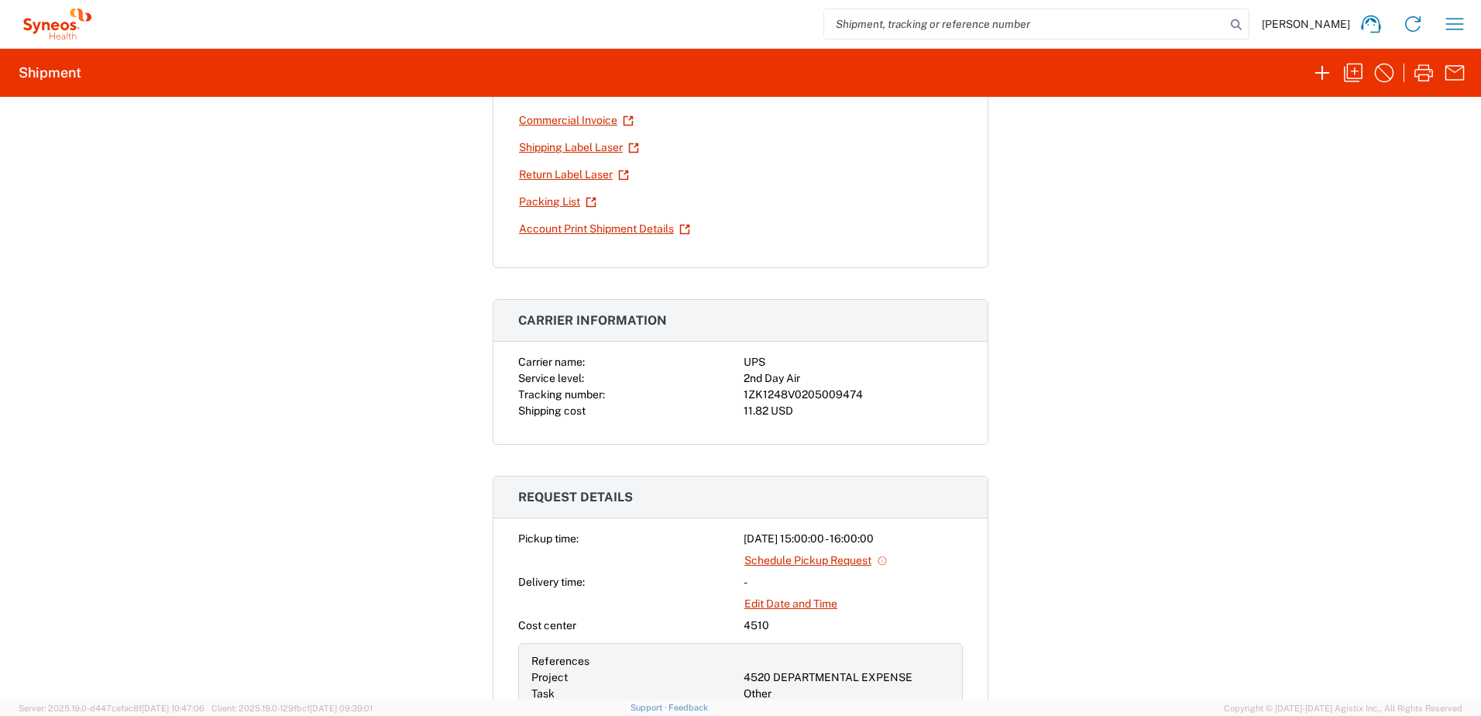
click at [822, 394] on div "1ZK1248V0205009474" at bounding box center [853, 395] width 219 height 16
copy div "1ZK1248V0205009474"
click at [1454, 29] on icon "button" at bounding box center [1455, 24] width 18 height 12
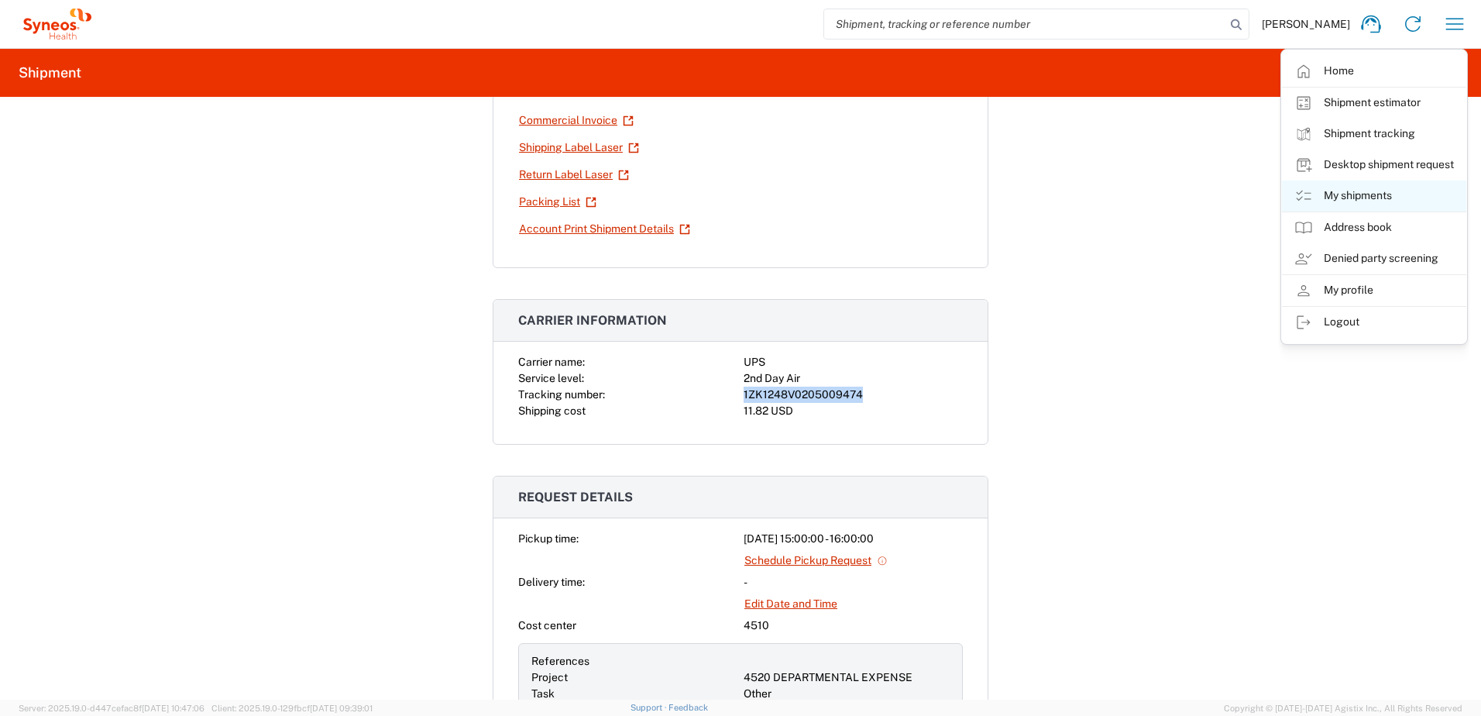
click at [1362, 193] on link "My shipments" at bounding box center [1374, 195] width 184 height 31
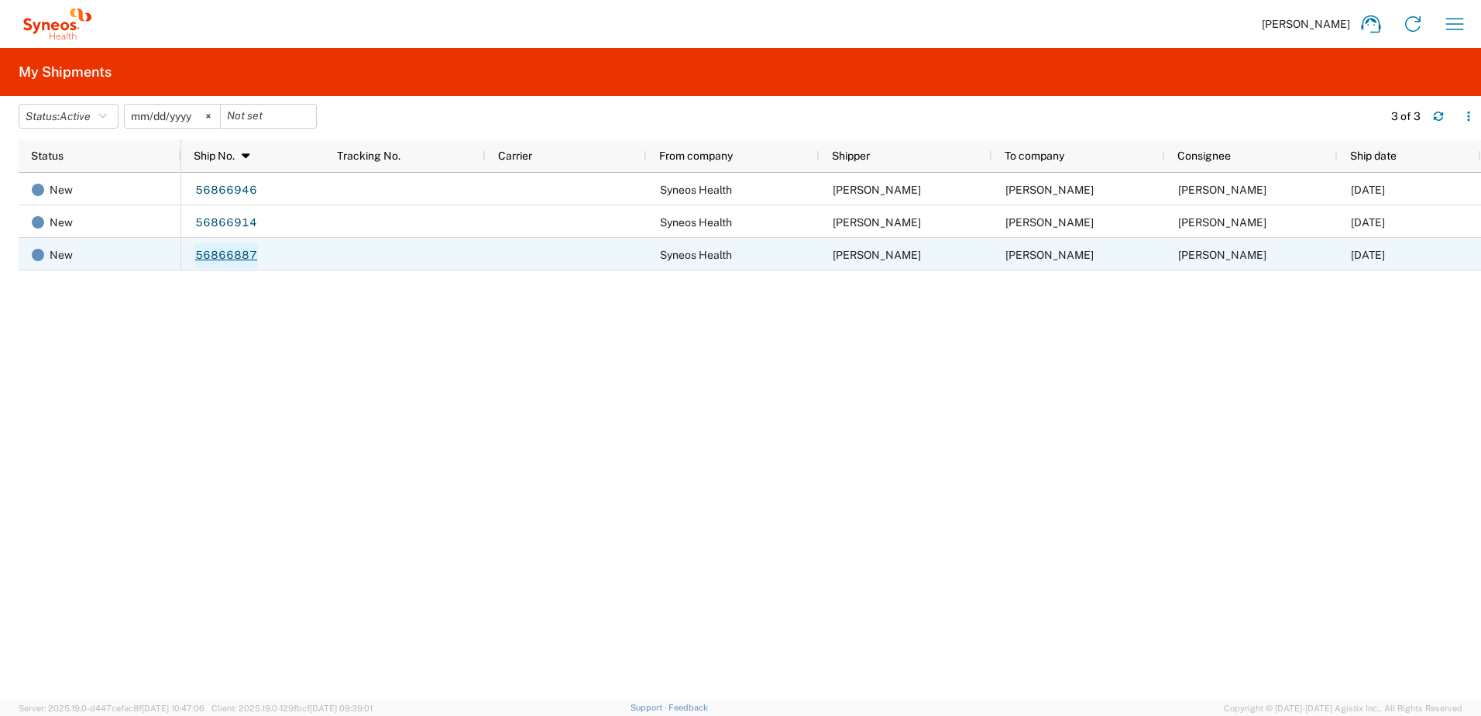
click at [227, 253] on link "56866887" at bounding box center [226, 255] width 64 height 25
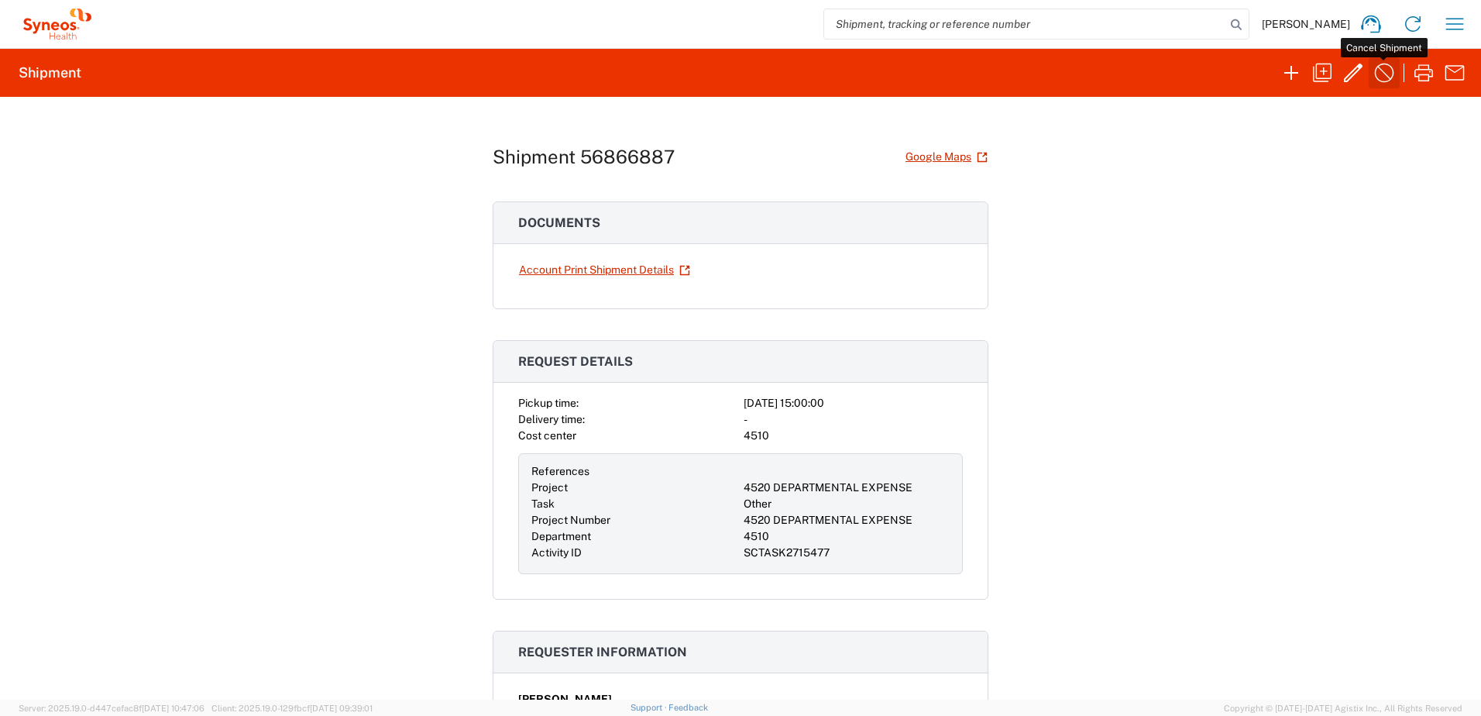
click at [1387, 79] on icon "button" at bounding box center [1384, 72] width 25 height 25
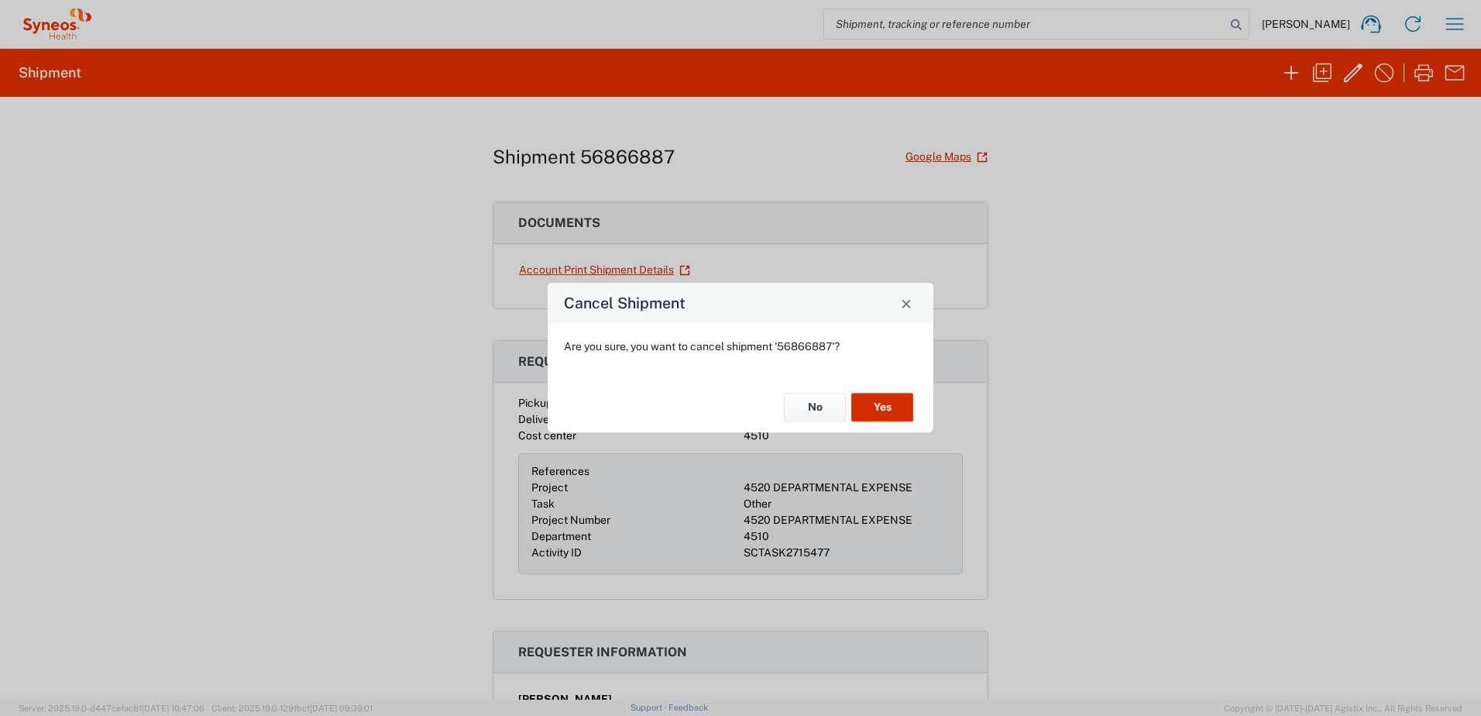
click at [874, 408] on button "Yes" at bounding box center [882, 407] width 62 height 29
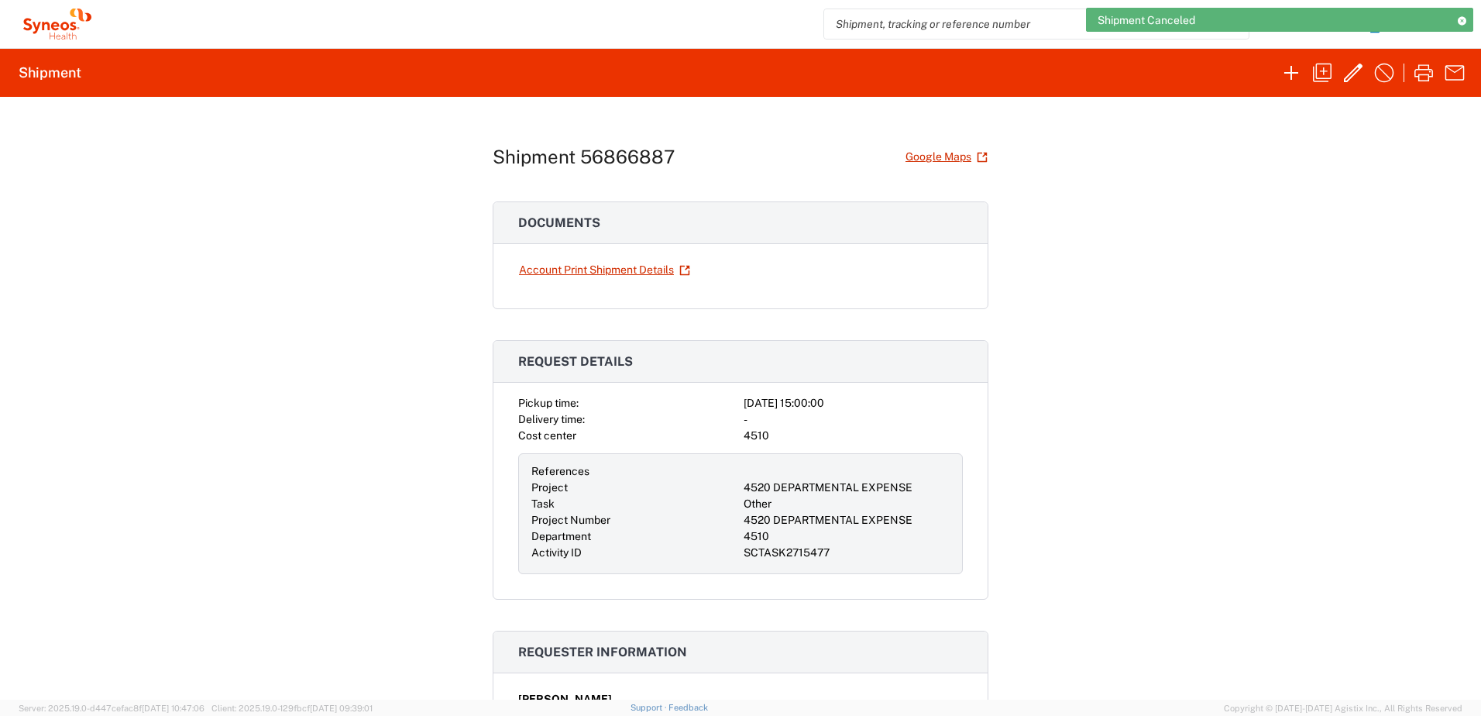
click at [1463, 17] on icon at bounding box center [1461, 20] width 11 height 9
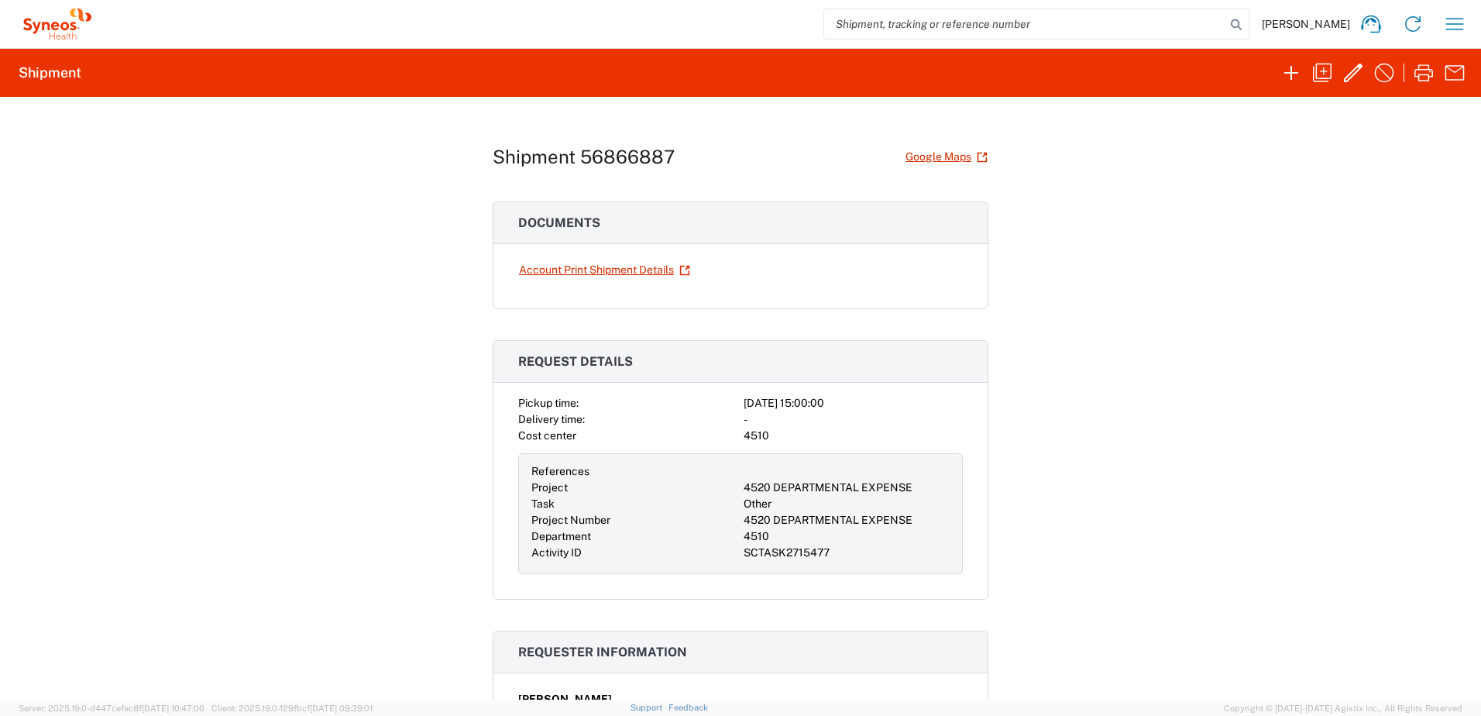
click at [1470, 27] on div "[PERSON_NAME] Home Shipment estimator Shipment tracking Desktop shipment reques…" at bounding box center [786, 23] width 1380 height 37
click at [1465, 26] on icon "button" at bounding box center [1454, 24] width 25 height 25
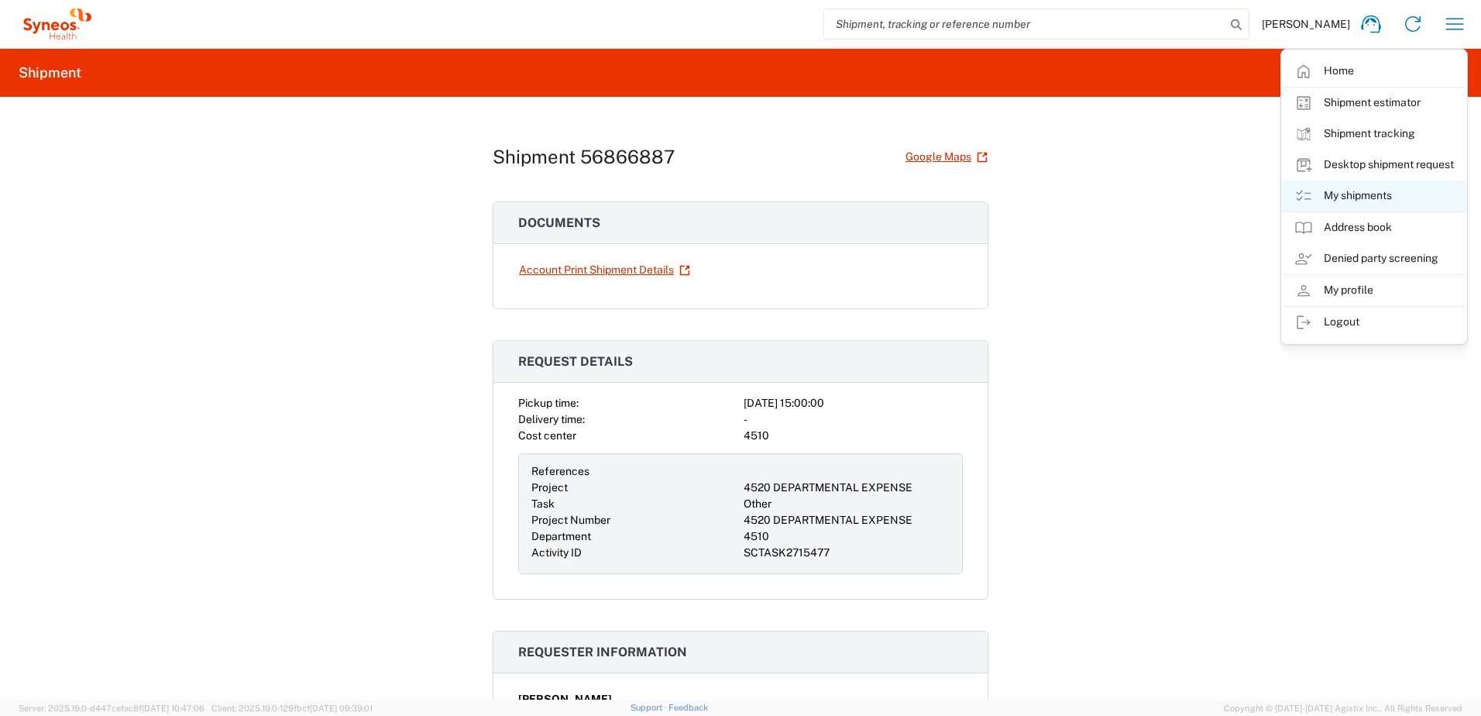
click at [1391, 188] on link "My shipments" at bounding box center [1374, 195] width 184 height 31
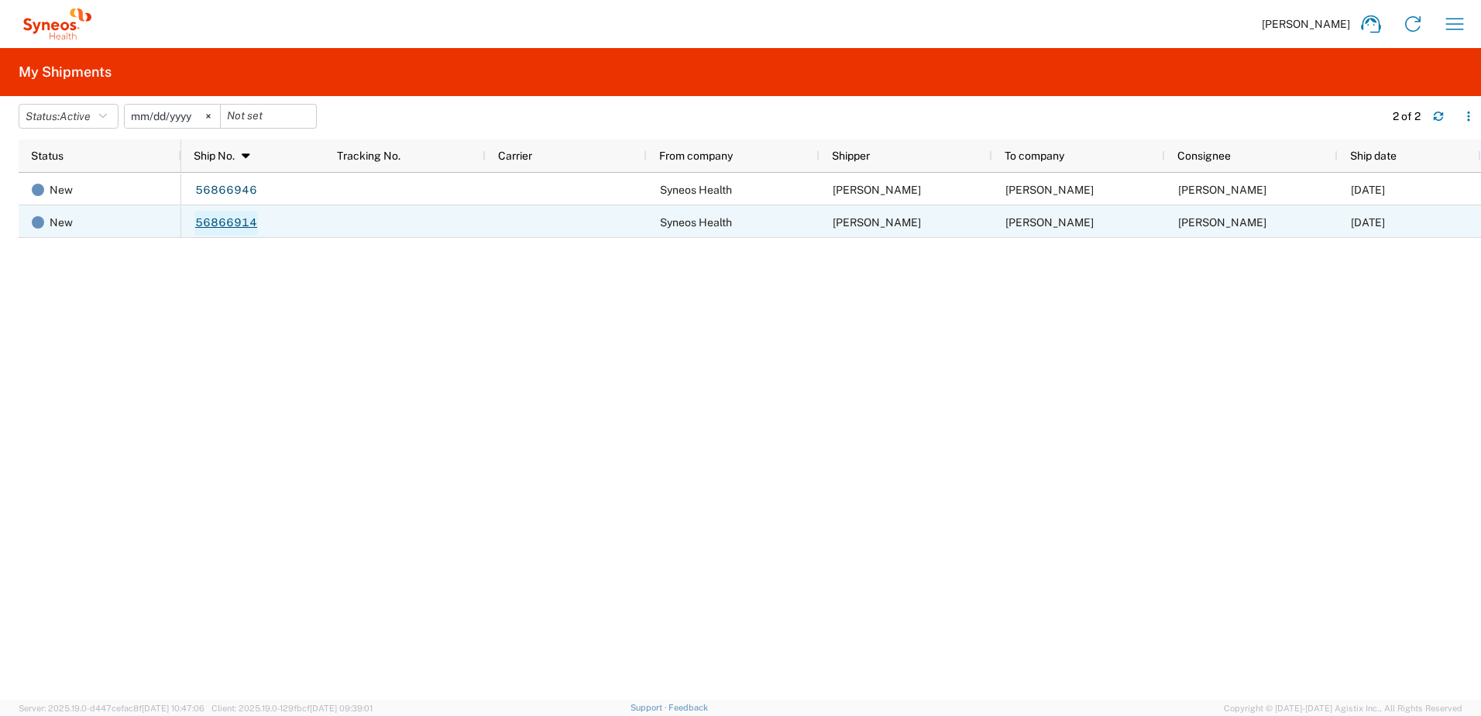
click at [217, 220] on link "56866914" at bounding box center [226, 223] width 64 height 25
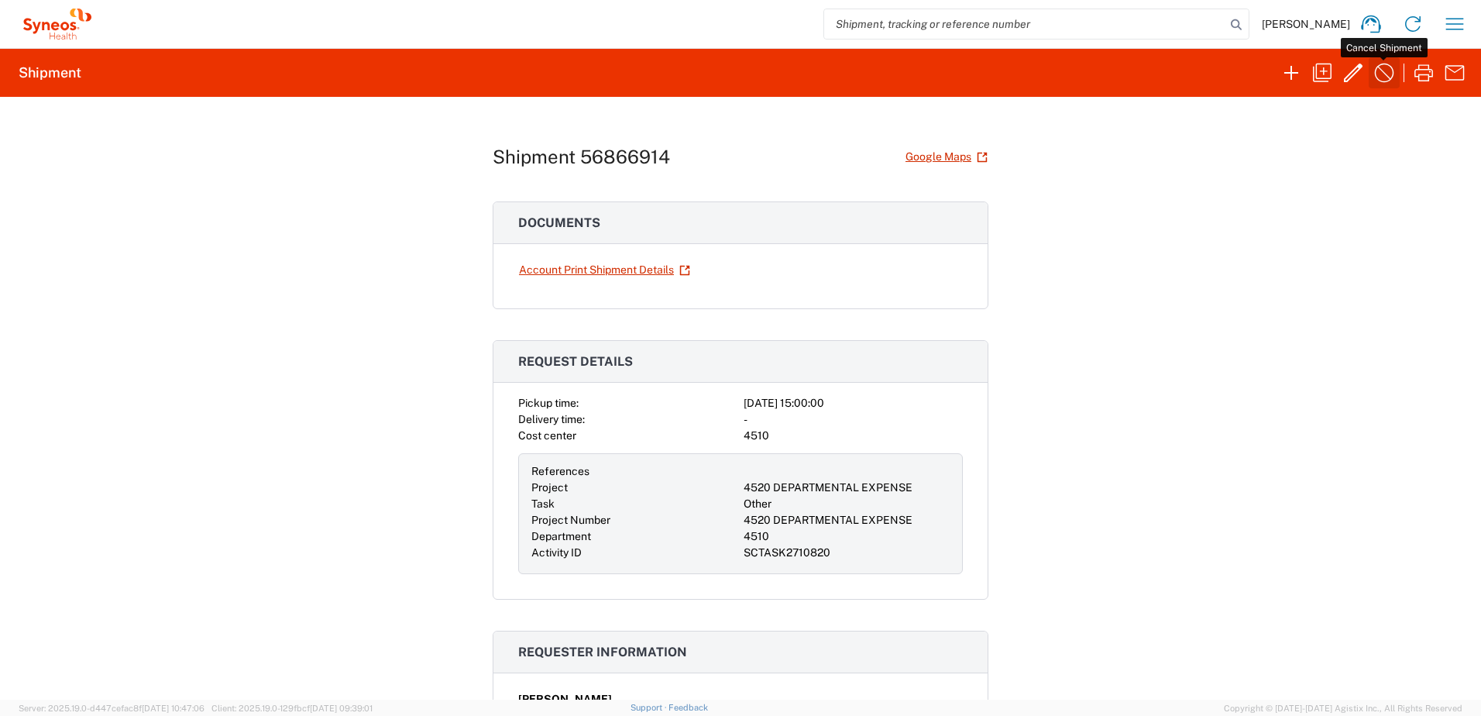
click at [1380, 61] on icon "button" at bounding box center [1384, 72] width 25 height 25
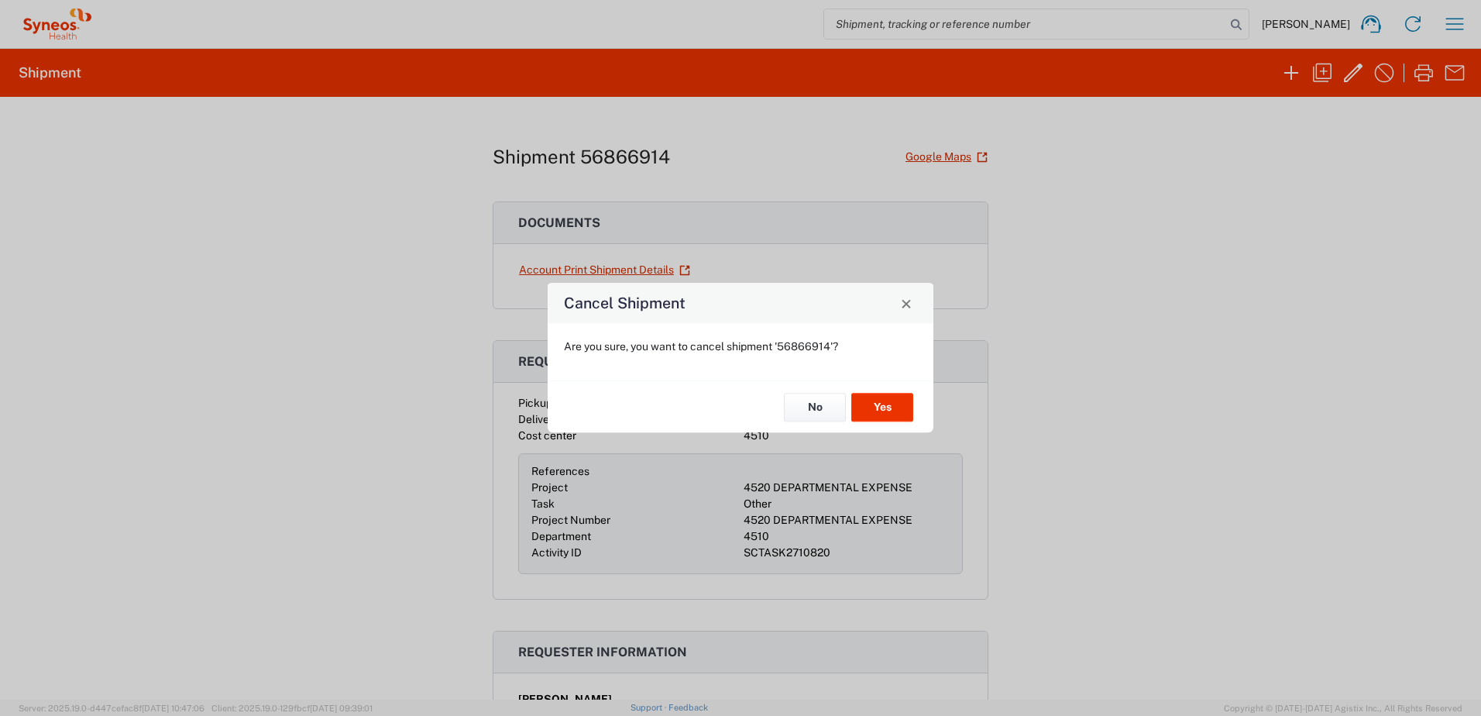
drag, startPoint x: 1380, startPoint y: 61, endPoint x: 1347, endPoint y: 88, distance: 42.4
click at [1350, 74] on div "Cancel Shipment Are you sure, you want to cancel shipment '56866914'? No Yes" at bounding box center [740, 358] width 1481 height 716
click at [810, 410] on button "No" at bounding box center [815, 407] width 62 height 29
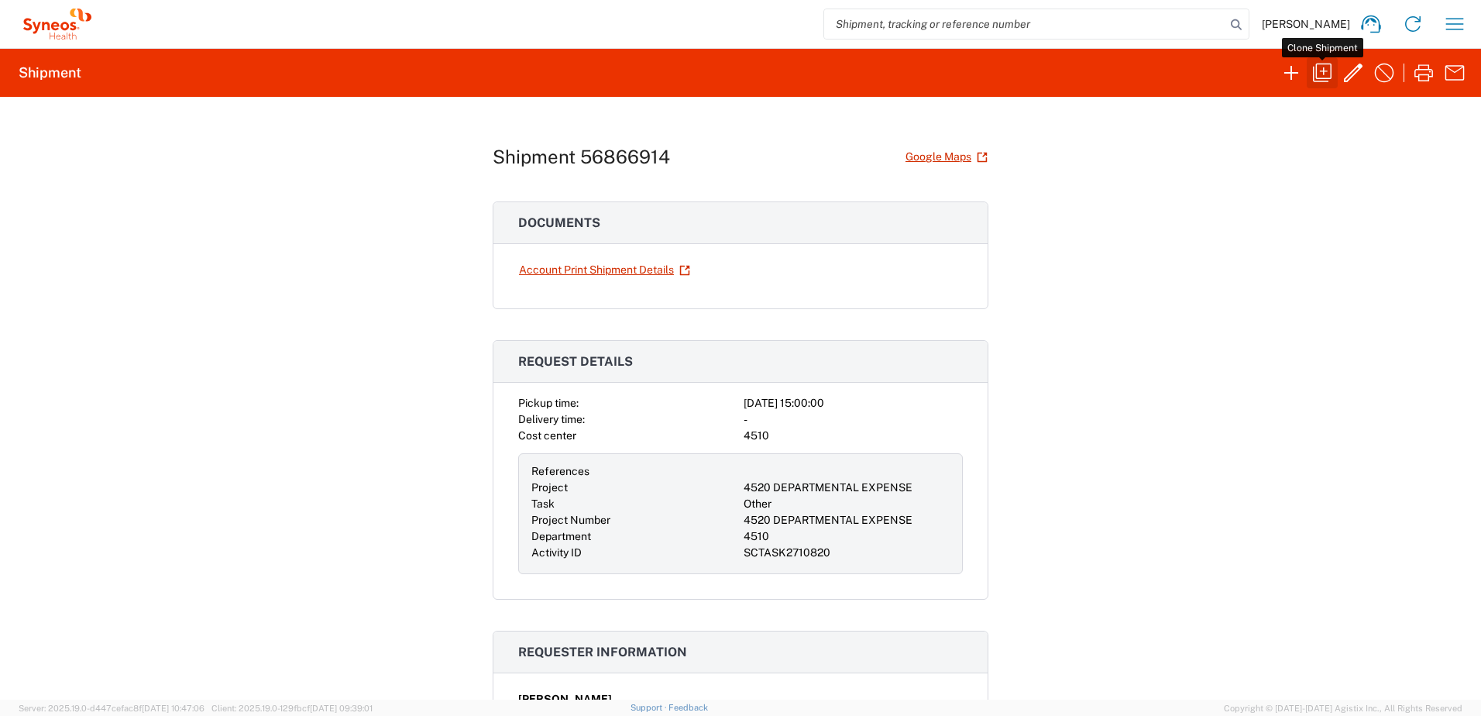
click at [1329, 70] on icon "button" at bounding box center [1322, 72] width 25 height 25
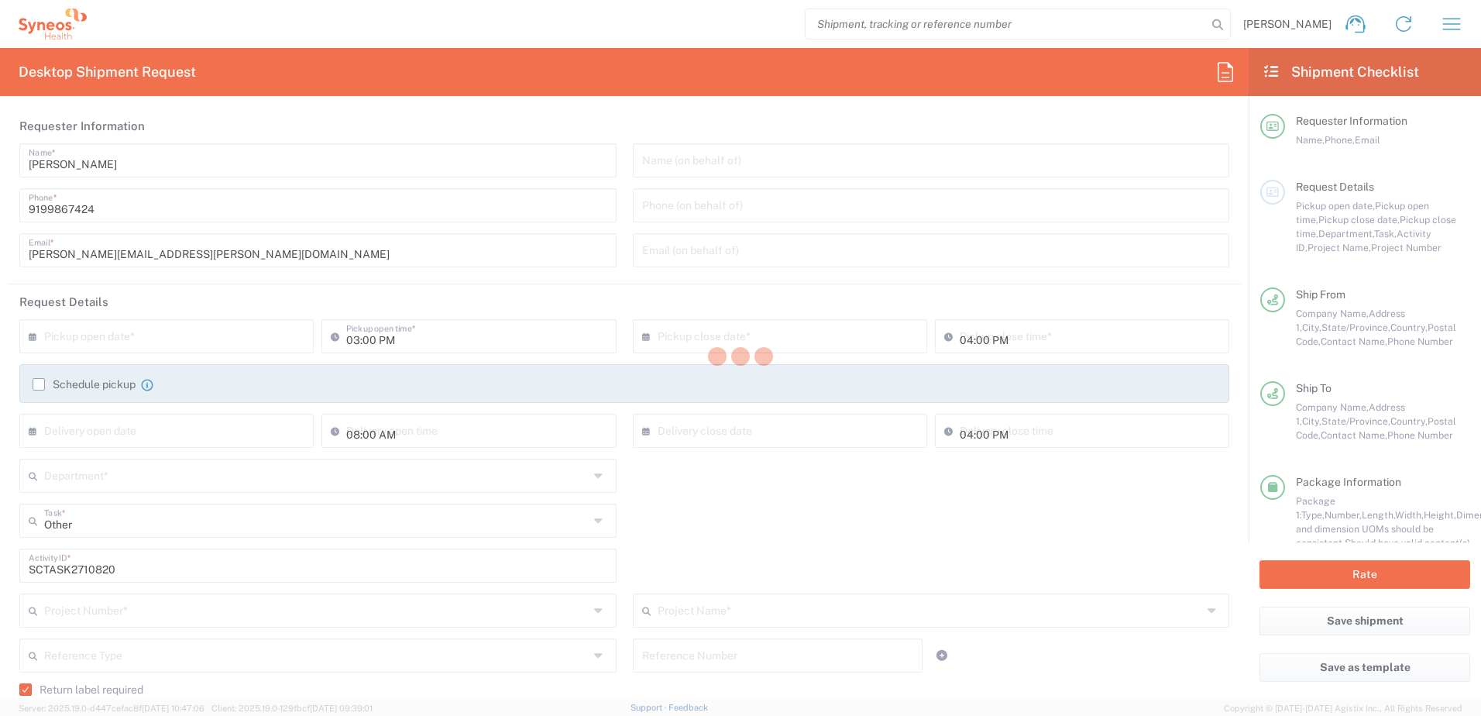
type input "[US_STATE]"
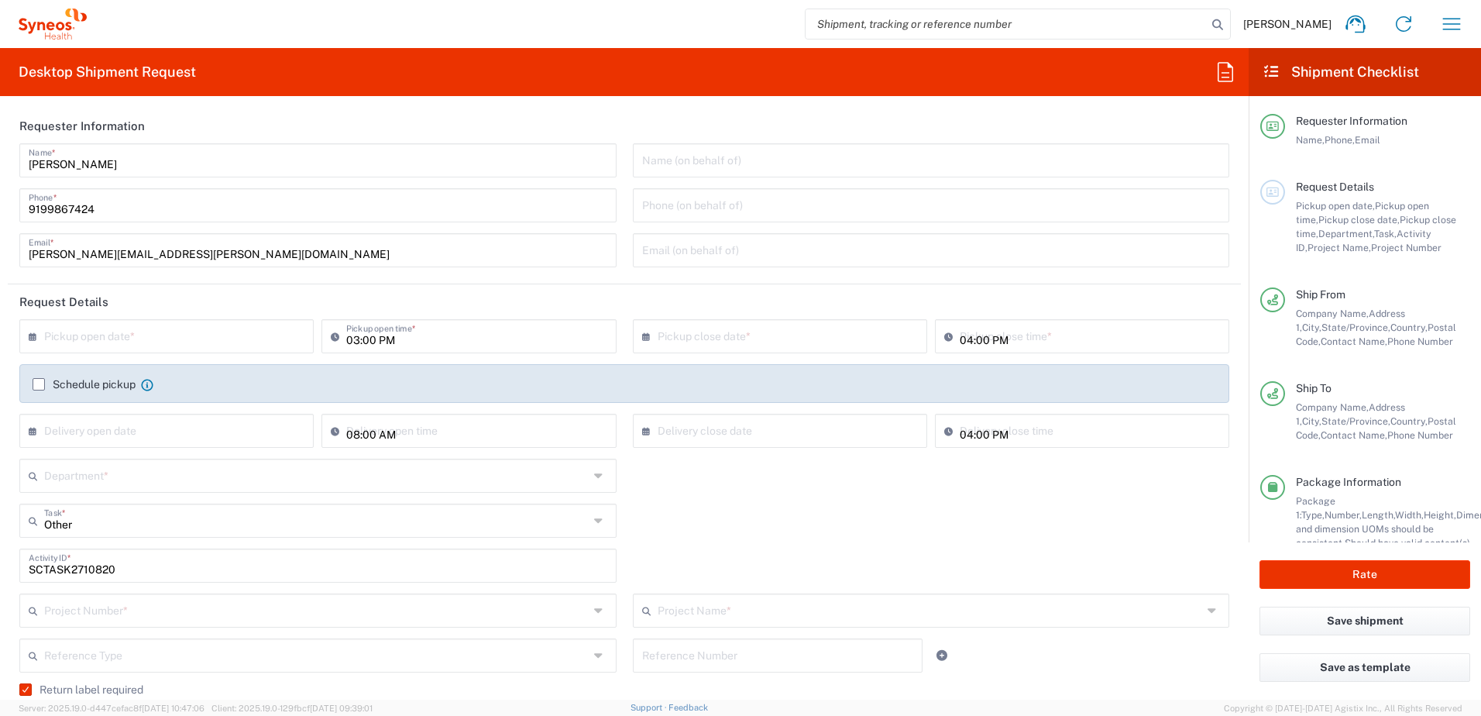
type input "4520 DEPARTMENTAL EXPENSE"
type input "Your Packaging"
type input "4510"
type input "Next Day Air"
type input "4520 DEPARTMENTAL EXPENSE"
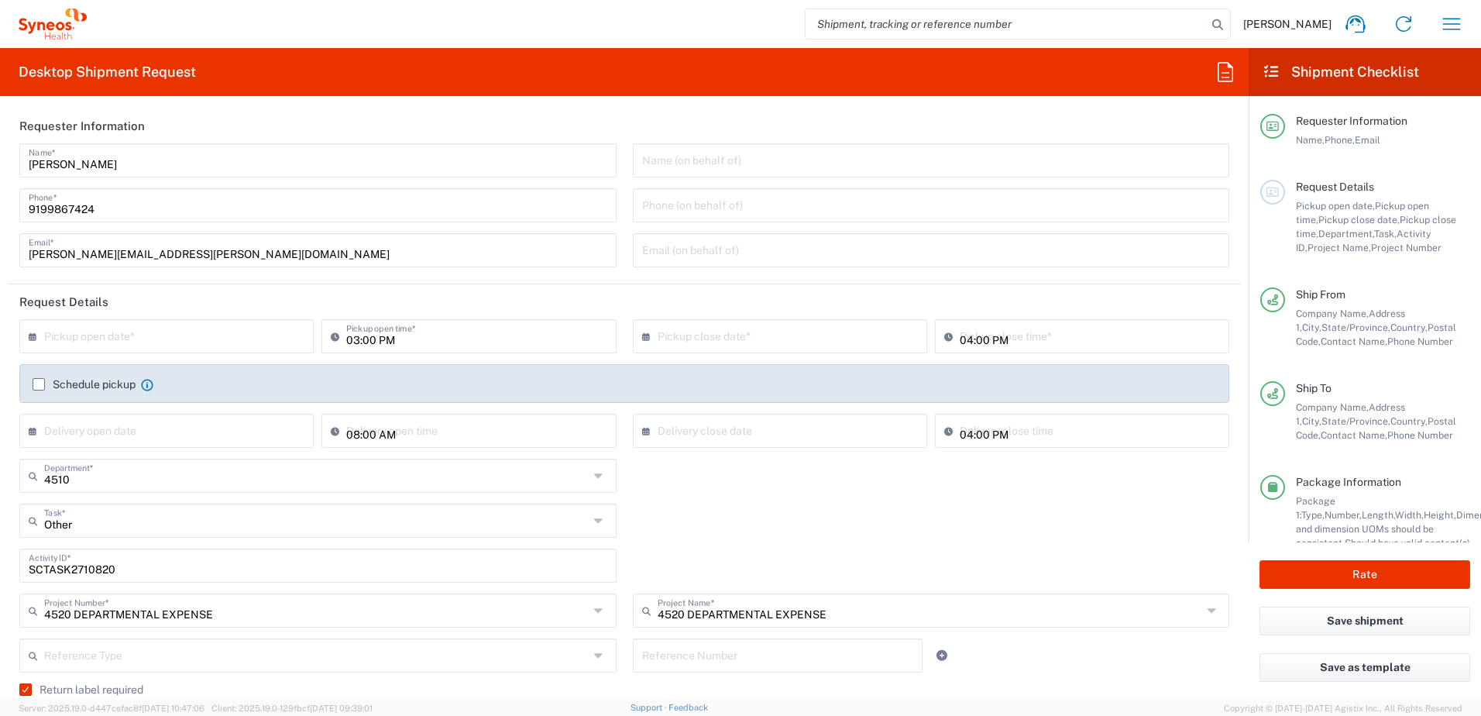
click at [185, 333] on input "text" at bounding box center [170, 334] width 252 height 27
click at [216, 457] on span "19" at bounding box center [215, 455] width 22 height 22
type input "[DATE]"
click at [799, 537] on div "Other Task * Other Break/Fix Inventory Transfer New Hire Refresh" at bounding box center [625, 526] width 1226 height 45
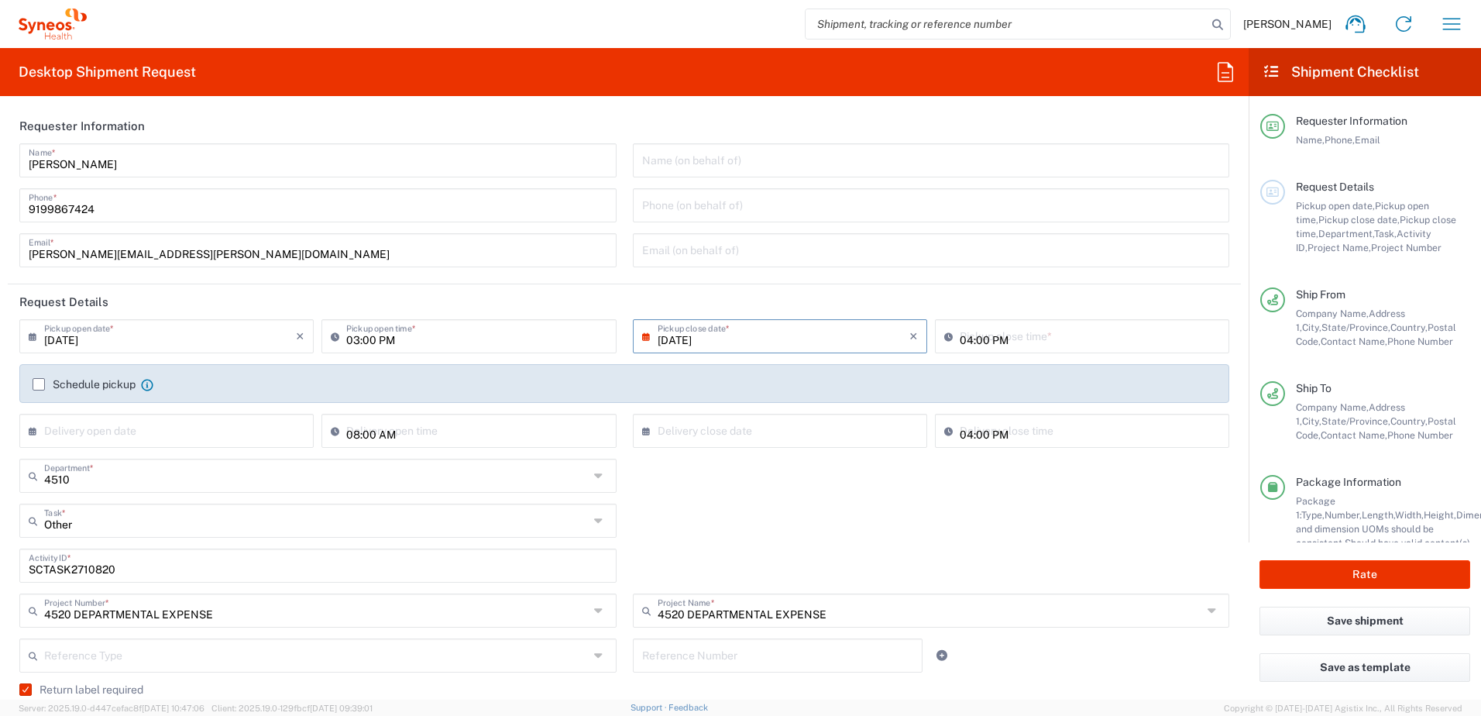
click at [865, 535] on div "Other Task * Other Break/Fix Inventory Transfer New Hire Refresh" at bounding box center [625, 526] width 1226 height 45
click at [809, 507] on div "Other Task * Other Break/Fix Inventory Transfer New Hire Refresh" at bounding box center [625, 526] width 1226 height 45
click at [773, 338] on input "[DATE]" at bounding box center [784, 334] width 252 height 27
click at [789, 500] on td "2" at bounding box center [799, 498] width 23 height 22
click at [940, 518] on div "Other Task * Other Break/Fix Inventory Transfer New Hire Refresh" at bounding box center [625, 526] width 1226 height 45
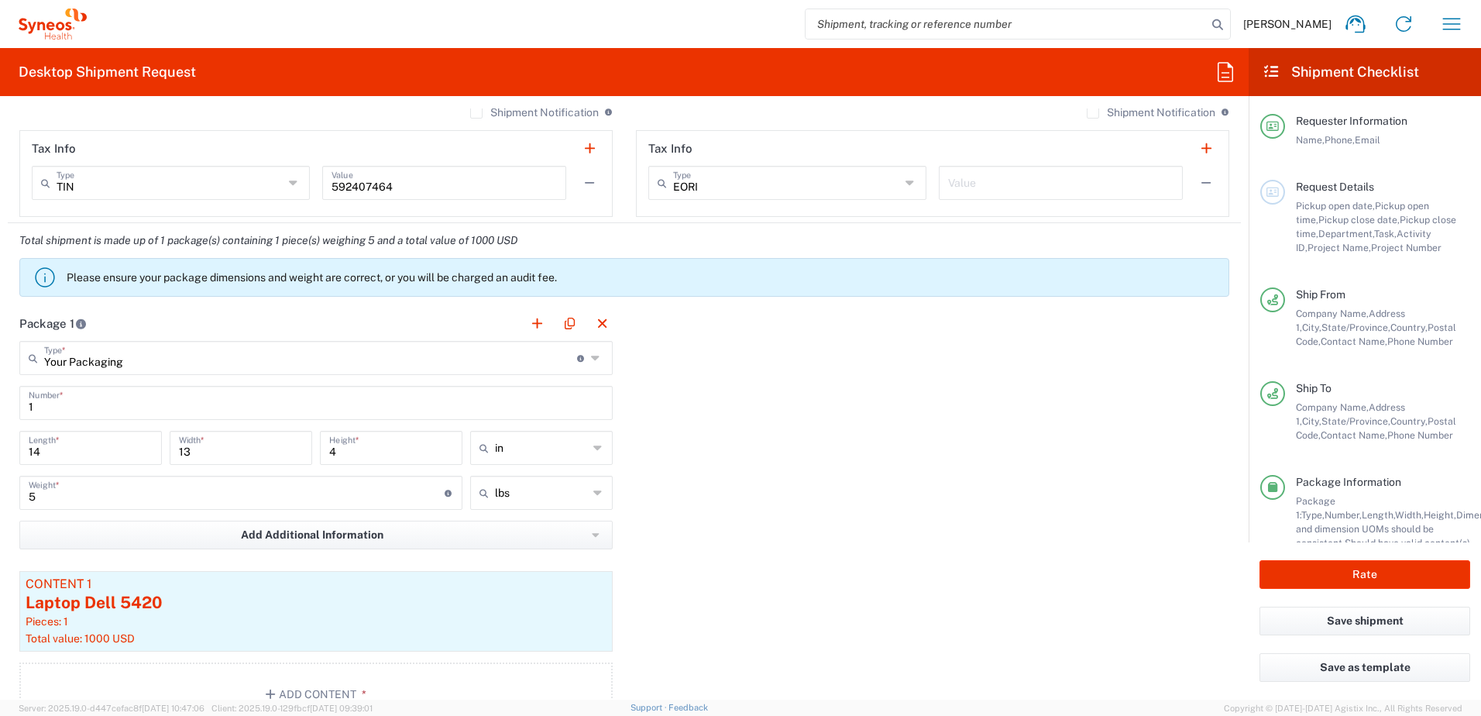
scroll to position [1472, 0]
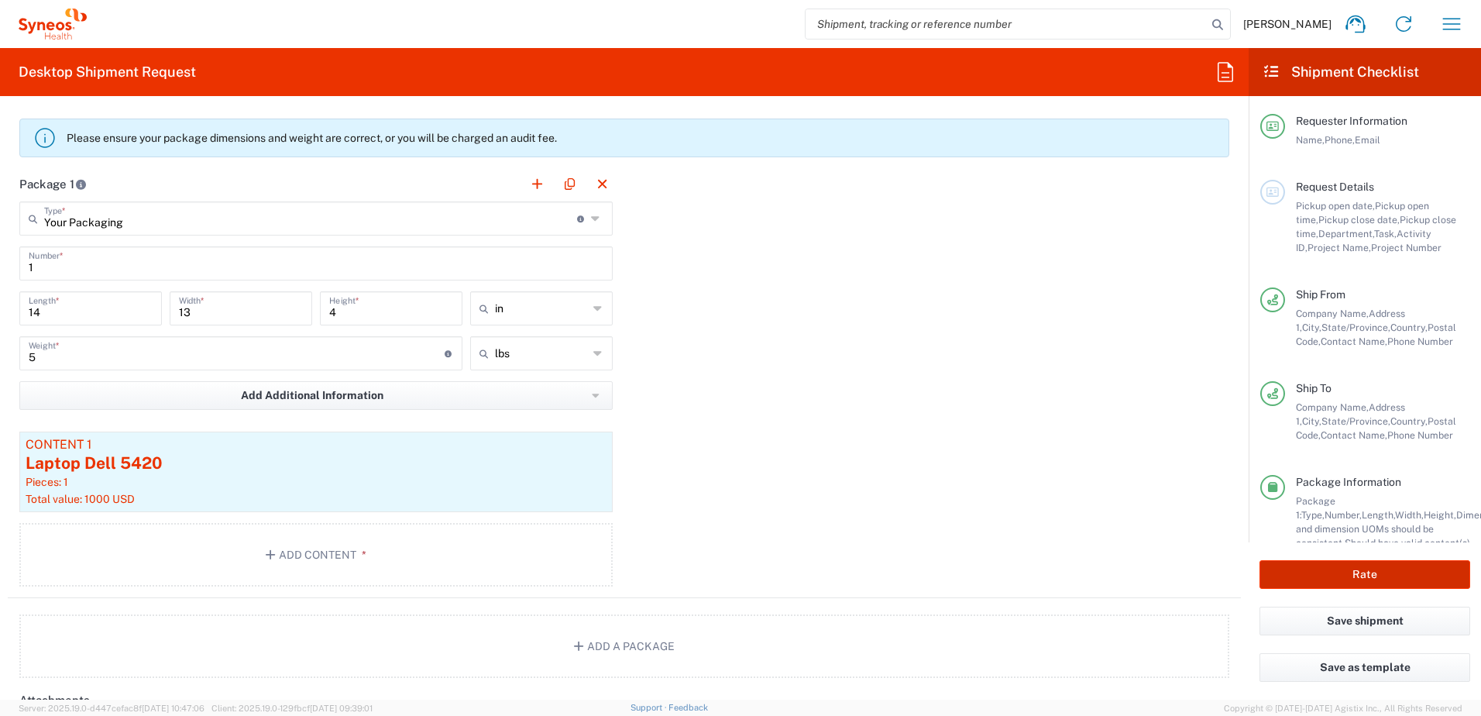
click at [1360, 578] on button "Rate" at bounding box center [1365, 574] width 211 height 29
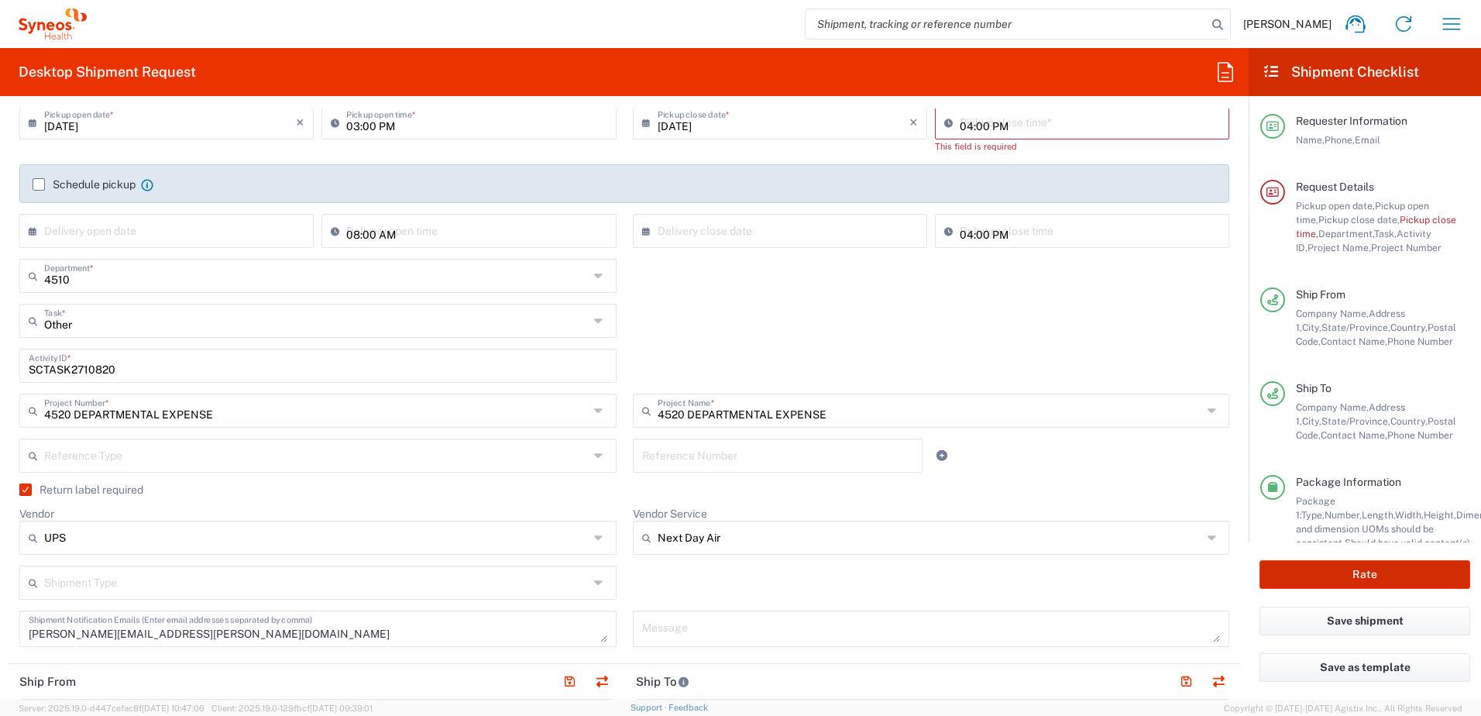
scroll to position [0, 0]
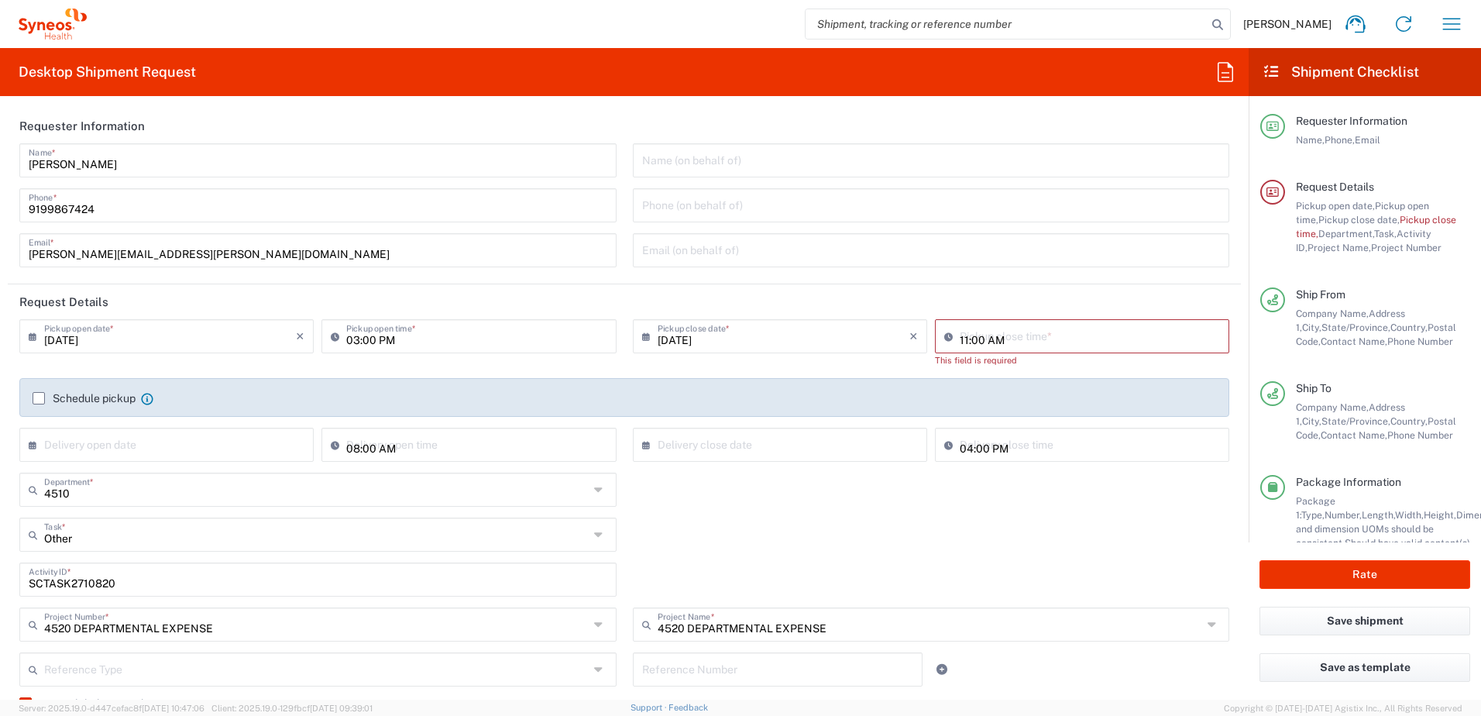
click at [1016, 334] on input "11:00 AM" at bounding box center [1090, 334] width 260 height 27
click at [1035, 340] on input "11:00 AM" at bounding box center [1090, 334] width 260 height 27
click at [1045, 339] on input "11:00 AM" at bounding box center [1090, 334] width 260 height 27
drag, startPoint x: 1059, startPoint y: 340, endPoint x: 1017, endPoint y: 337, distance: 41.9
click at [1017, 337] on input "11:00 AM" at bounding box center [1090, 334] width 260 height 27
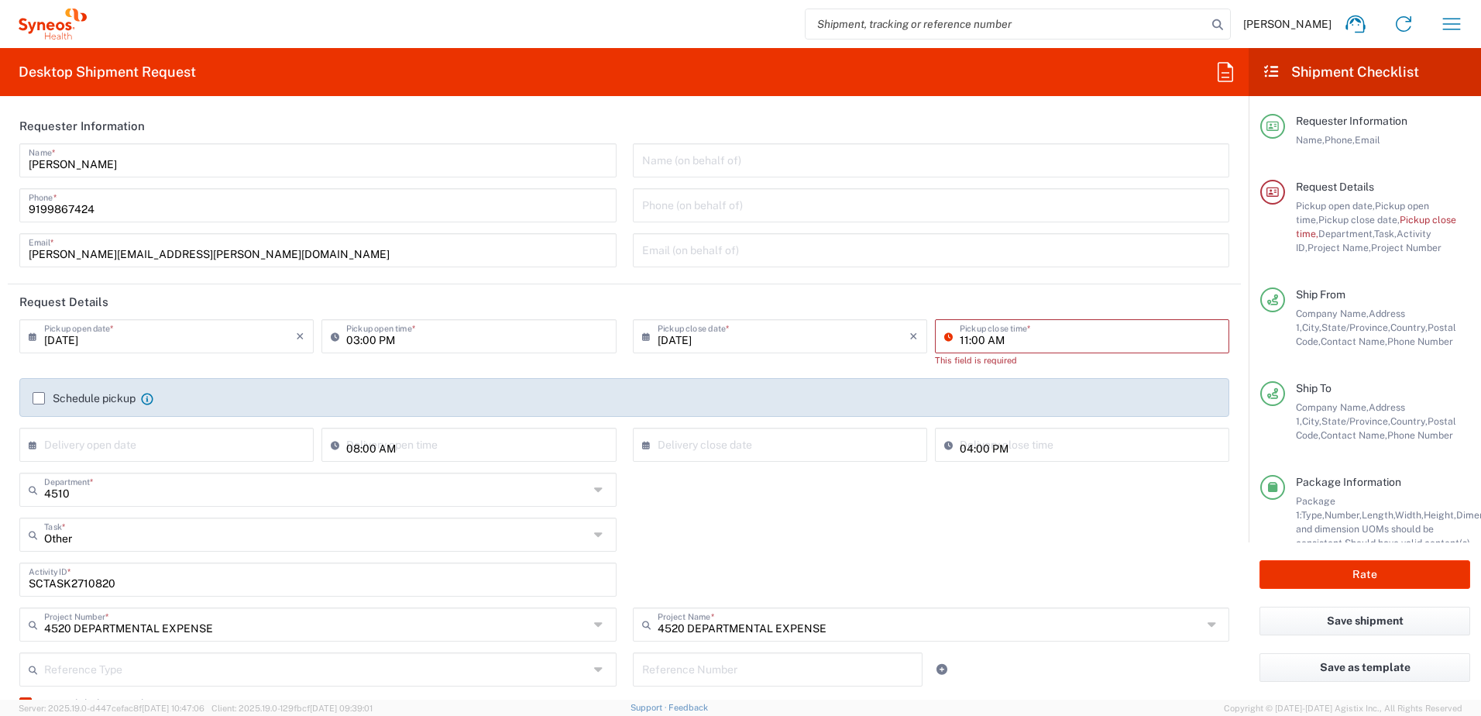
click at [1073, 500] on div "4510 Department * 4510 3000 3100 3109 3110 3111 3112 3125 3130 3135 3136 3150 3…" at bounding box center [625, 495] width 1226 height 45
click at [1028, 339] on input "11:00 AM" at bounding box center [1090, 334] width 260 height 27
click at [1041, 343] on input "11:00 AM" at bounding box center [1090, 334] width 260 height 27
click at [1048, 338] on input "11:00 AM" at bounding box center [1090, 334] width 260 height 27
drag, startPoint x: 1043, startPoint y: 335, endPoint x: 920, endPoint y: 335, distance: 123.9
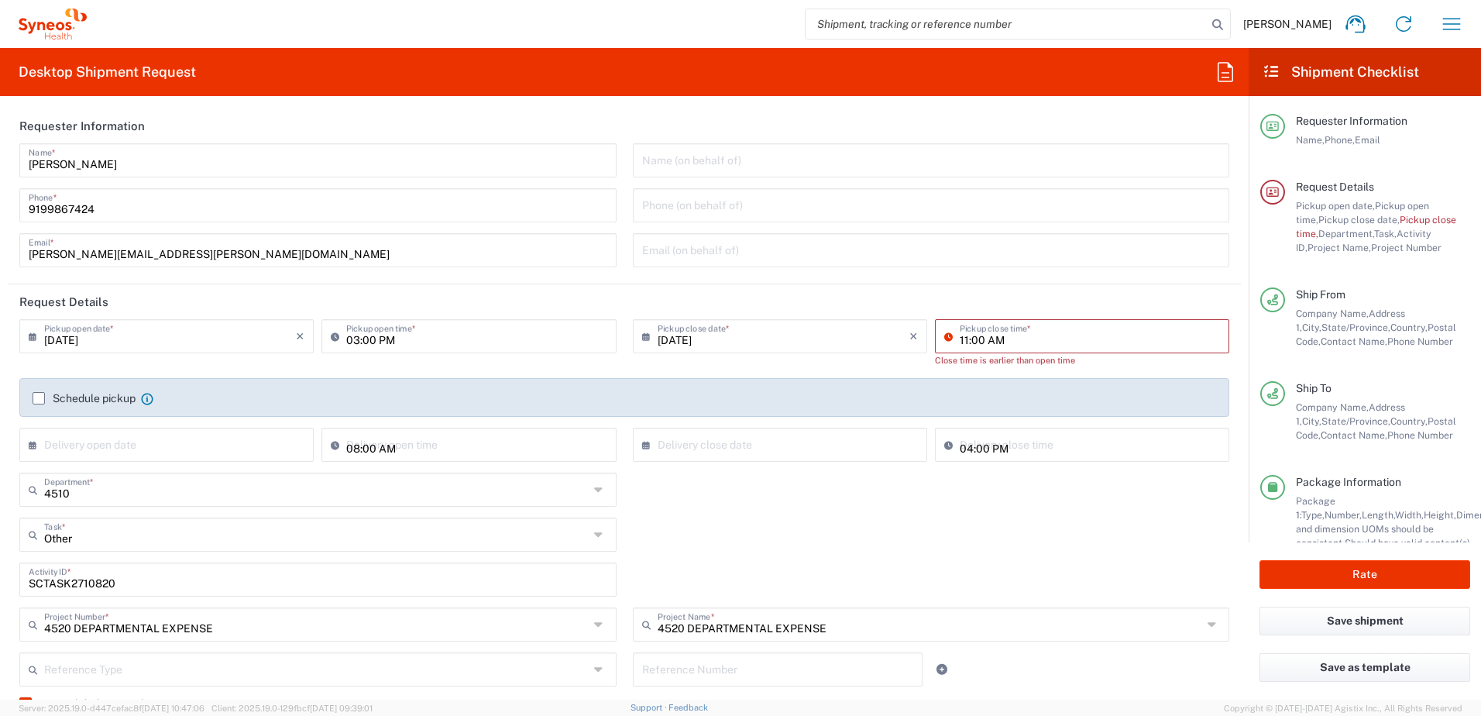
click at [920, 335] on div "[DATE] × Pickup close date * Cancel Apply 11:00 AM Pickup close time * Close ti…" at bounding box center [931, 348] width 605 height 59
type input "04:00 PM"
click at [1071, 564] on div "SCTASK2710820 Activity ID *" at bounding box center [625, 584] width 1226 height 45
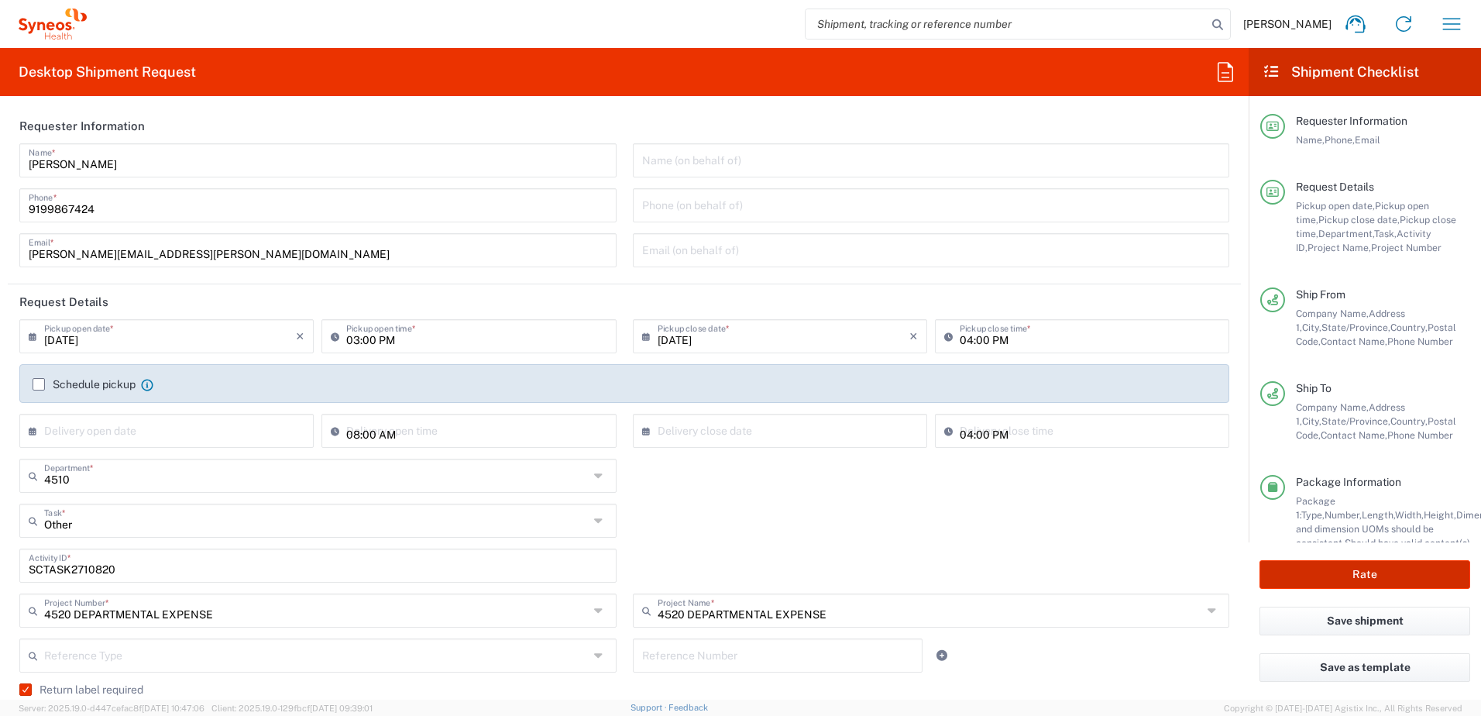
click at [1391, 573] on button "Rate" at bounding box center [1365, 574] width 211 height 29
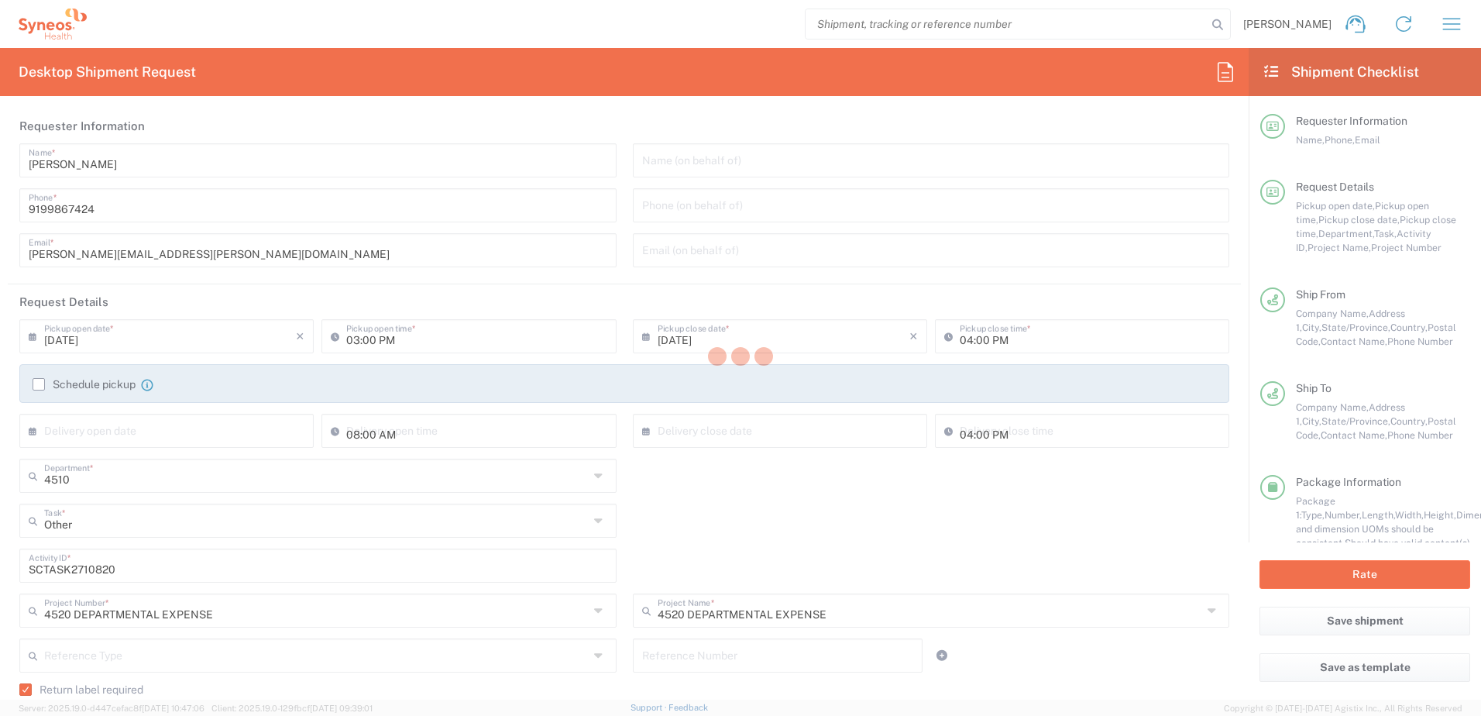
click at [1030, 590] on div at bounding box center [740, 358] width 1481 height 716
click at [986, 235] on div at bounding box center [740, 358] width 1481 height 716
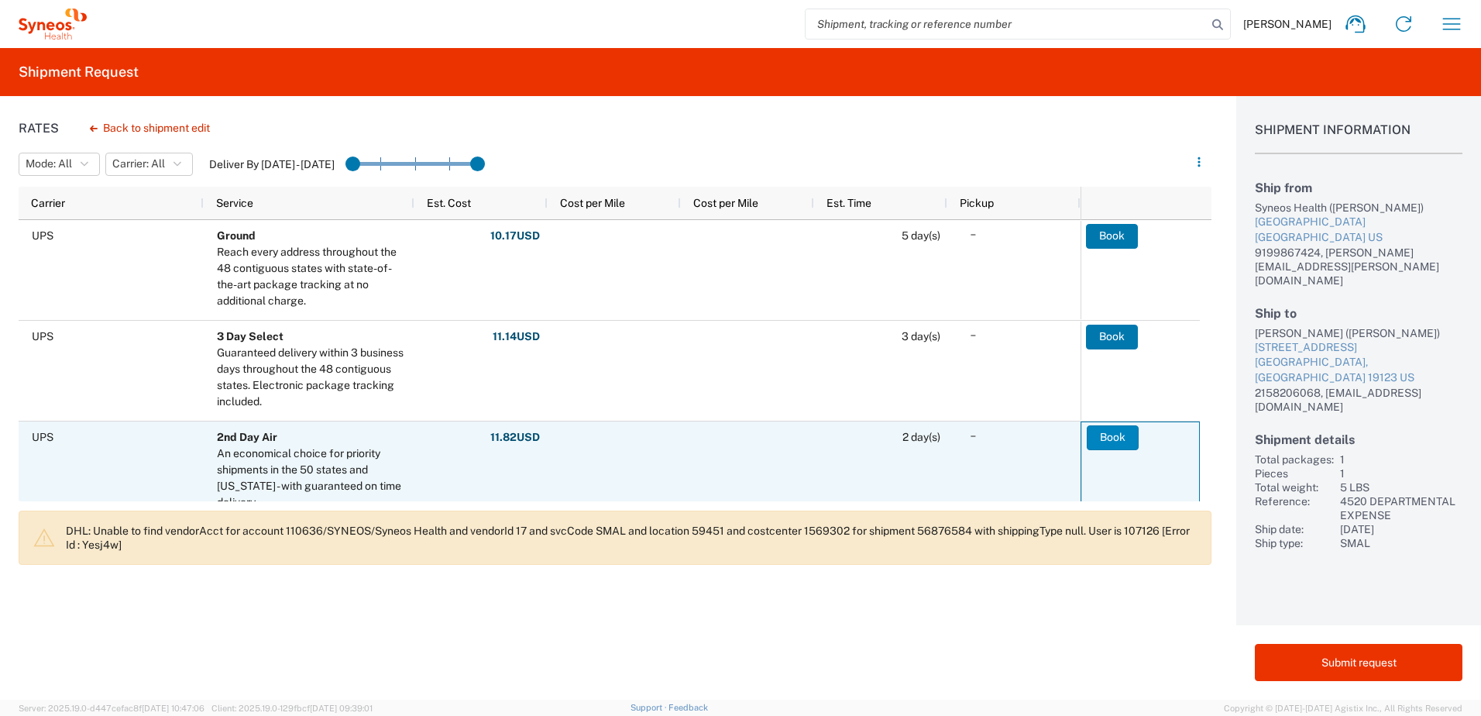
click at [1102, 428] on button "Book" at bounding box center [1113, 437] width 52 height 25
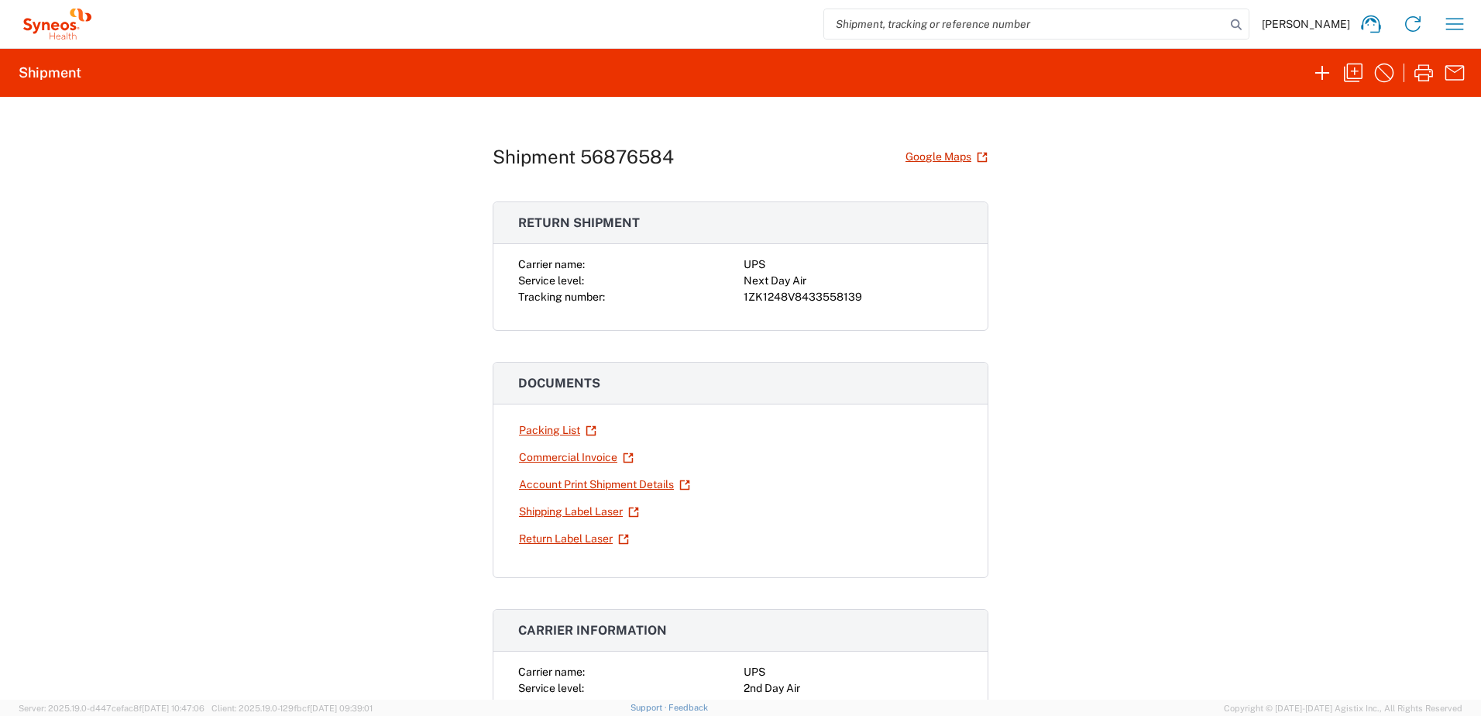
click at [792, 295] on div "1ZK1248V8433558139" at bounding box center [853, 297] width 219 height 16
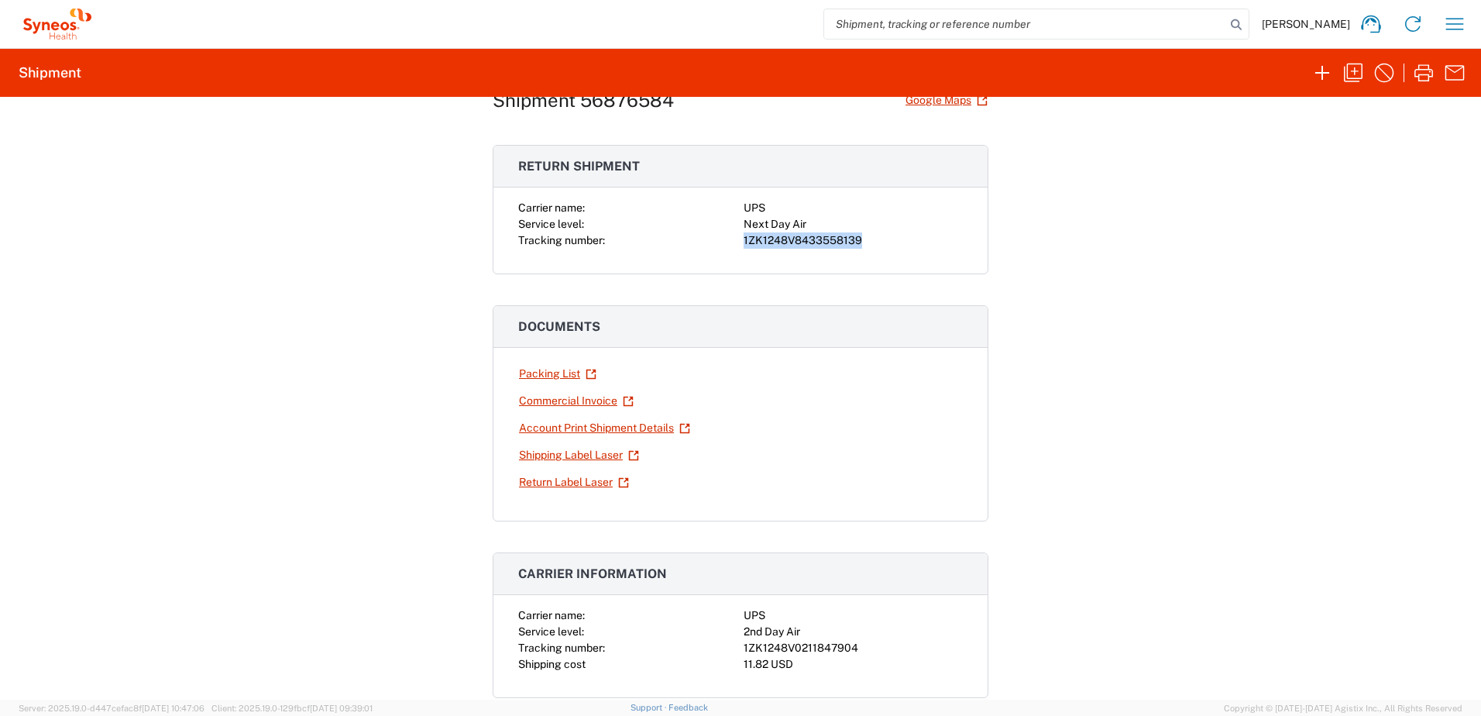
scroll to position [232, 0]
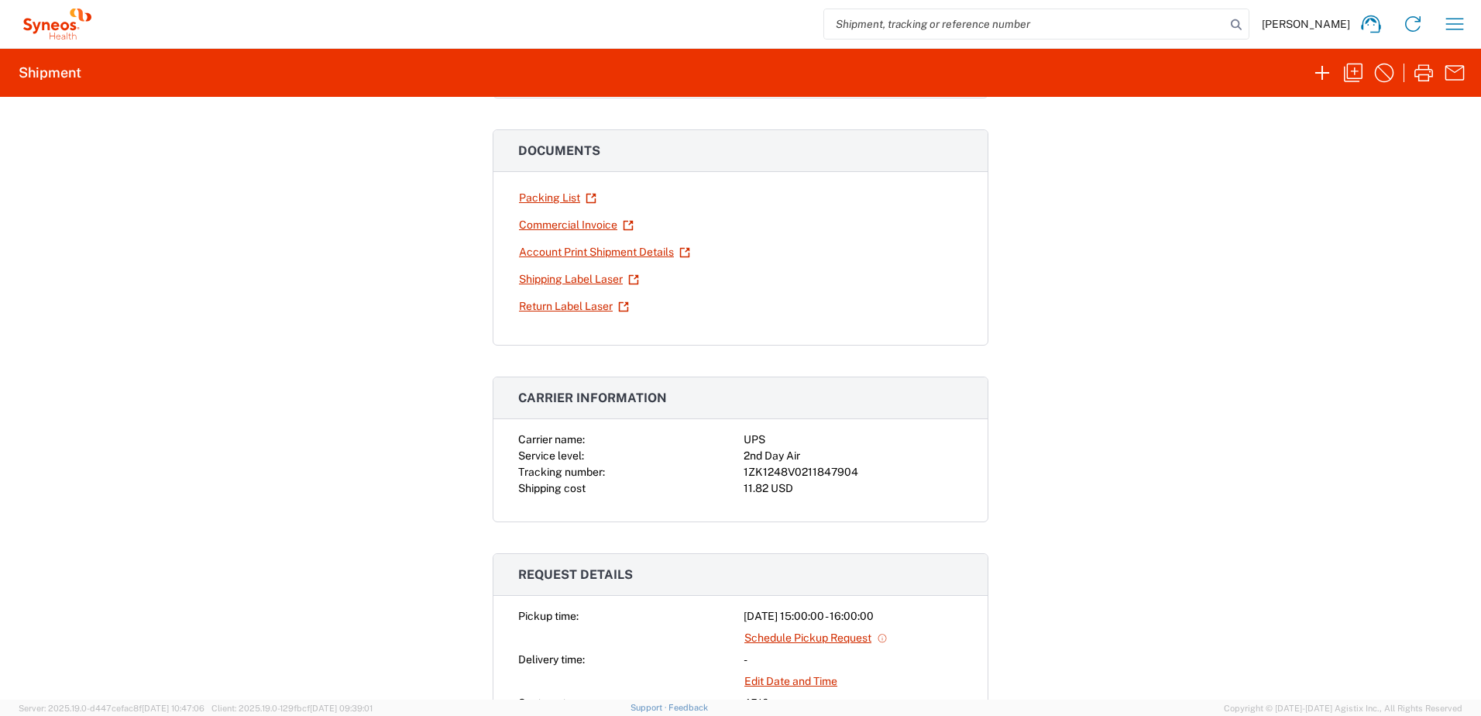
click at [810, 472] on div "1ZK1248V0211847904" at bounding box center [853, 472] width 219 height 16
click at [1456, 16] on icon "button" at bounding box center [1454, 24] width 25 height 25
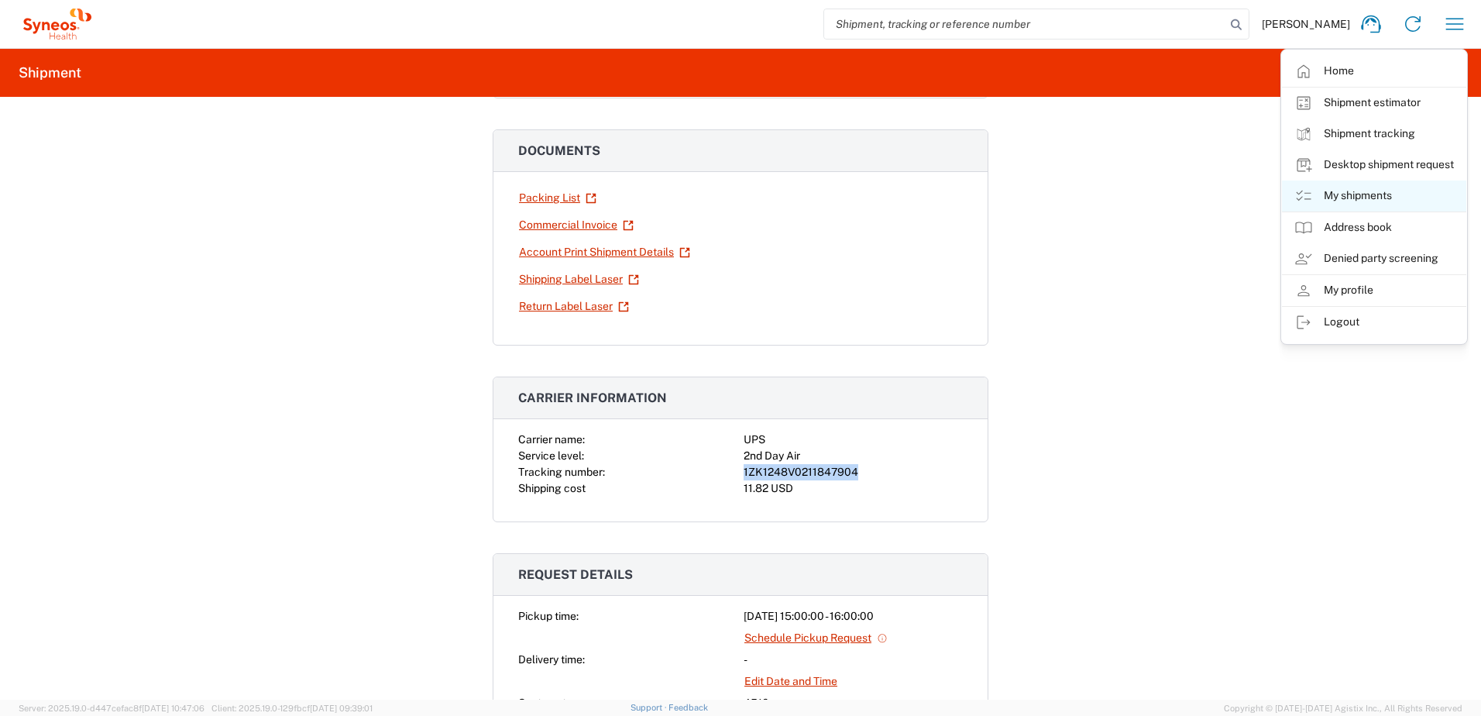
click at [1376, 197] on link "My shipments" at bounding box center [1374, 195] width 184 height 31
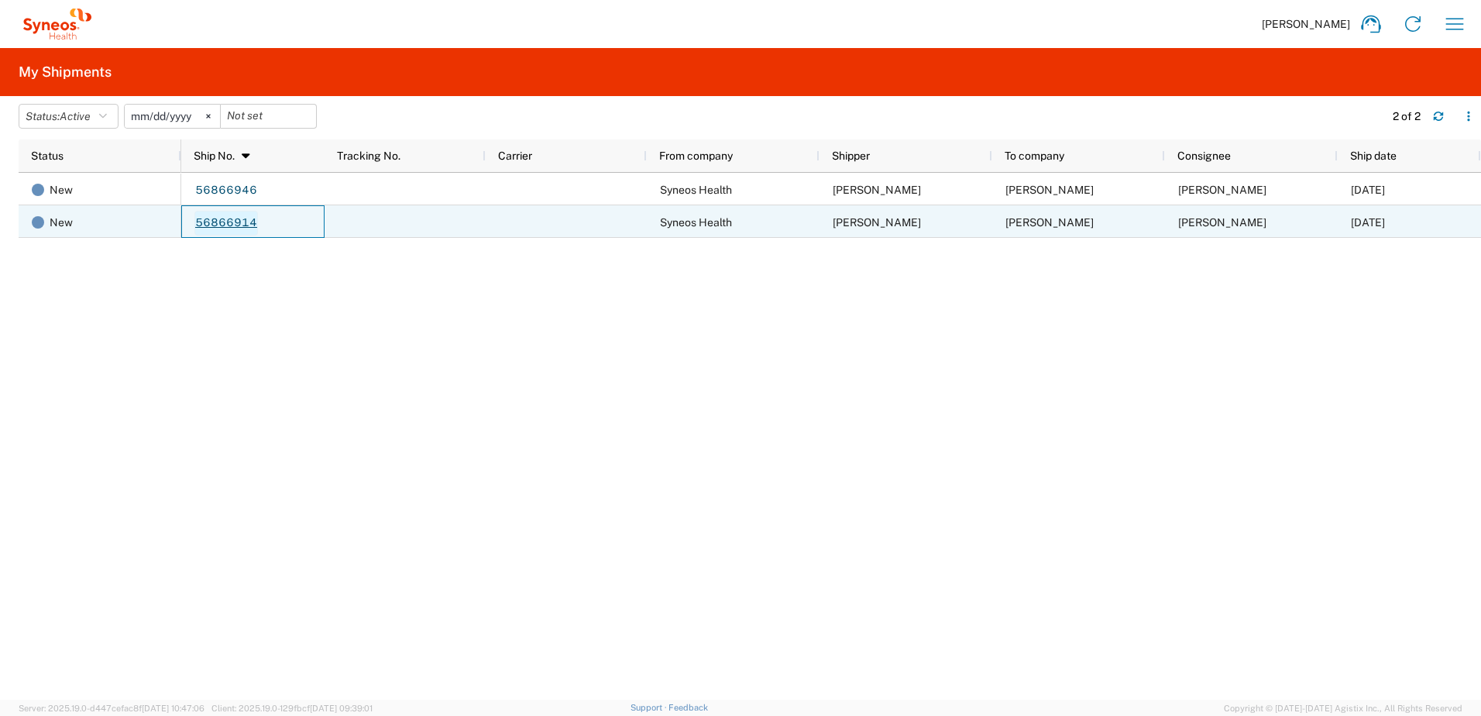
click at [234, 227] on link "56866914" at bounding box center [226, 223] width 64 height 25
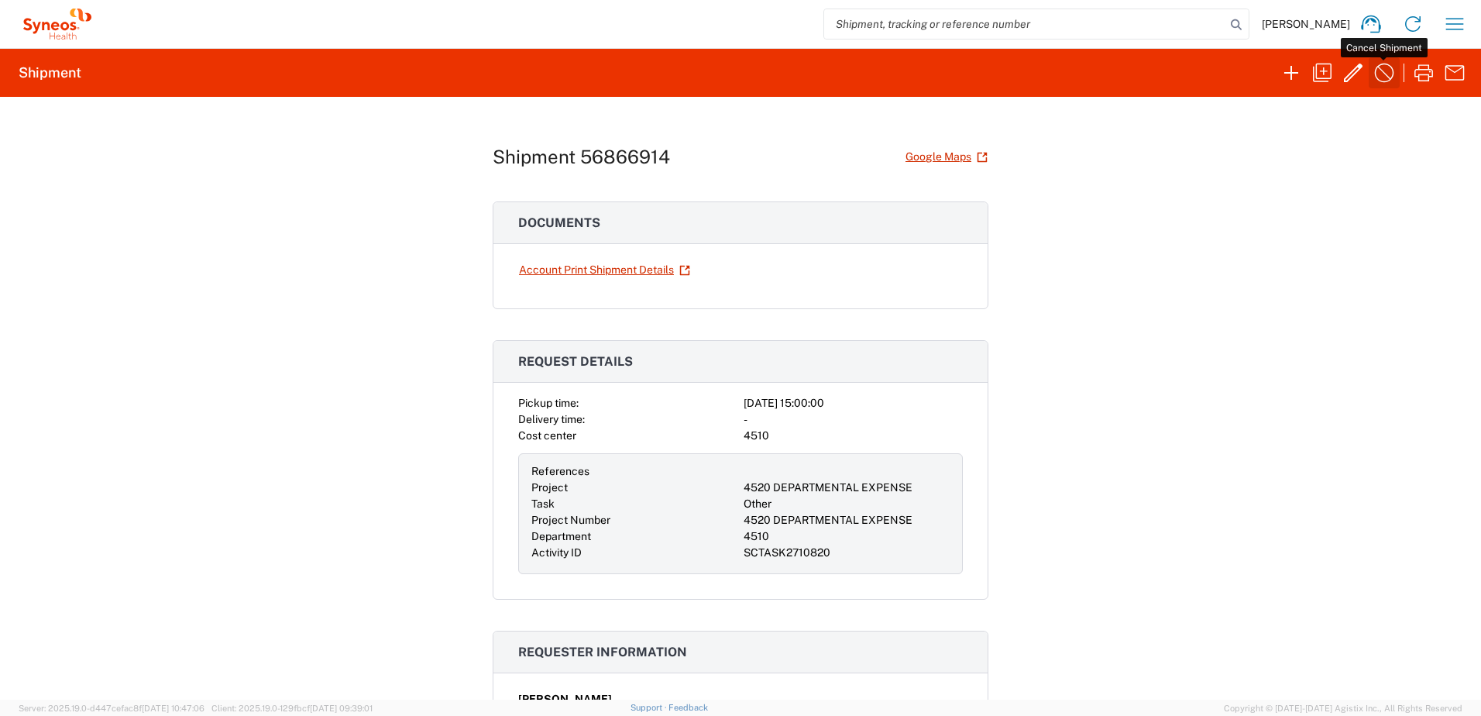
click at [1390, 76] on icon "button" at bounding box center [1384, 72] width 25 height 25
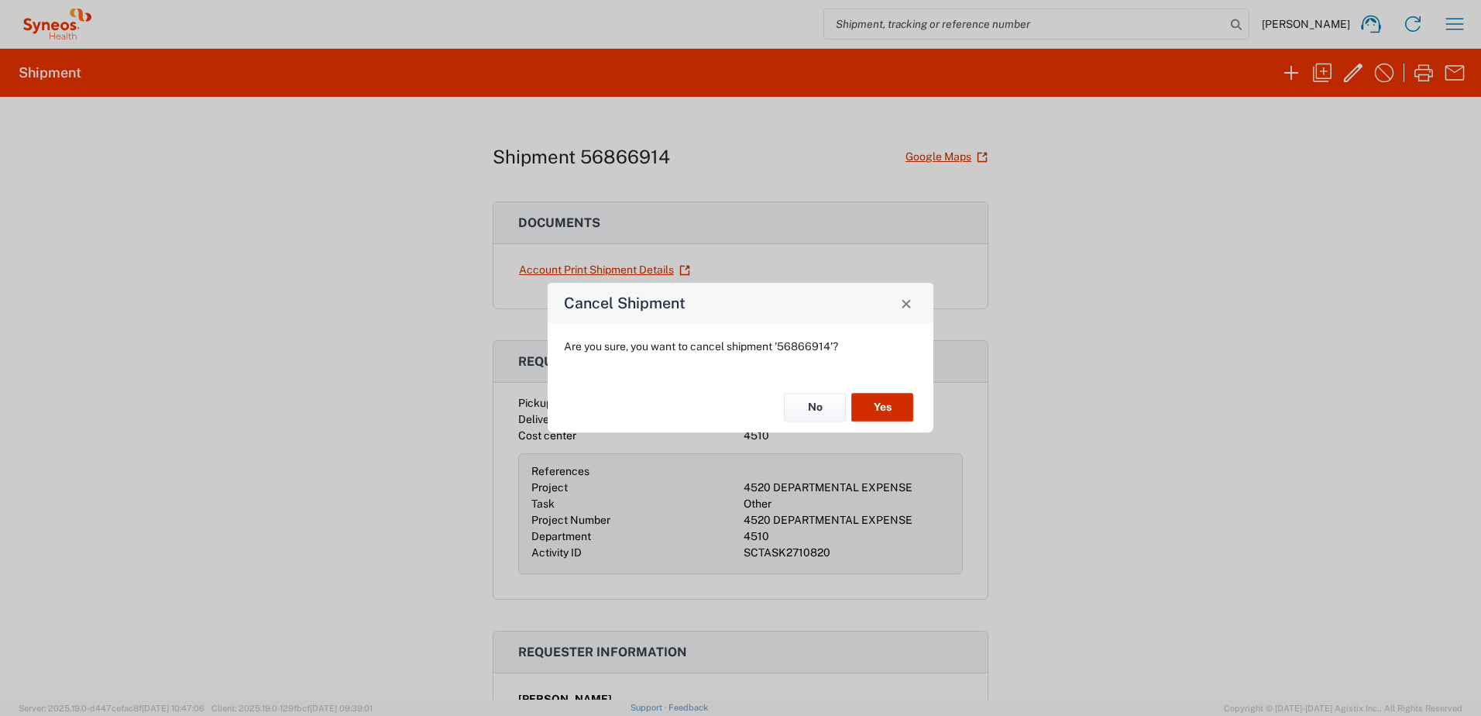
click at [911, 402] on button "Yes" at bounding box center [882, 407] width 62 height 29
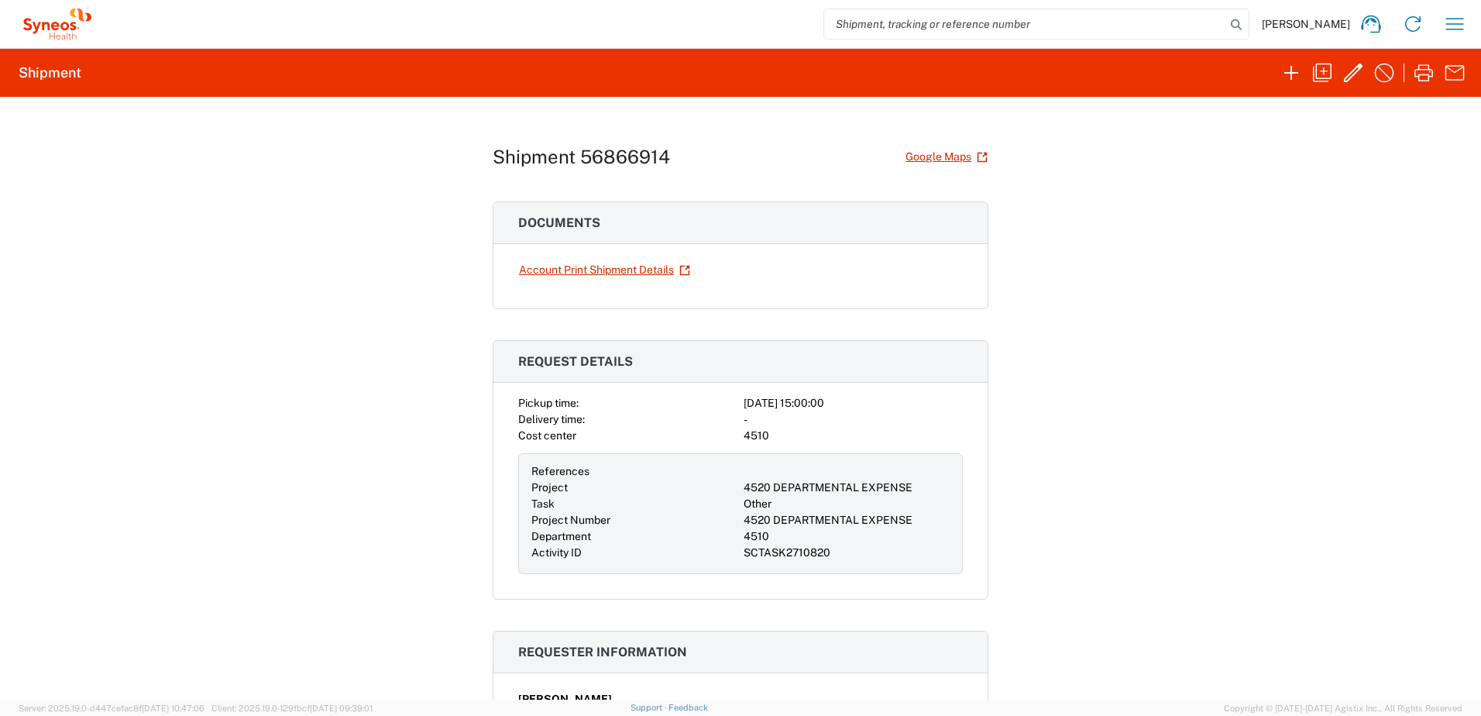
click at [1127, 312] on div "Shipment 56866914 Google Maps Documents Account Print Shipment Details Request …" at bounding box center [740, 398] width 1481 height 603
click at [1461, 15] on icon "button" at bounding box center [1454, 24] width 25 height 25
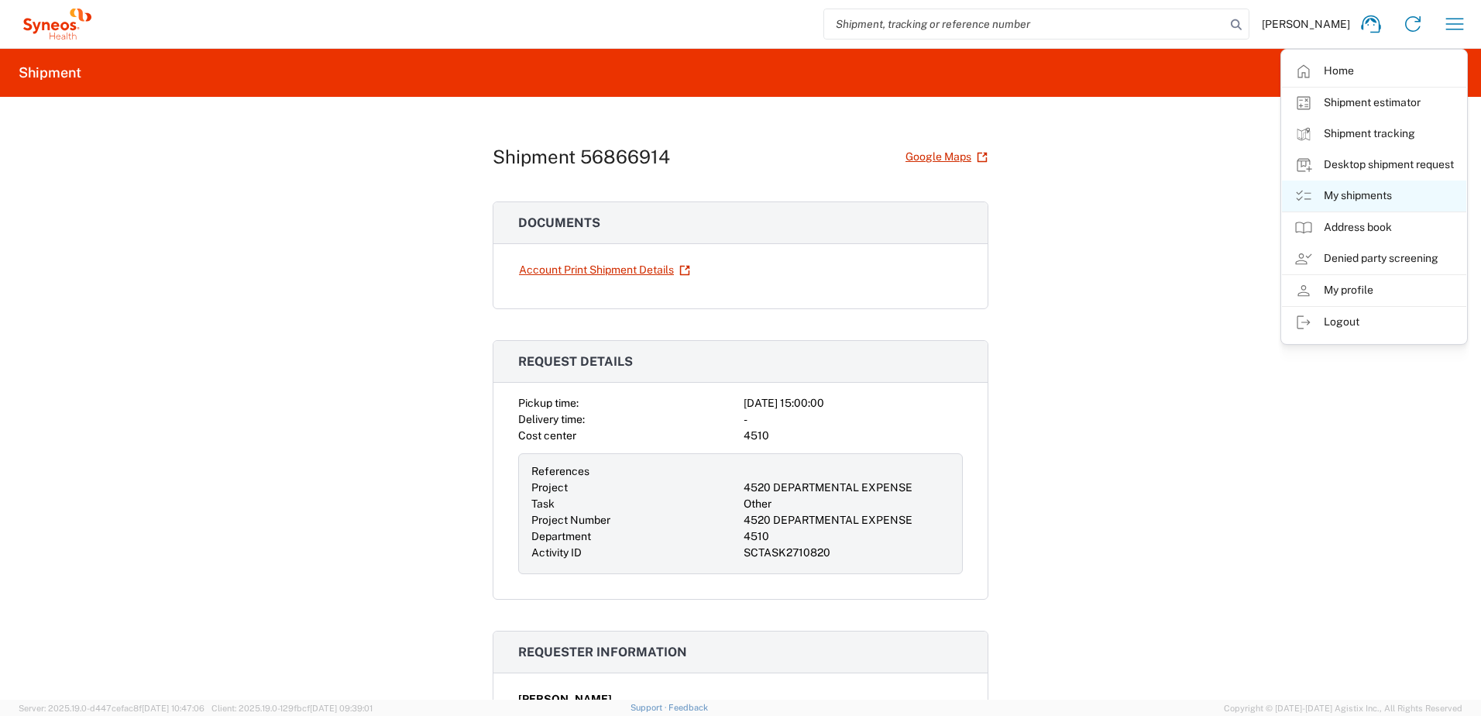
click at [1384, 192] on link "My shipments" at bounding box center [1374, 195] width 184 height 31
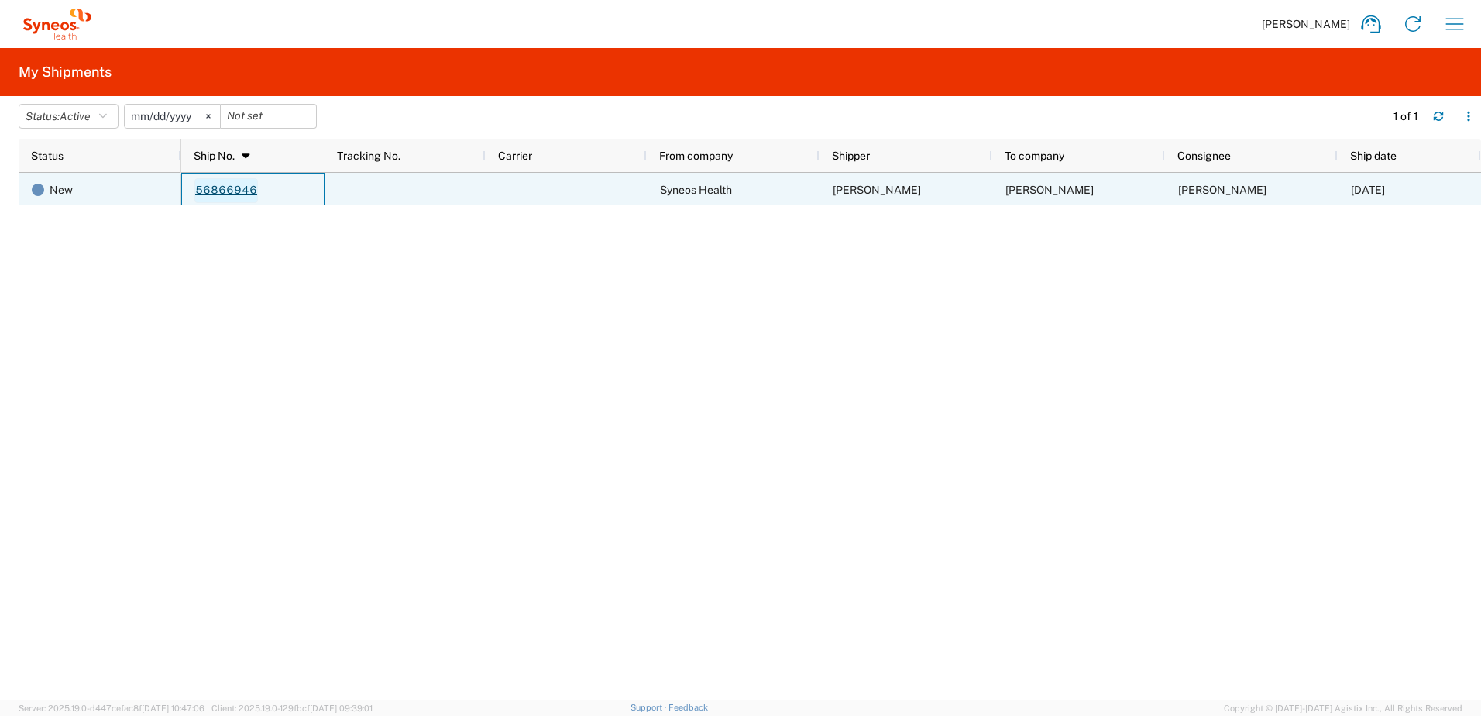
click at [213, 187] on link "56866946" at bounding box center [226, 190] width 64 height 25
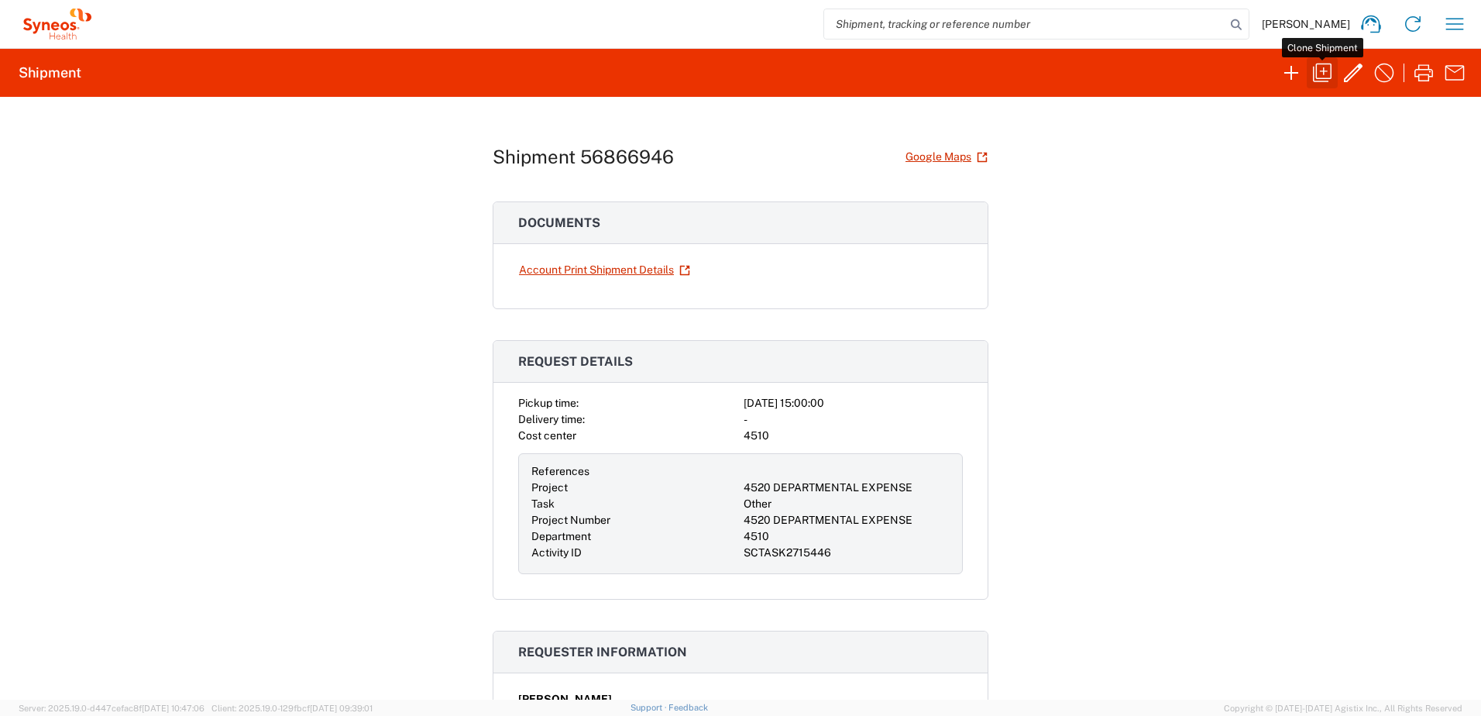
click at [1329, 70] on icon "button" at bounding box center [1322, 72] width 25 height 25
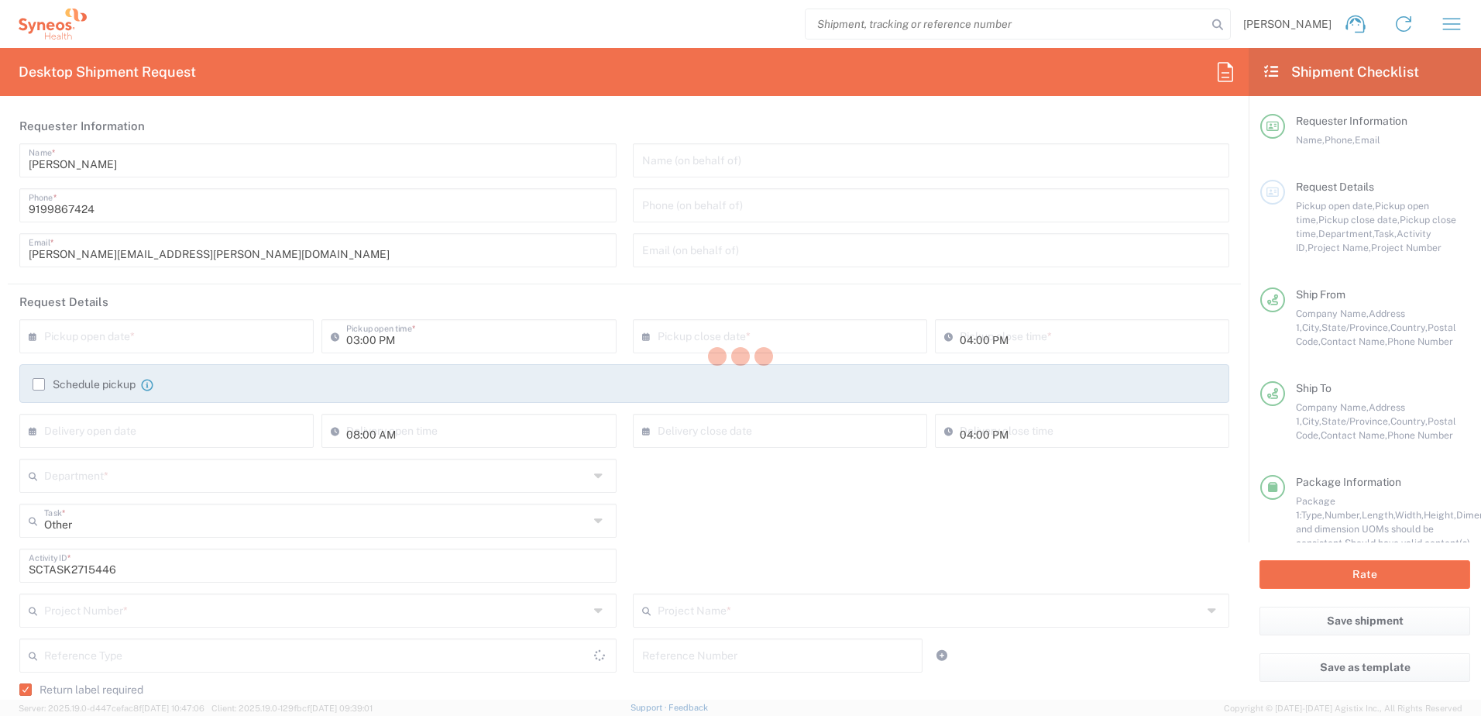
type input "[GEOGRAPHIC_DATA]"
type input "Residential/Home"
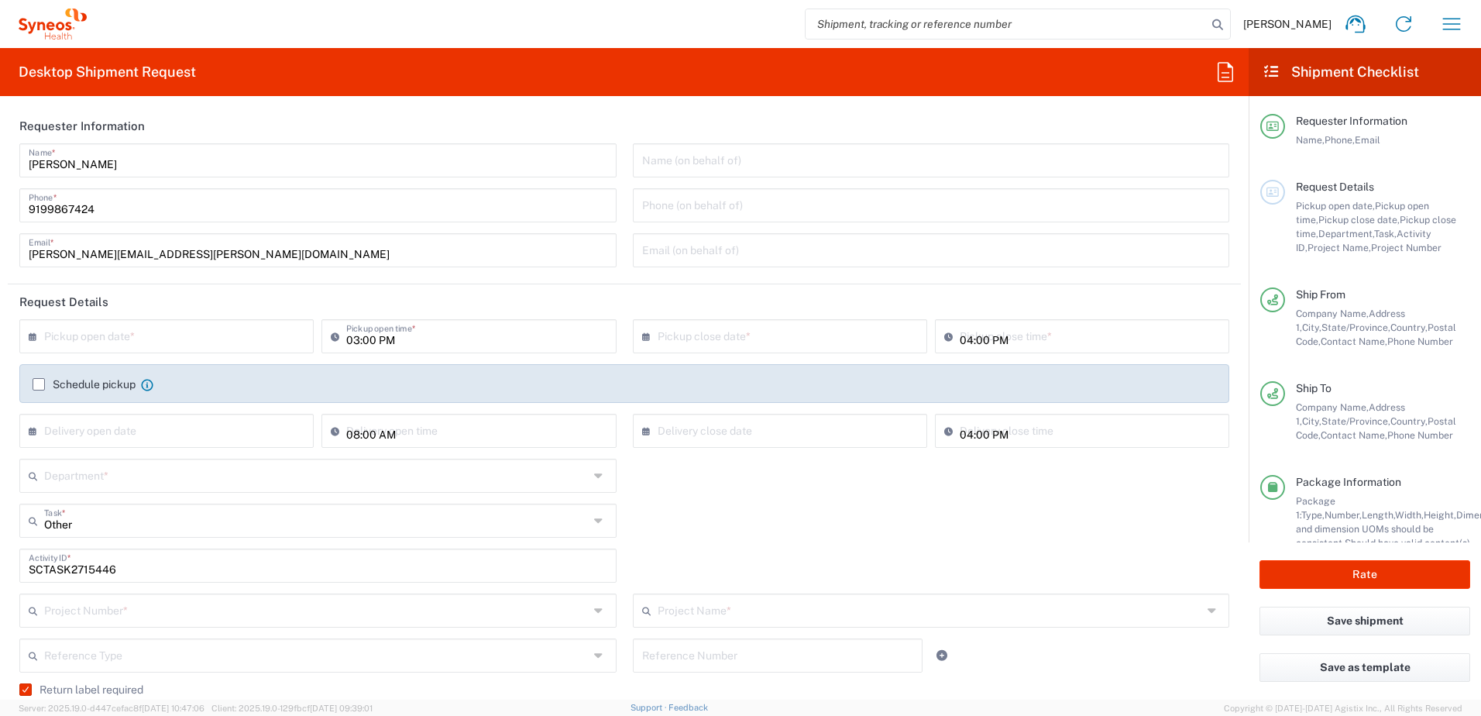
type input "[US_STATE]"
type input "Your Packaging"
type input "4520 DEPARTMENTAL EXPENSE"
type input "Next Day Air"
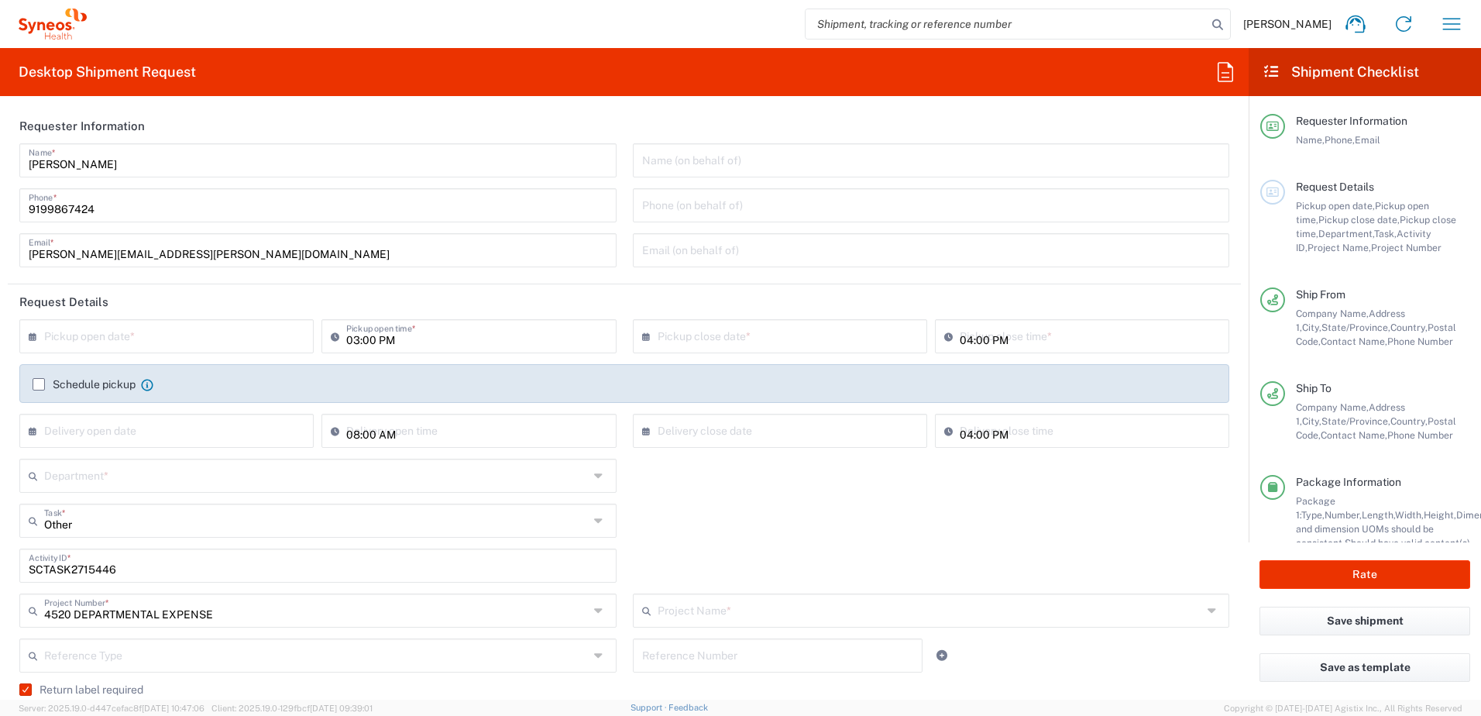
click at [207, 337] on input "text" at bounding box center [170, 334] width 252 height 27
type input "4520 DEPARTMENTAL EXPENSE"
click at [210, 448] on span "19" at bounding box center [215, 455] width 22 height 22
type input "[DATE]"
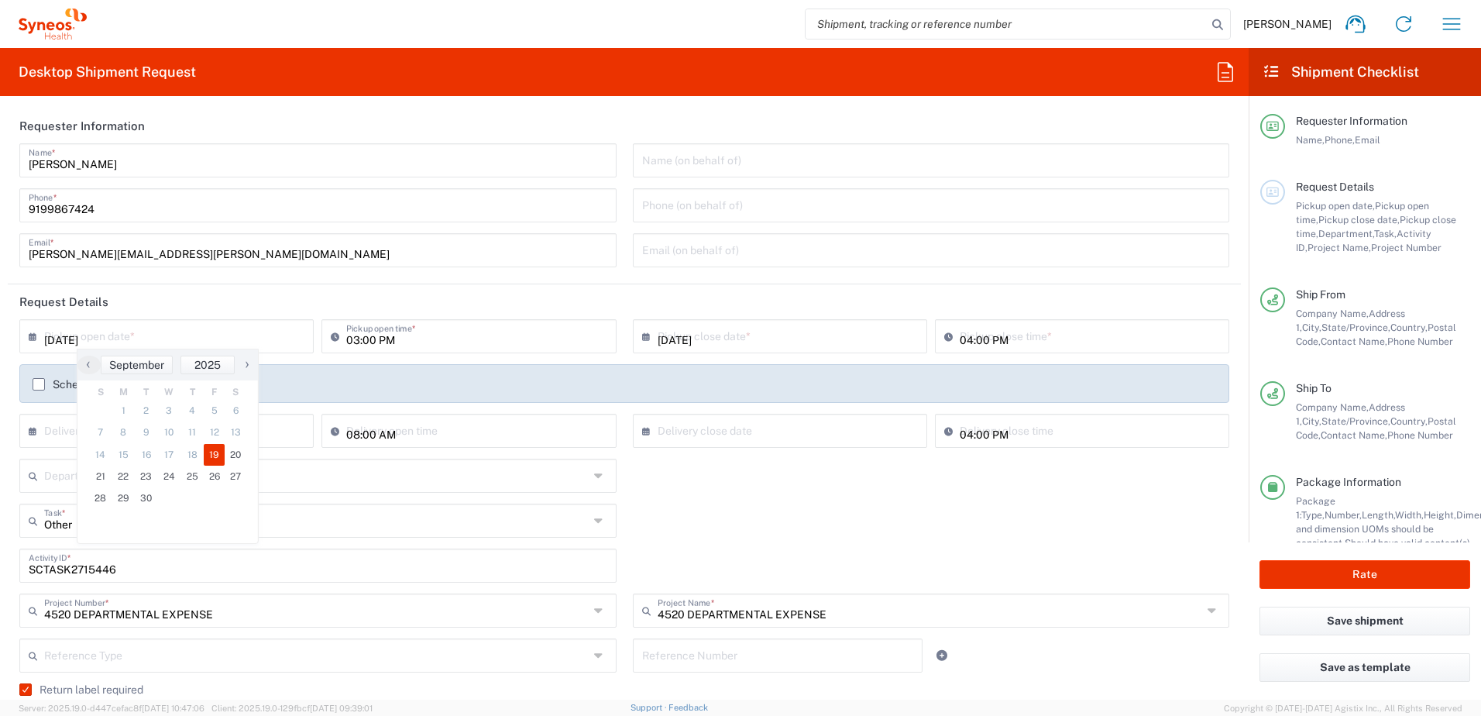
type input "4510"
click at [961, 515] on div "Other Task * Other Break/Fix Inventory Transfer New Hire Refresh" at bounding box center [625, 526] width 1226 height 45
click at [992, 524] on div "Other Task * Other Break/Fix Inventory Transfer New Hire Refresh" at bounding box center [625, 526] width 1226 height 45
click at [786, 325] on input "[DATE]" at bounding box center [784, 334] width 252 height 27
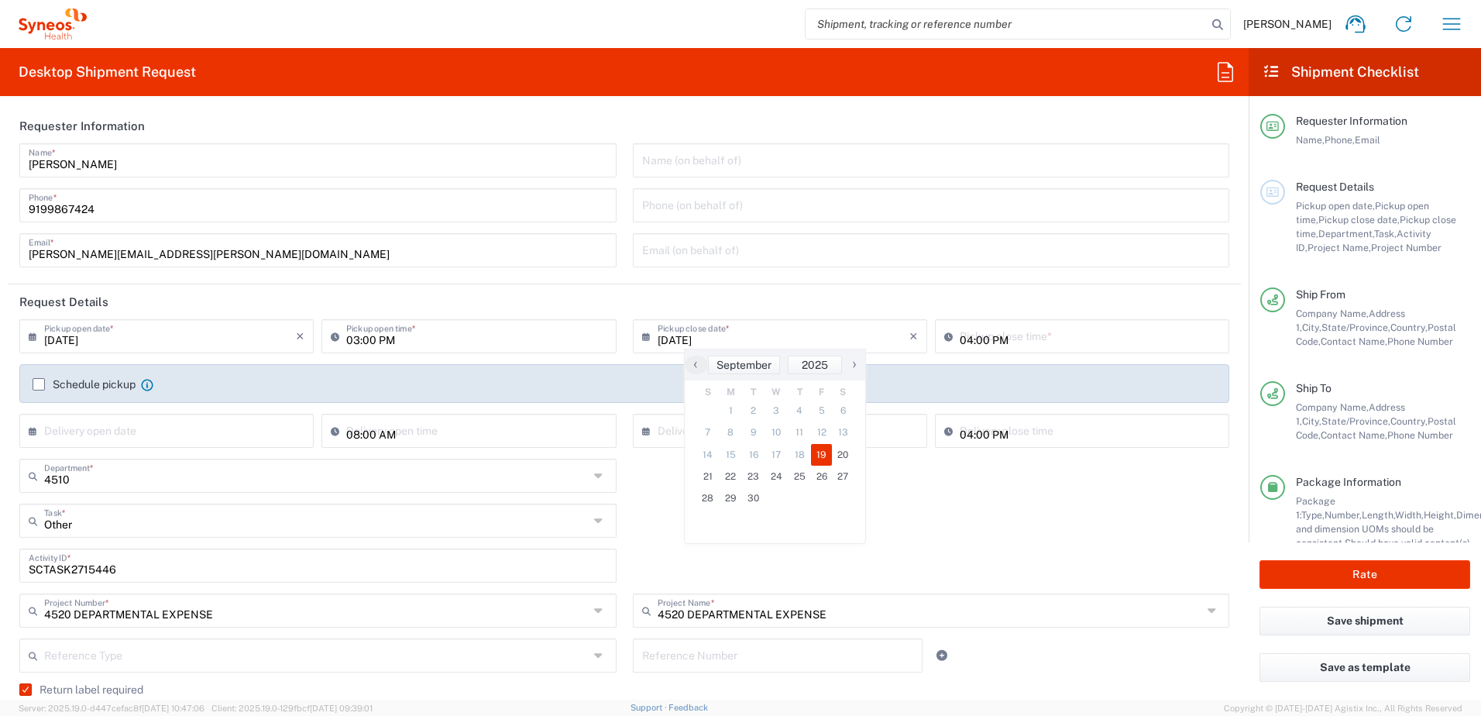
click at [983, 526] on div "Other Task * Other Break/Fix Inventory Transfer New Hire Refresh" at bounding box center [625, 526] width 1226 height 45
click at [790, 349] on div "[DATE] × Pickup close date *" at bounding box center [780, 336] width 294 height 34
click at [775, 328] on input "[DATE]" at bounding box center [784, 334] width 252 height 27
click at [821, 457] on span "19" at bounding box center [822, 455] width 22 height 22
click at [938, 520] on div "Other Task * Other Break/Fix Inventory Transfer New Hire Refresh" at bounding box center [625, 526] width 1226 height 45
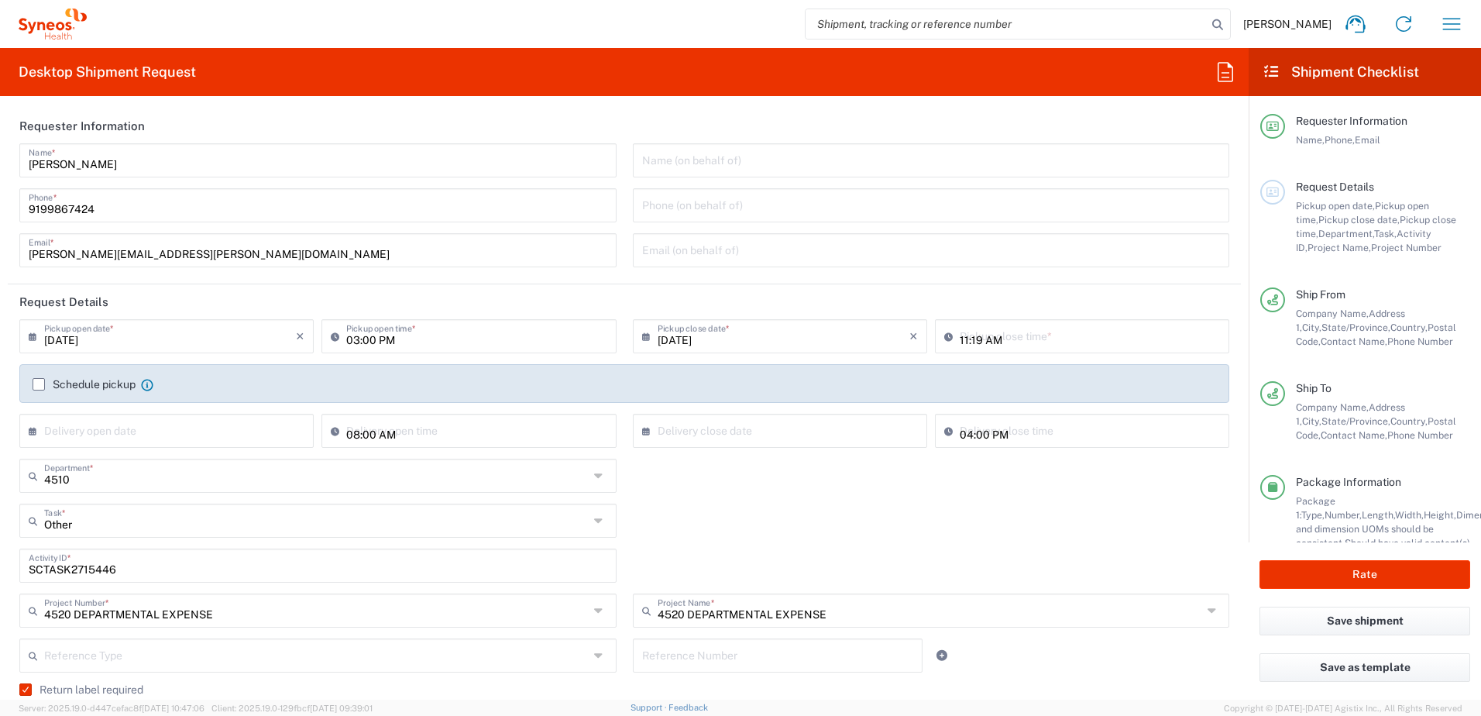
click at [1031, 347] on input "11:19 AM" at bounding box center [1090, 334] width 260 height 27
click at [1072, 342] on input "11:19 AM" at bounding box center [1090, 334] width 260 height 27
click at [1089, 341] on input "11:19 AM" at bounding box center [1090, 334] width 260 height 27
click at [1088, 345] on input "11:19 AM" at bounding box center [1090, 334] width 260 height 27
click at [1007, 581] on div "SCTASK2715446 Activity ID *" at bounding box center [625, 570] width 1226 height 45
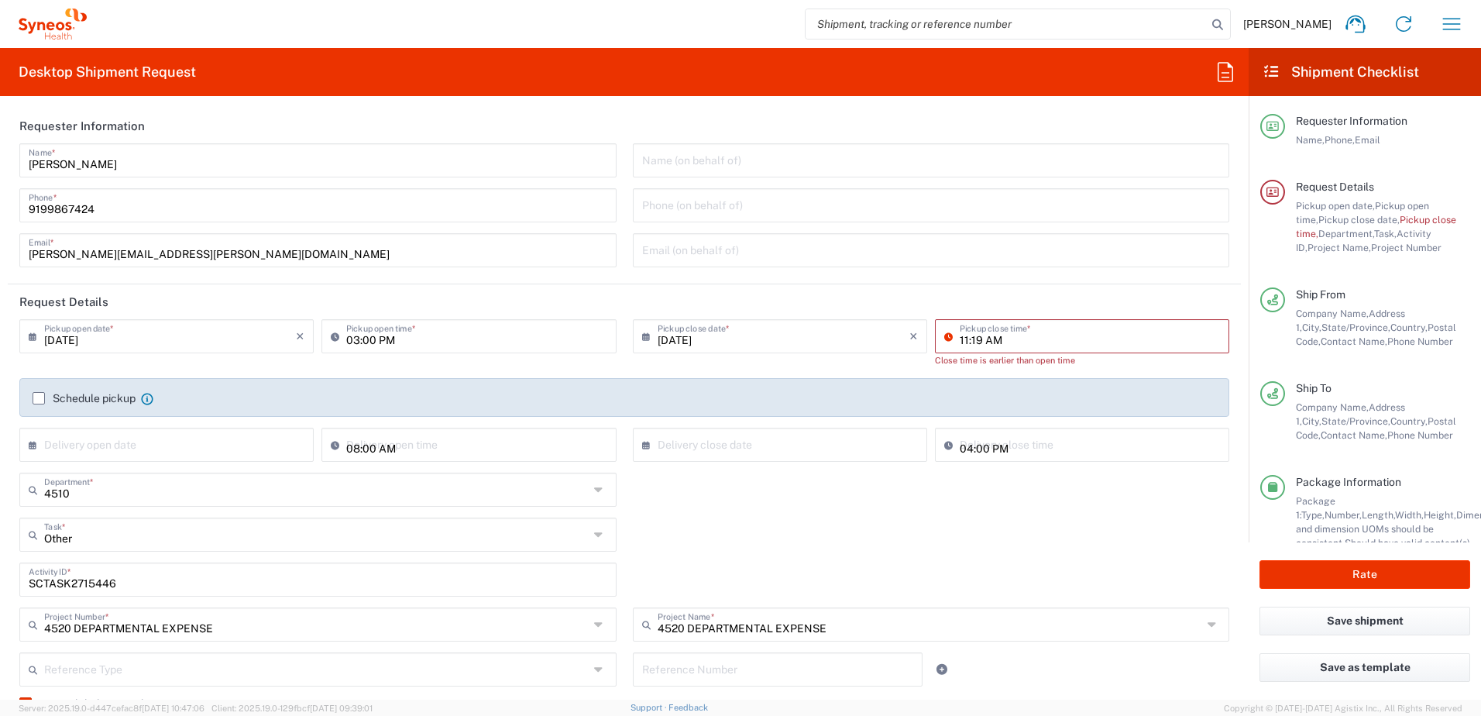
click at [1020, 333] on input "11:19 AM" at bounding box center [1090, 334] width 260 height 27
click at [1051, 344] on input "11:19 AM" at bounding box center [1090, 334] width 260 height 27
click at [1067, 344] on input "11:19 AM" at bounding box center [1090, 334] width 260 height 27
drag, startPoint x: 1050, startPoint y: 343, endPoint x: 929, endPoint y: 339, distance: 121.7
click at [935, 339] on div "11:19 AM Pickup close time *" at bounding box center [1082, 336] width 294 height 34
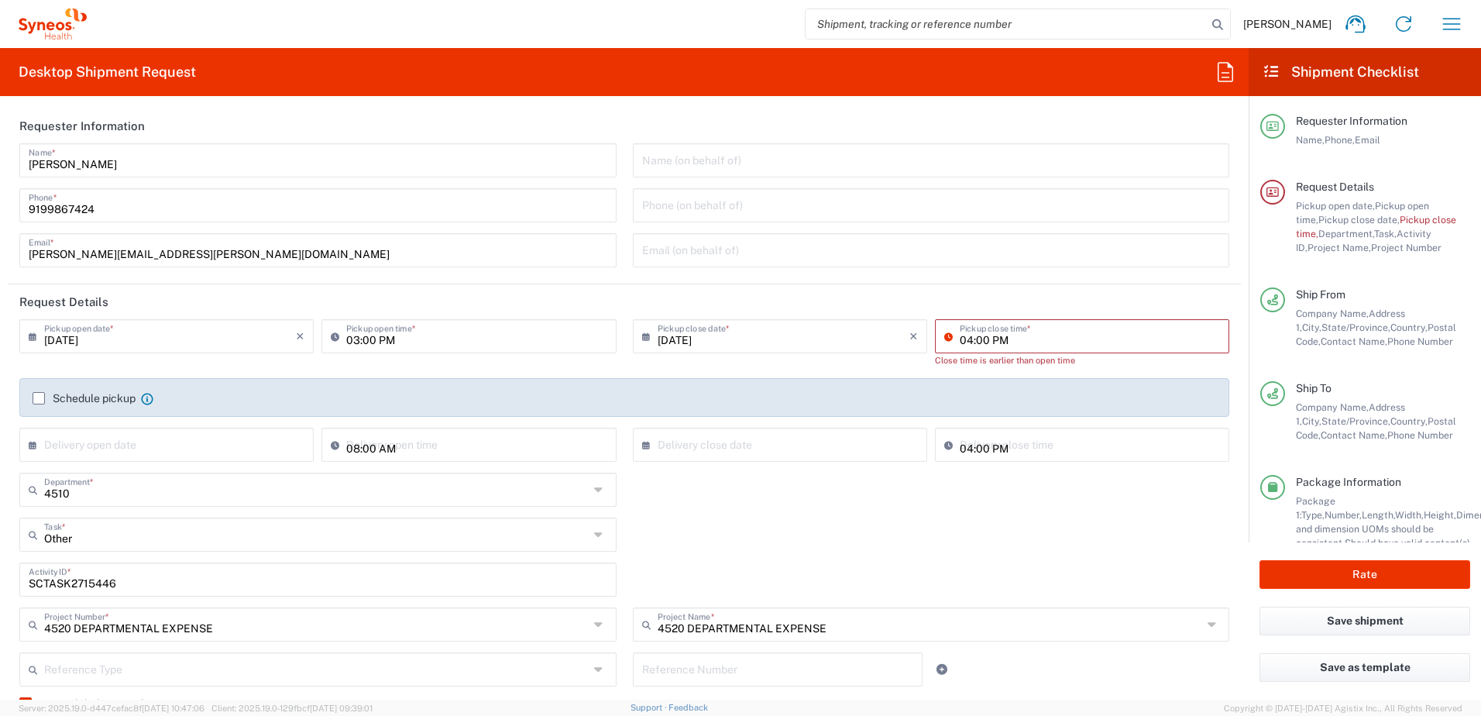
type input "04:00 PM"
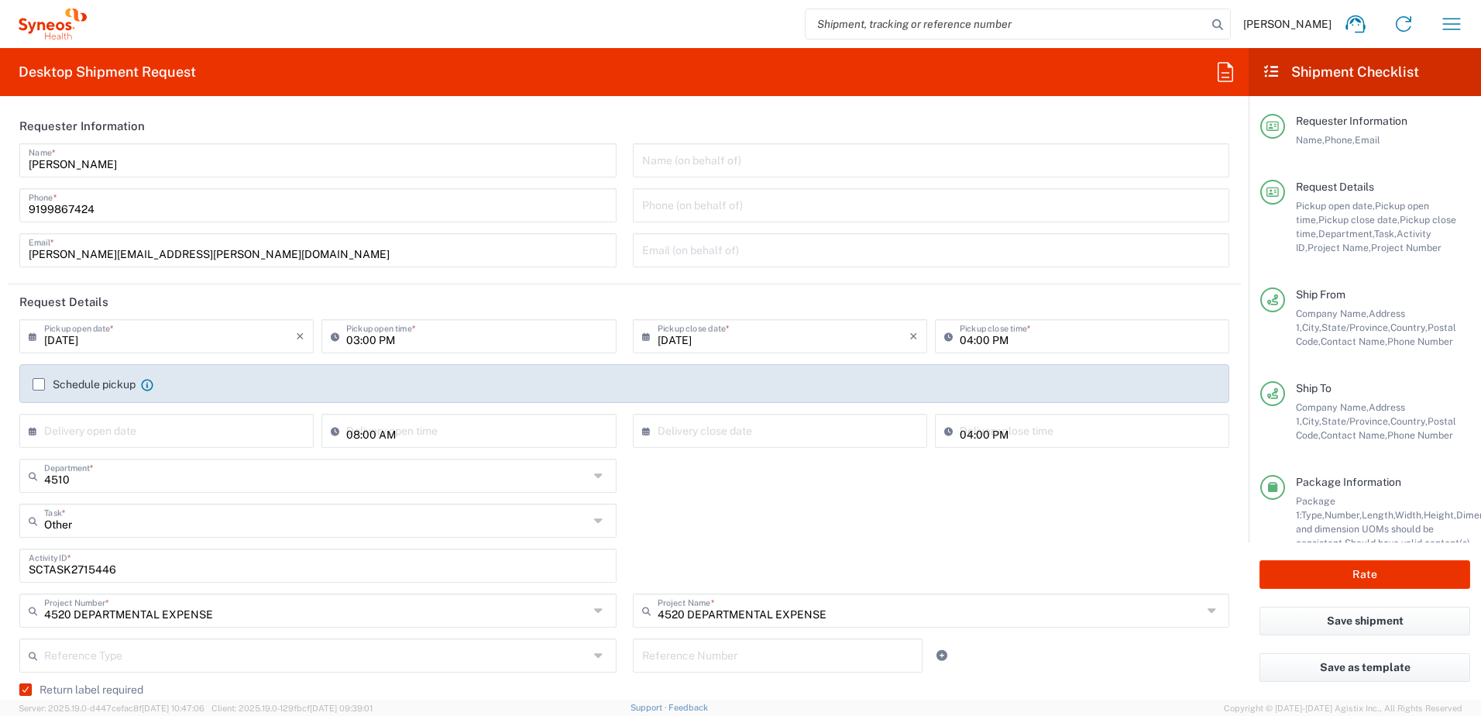
click at [1016, 544] on div "Other Task * Other Break/Fix Inventory Transfer New Hire Refresh" at bounding box center [625, 526] width 1226 height 45
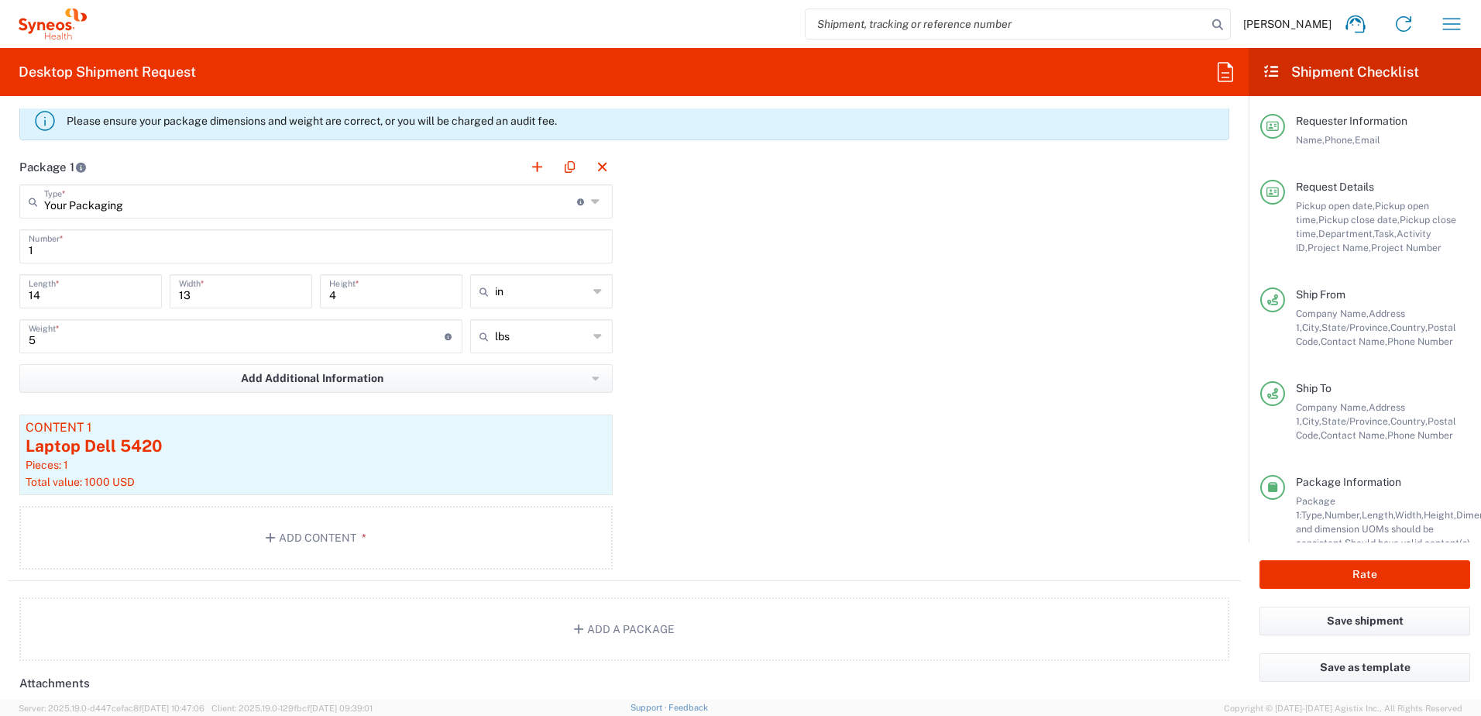
scroll to position [1782, 0]
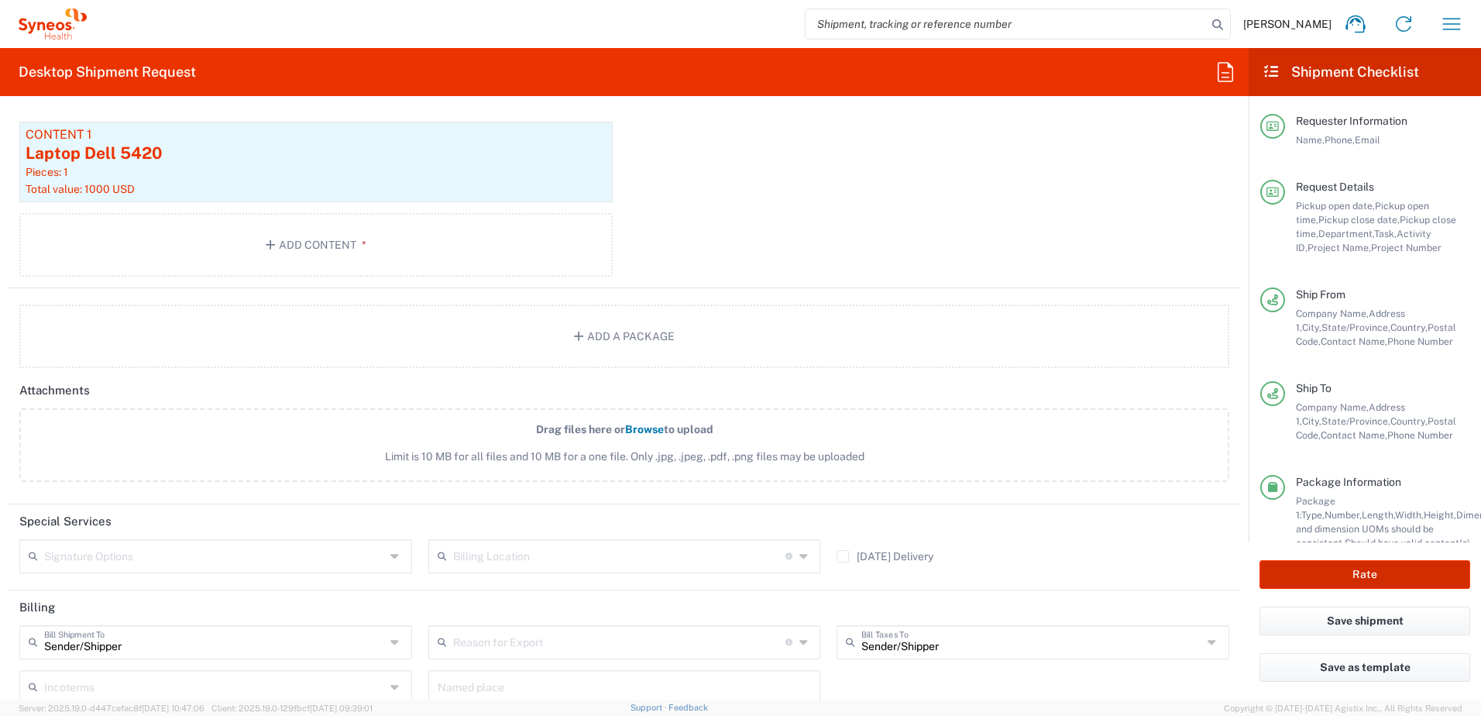
click at [1353, 574] on button "Rate" at bounding box center [1365, 574] width 211 height 29
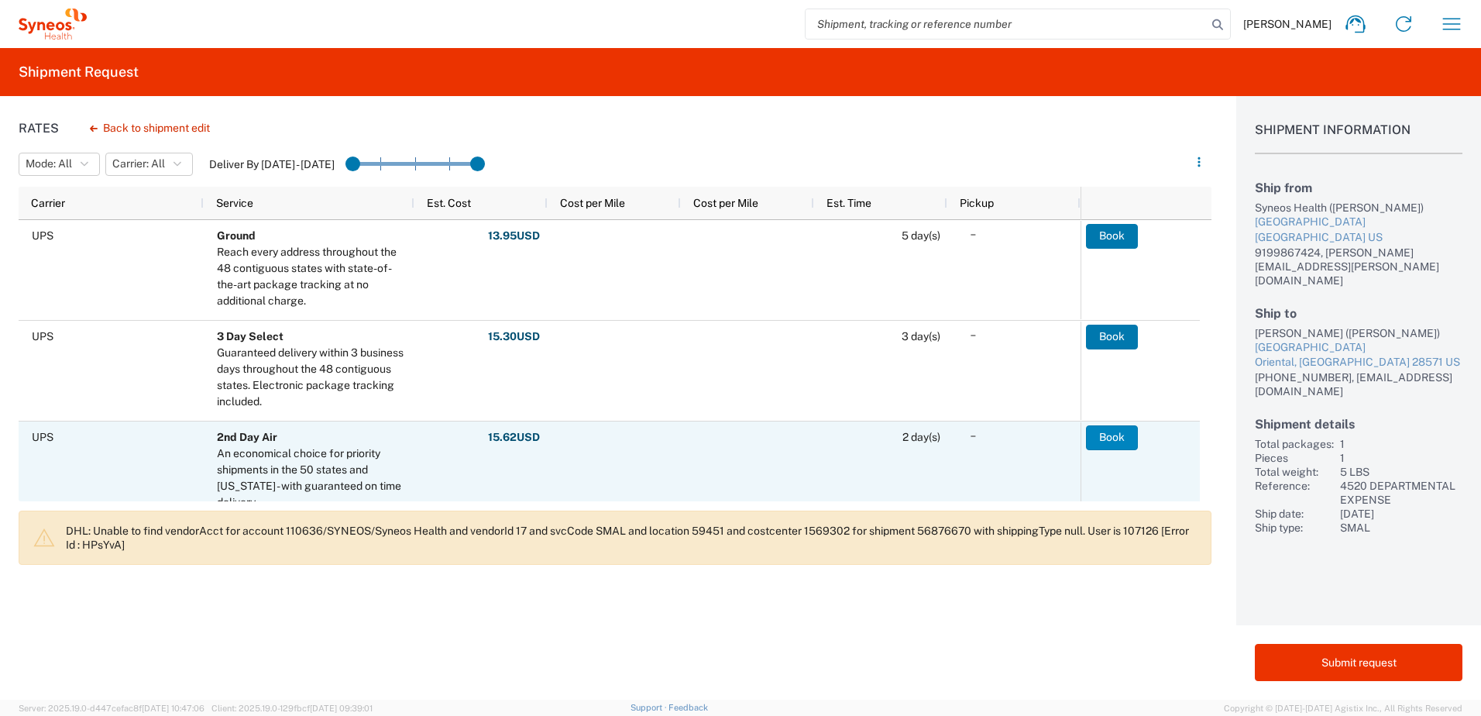
click at [1105, 438] on button "Book" at bounding box center [1112, 437] width 52 height 25
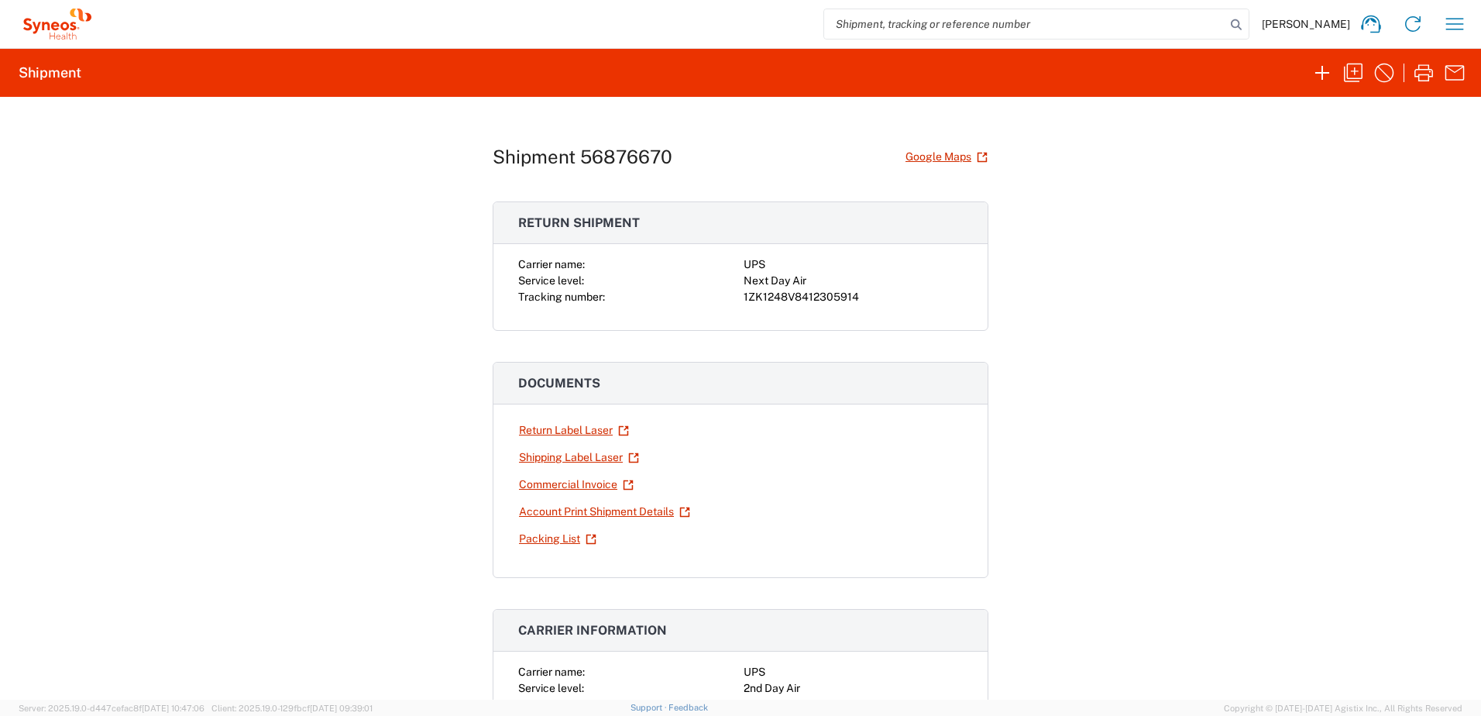
click at [820, 294] on div "1ZK1248V8412305914" at bounding box center [853, 297] width 219 height 16
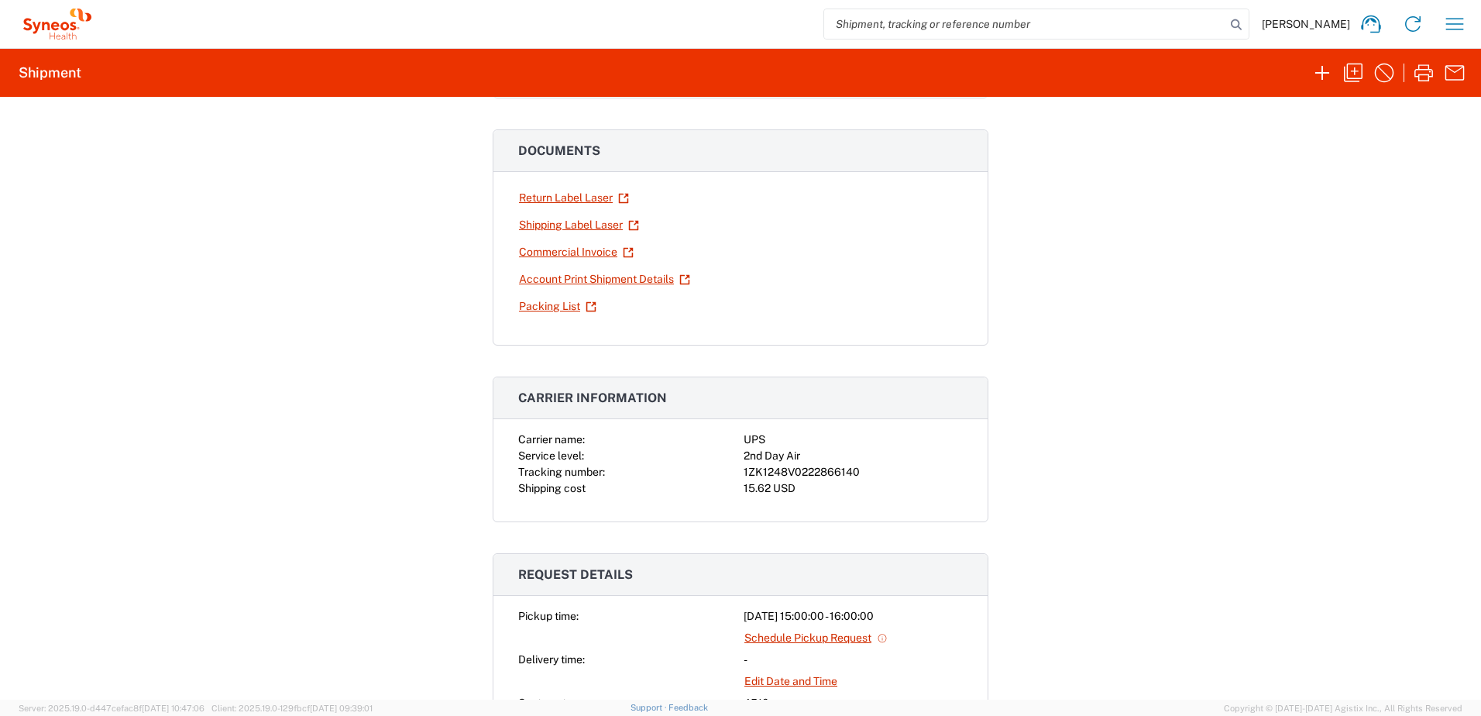
scroll to position [310, 0]
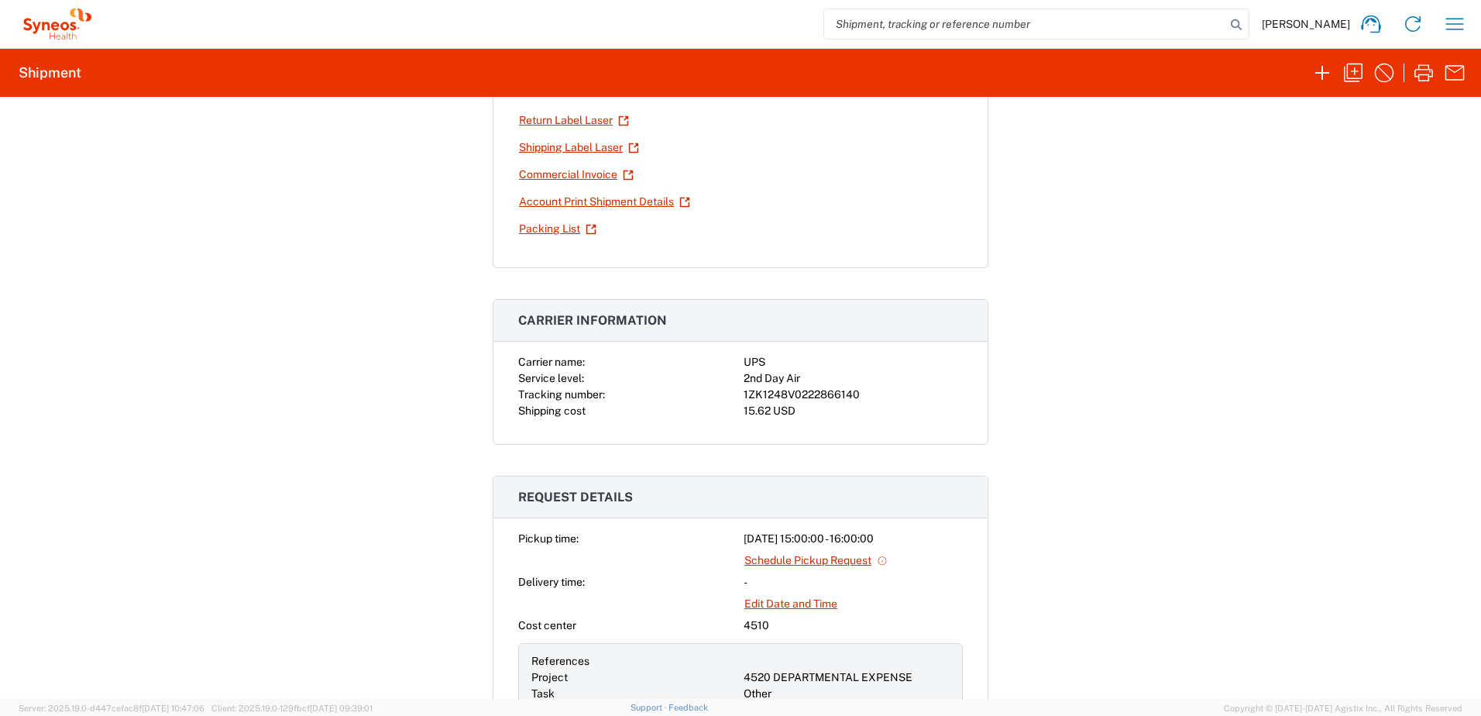
click at [810, 392] on div "1ZK1248V0222866140" at bounding box center [853, 395] width 219 height 16
